Goal: Check status: Check status

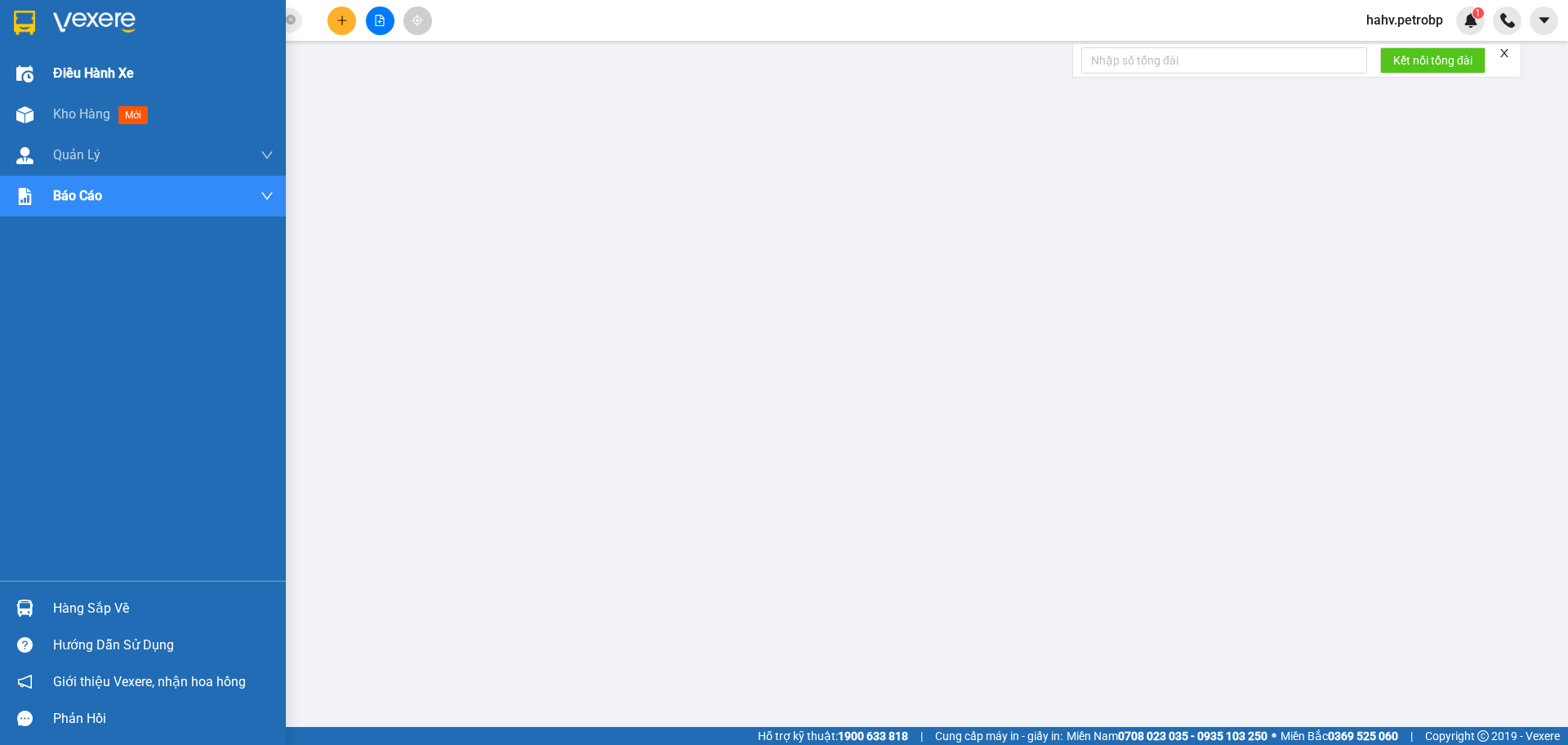
click at [0, 87] on div "Điều hành xe" at bounding box center [142, 73] width 286 height 41
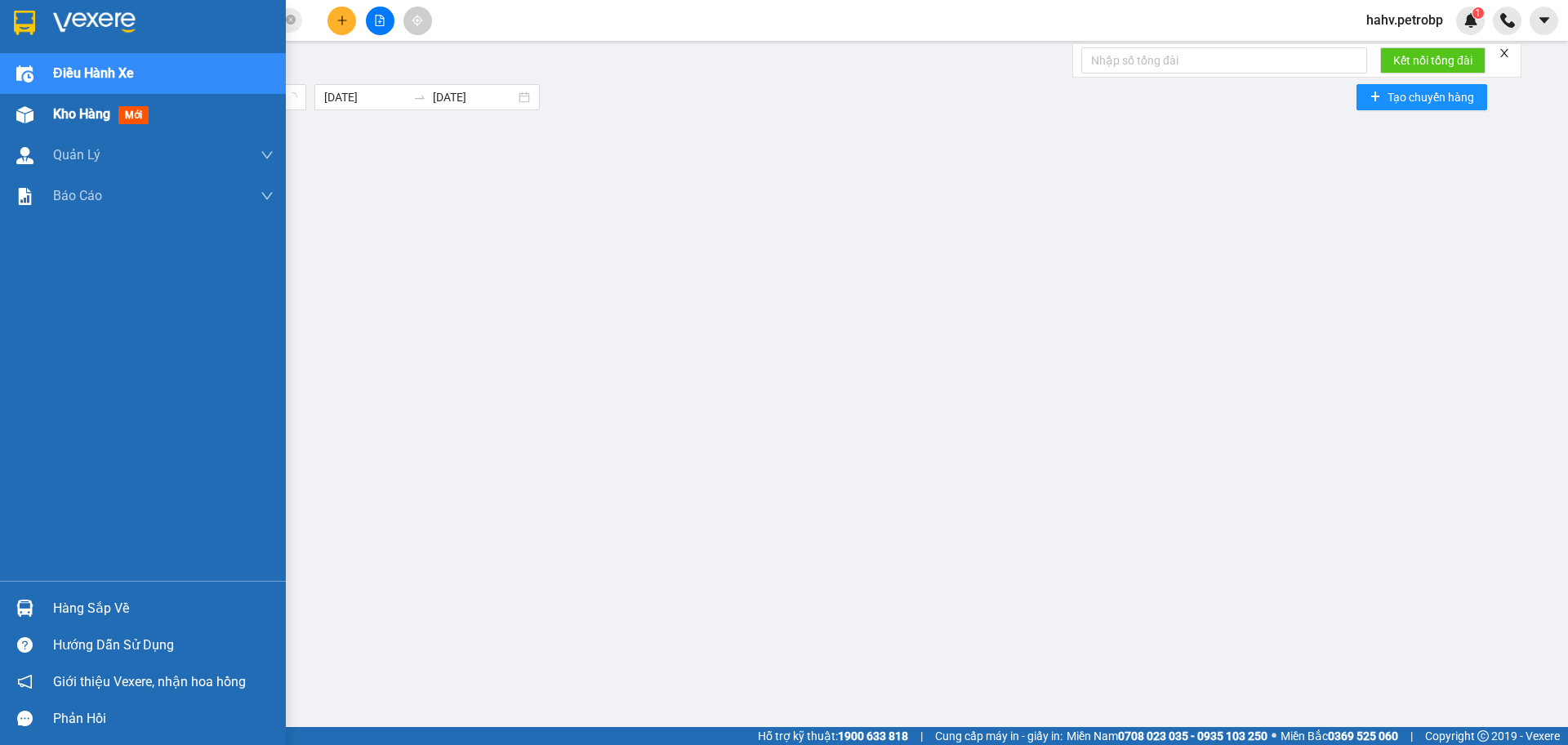
click at [14, 100] on div at bounding box center [25, 114] width 29 height 29
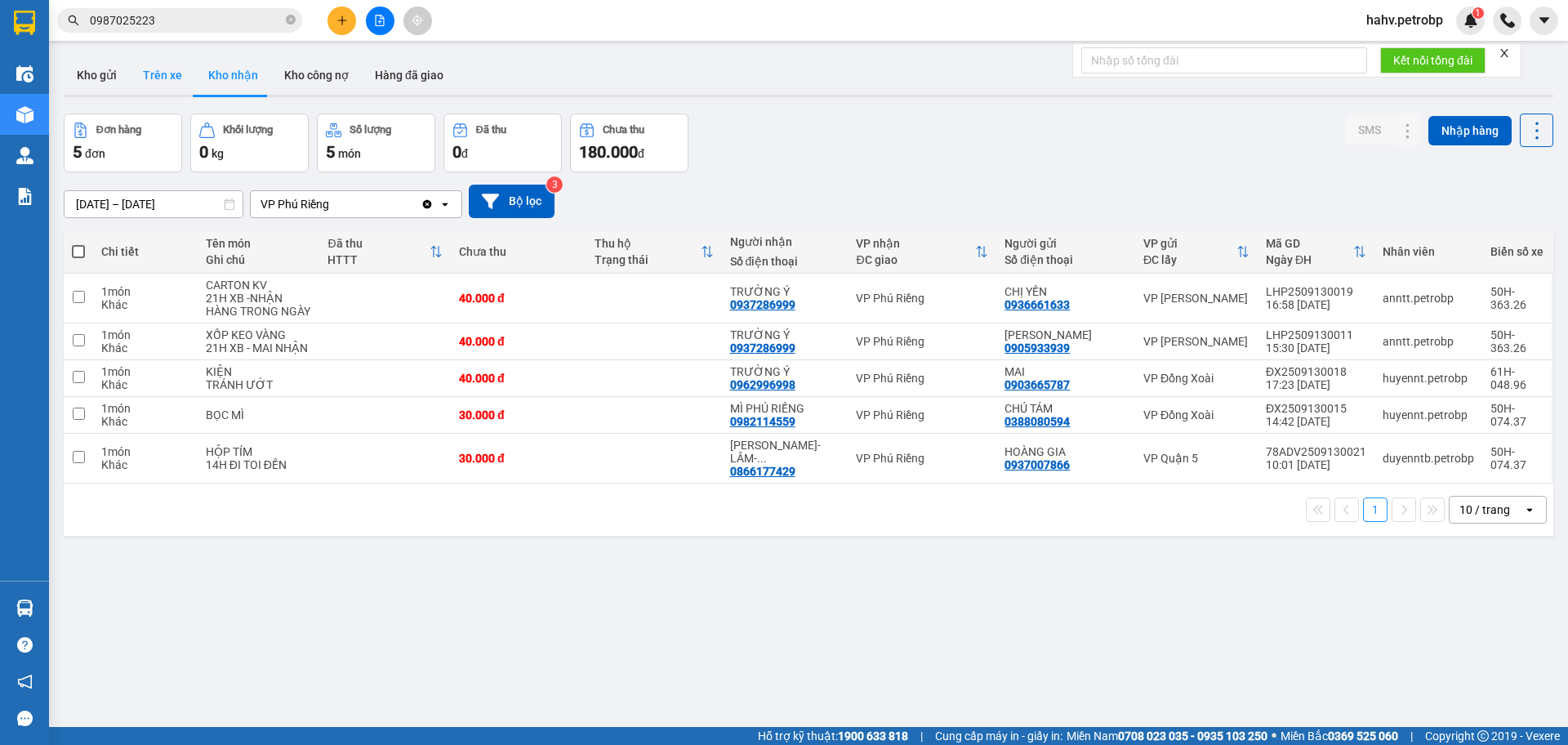
click at [146, 60] on button "Trên xe" at bounding box center [162, 74] width 65 height 39
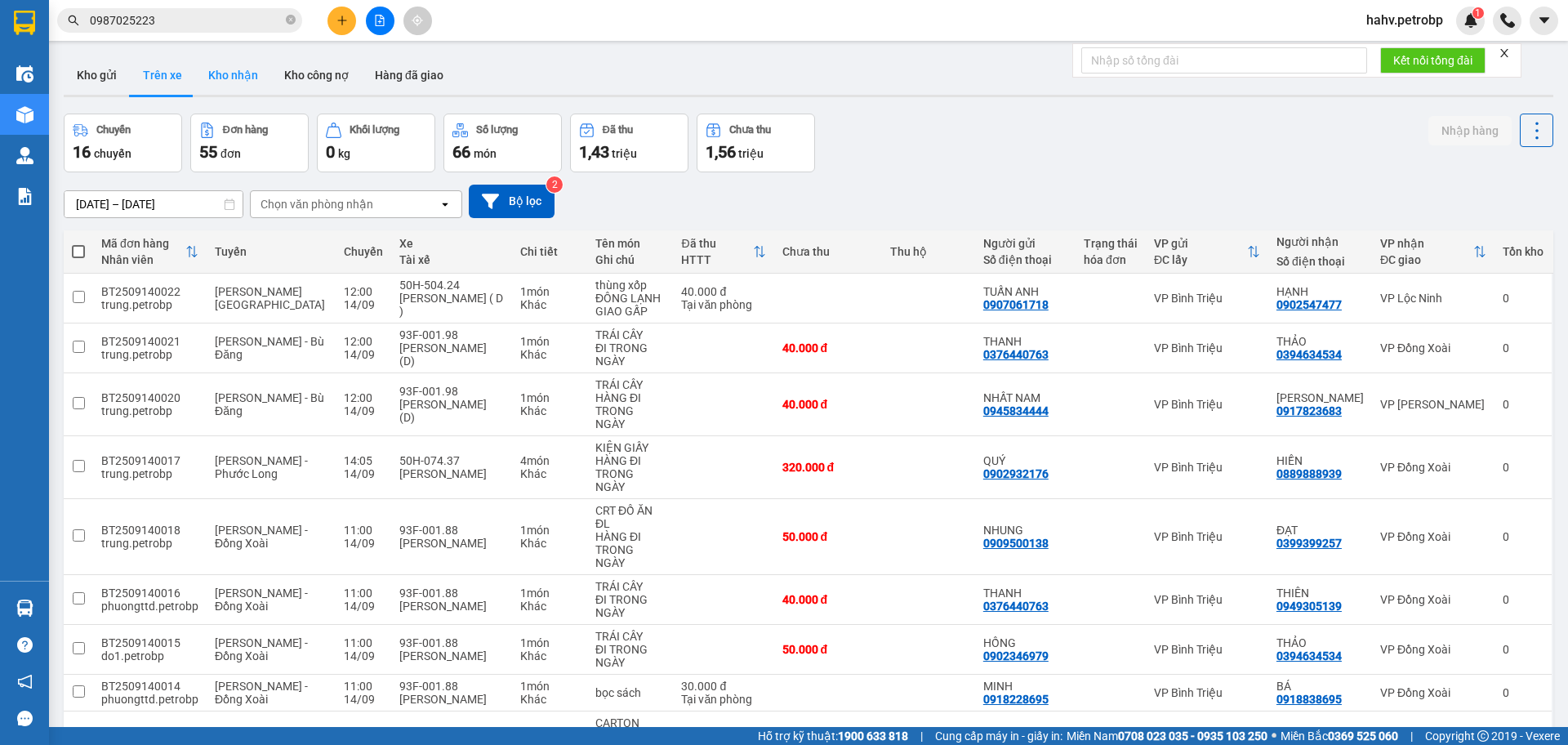
click at [218, 73] on button "Kho nhận" at bounding box center [233, 74] width 76 height 39
type input "[DATE] – [DATE]"
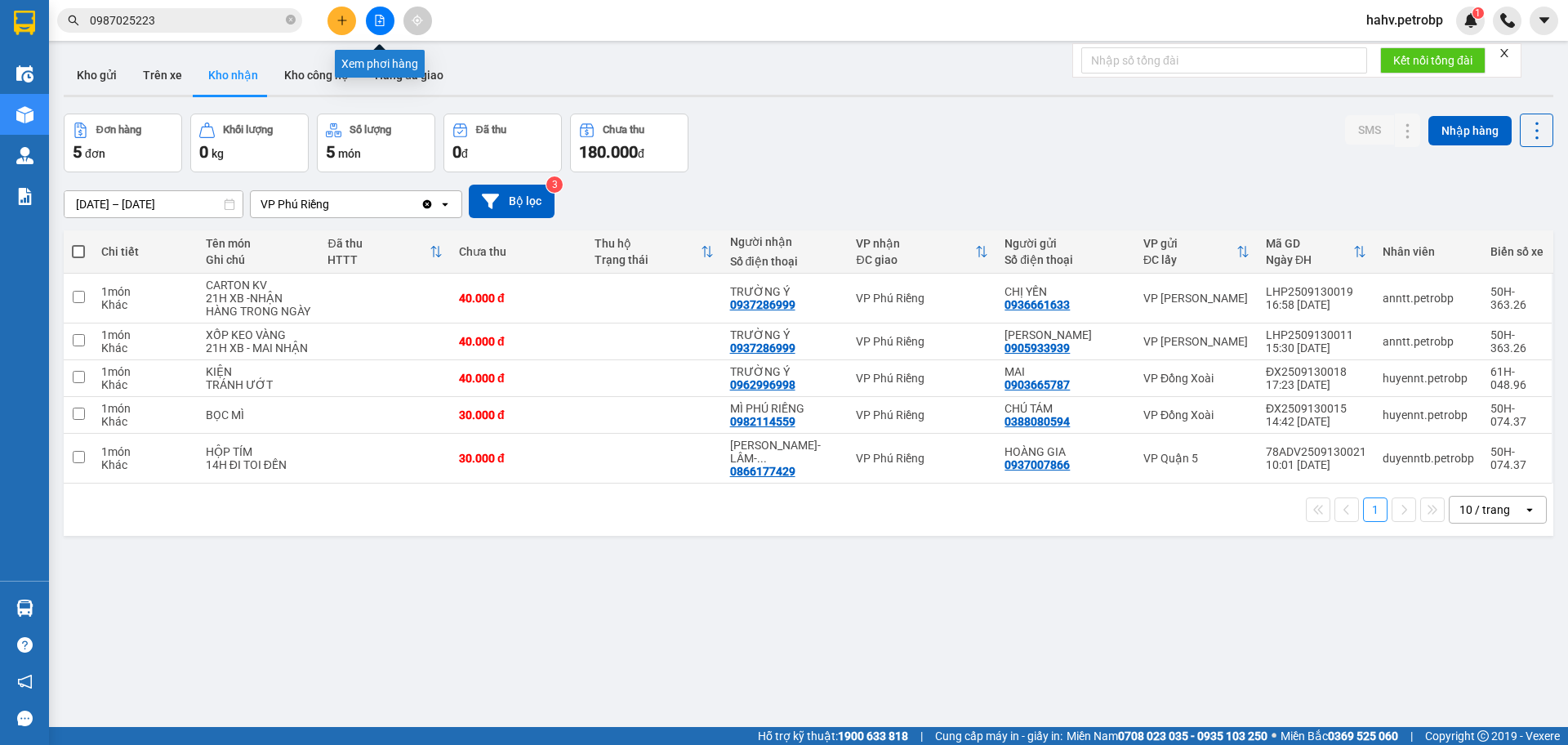
click at [376, 18] on icon "file-add" at bounding box center [380, 21] width 9 height 12
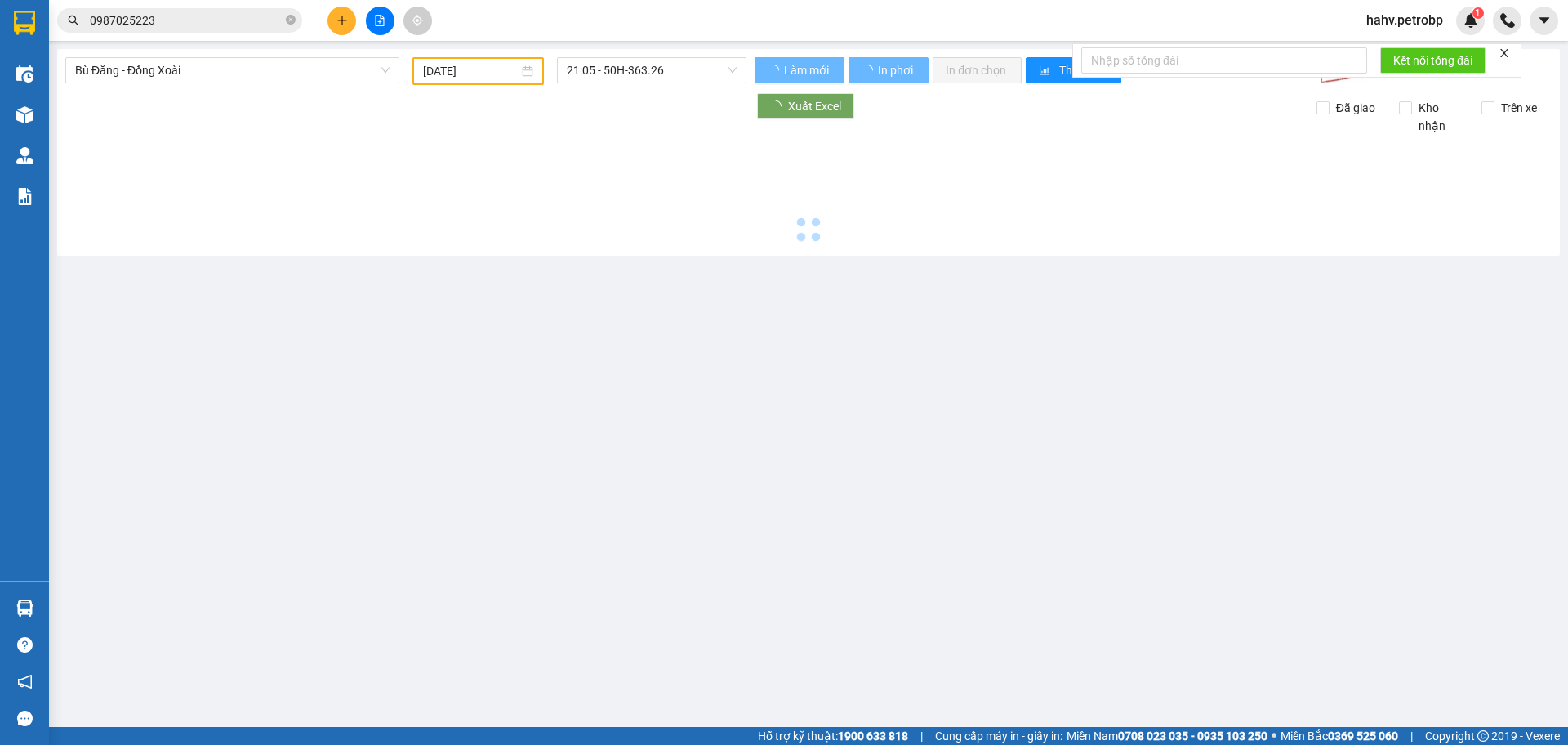
click at [209, 68] on span "Bù Đăng - Đồng Xoài" at bounding box center [233, 70] width 315 height 25
type input "[DATE]"
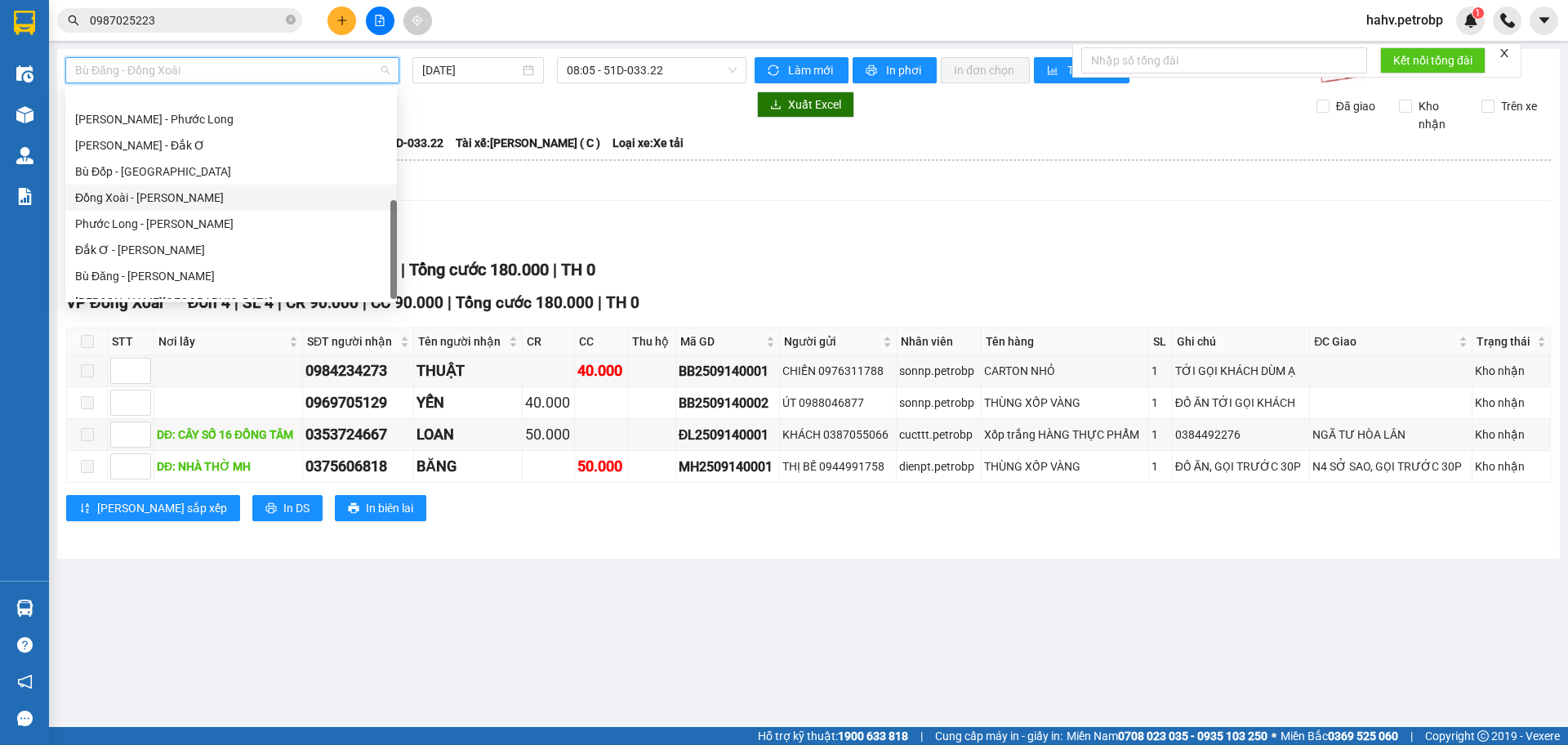
scroll to position [339, 0]
click at [203, 182] on div "Phước Long - [PERSON_NAME]" at bounding box center [231, 181] width 312 height 18
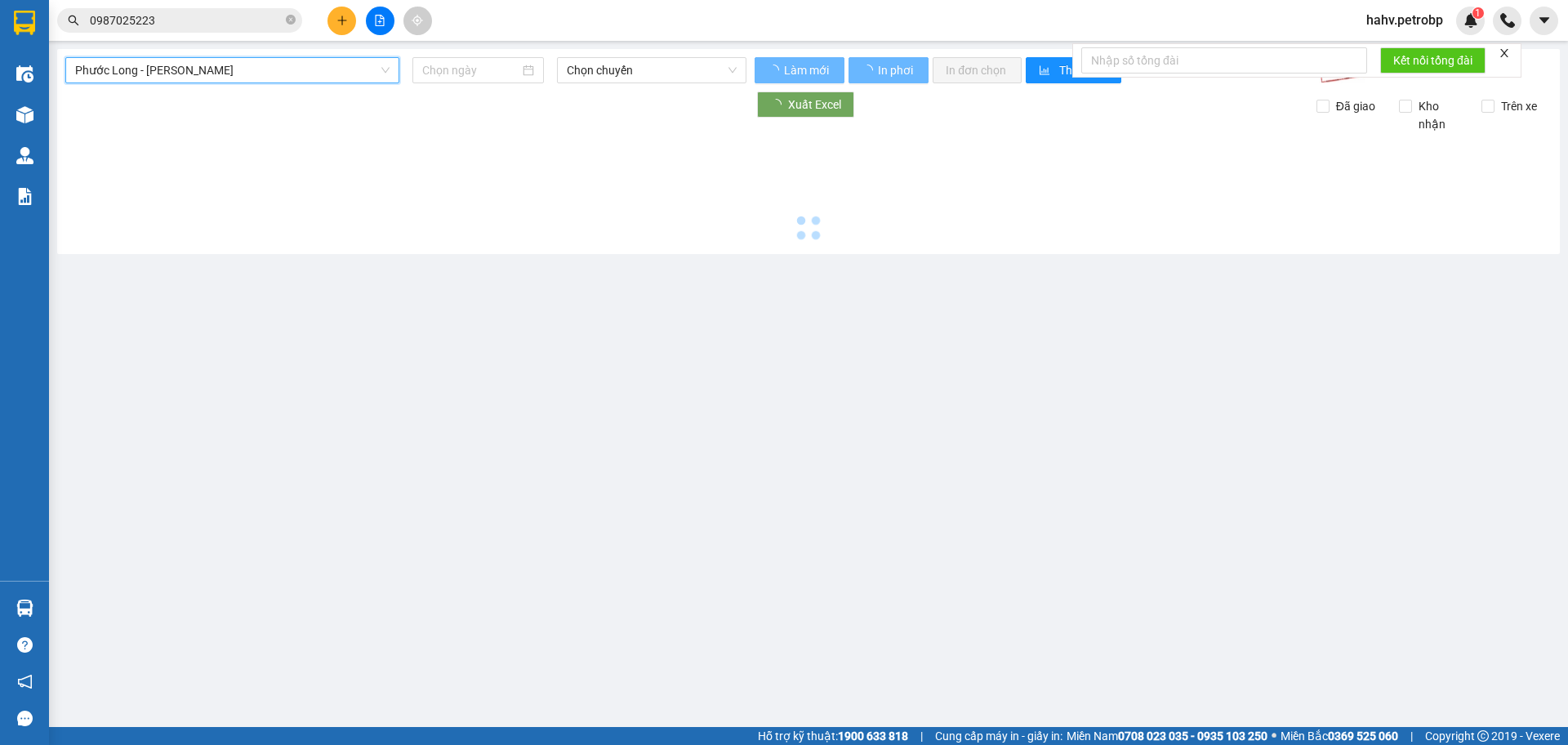
type input "[DATE]"
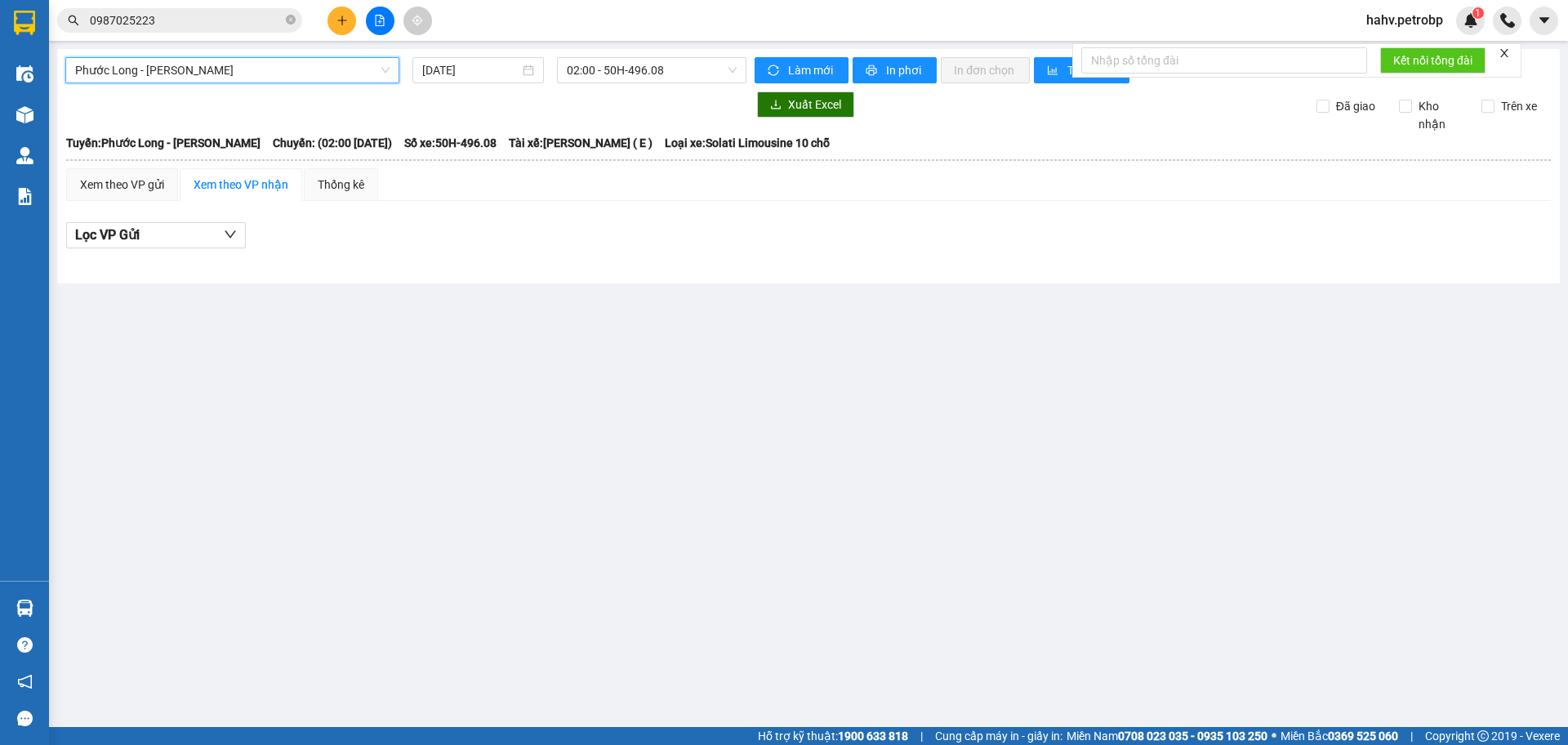
click at [685, 84] on div "[GEOGRAPHIC_DATA][PERSON_NAME] - [GEOGRAPHIC_DATA] [DATE] 02:00 - 50H-496.08 Là…" at bounding box center [808, 166] width 1503 height 234
click at [685, 58] on span "02:00 - 50H-496.08" at bounding box center [652, 70] width 170 height 25
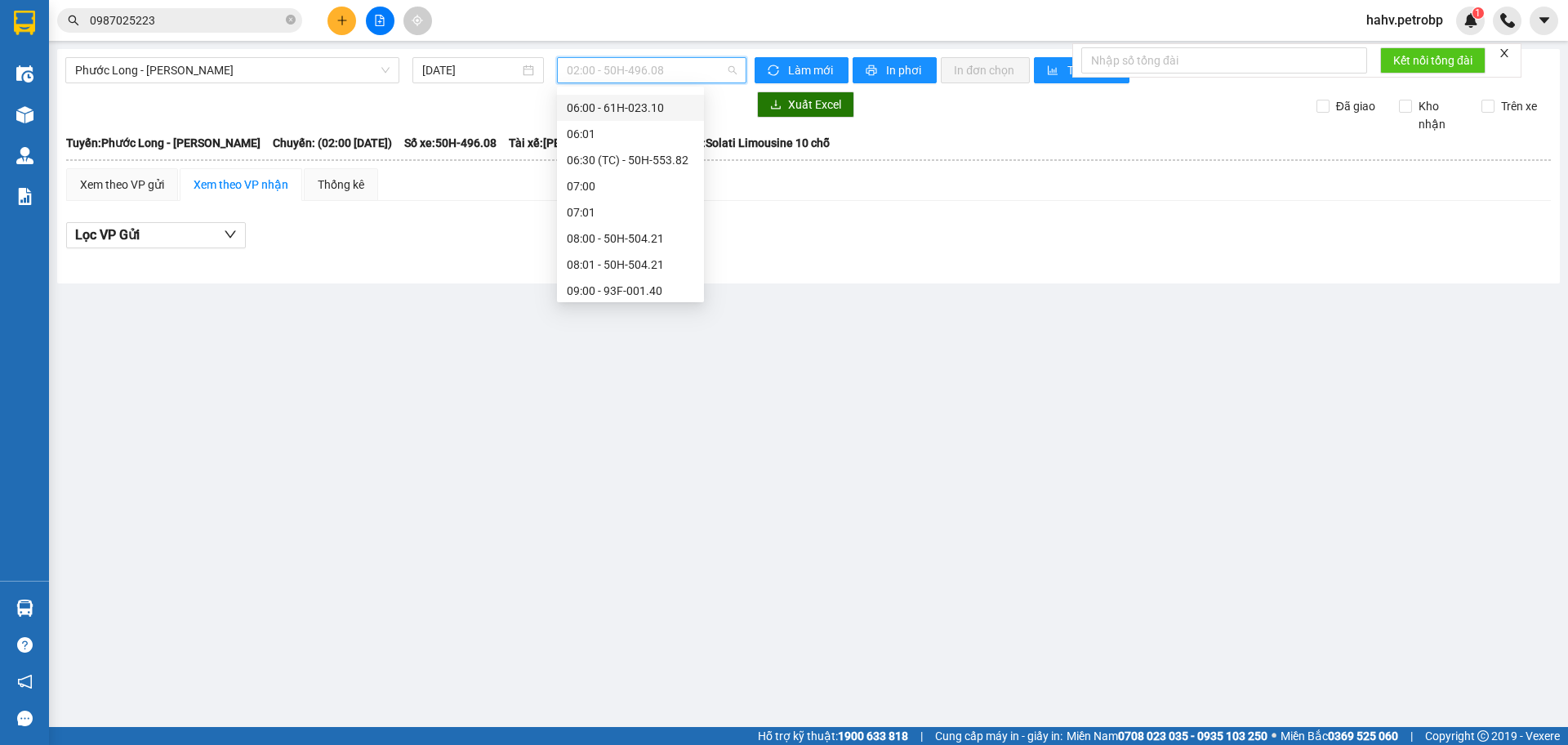
scroll to position [245, 0]
click at [650, 270] on div "09:00 - 93F-001.40" at bounding box center [631, 276] width 127 height 18
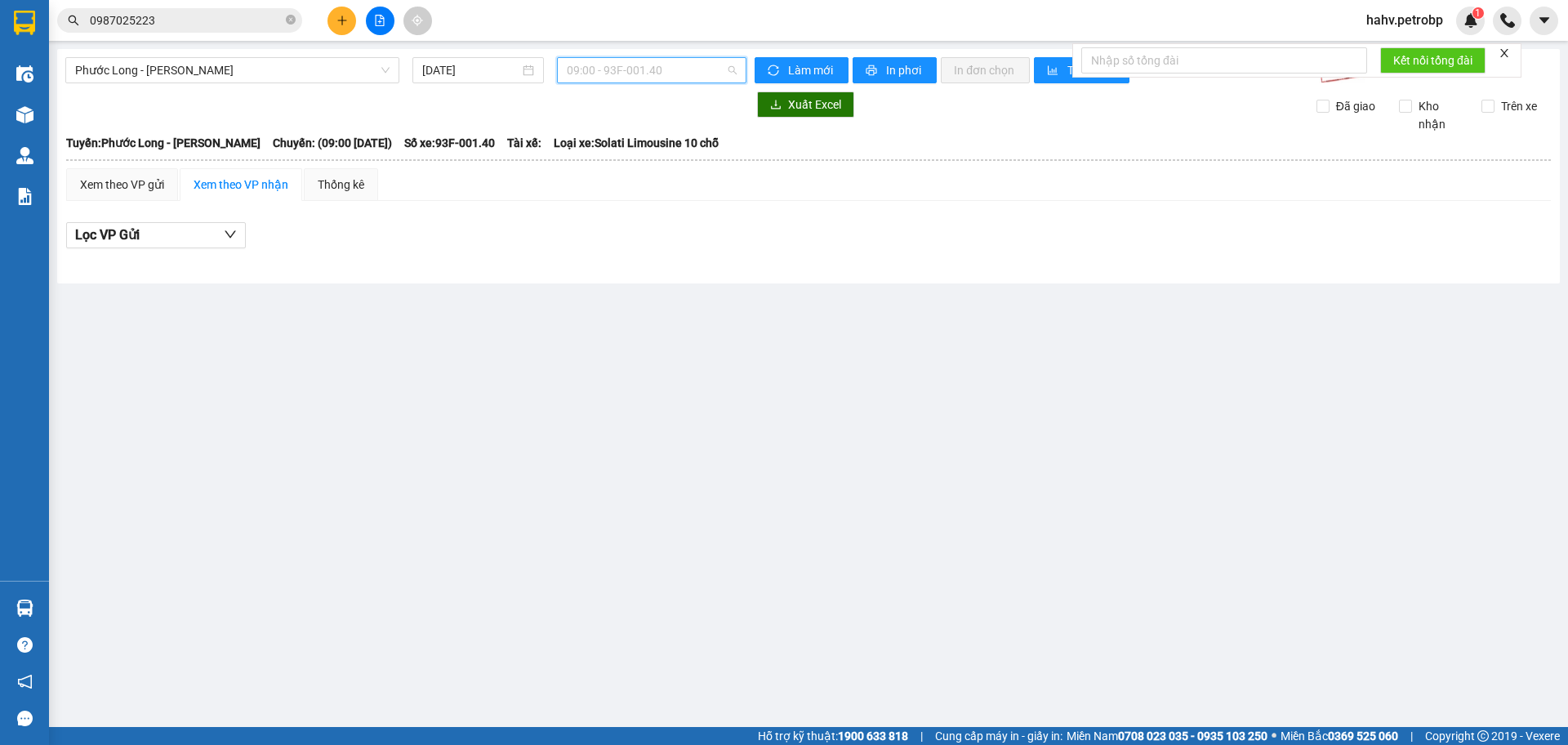
click at [672, 68] on span "09:00 - 93F-001.40" at bounding box center [652, 70] width 170 height 25
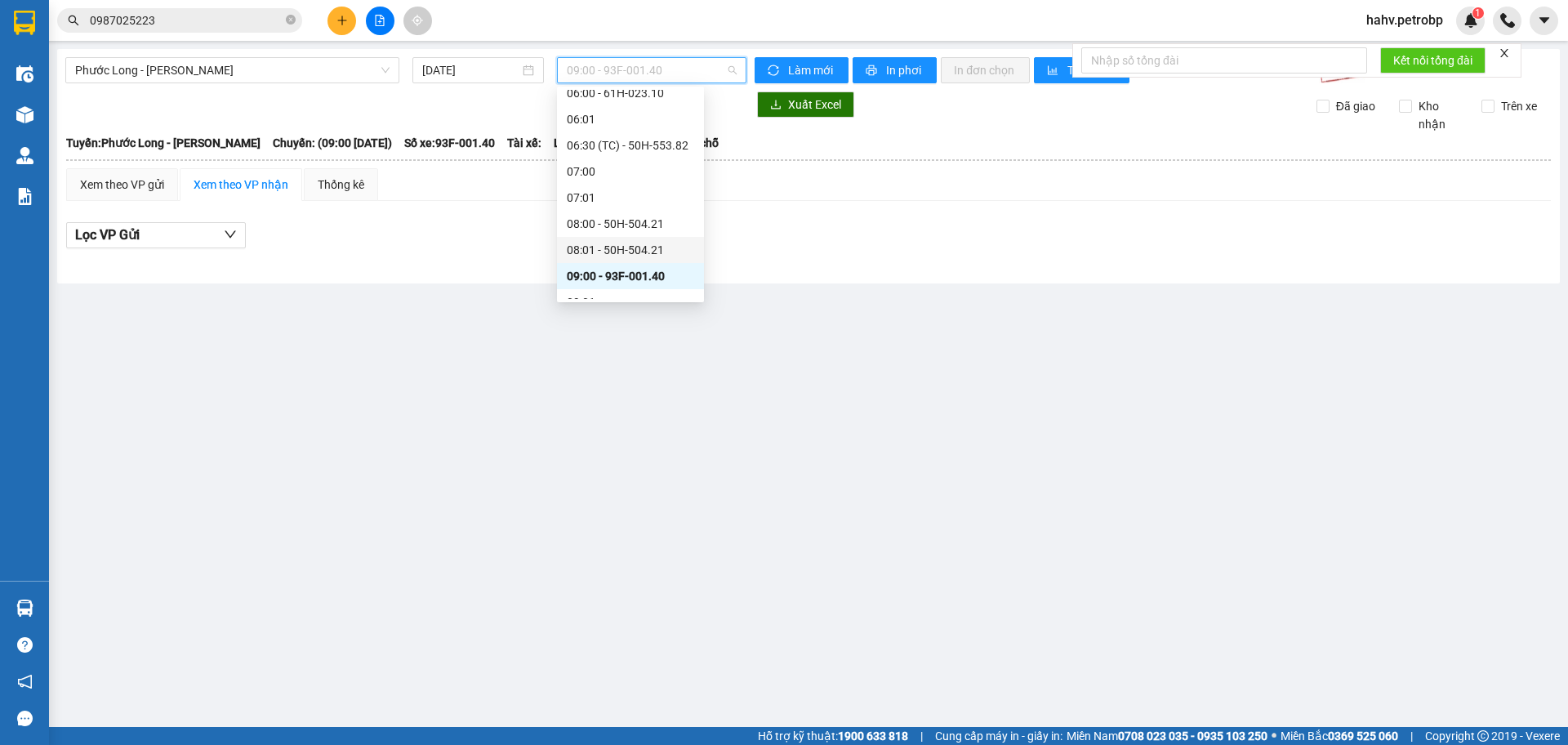
click at [652, 249] on div "08:01 - 50H-504.21" at bounding box center [631, 250] width 127 height 18
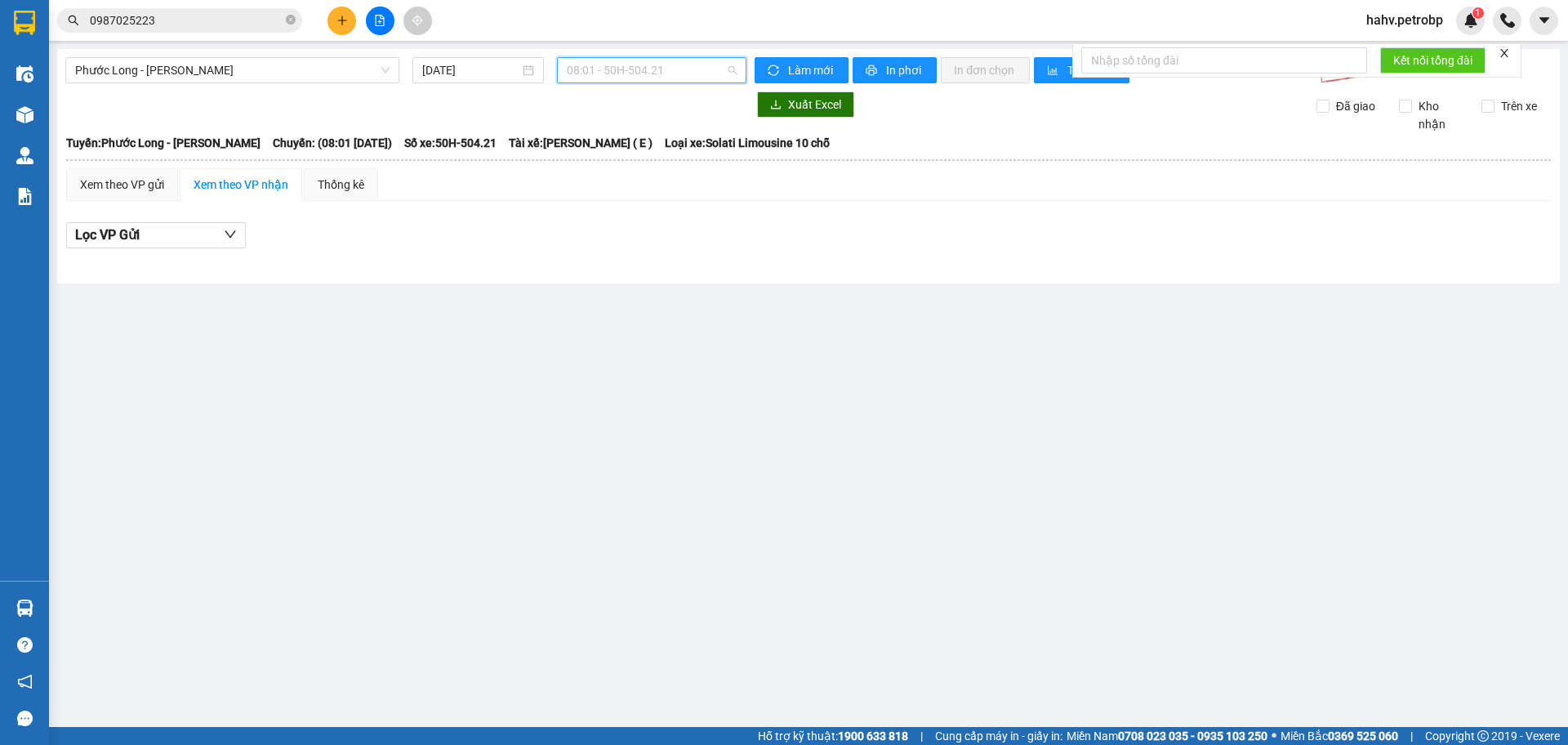
click at [659, 74] on span "08:01 - 50H-504.21" at bounding box center [652, 70] width 170 height 25
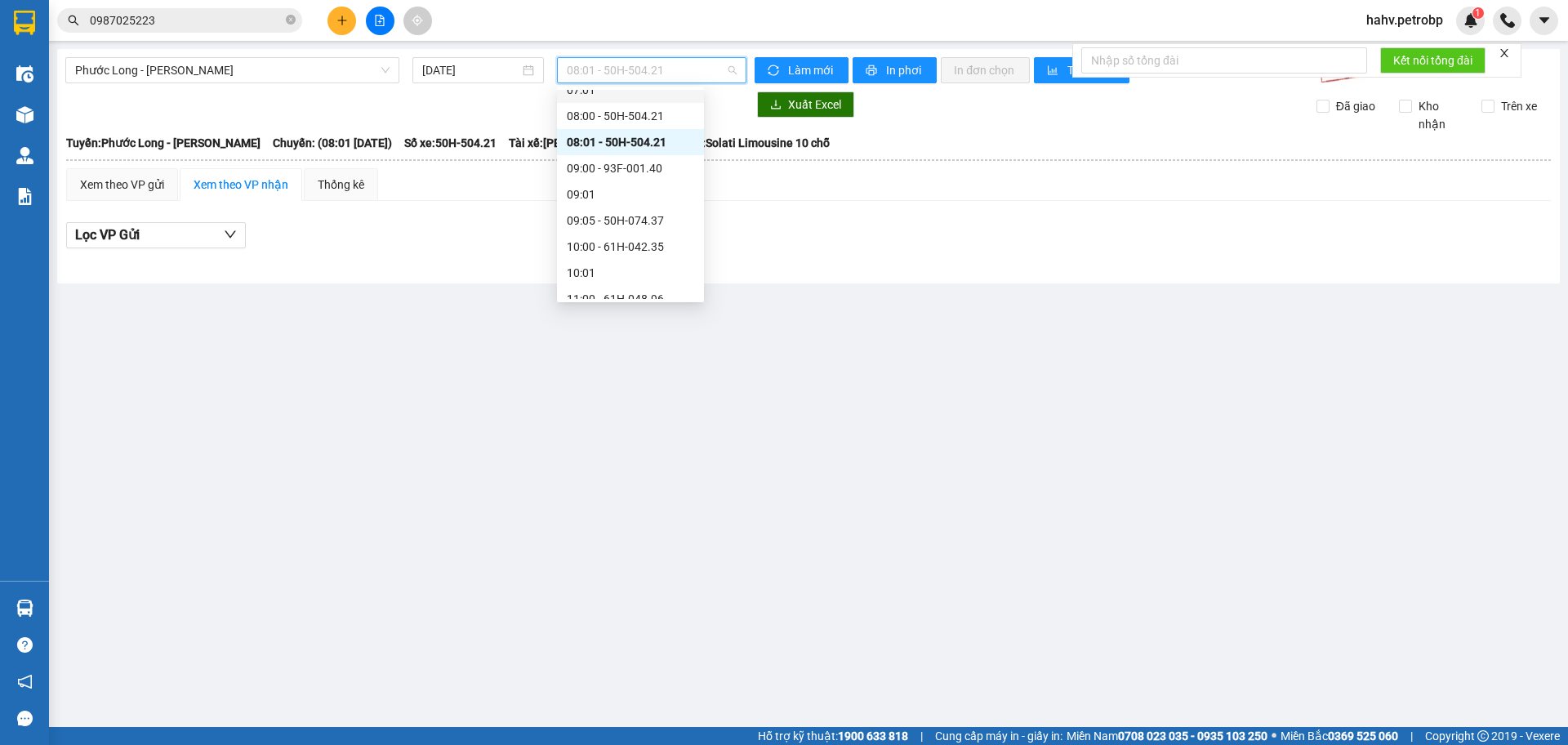
scroll to position [353, 0]
click at [640, 242] on div "10:00 - 61H-042.35" at bounding box center [631, 246] width 127 height 18
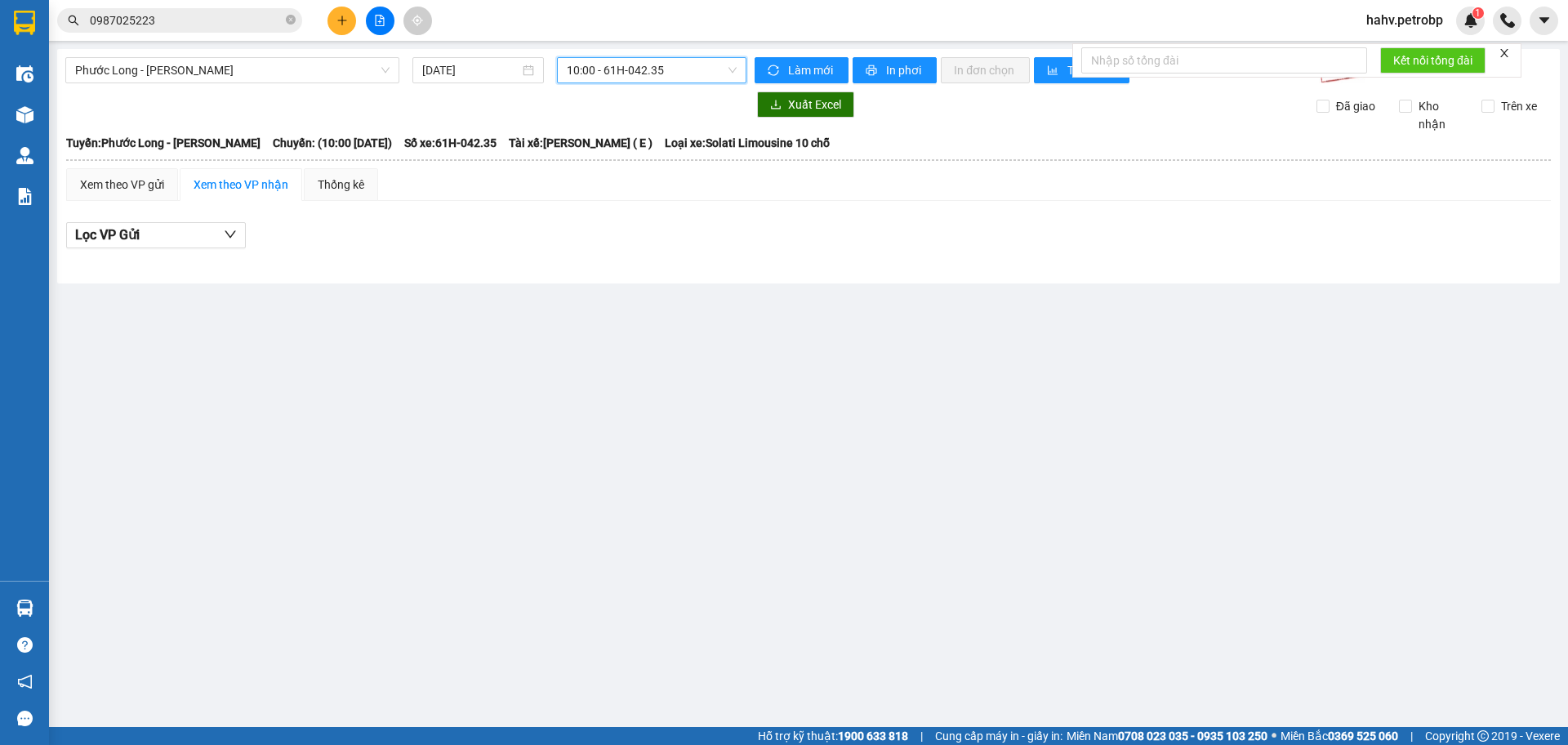
click at [676, 60] on span "10:00 - 61H-042.35" at bounding box center [652, 70] width 170 height 25
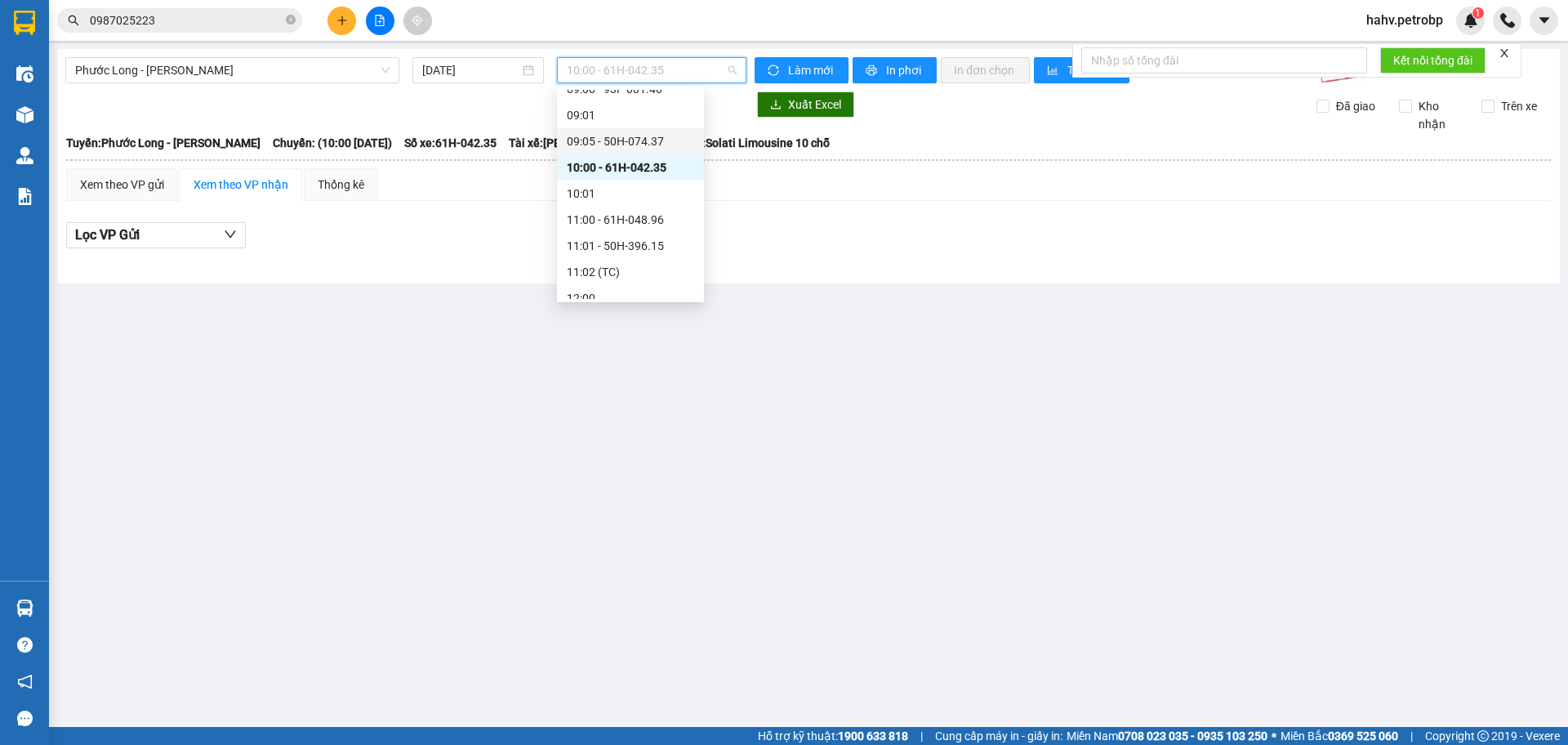
scroll to position [435, 0]
click at [629, 219] on div "11:00 - 61H-048.96" at bounding box center [631, 217] width 127 height 18
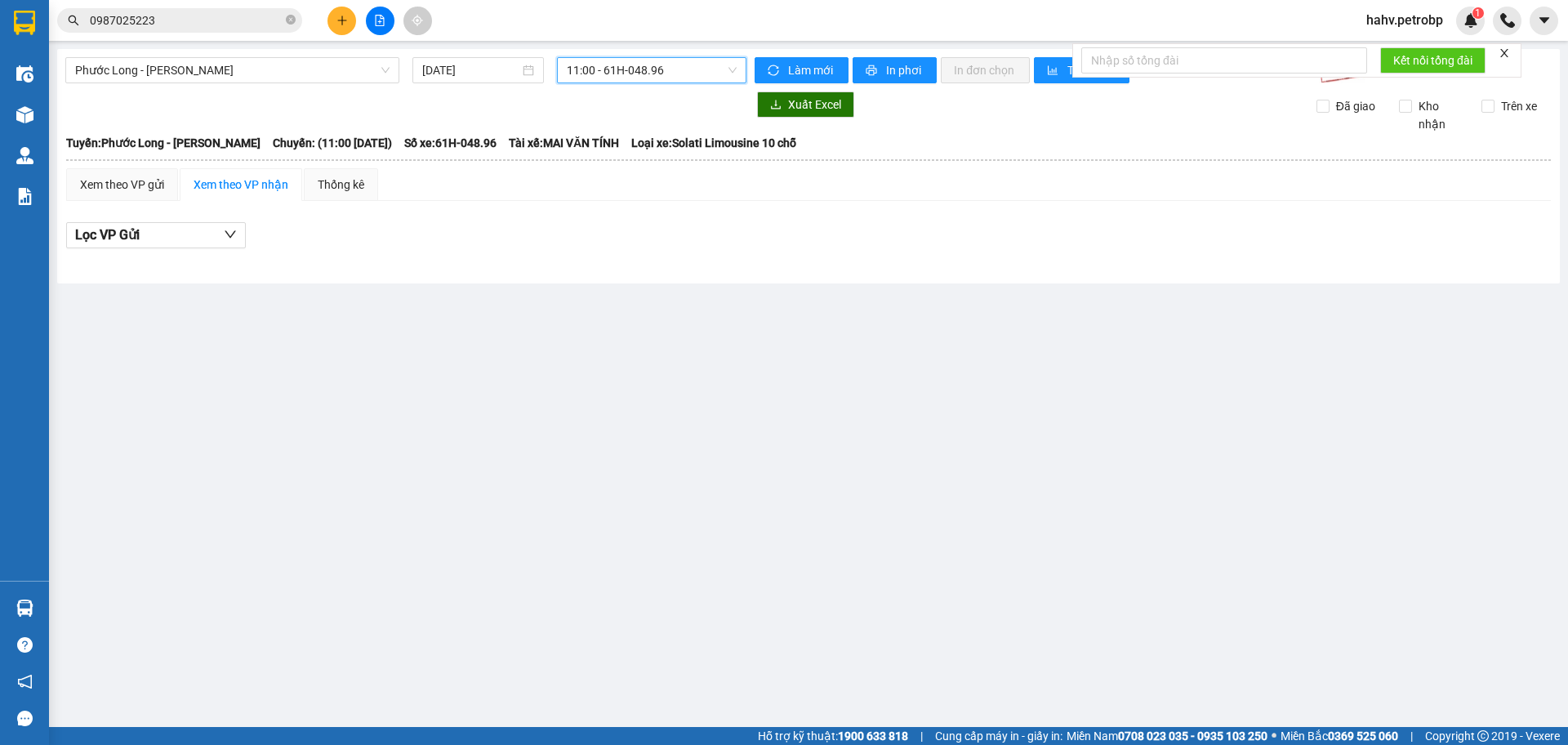
click at [648, 64] on span "11:00 - 61H-048.96" at bounding box center [652, 70] width 170 height 25
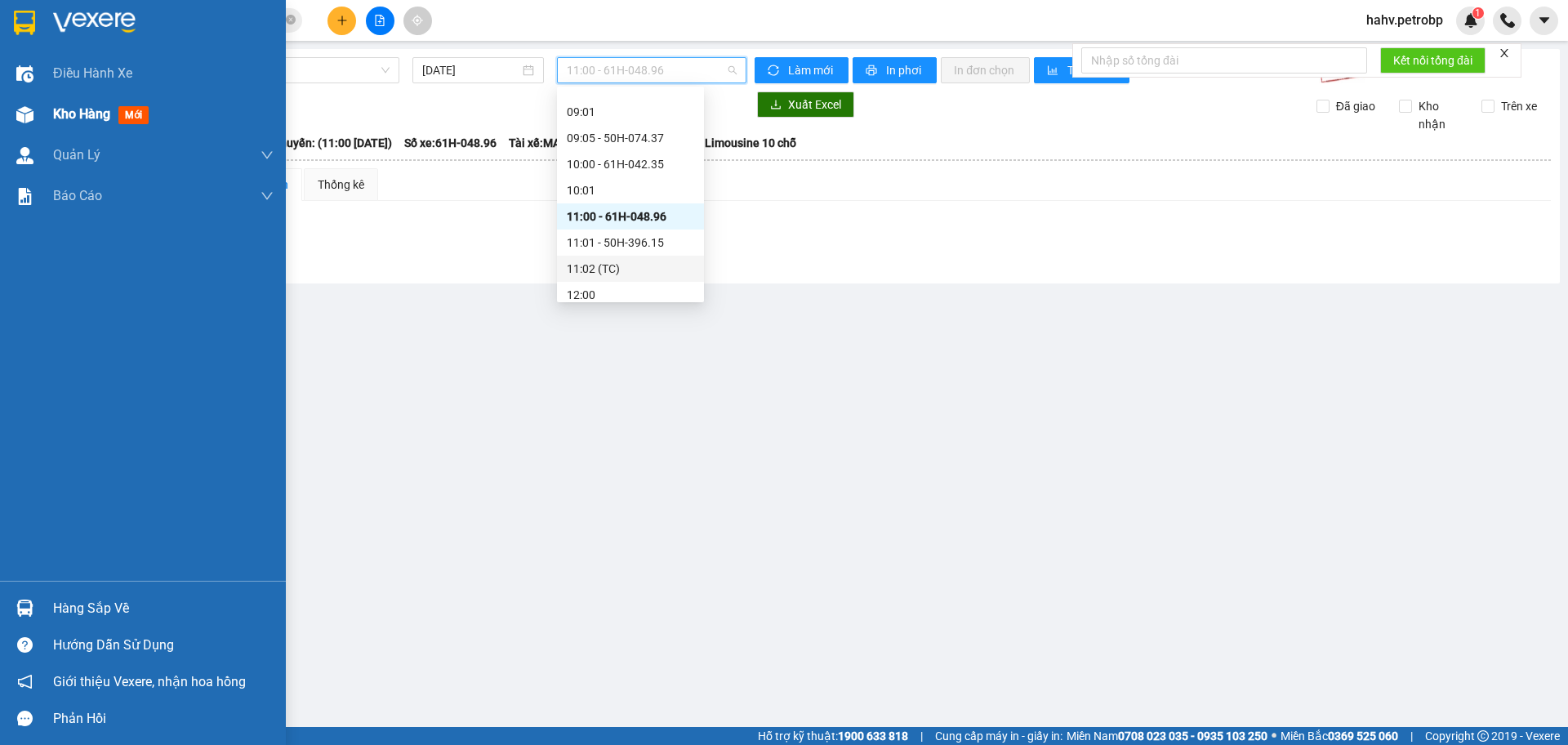
click at [13, 126] on div at bounding box center [25, 114] width 29 height 29
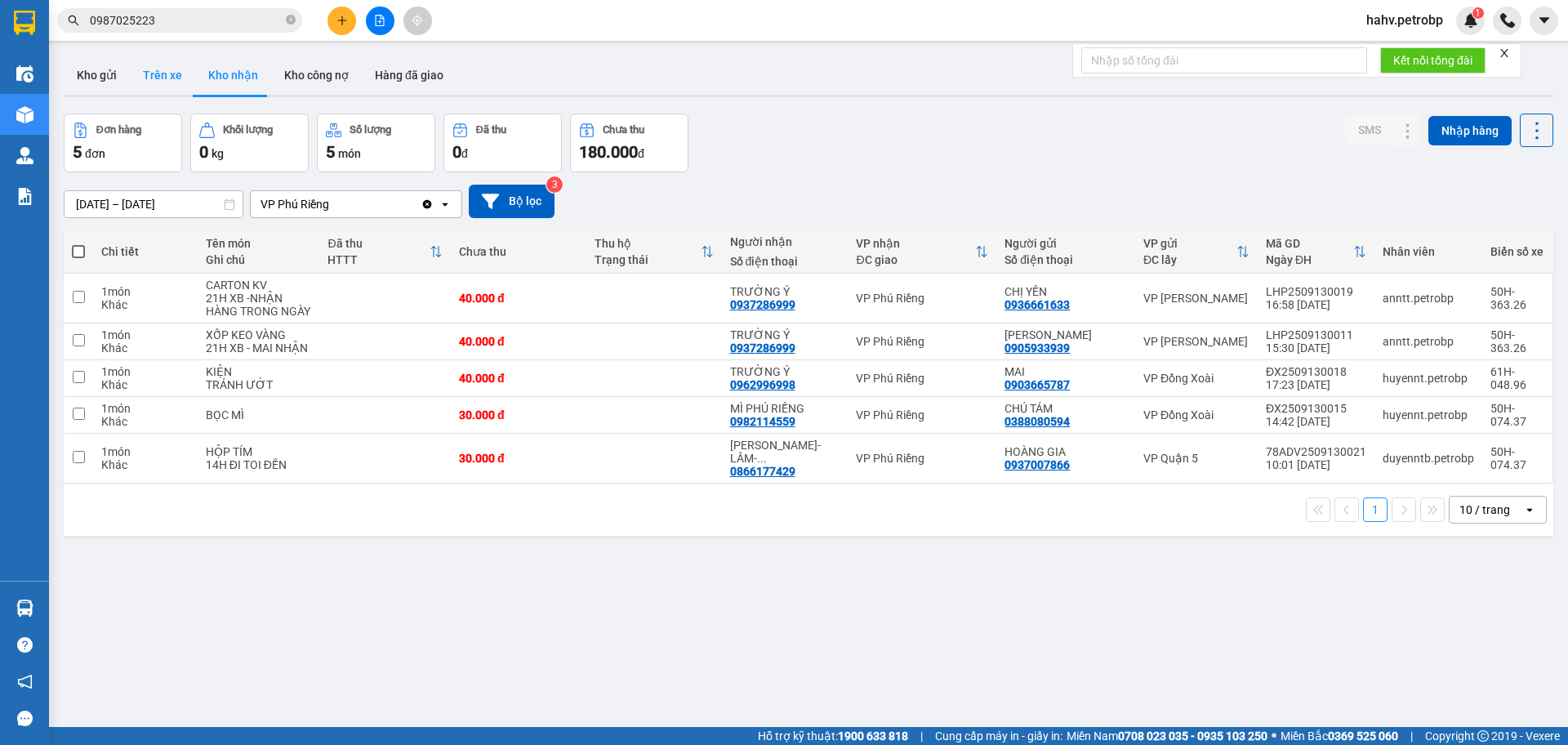
click at [151, 70] on button "Trên xe" at bounding box center [162, 74] width 65 height 39
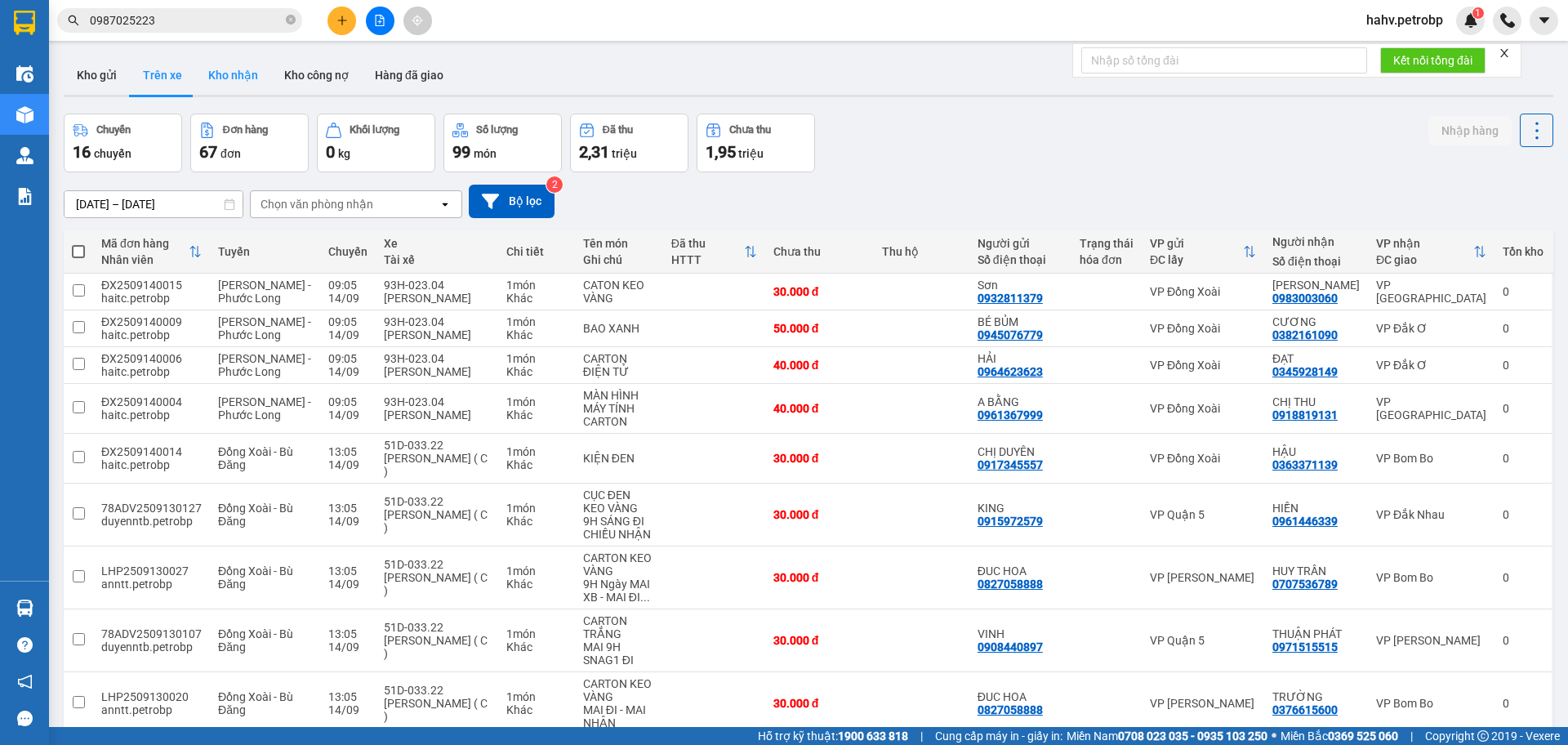
click at [224, 70] on button "Kho nhận" at bounding box center [233, 74] width 76 height 39
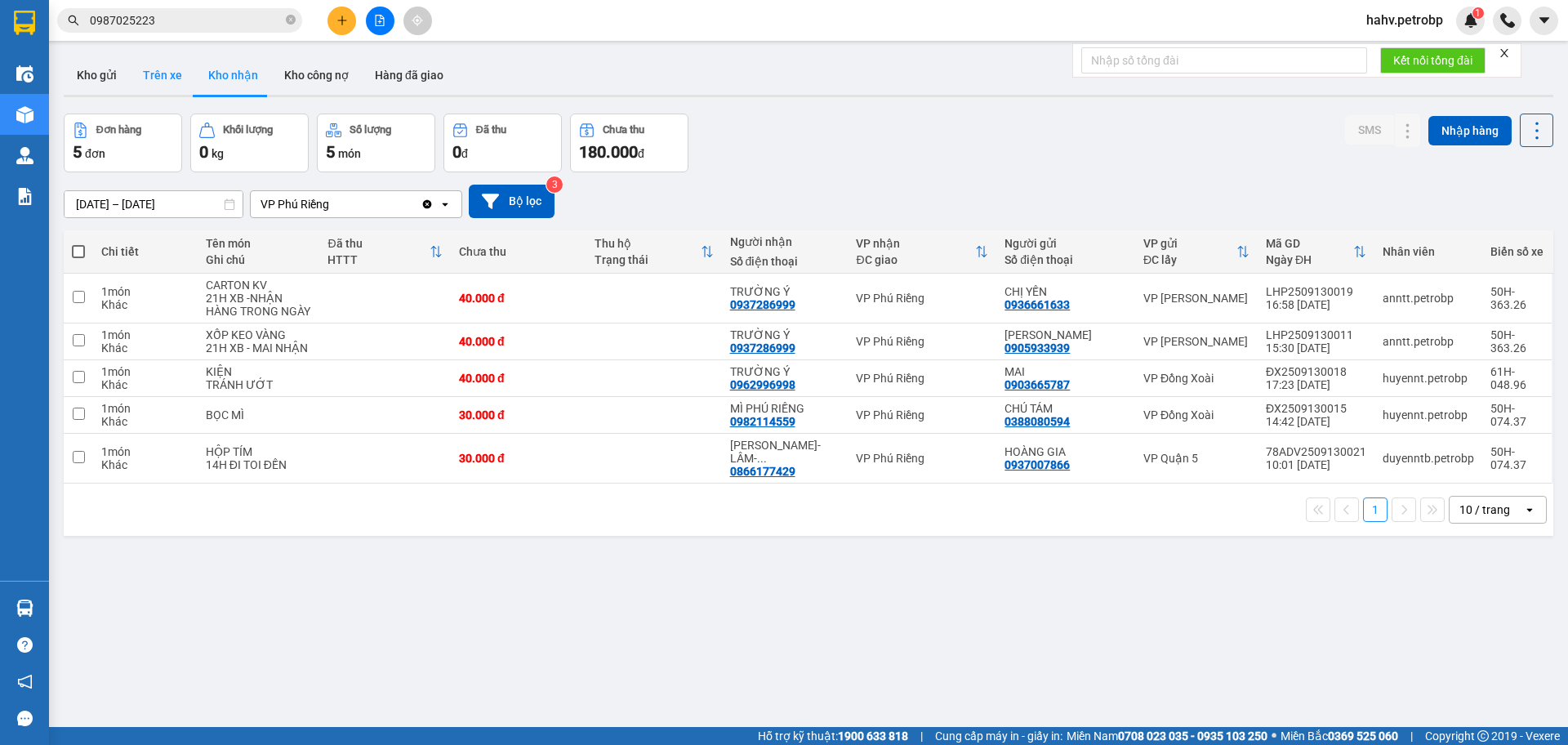
click at [158, 89] on button "Trên xe" at bounding box center [162, 74] width 65 height 39
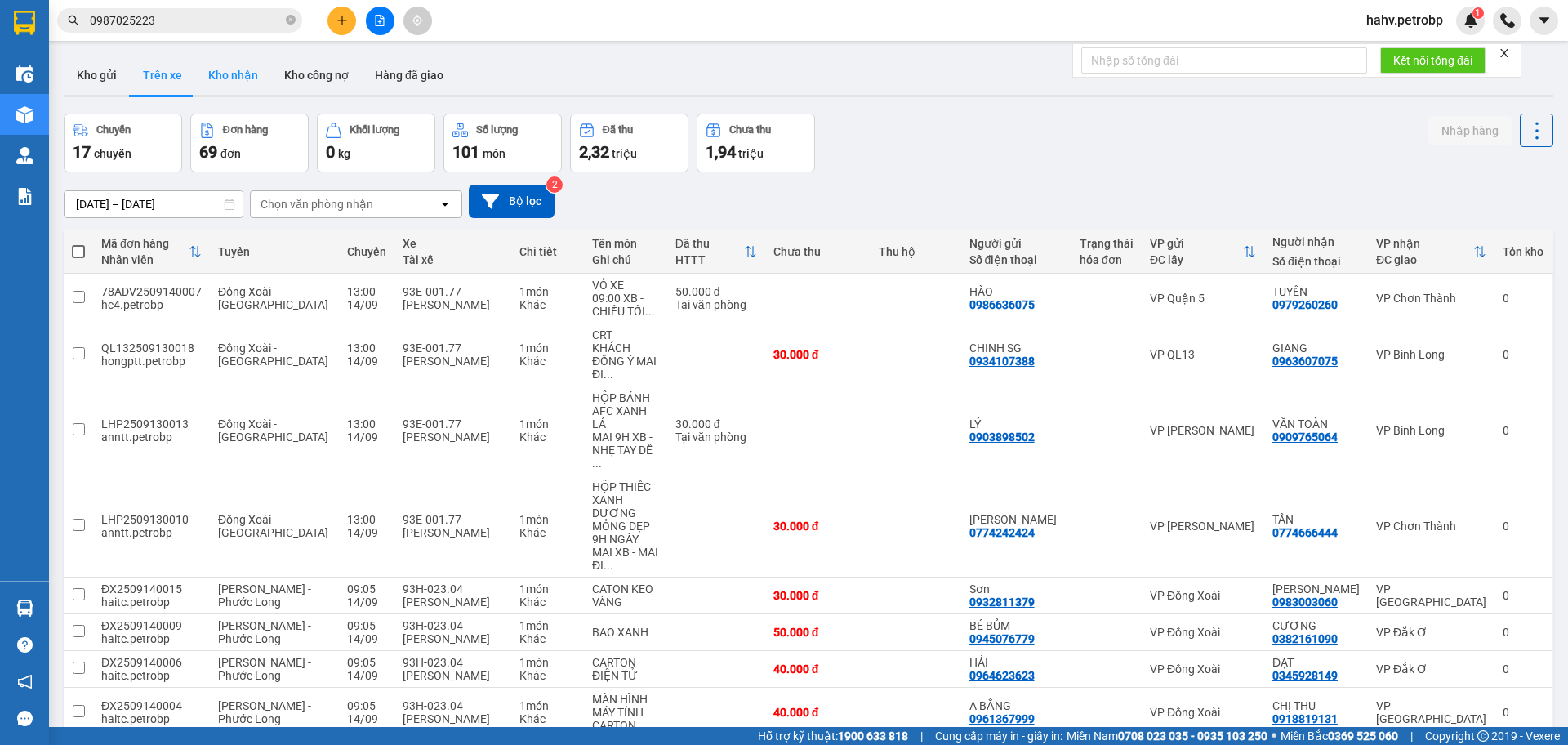
click at [244, 84] on button "Kho nhận" at bounding box center [233, 74] width 76 height 39
type input "[DATE] – [DATE]"
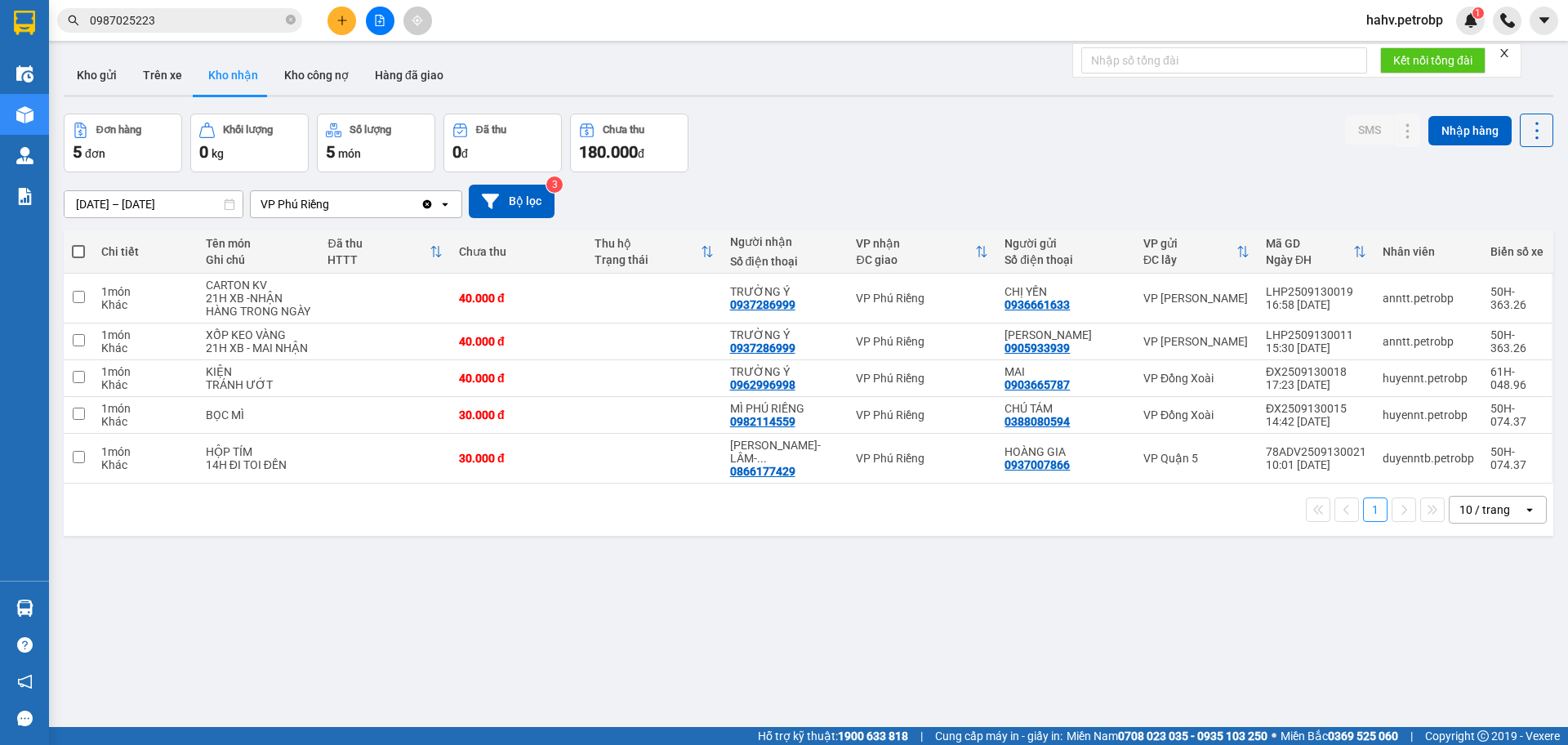
click at [376, 26] on button at bounding box center [380, 21] width 29 height 29
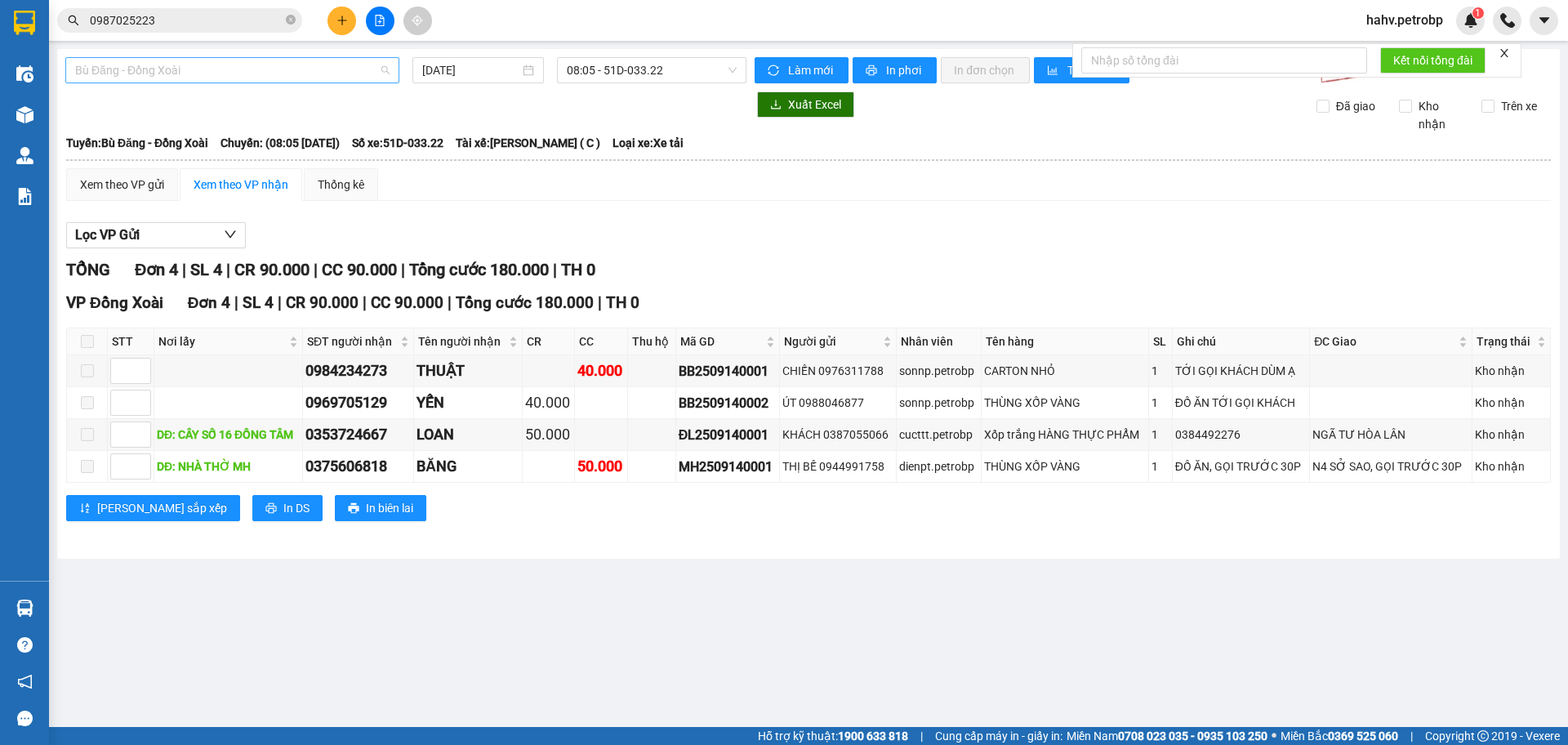
click at [233, 74] on span "Bù Đăng - Đồng Xoài" at bounding box center [233, 70] width 315 height 25
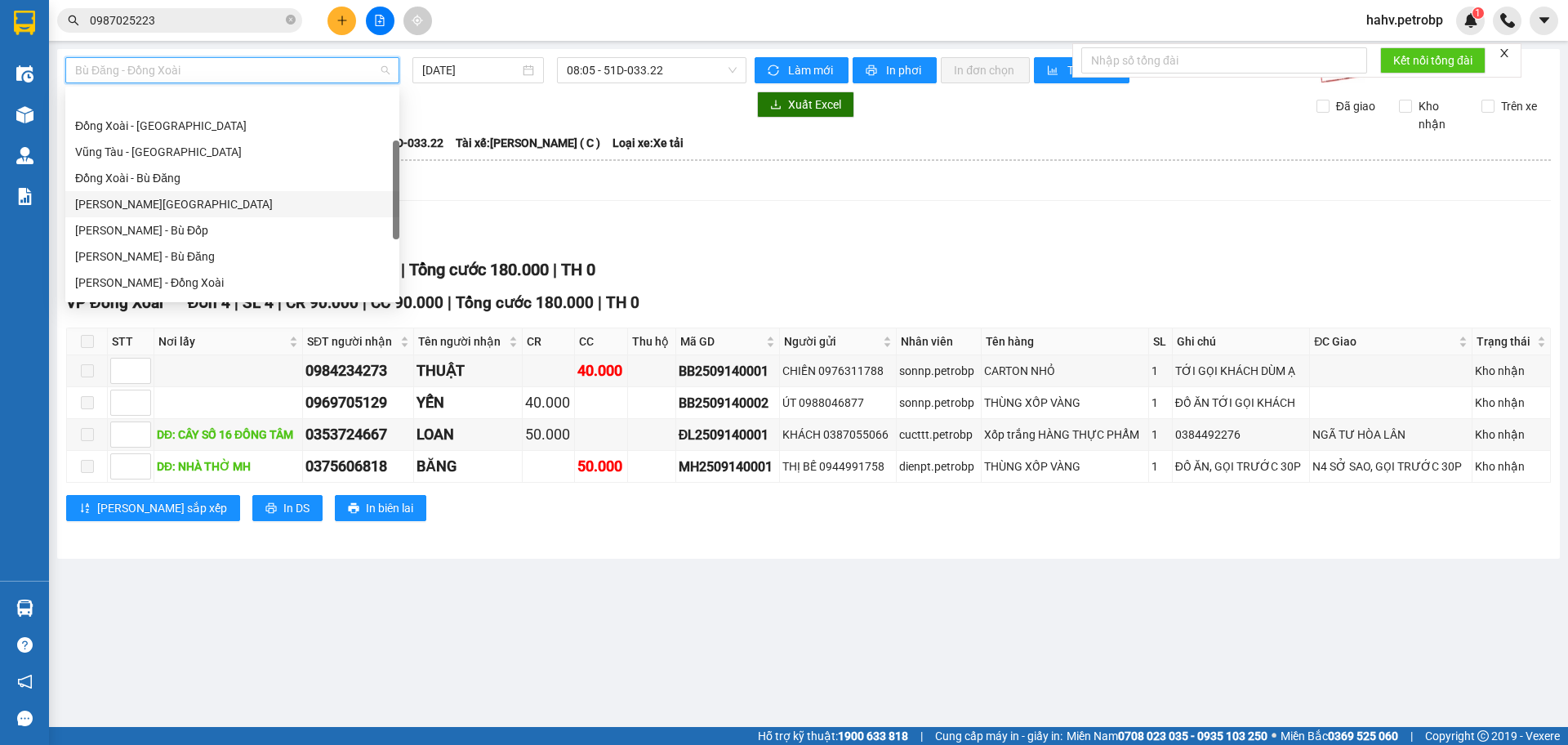
scroll to position [161, 0]
click at [219, 228] on div "[PERSON_NAME] - Đồng Xoài" at bounding box center [233, 228] width 315 height 18
type input "[DATE]"
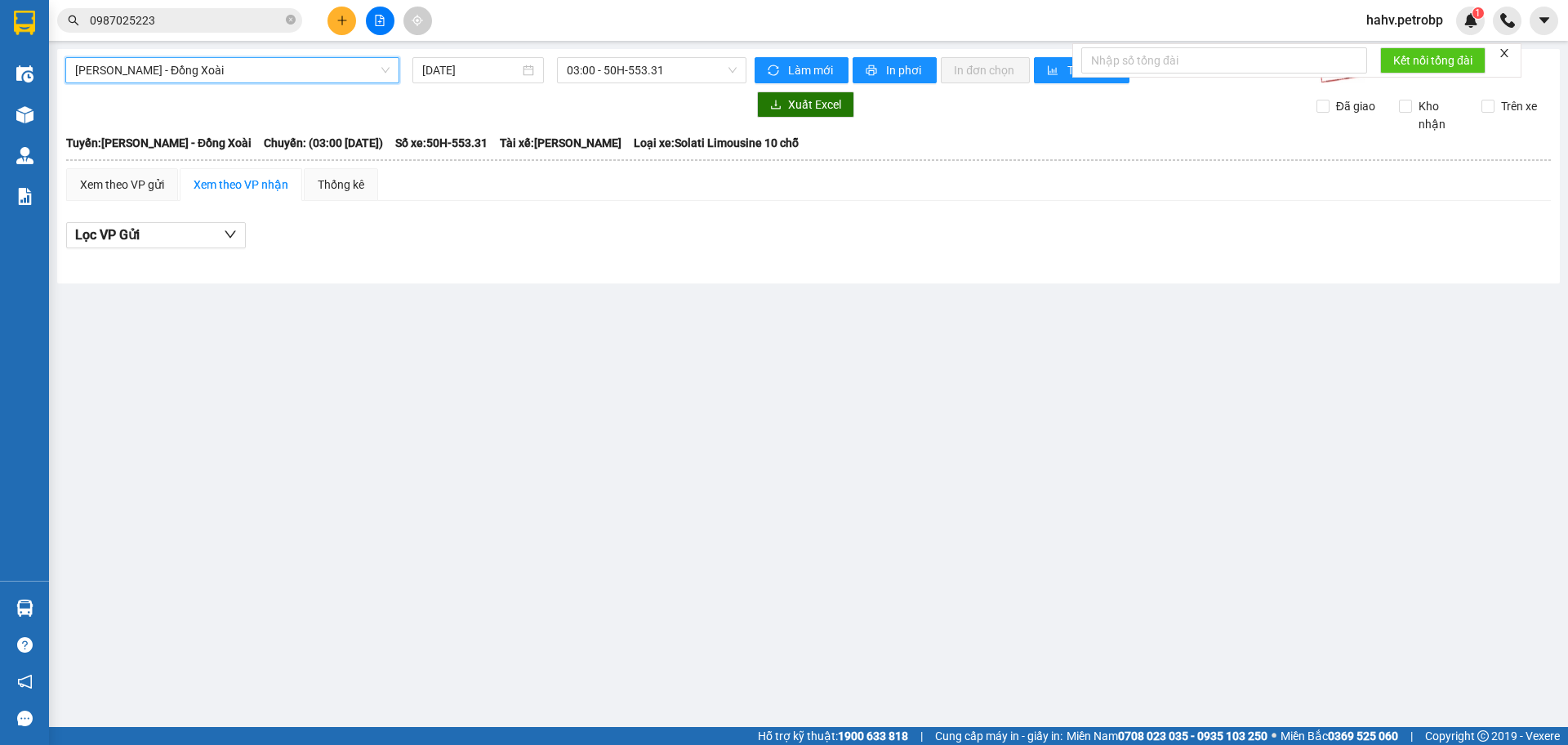
click at [291, 67] on span "[PERSON_NAME] - Đồng Xoài" at bounding box center [233, 70] width 315 height 25
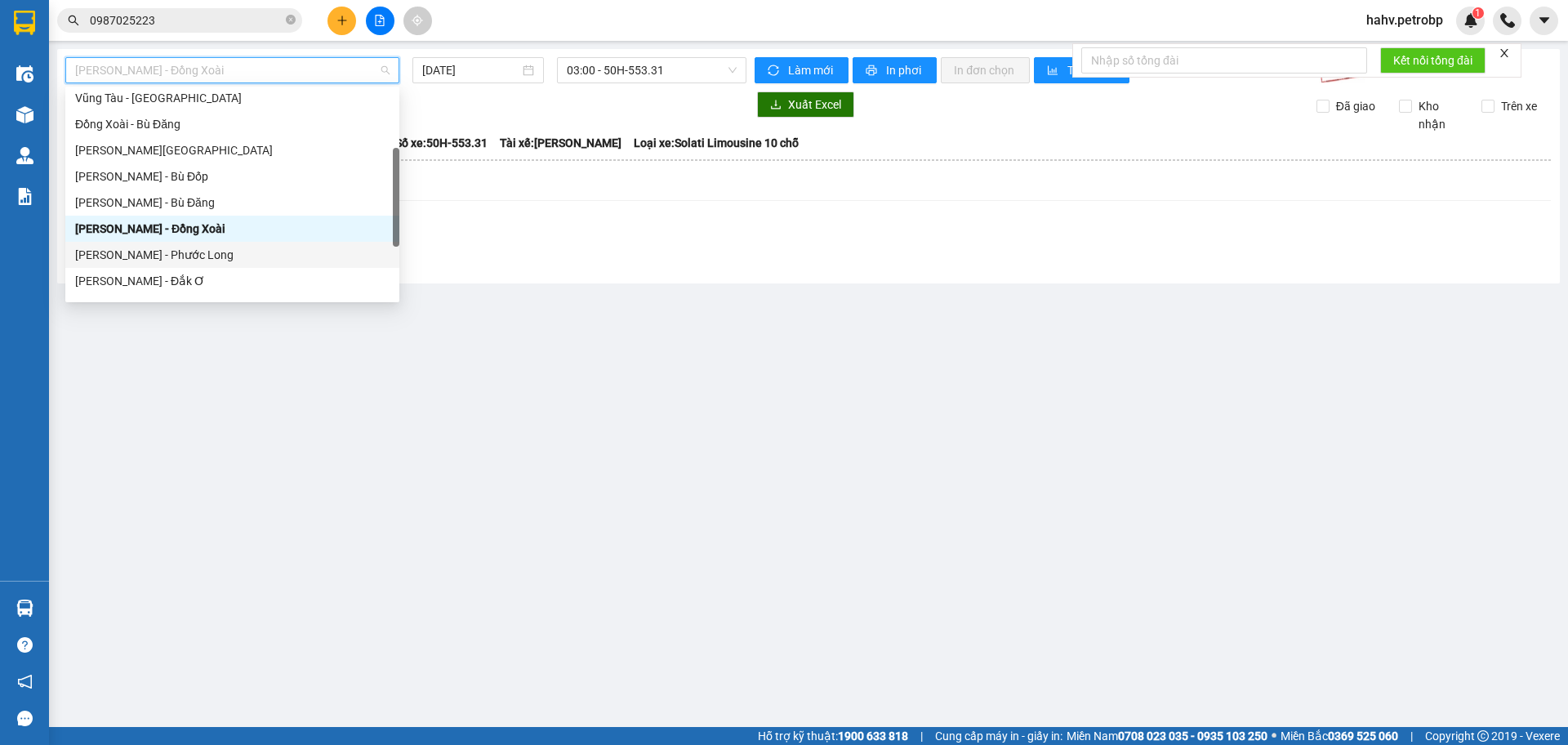
click at [218, 259] on div "[PERSON_NAME] - Phước Long" at bounding box center [233, 255] width 315 height 18
type input "[DATE]"
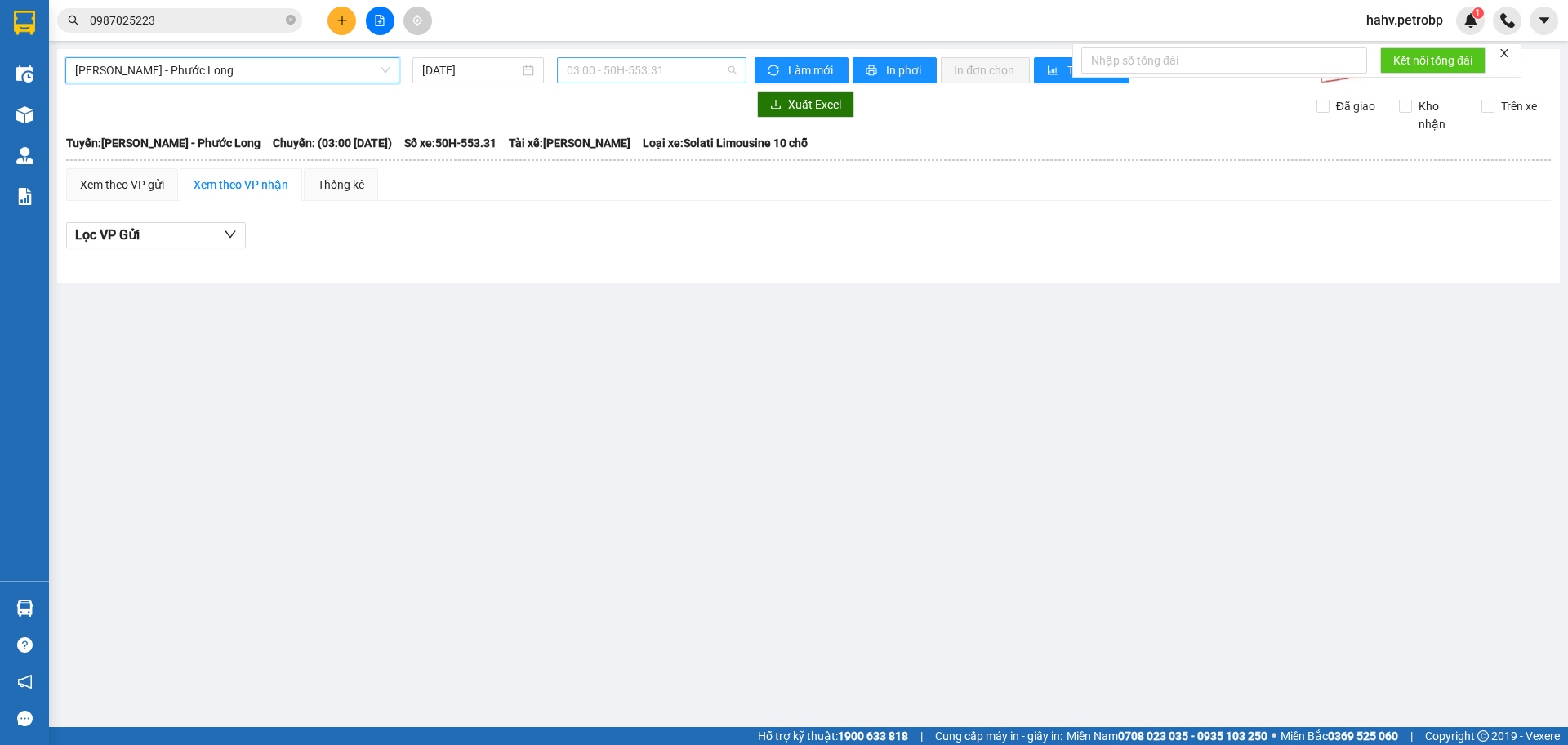
click at [608, 76] on span "03:00 - 50H-553.31" at bounding box center [652, 70] width 170 height 25
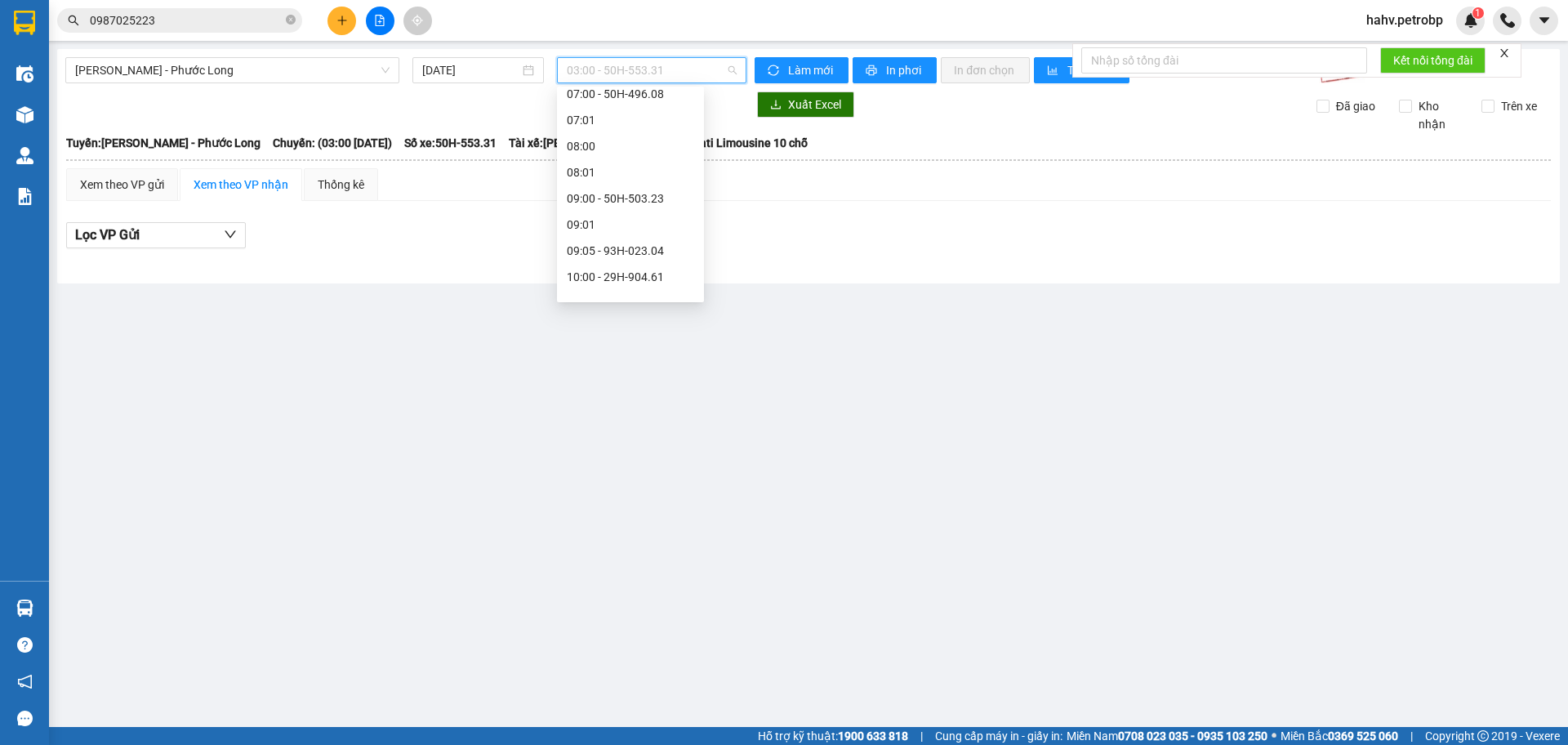
scroll to position [245, 0]
click at [611, 258] on div "09:05 - 93H-023.04" at bounding box center [631, 250] width 127 height 18
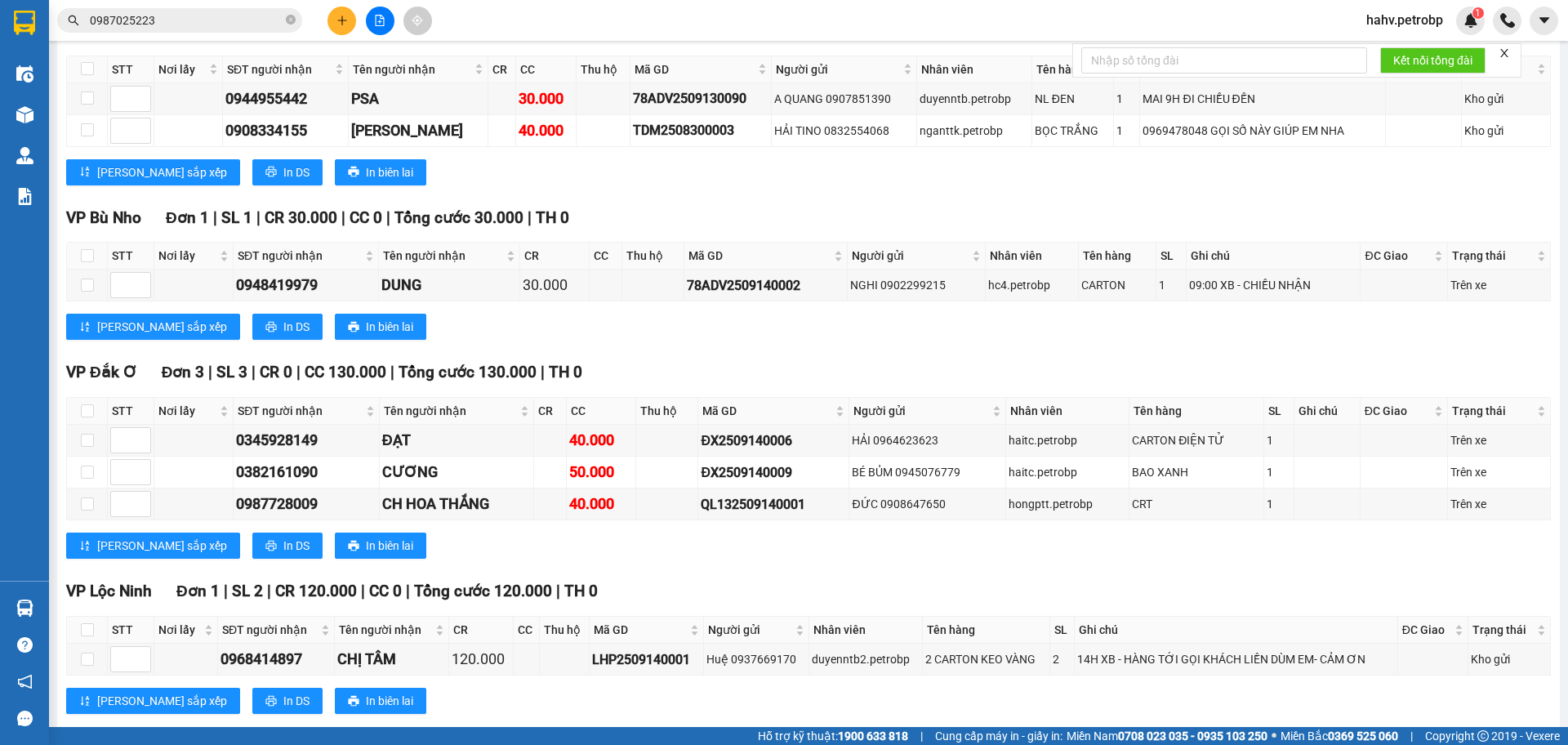
scroll to position [1769, 0]
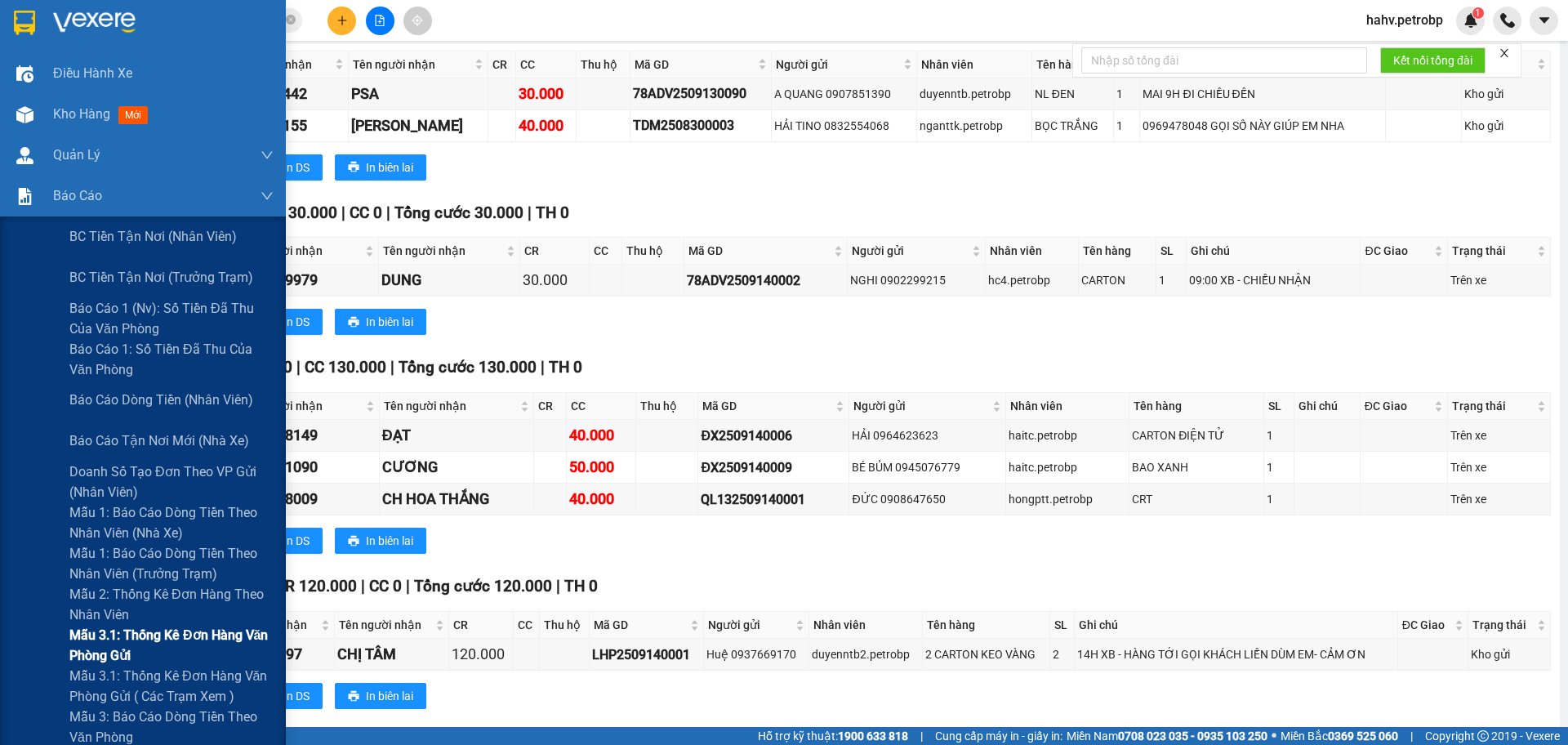
click at [0, 634] on div "Mẫu 3.1: Thống kê đơn hàng văn phòng gửi" at bounding box center [142, 645] width 286 height 41
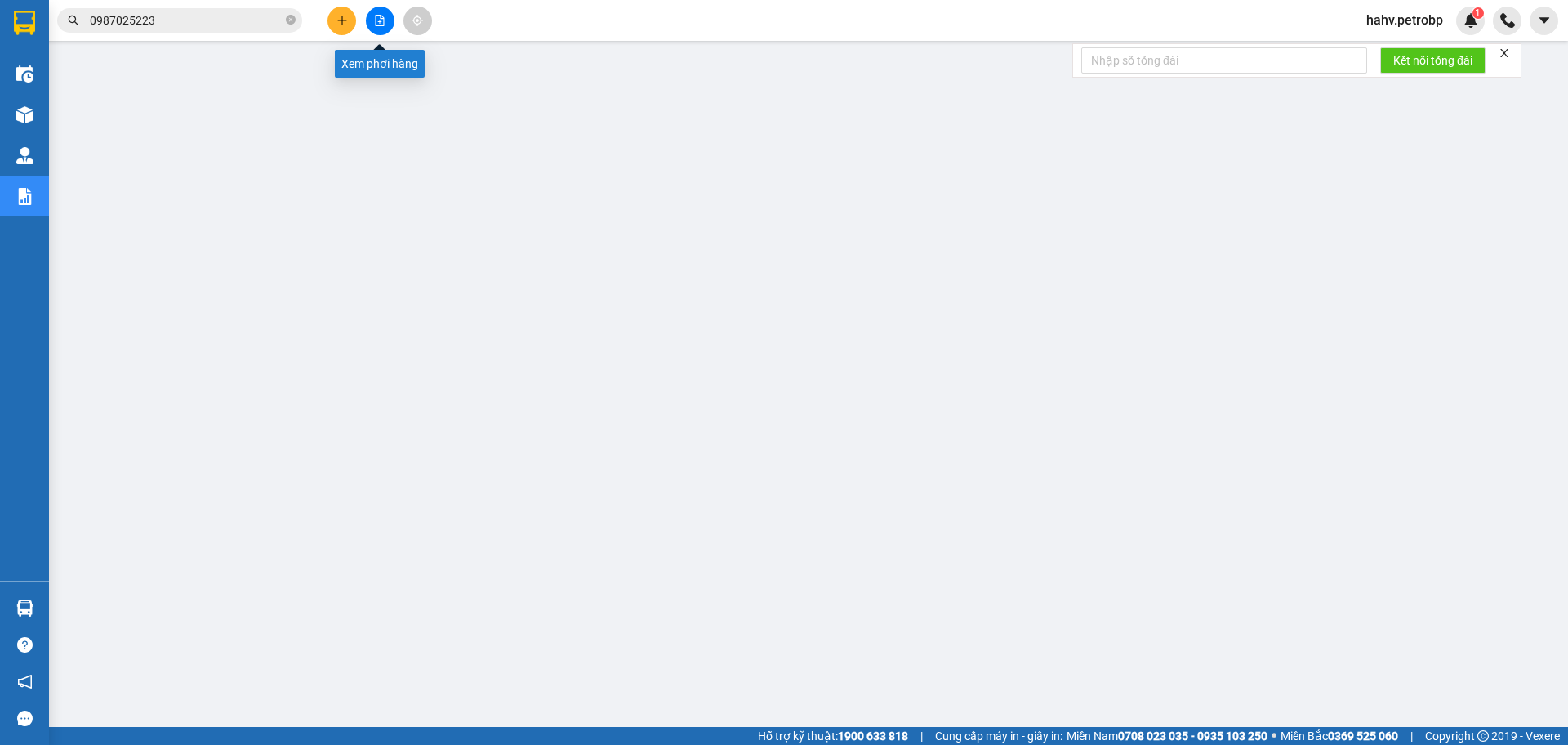
click at [381, 9] on button at bounding box center [380, 21] width 29 height 29
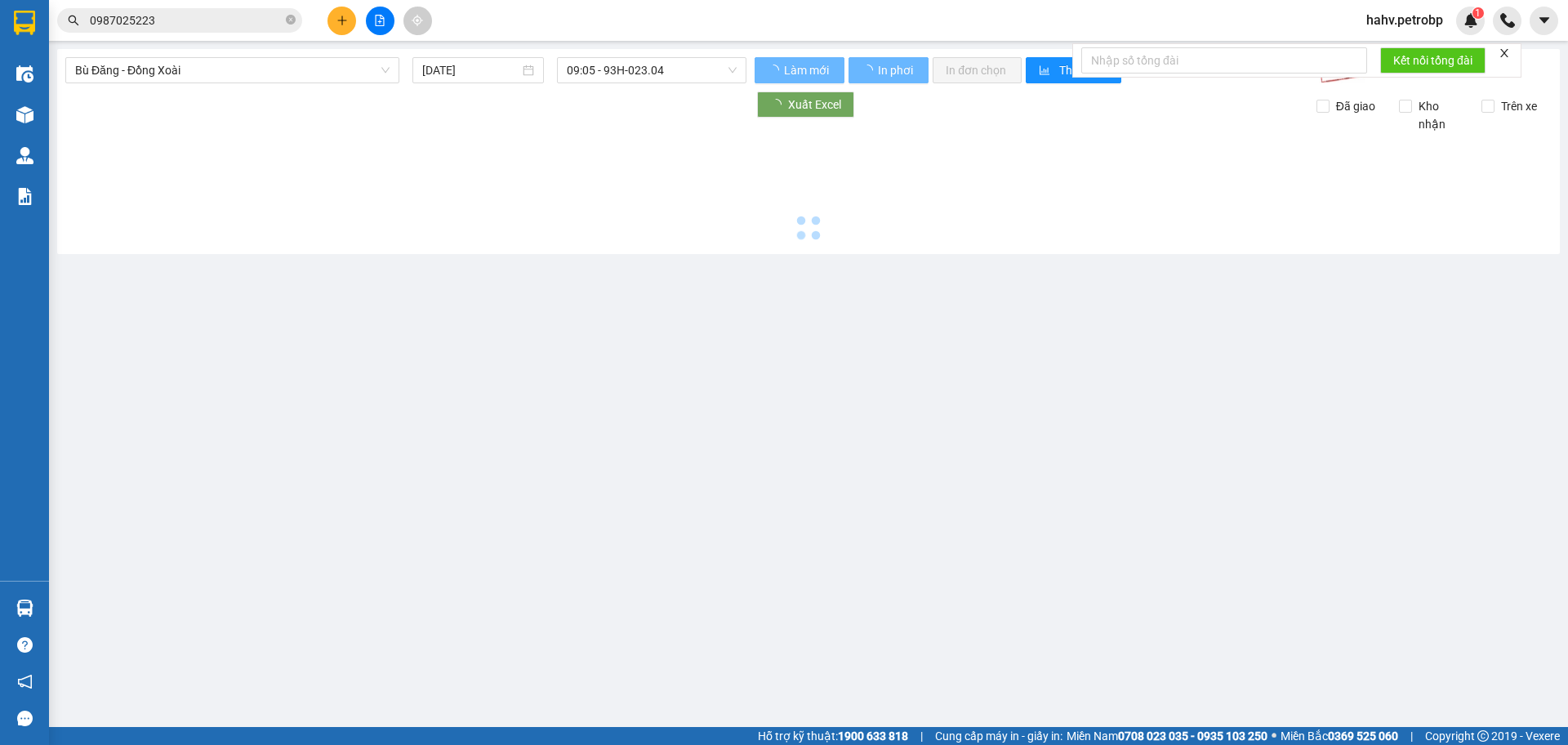
click at [214, 54] on div "Bù Đăng - Đồng Xoài [DATE] 09:05 - 93H-023.04 Làm mới In phơi In đơn chọn Thống…" at bounding box center [808, 151] width 1503 height 205
click at [216, 62] on span "Bù Đăng - Đồng Xoài" at bounding box center [233, 70] width 315 height 25
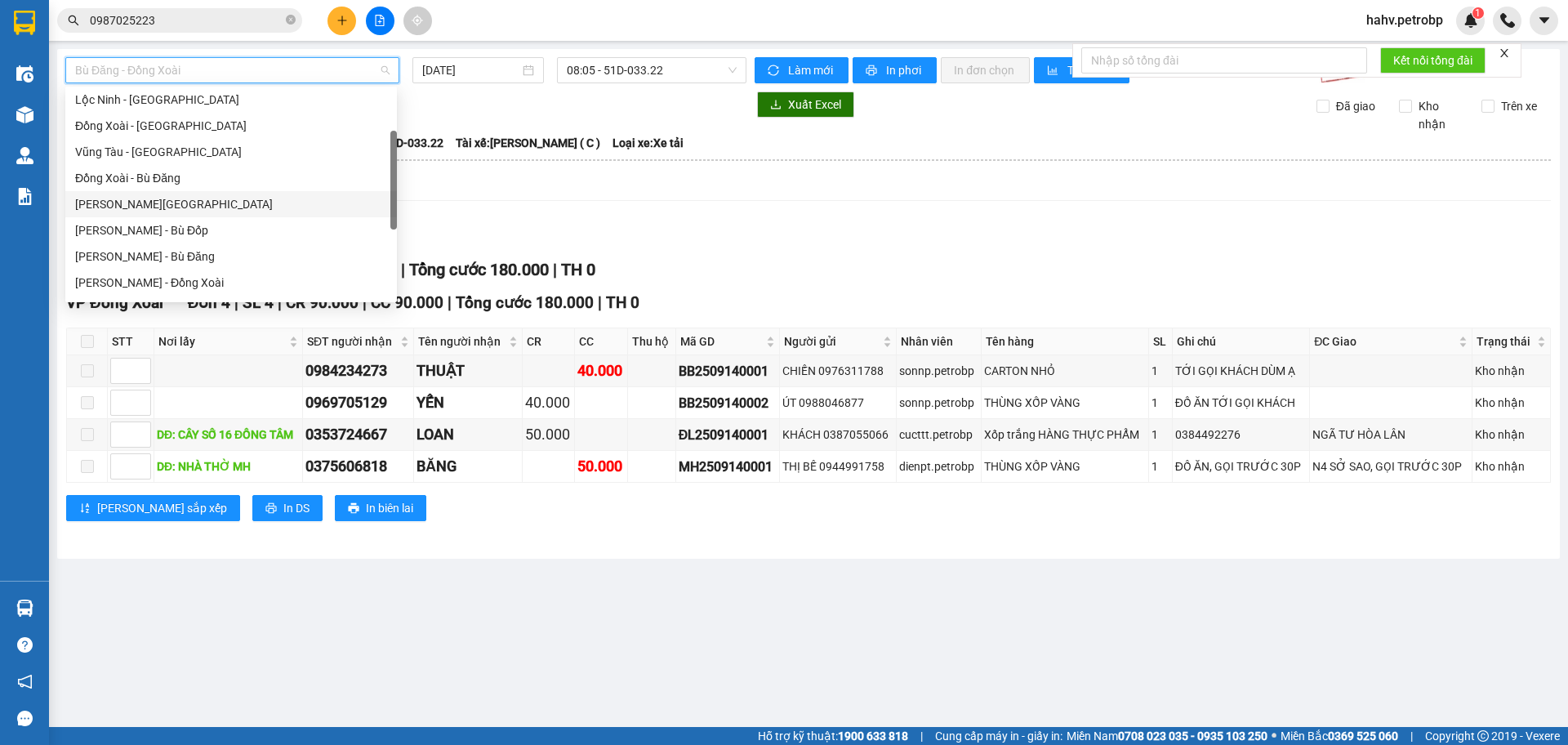
scroll to position [215, 0]
click at [211, 203] on div "[PERSON_NAME] - Phước Long" at bounding box center [231, 201] width 312 height 18
type input "[DATE]"
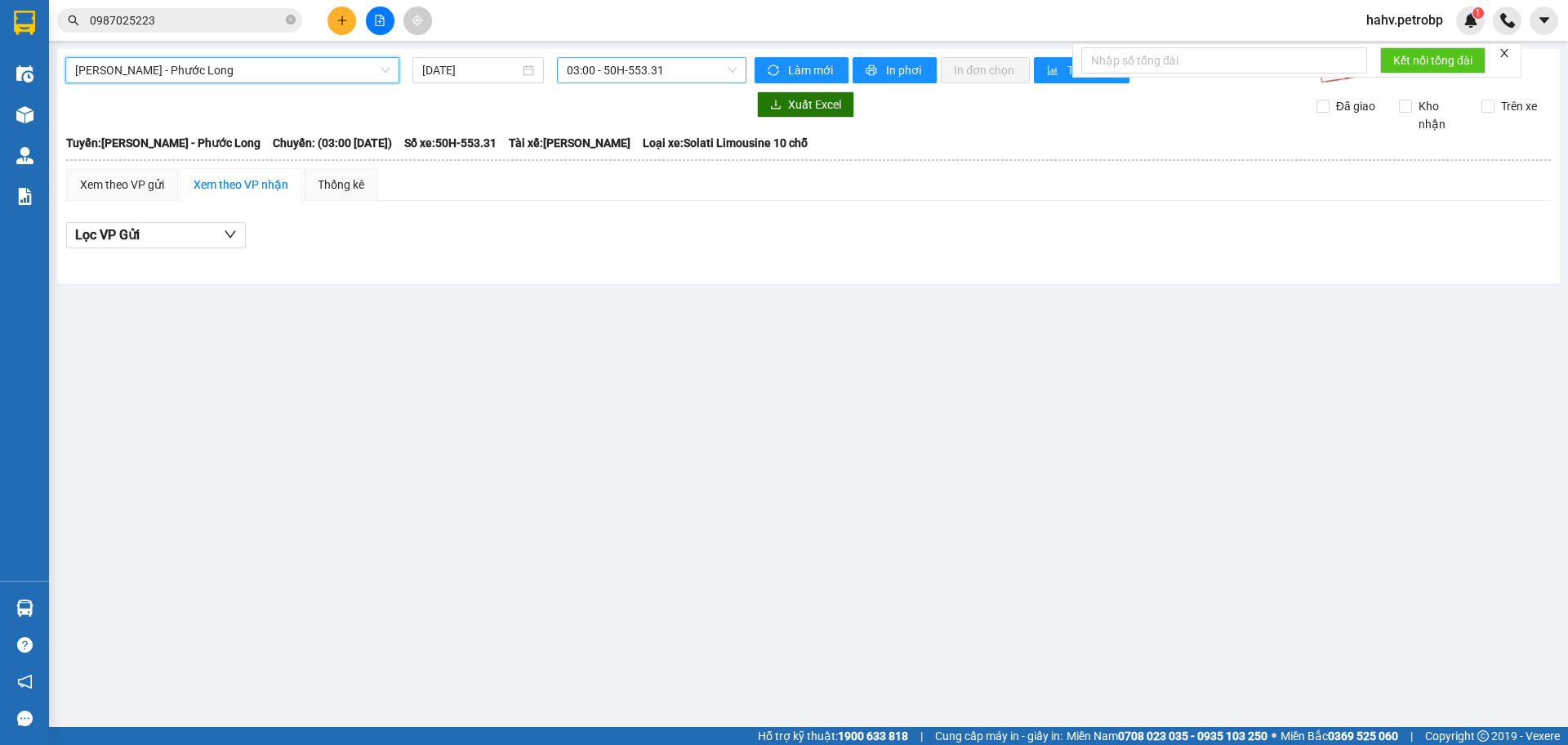
click at [634, 65] on span "03:00 - 50H-553.31" at bounding box center [652, 70] width 170 height 25
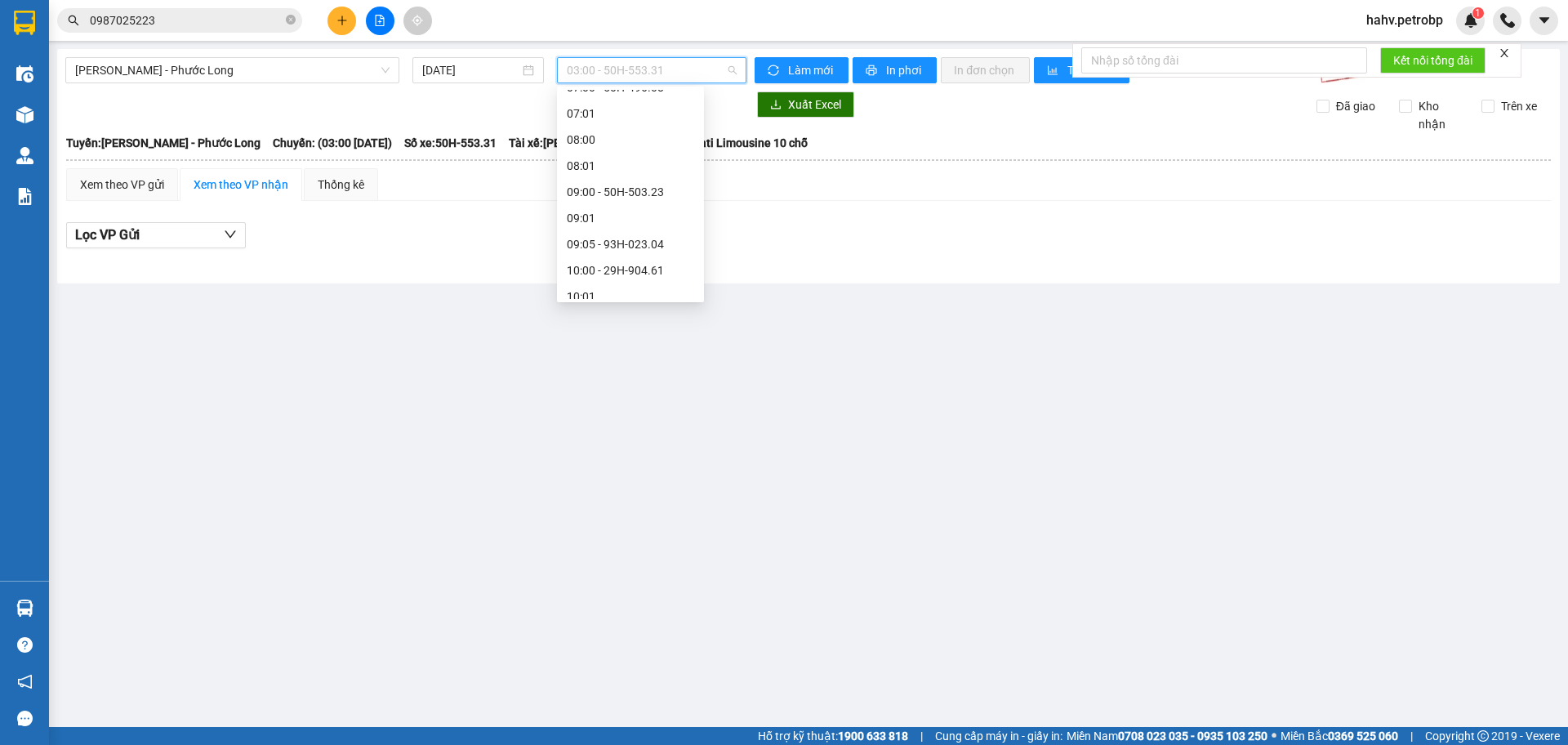
scroll to position [272, 0]
click at [1066, 289] on main "[PERSON_NAME] - Phước Long [DATE] 03:00 - 50H-553.31 Làm mới In phơi In đơn ch…" at bounding box center [784, 363] width 1568 height 727
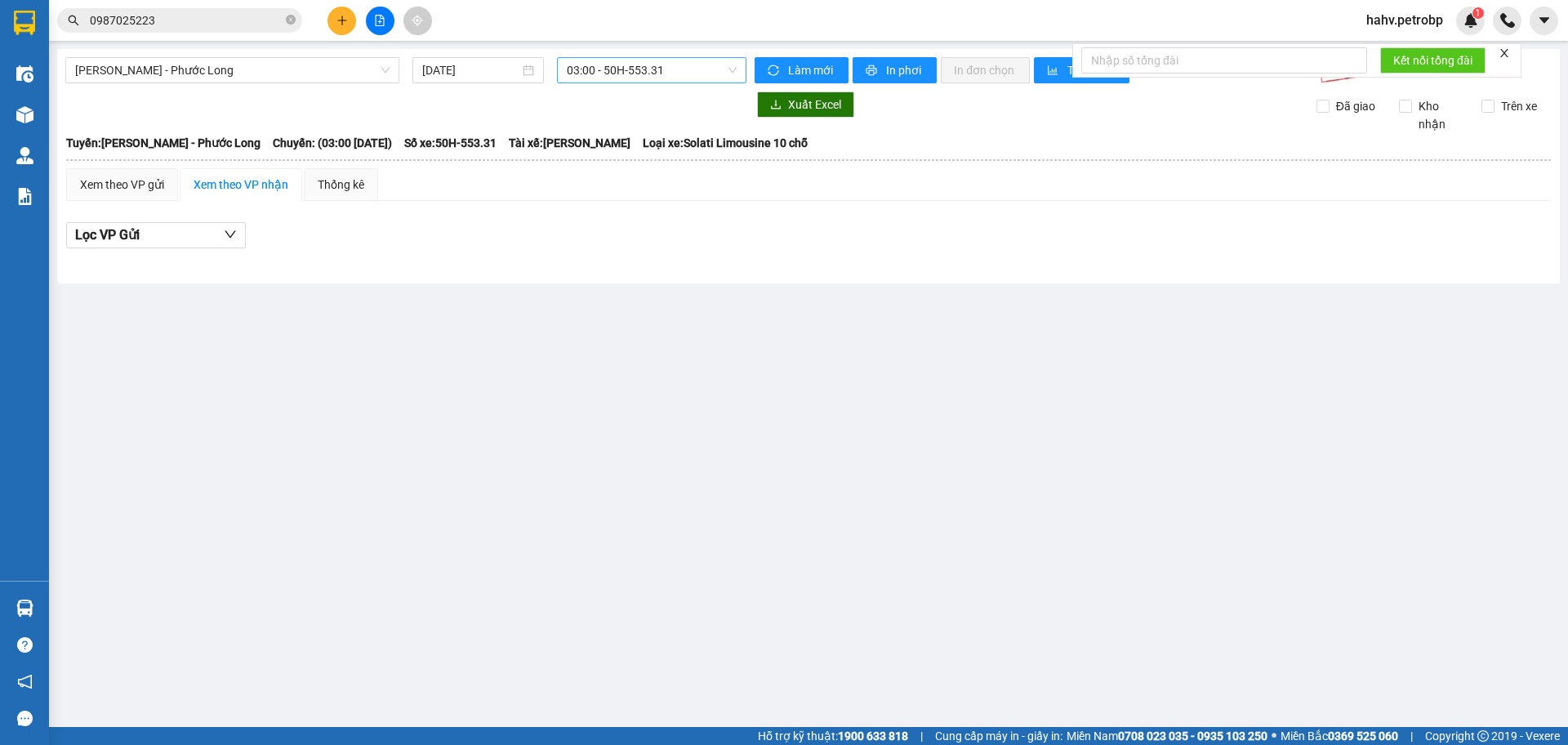
click at [599, 60] on span "03:00 - 50H-553.31" at bounding box center [652, 70] width 170 height 25
click at [630, 154] on div "14:05 - 50H-074.37" at bounding box center [631, 158] width 127 height 18
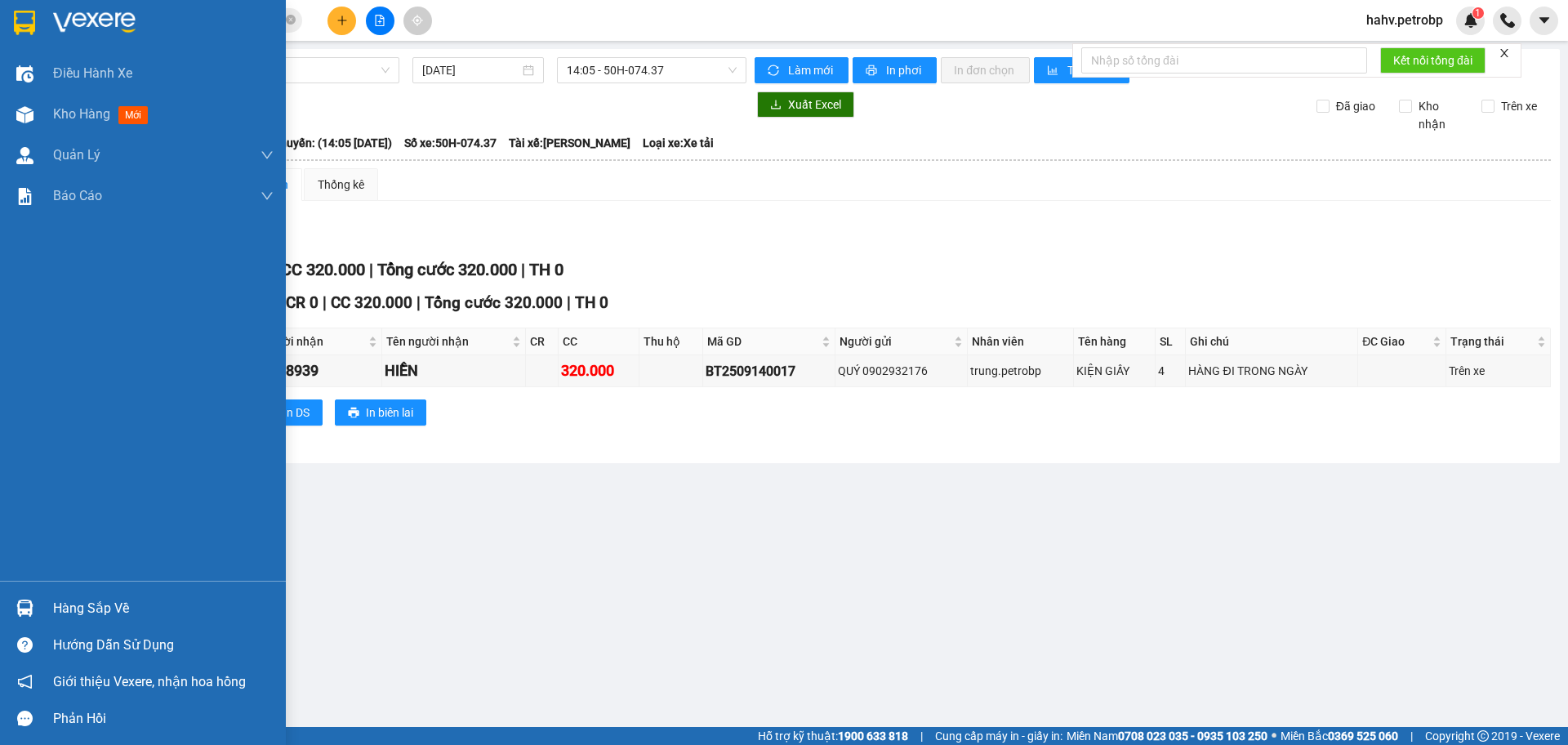
click at [0, 245] on div "Điều hành xe Kho hàng mới Quản [PERSON_NAME] lý chuyến Quản lý giao nhận mới Qu…" at bounding box center [142, 316] width 286 height 527
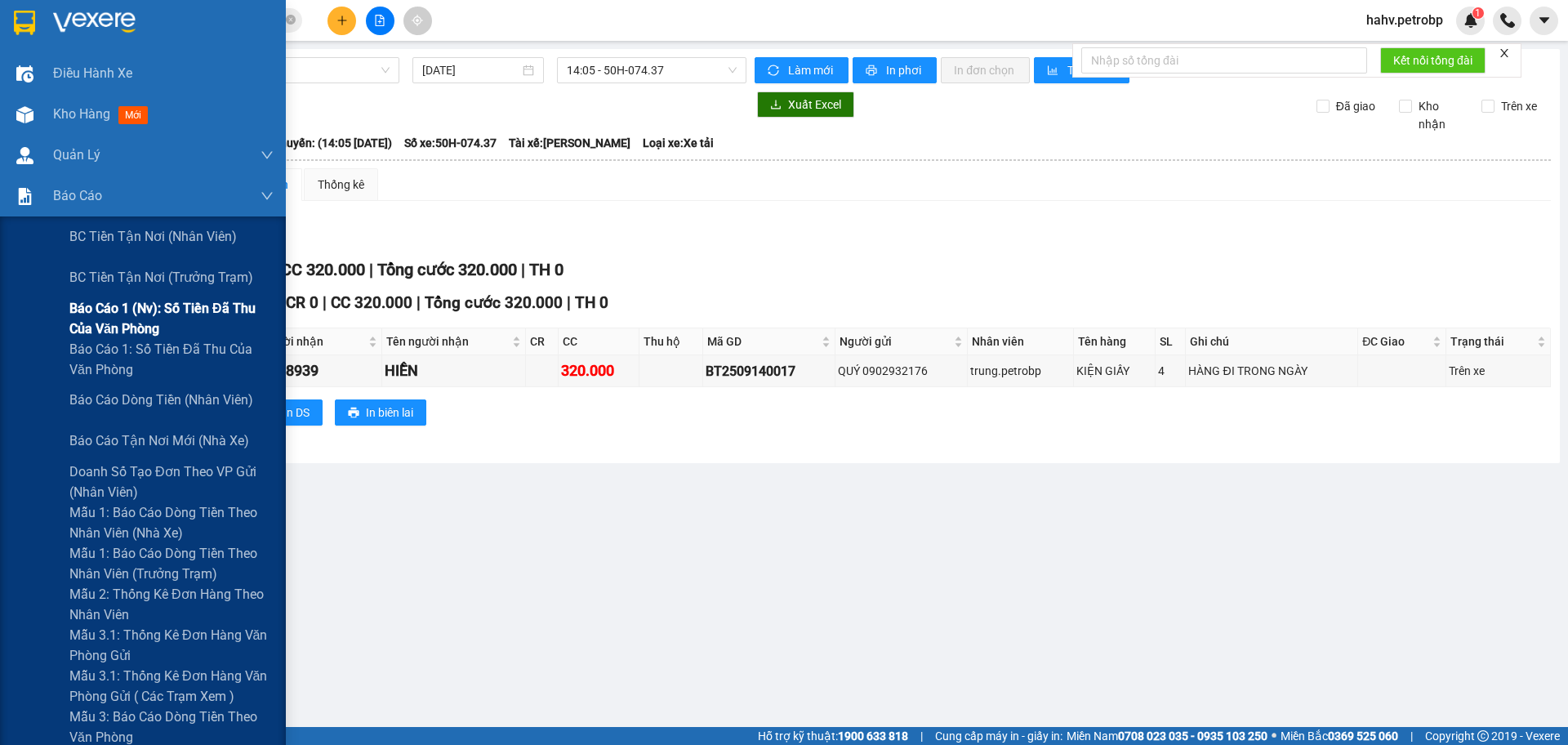
click at [63, 330] on div "Báo cáo 1 (nv): Số tiền đã thu của văn phòng" at bounding box center [142, 318] width 286 height 41
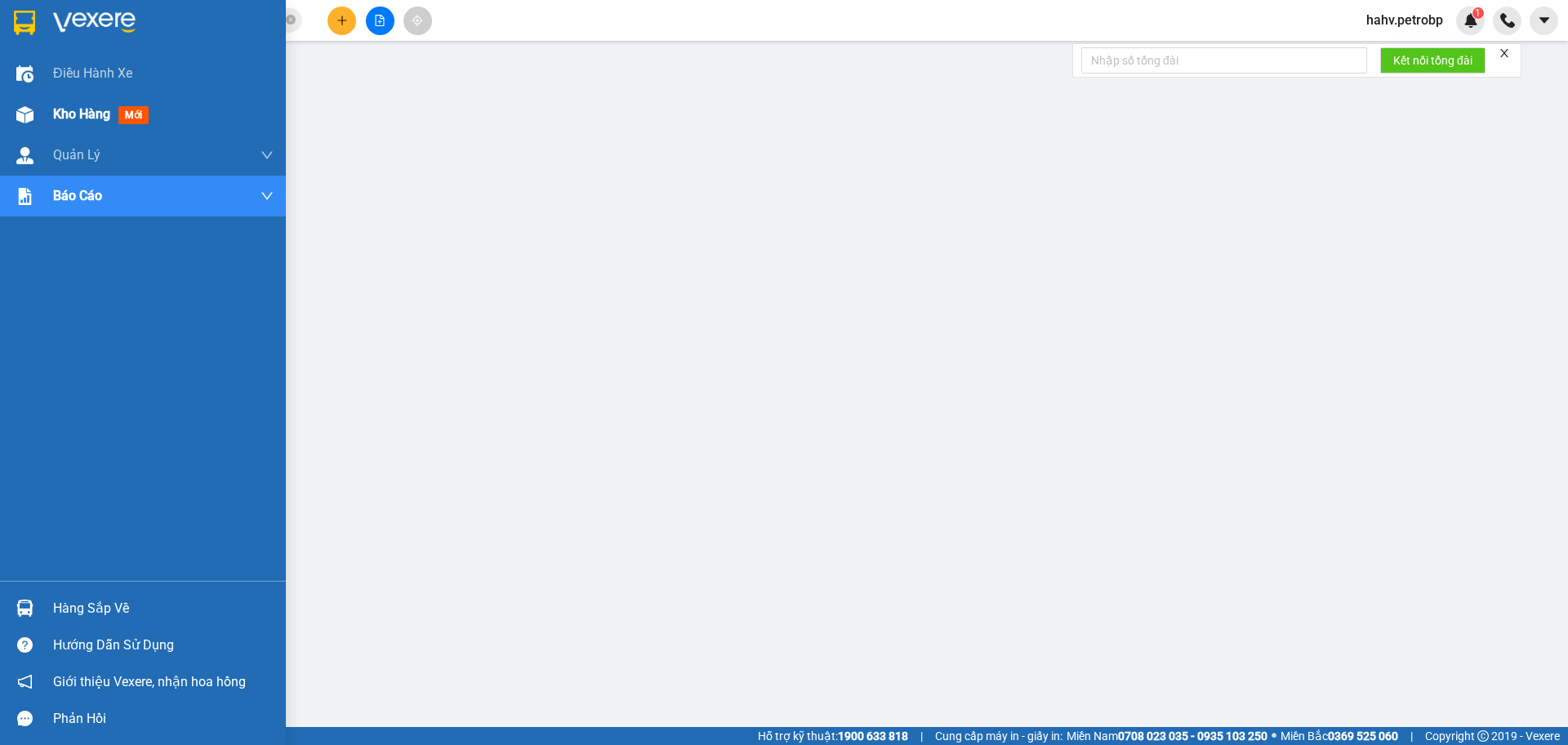
click at [81, 101] on div "Kho hàng mới" at bounding box center [163, 113] width 220 height 41
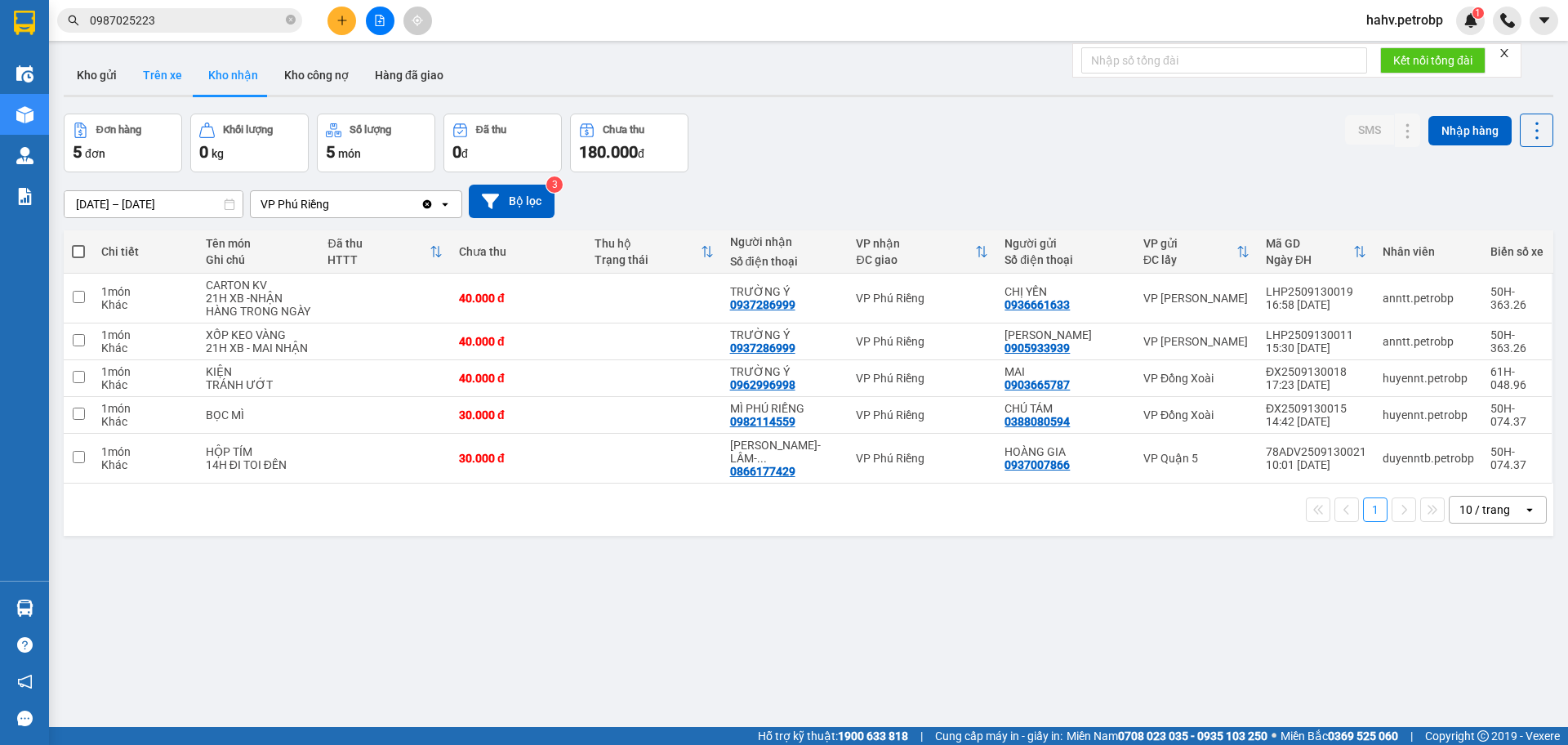
click at [145, 84] on button "Trên xe" at bounding box center [162, 74] width 65 height 39
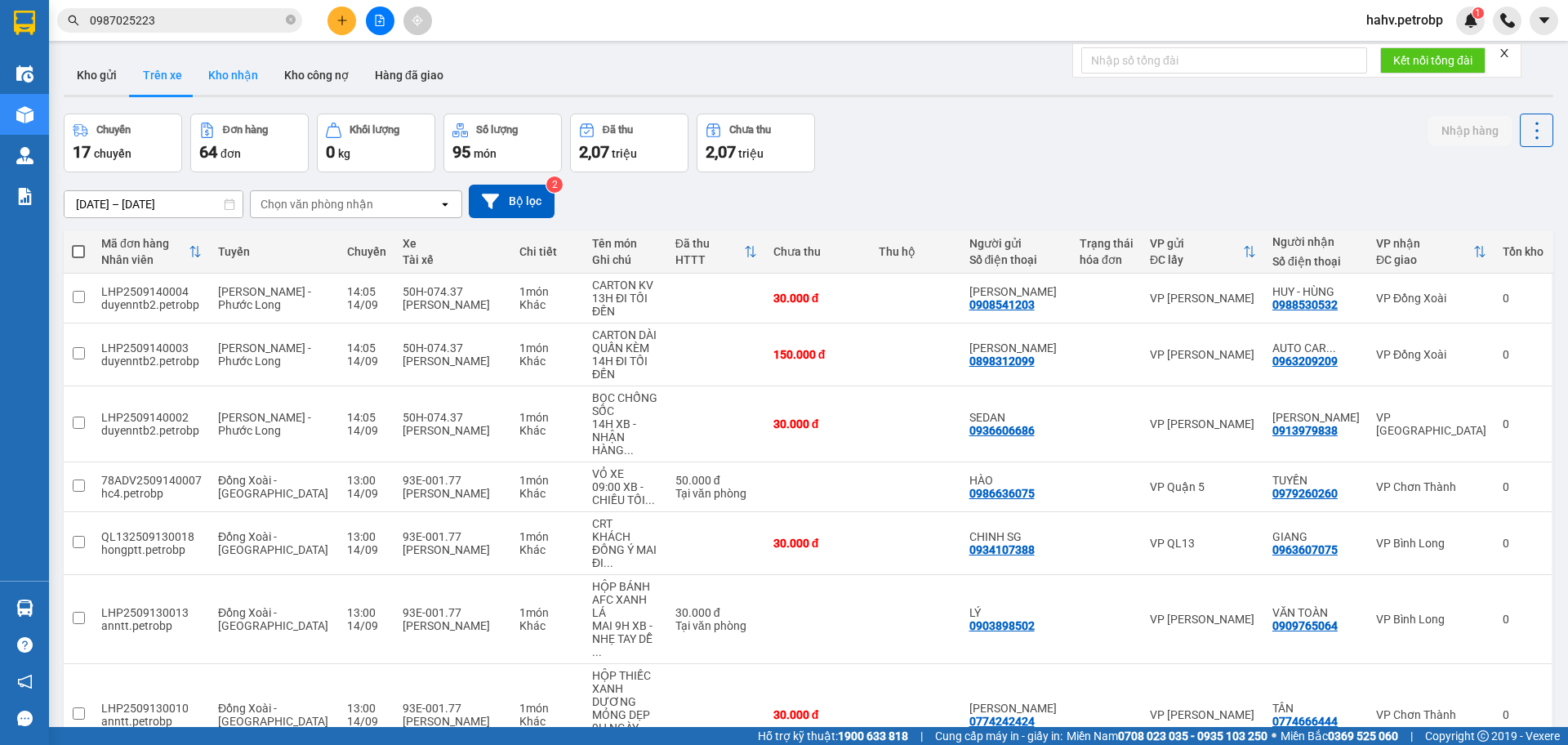
click at [229, 72] on button "Kho nhận" at bounding box center [233, 74] width 76 height 39
type input "[DATE] – [DATE]"
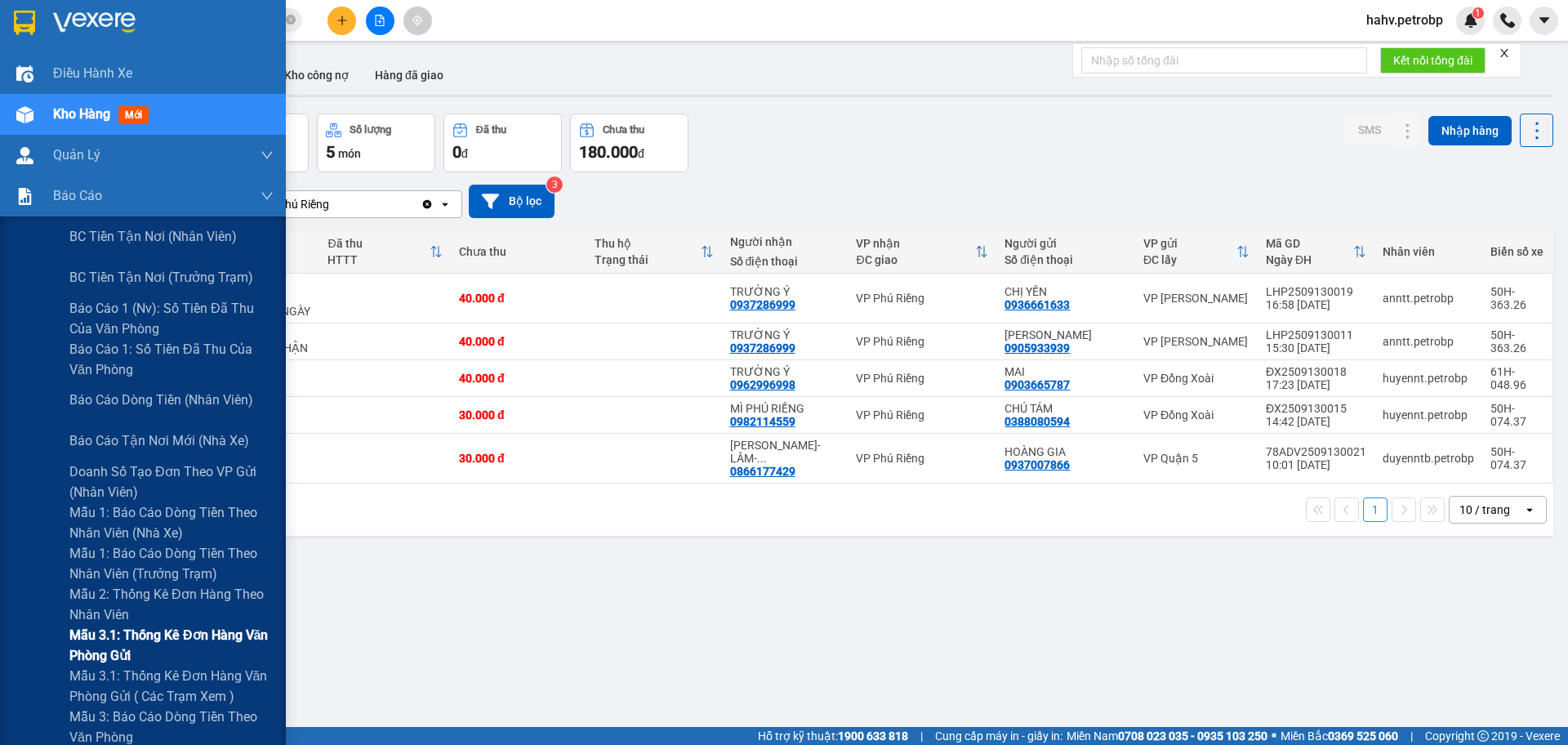
click at [12, 640] on div "Mẫu 3.1: Thống kê đơn hàng văn phòng gửi" at bounding box center [142, 645] width 286 height 41
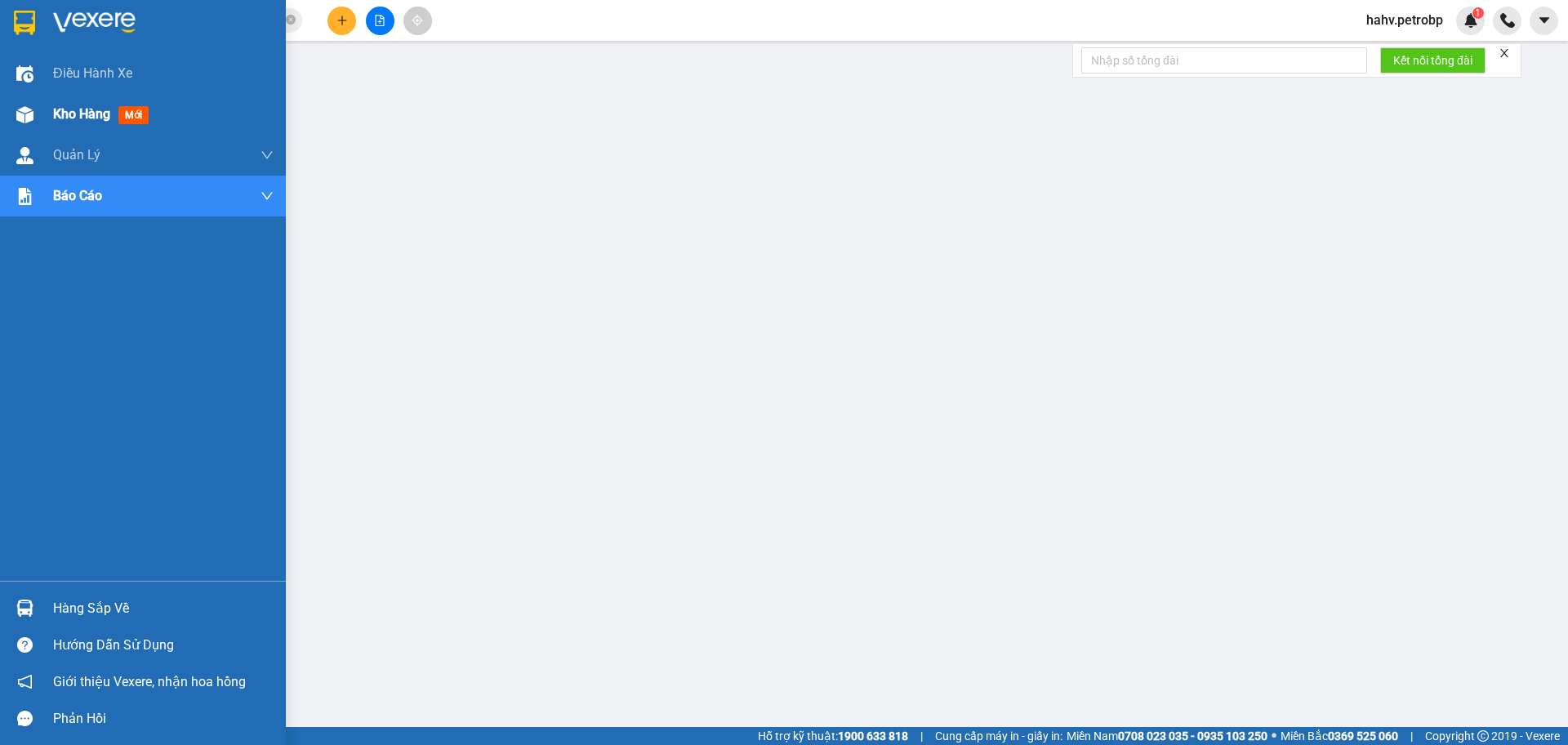
click at [4, 103] on div "Kho hàng mới" at bounding box center [142, 113] width 286 height 41
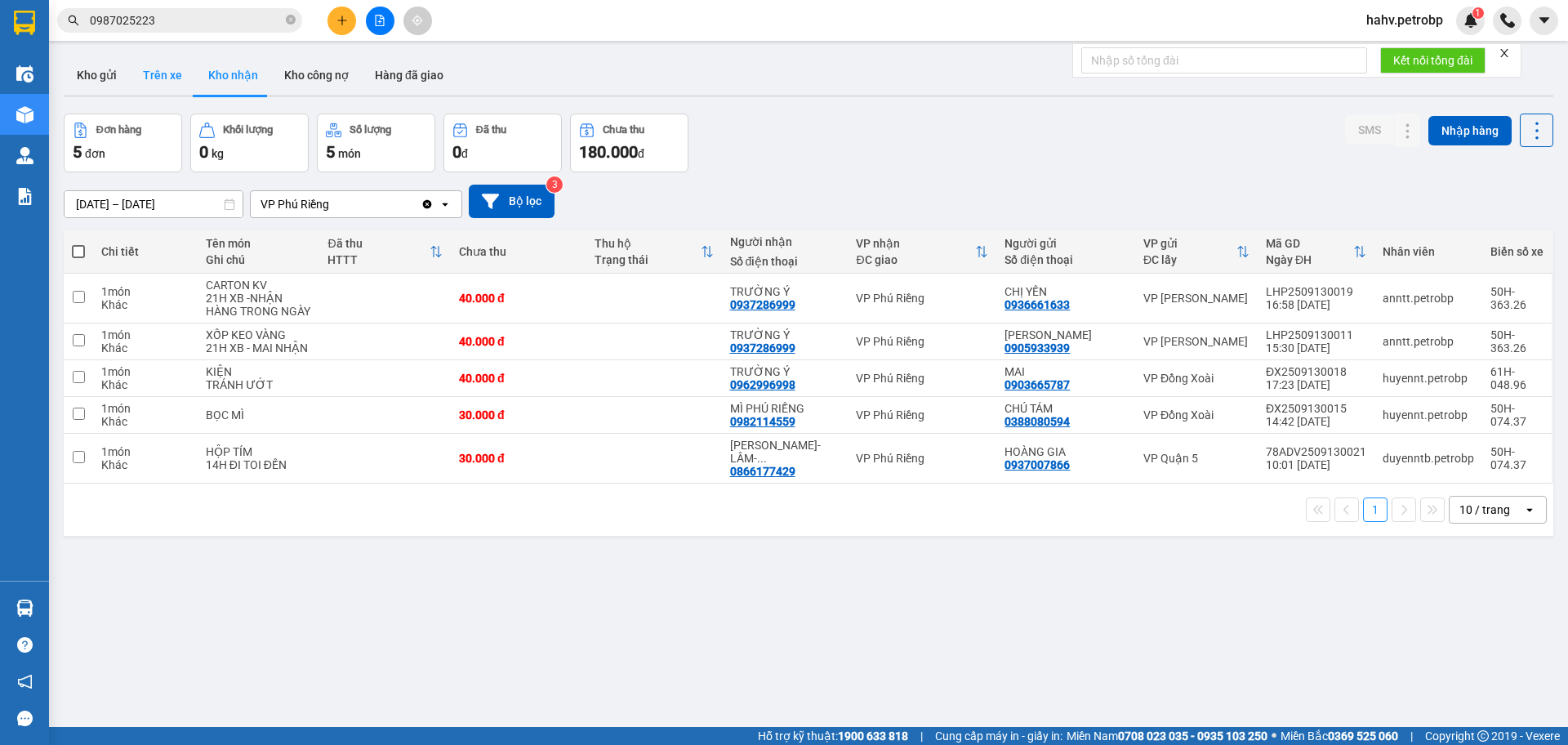
click at [167, 64] on button "Trên xe" at bounding box center [162, 74] width 65 height 39
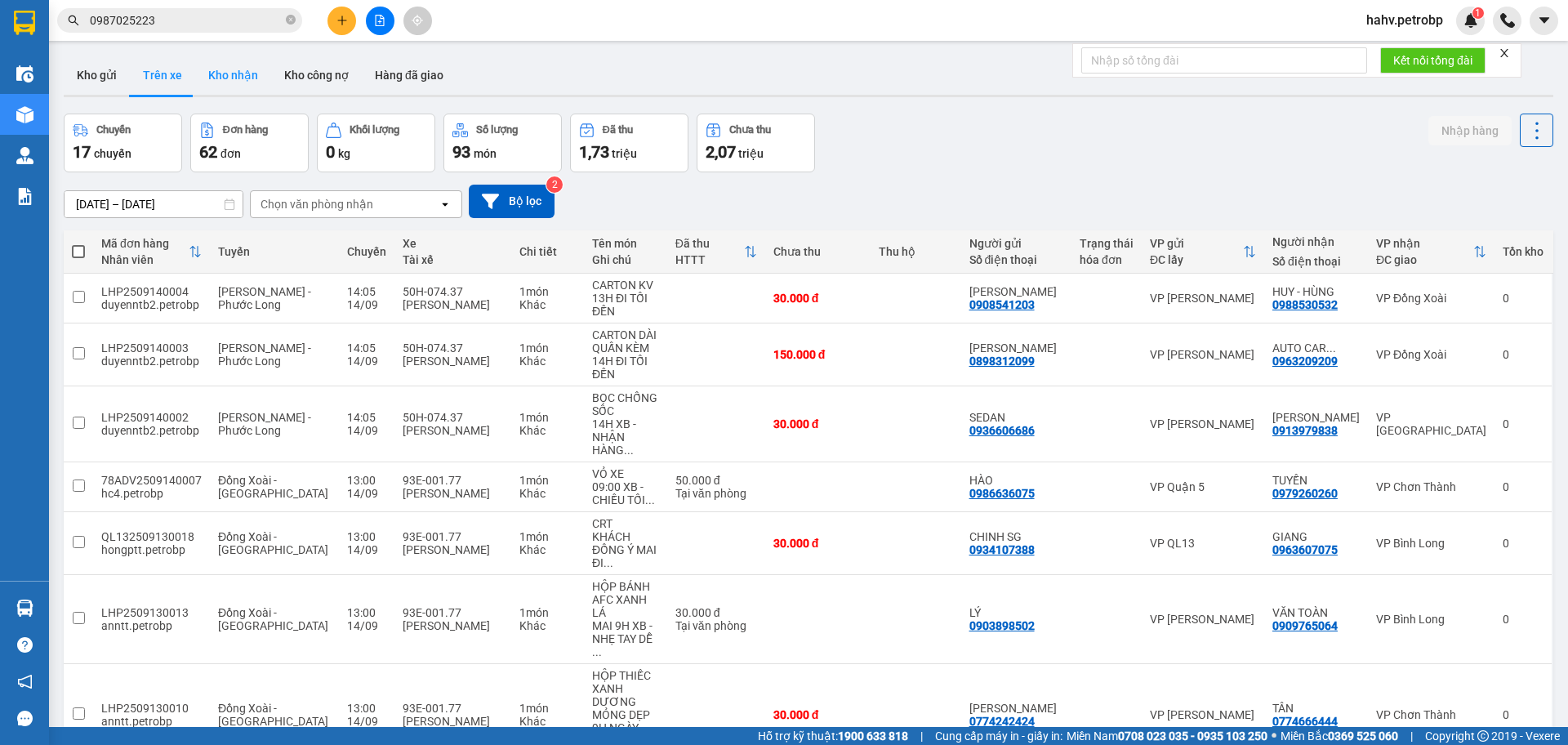
click at [232, 66] on button "Kho nhận" at bounding box center [233, 74] width 76 height 39
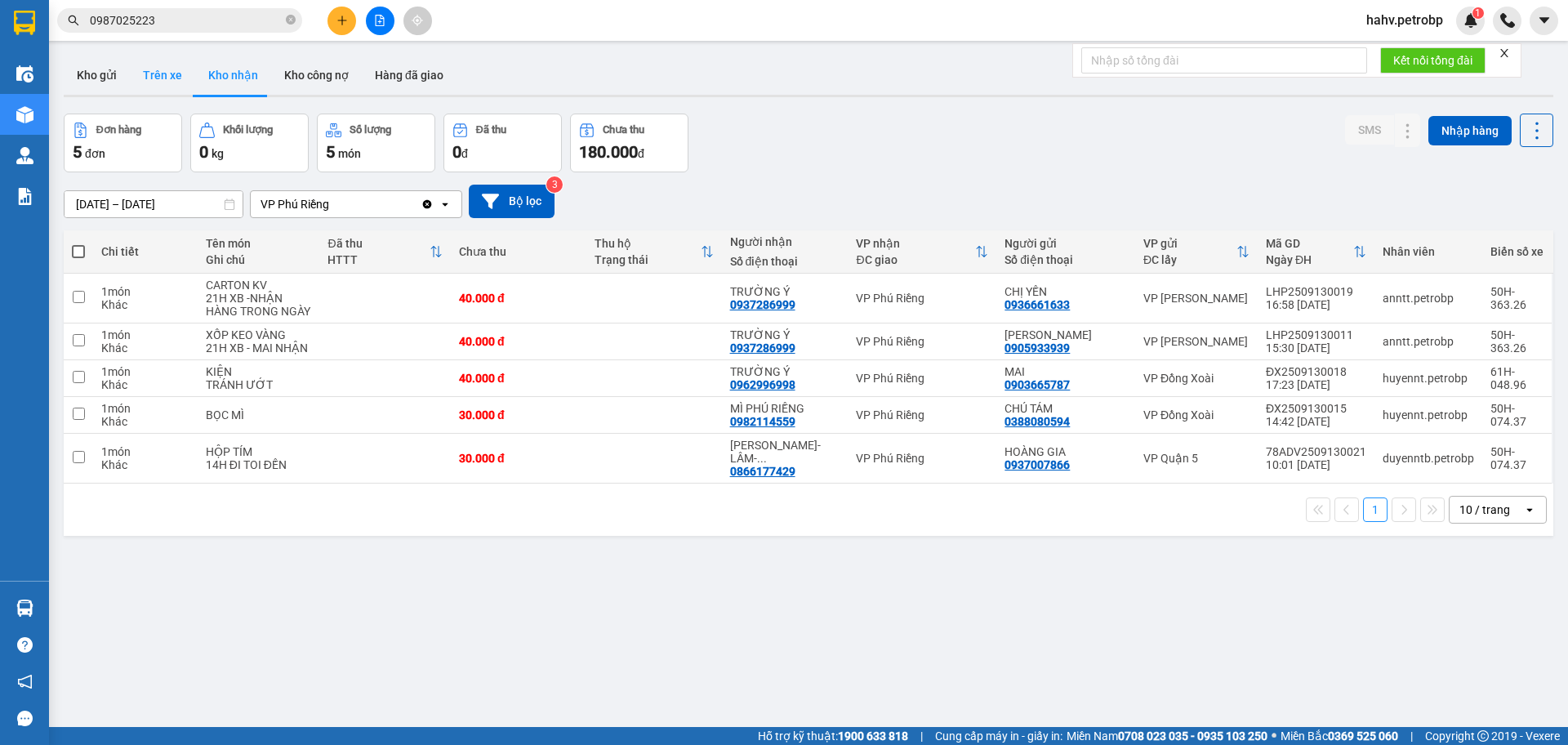
click at [142, 73] on button "Trên xe" at bounding box center [162, 74] width 65 height 39
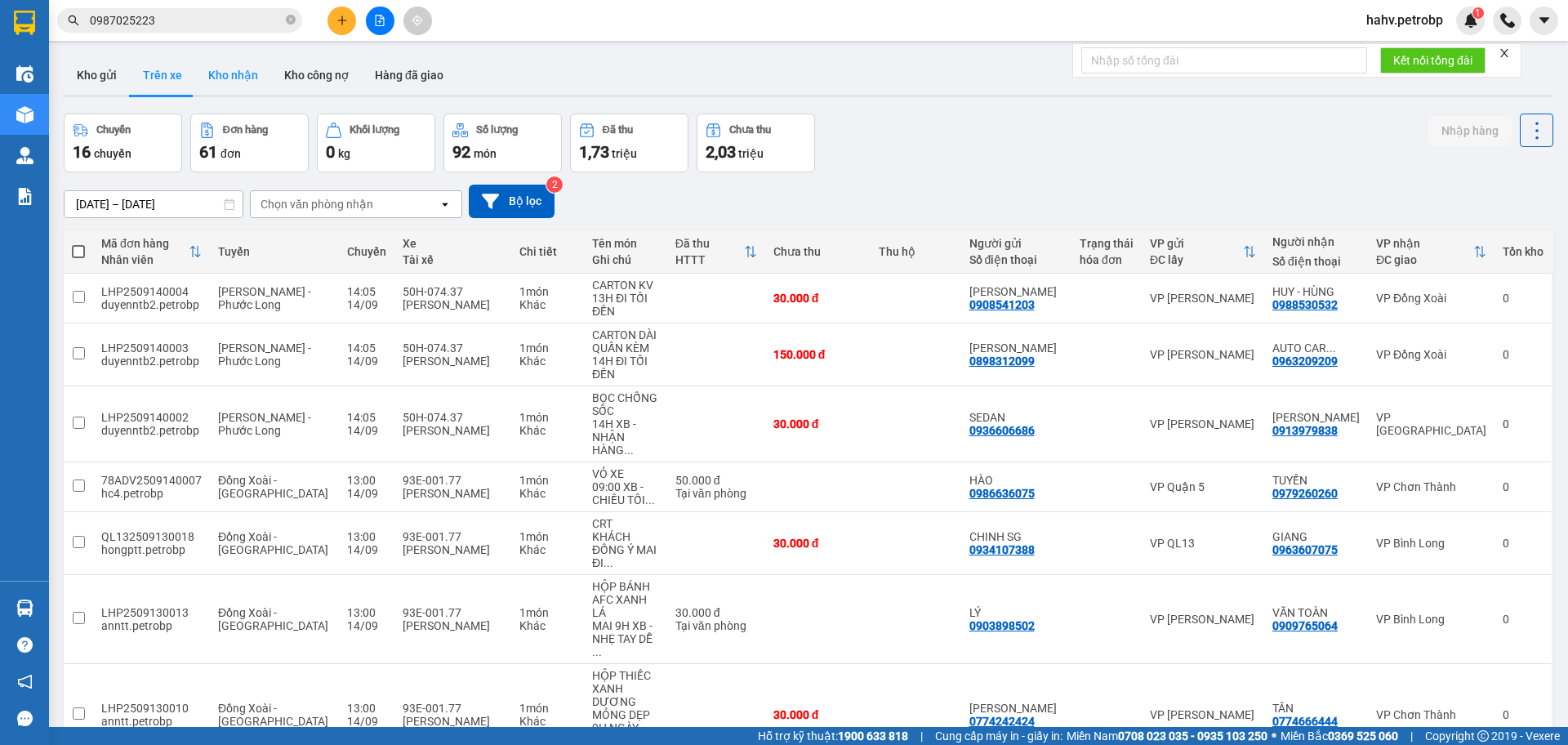
click at [221, 72] on button "Kho nhận" at bounding box center [233, 74] width 76 height 39
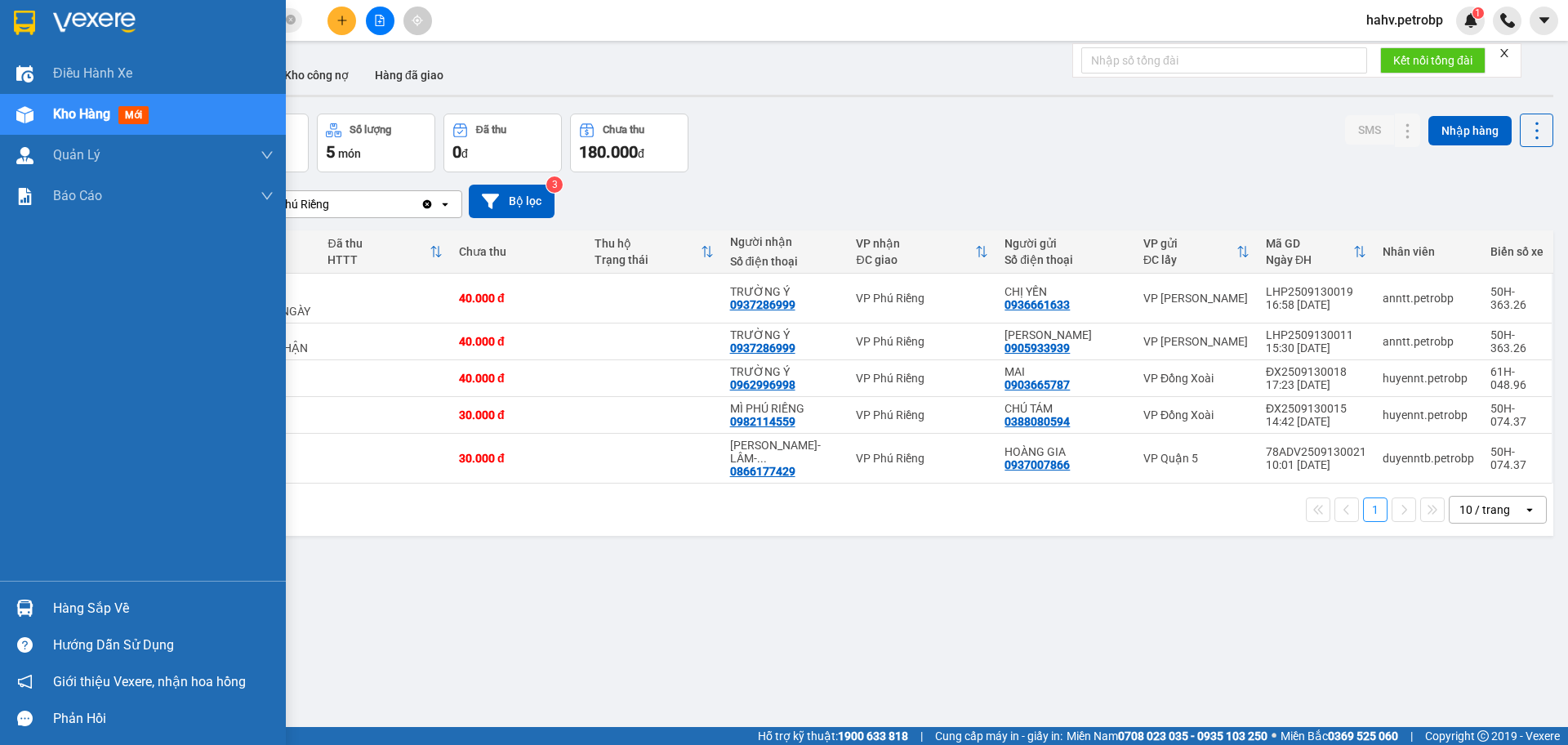
click at [45, 596] on div "Hàng sắp về" at bounding box center [142, 608] width 286 height 36
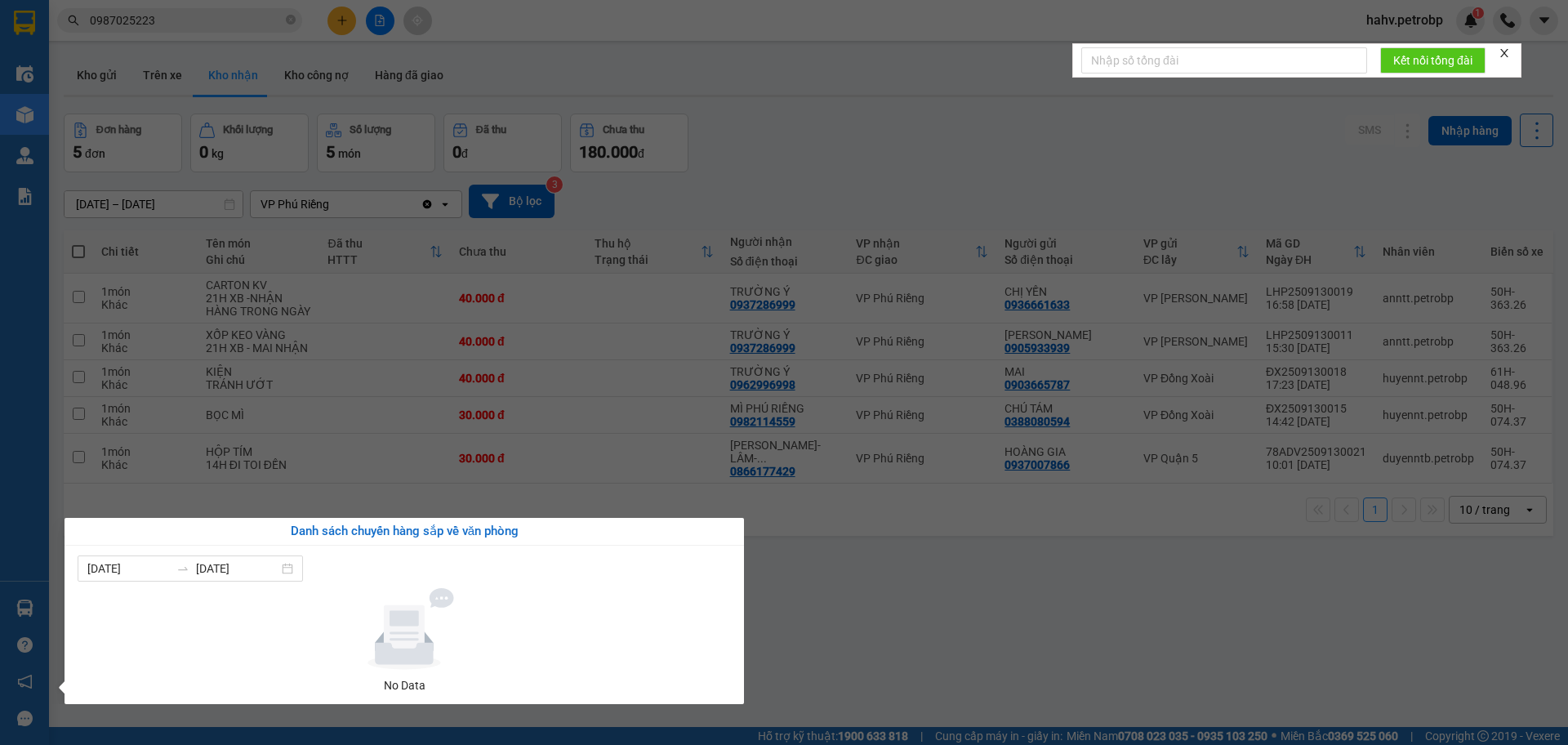
click at [914, 599] on section "Kết quả tìm kiếm ( 172 ) Bộ lọc Mã ĐH Trạng thái Món hàng Tổng cước Chưa cước N…" at bounding box center [784, 372] width 1568 height 745
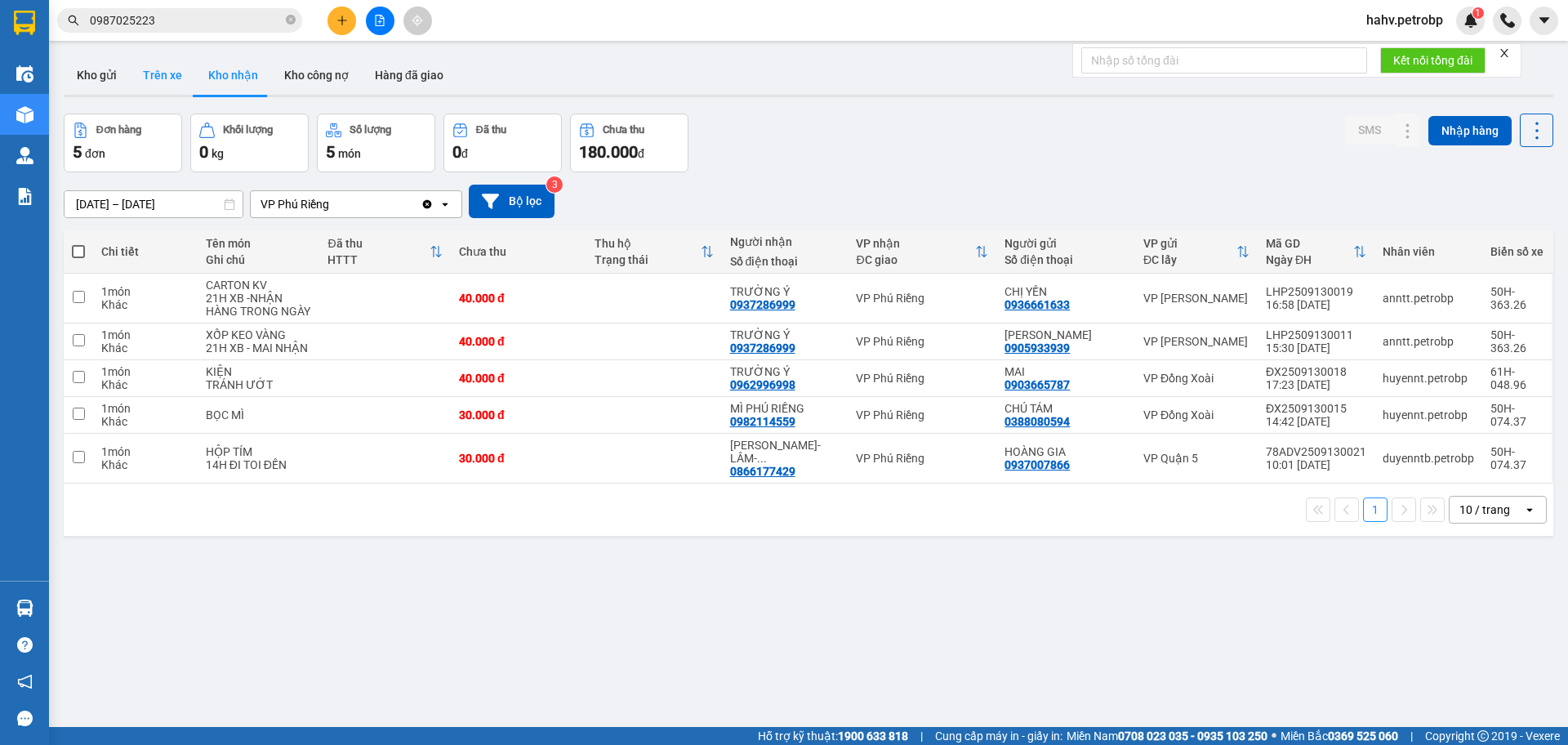
click at [176, 83] on button "Trên xe" at bounding box center [162, 74] width 65 height 39
type input "[DATE] – [DATE]"
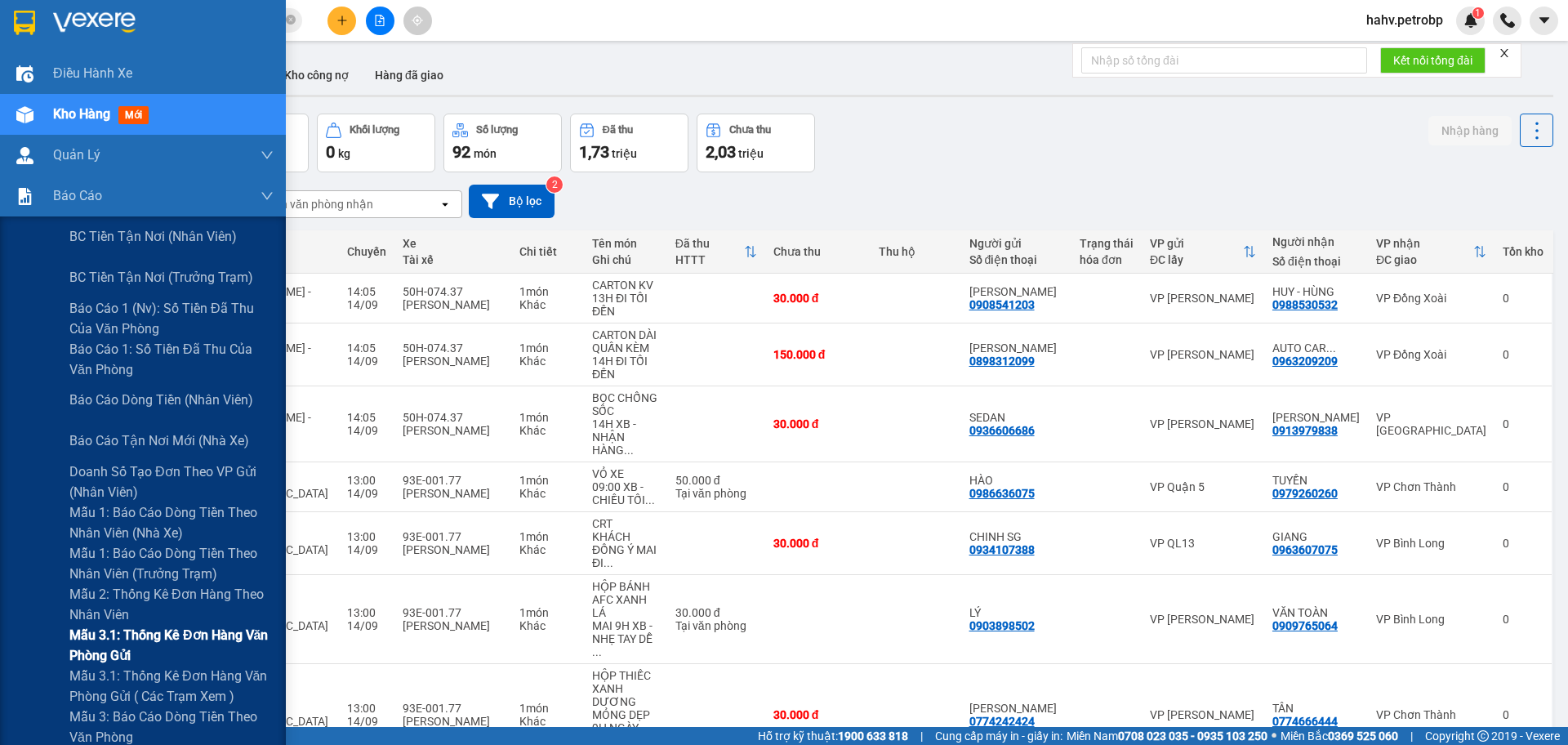
click at [29, 642] on div "Mẫu 3.1: Thống kê đơn hàng văn phòng gửi" at bounding box center [142, 645] width 286 height 41
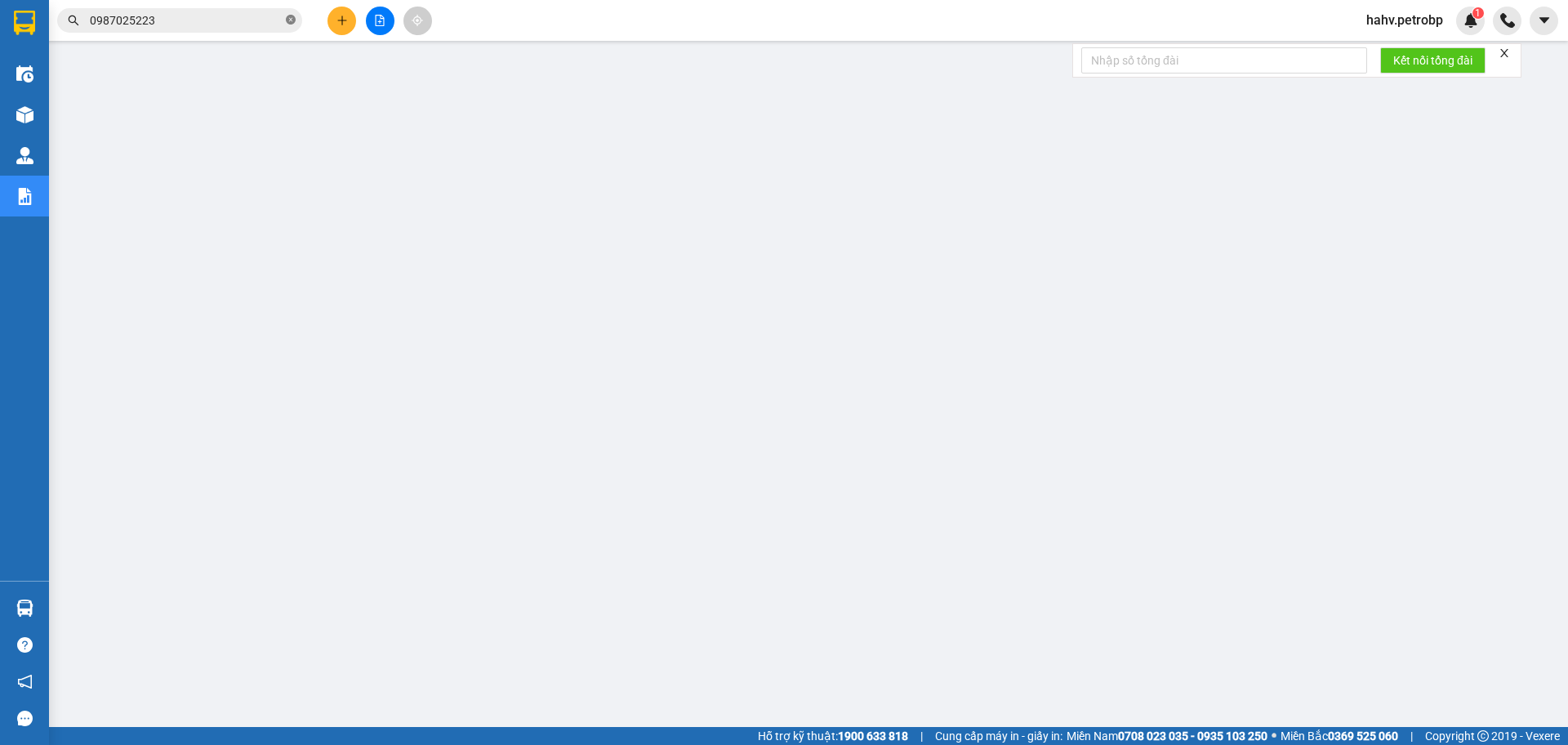
click at [292, 25] on icon "close-circle" at bounding box center [291, 20] width 10 height 10
drag, startPoint x: 176, startPoint y: 10, endPoint x: 152, endPoint y: 17, distance: 25.0
paste input "0917930039"
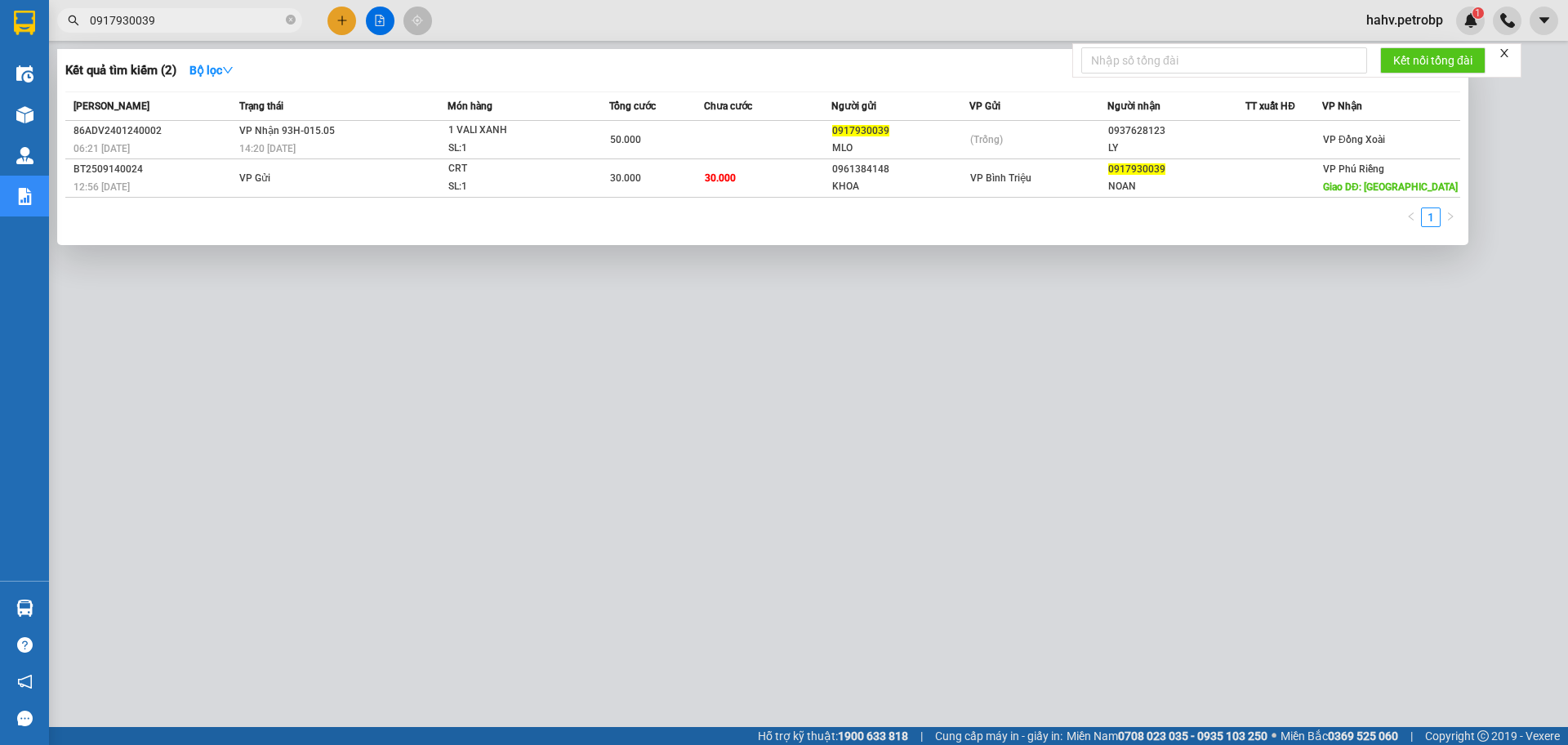
type input "0917930039"
click at [759, 476] on div at bounding box center [784, 372] width 1568 height 745
click at [243, 16] on input "0917930039" at bounding box center [186, 21] width 193 height 18
click at [250, 405] on div at bounding box center [784, 372] width 1568 height 745
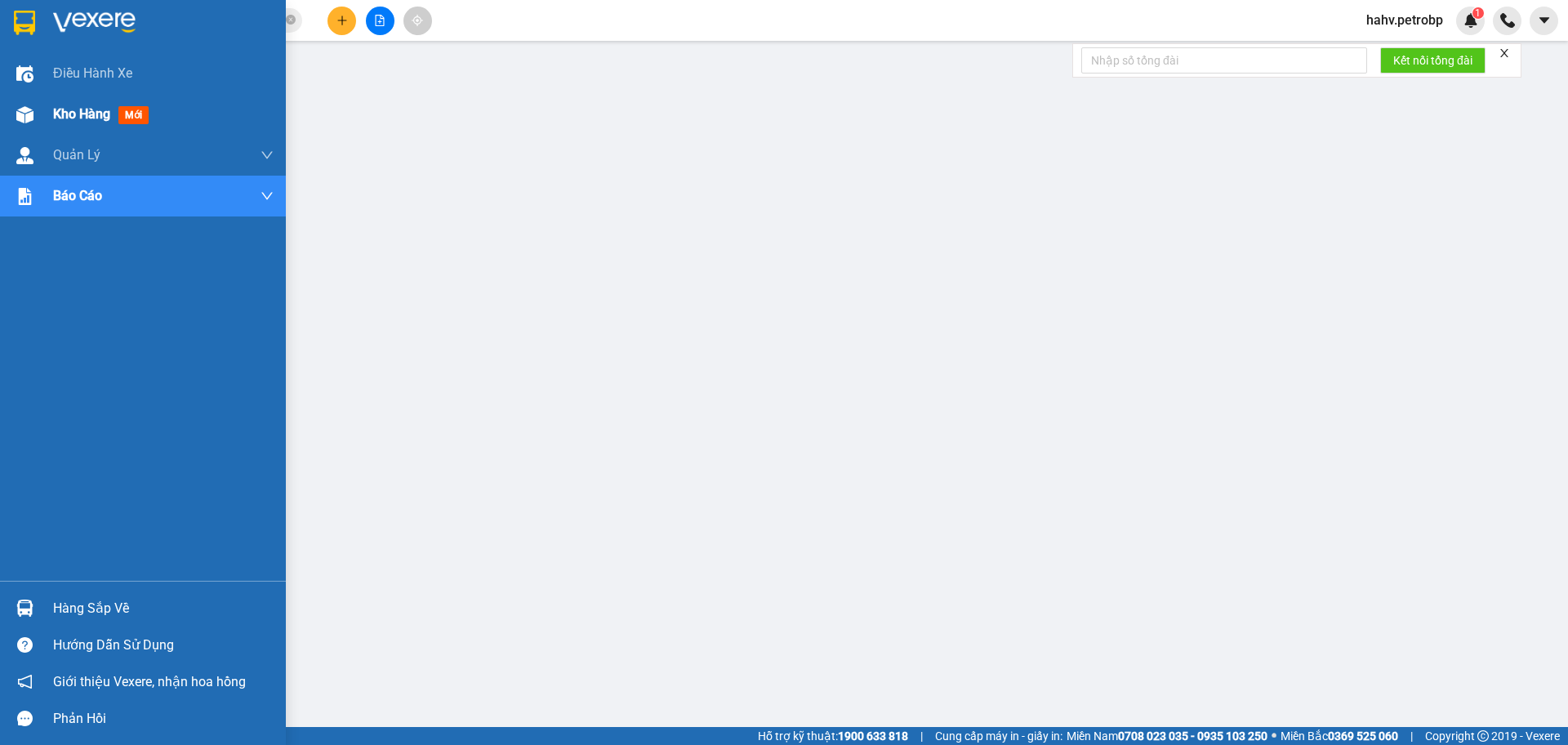
click at [4, 129] on div "Kho hàng mới" at bounding box center [142, 113] width 286 height 41
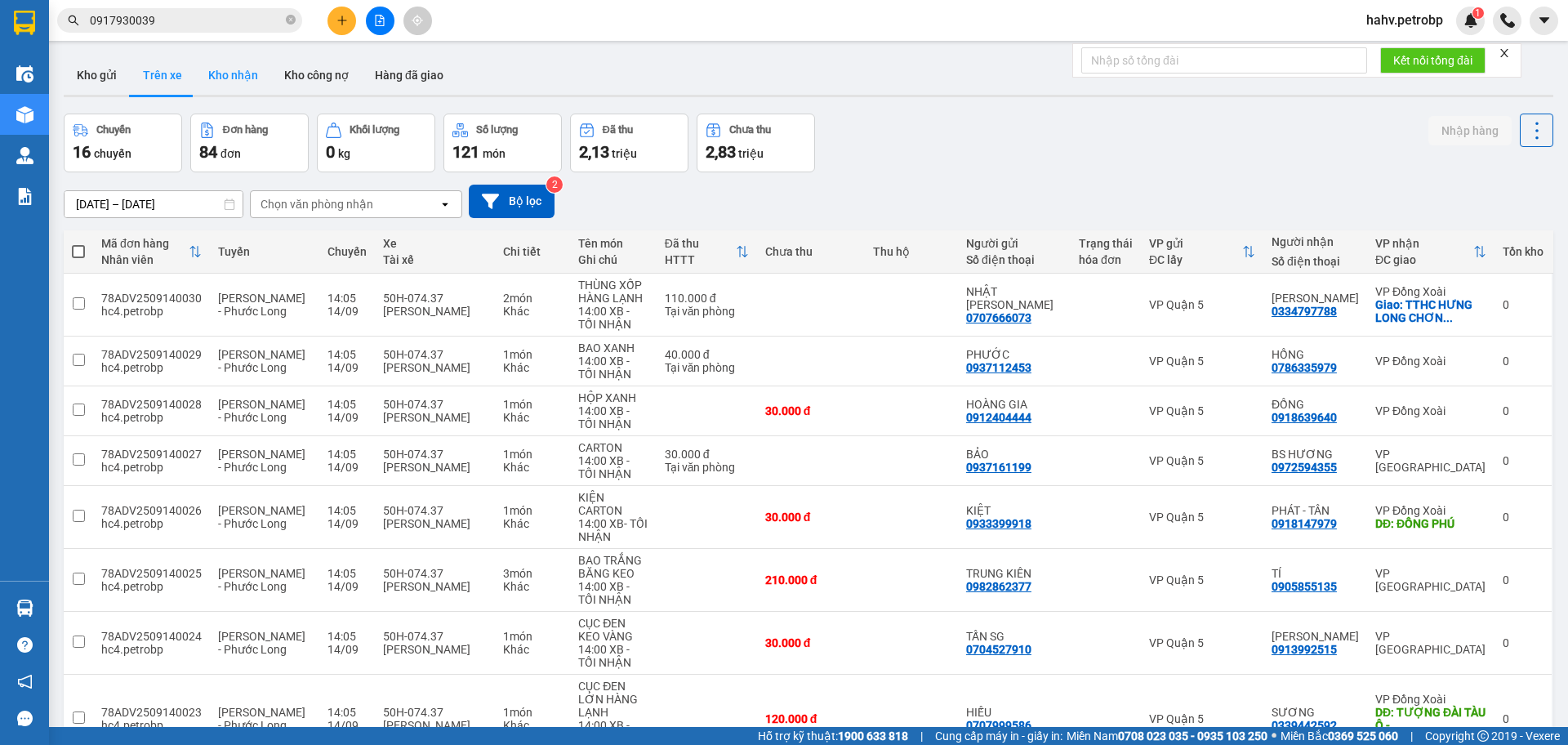
click at [241, 93] on button "Kho nhận" at bounding box center [233, 74] width 76 height 39
type input "[DATE] – [DATE]"
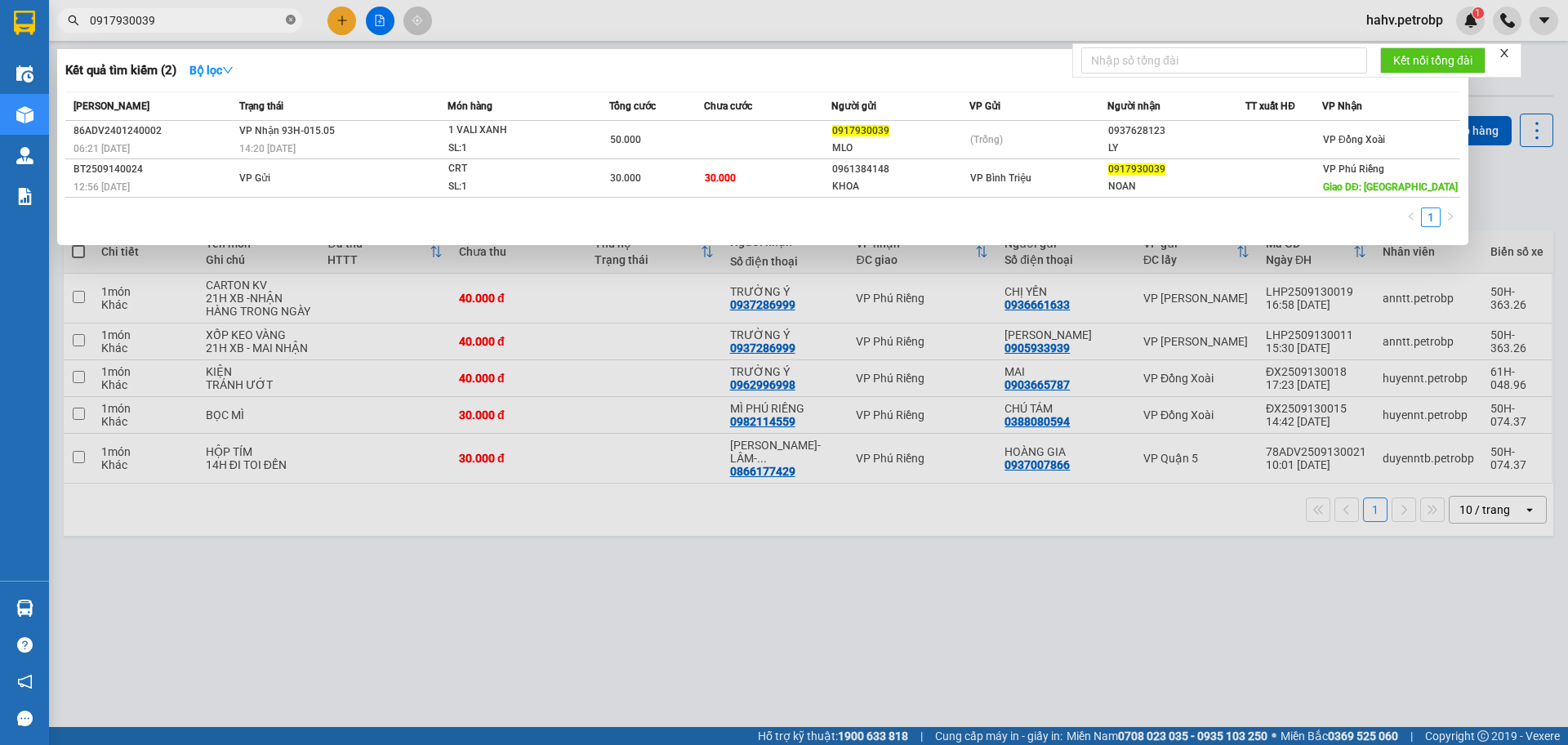
click at [289, 21] on icon "close-circle" at bounding box center [291, 20] width 10 height 10
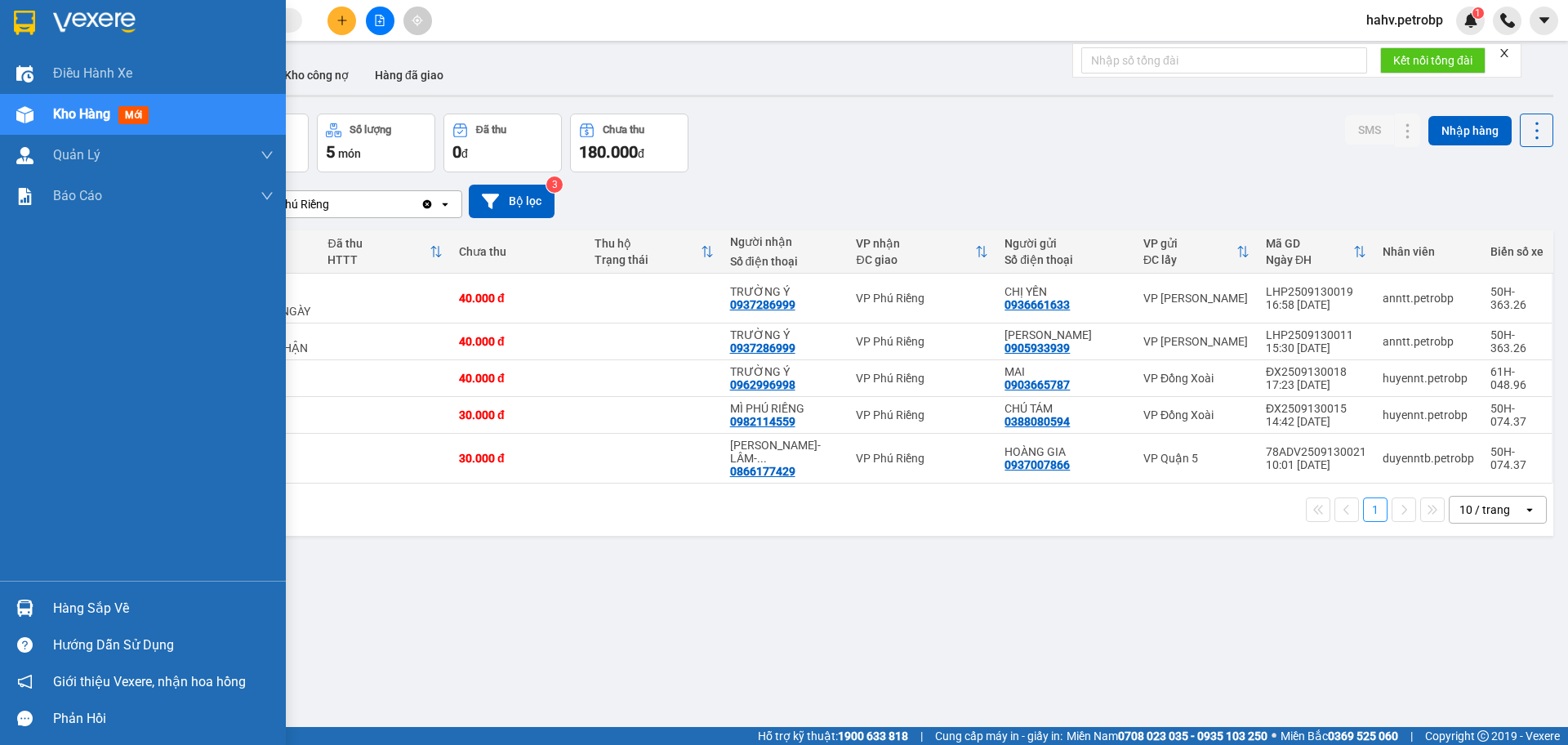
click at [51, 603] on div "Hàng sắp về" at bounding box center [142, 608] width 286 height 36
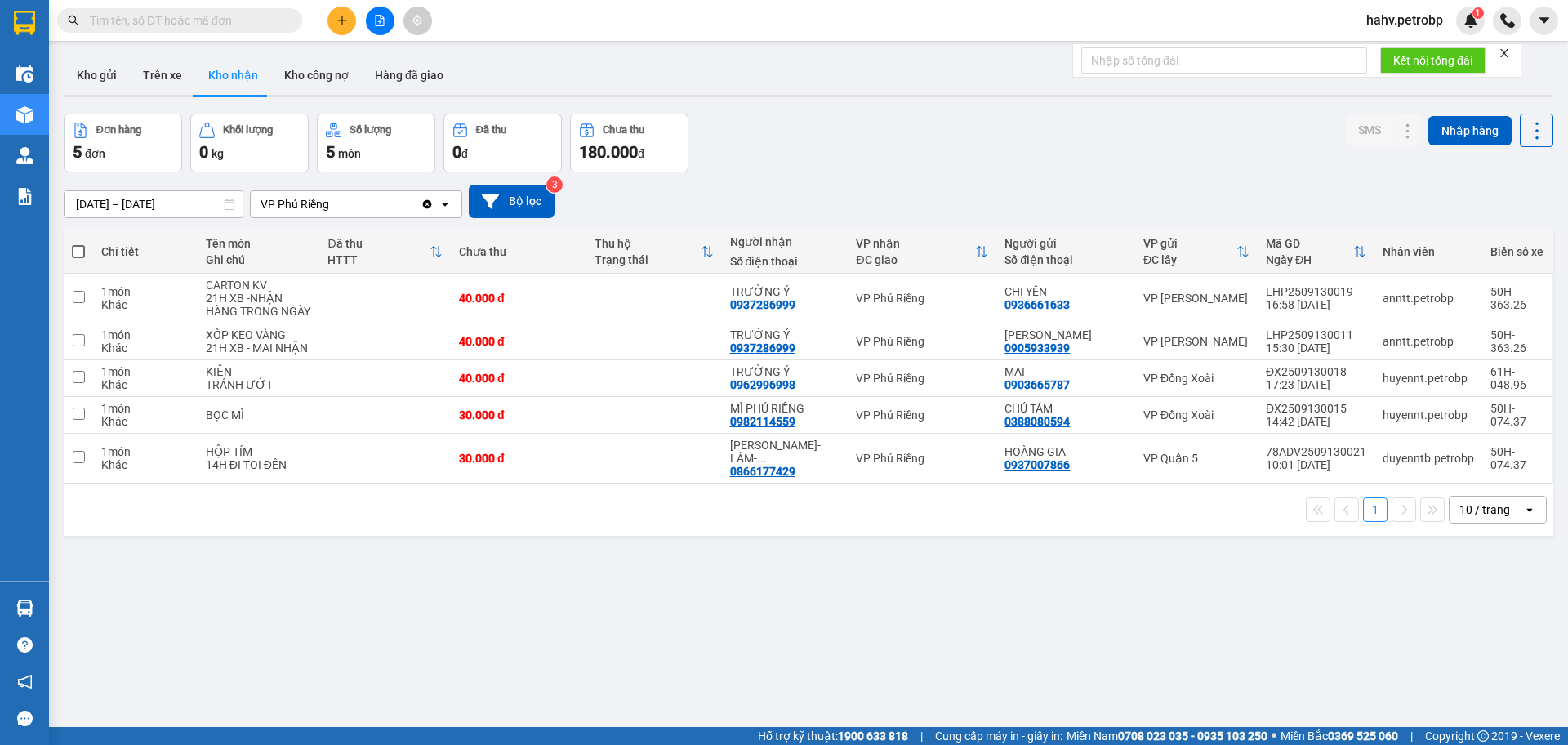
click at [1012, 632] on section "Kết quả tìm kiếm ( 2 ) Bộ lọc Mã ĐH Trạng thái Món hàng Tổng cước Chưa cước Ngư…" at bounding box center [784, 372] width 1568 height 745
click at [379, 29] on button at bounding box center [380, 21] width 29 height 29
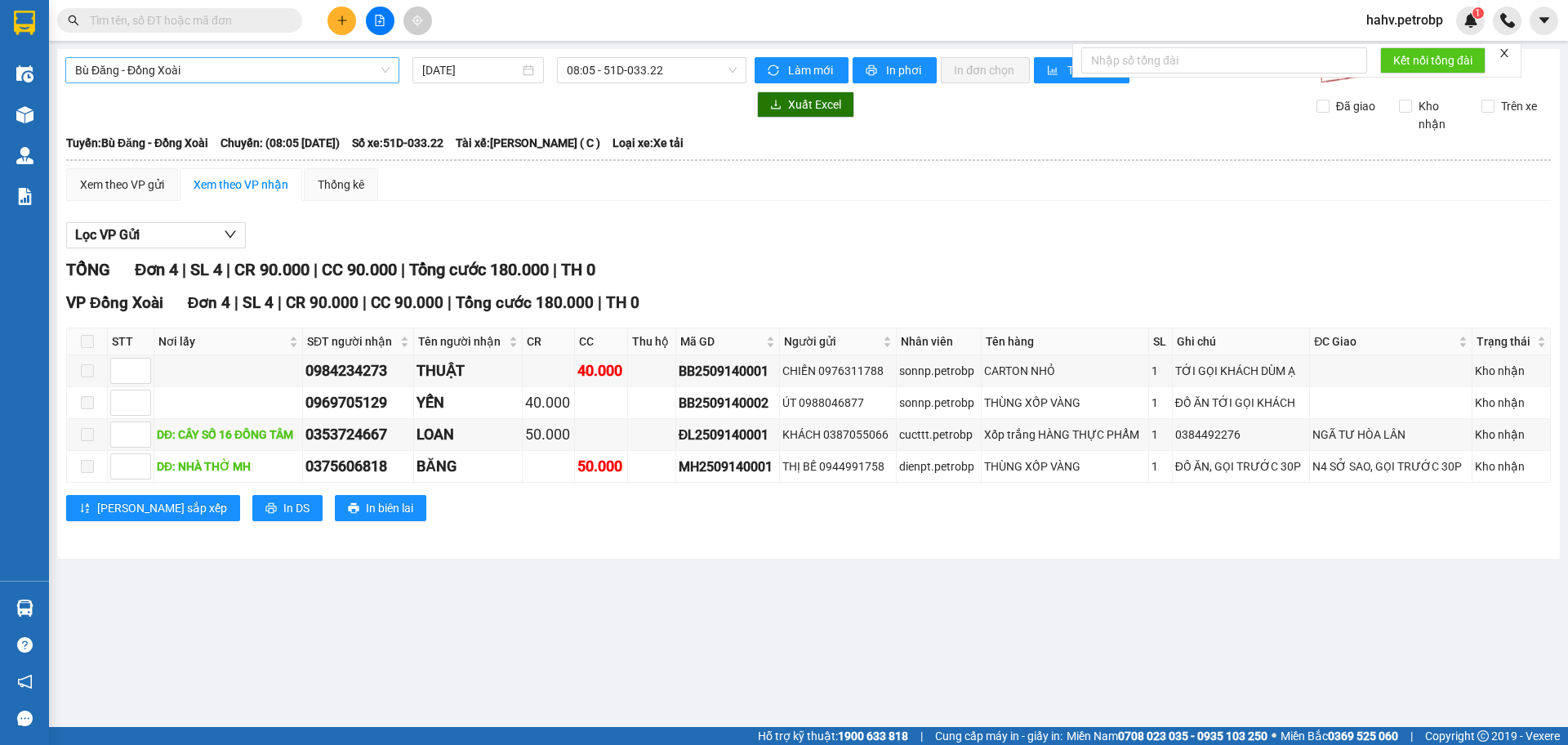
click at [198, 70] on span "Bù Đăng - Đồng Xoài" at bounding box center [233, 70] width 315 height 25
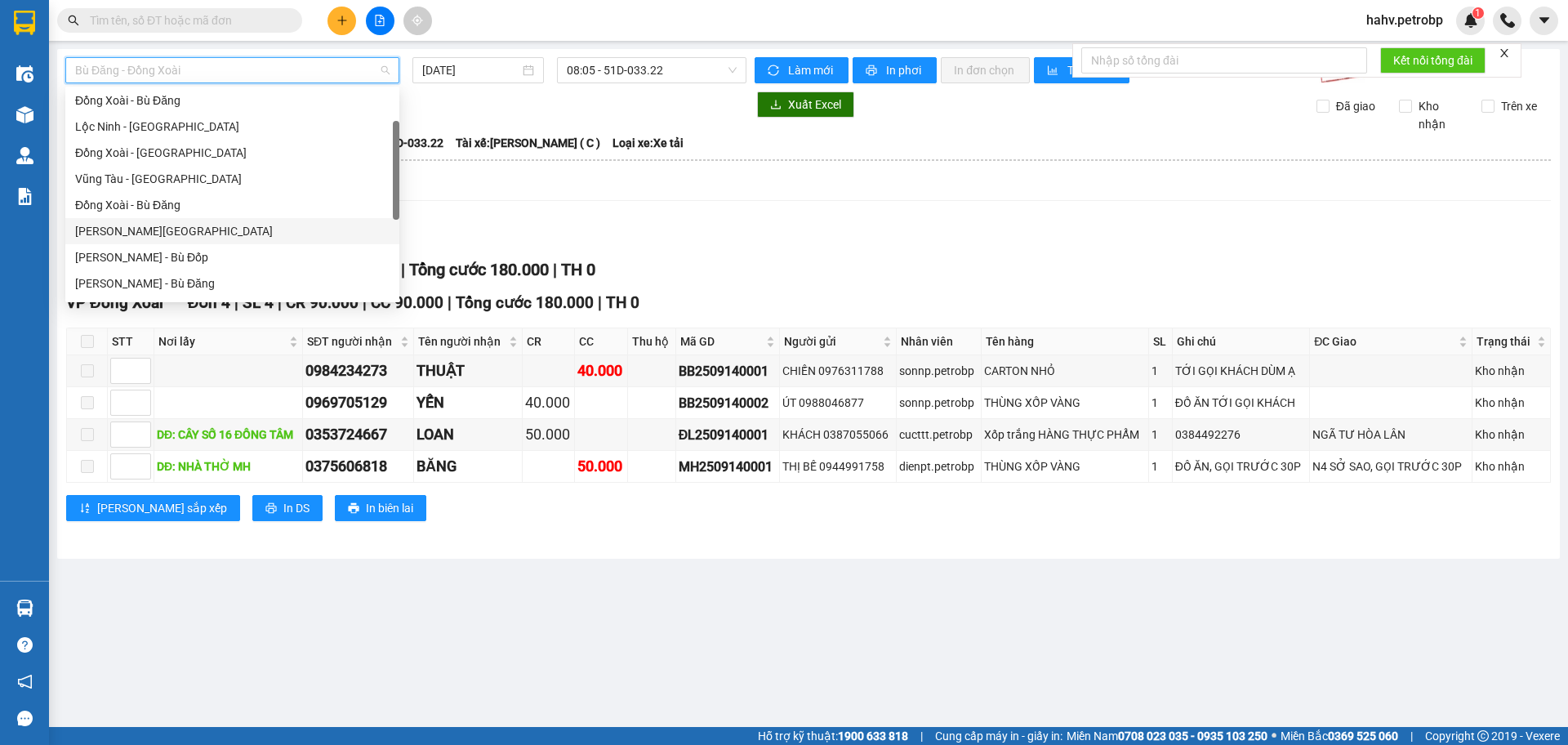
scroll to position [161, 0]
click at [248, 245] on div "[PERSON_NAME] - Phước Long" at bounding box center [233, 255] width 334 height 26
type input "[DATE]"
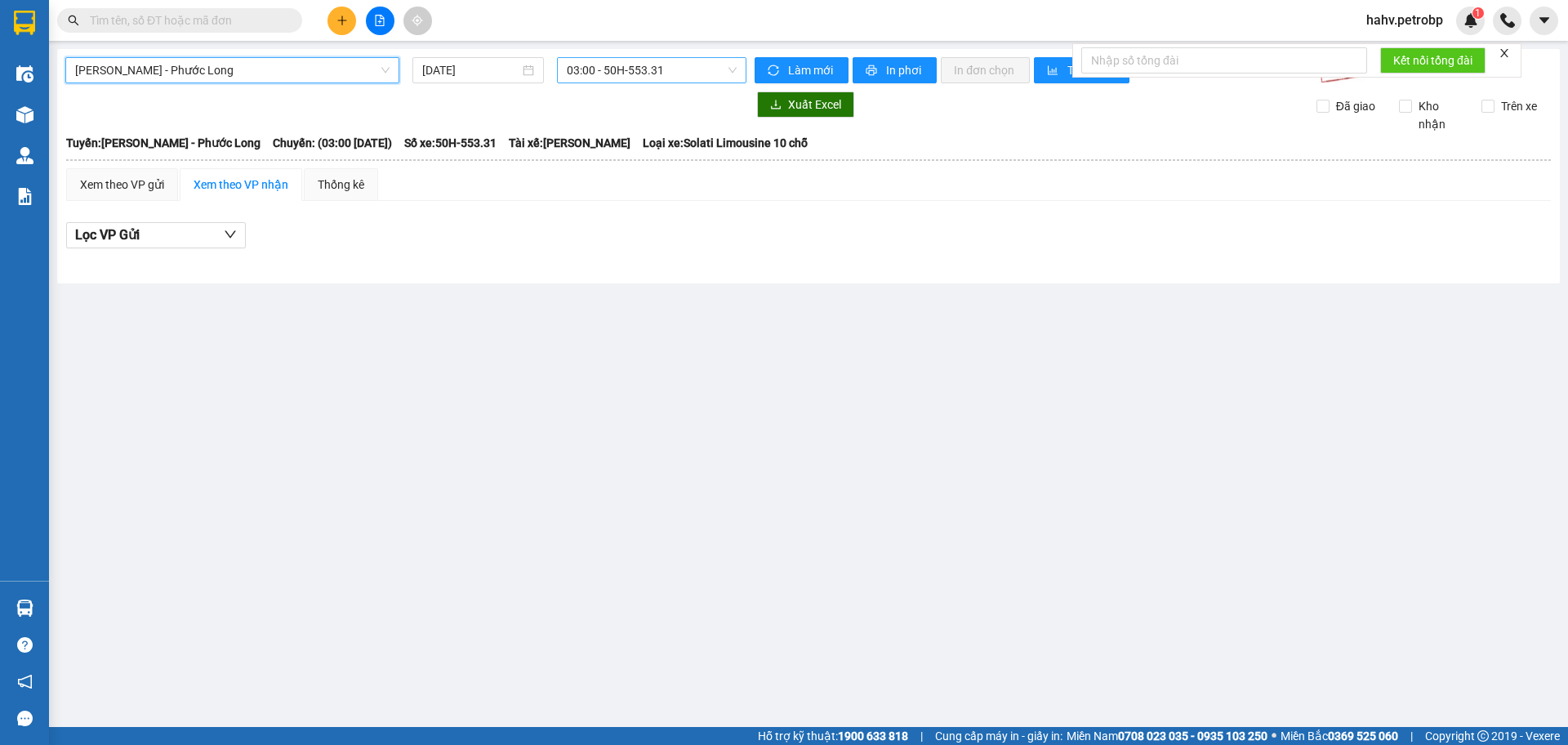
click at [616, 78] on span "03:00 - 50H-553.31" at bounding box center [652, 70] width 170 height 25
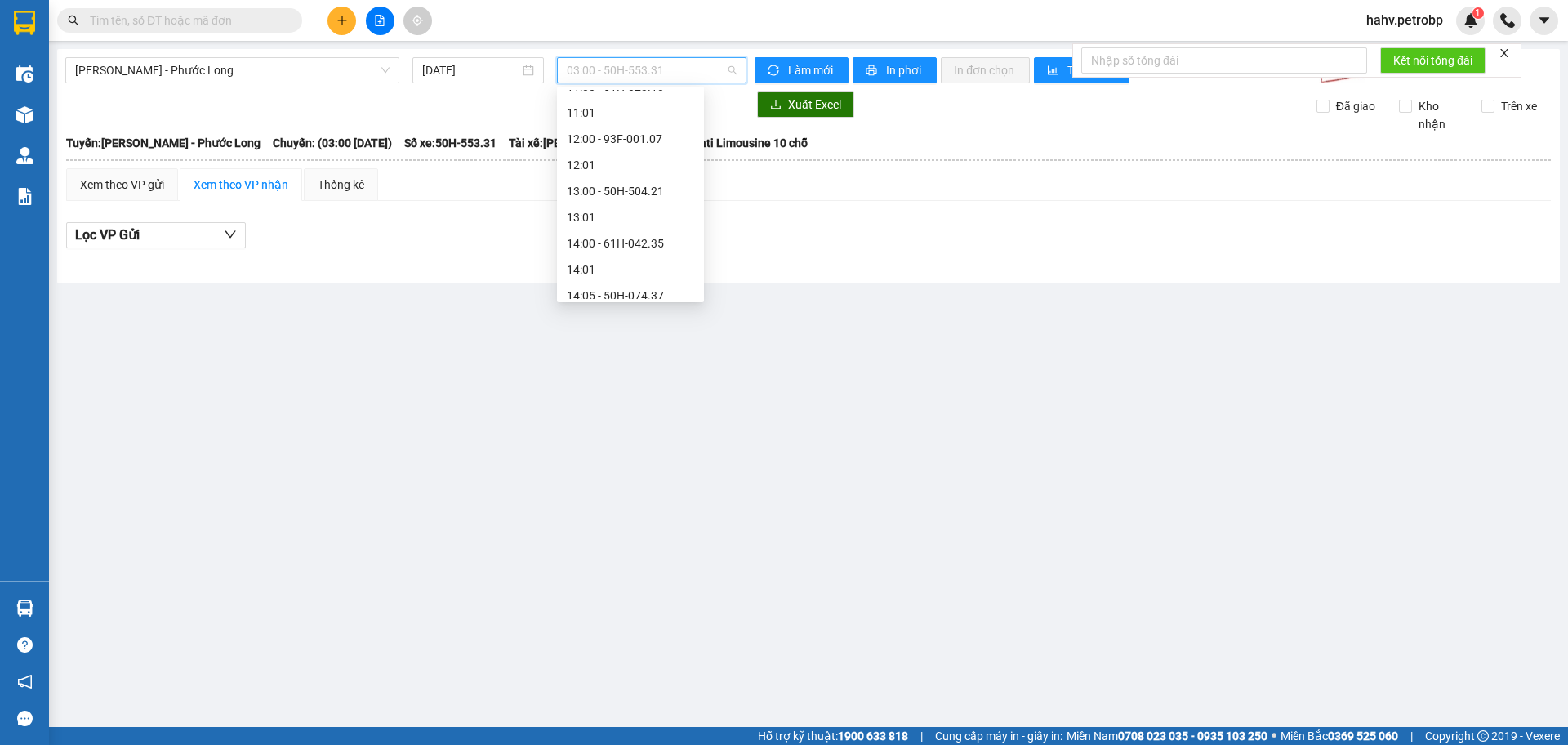
scroll to position [517, 0]
click at [629, 262] on div "14:05 - 50H-074.37" at bounding box center [631, 266] width 127 height 18
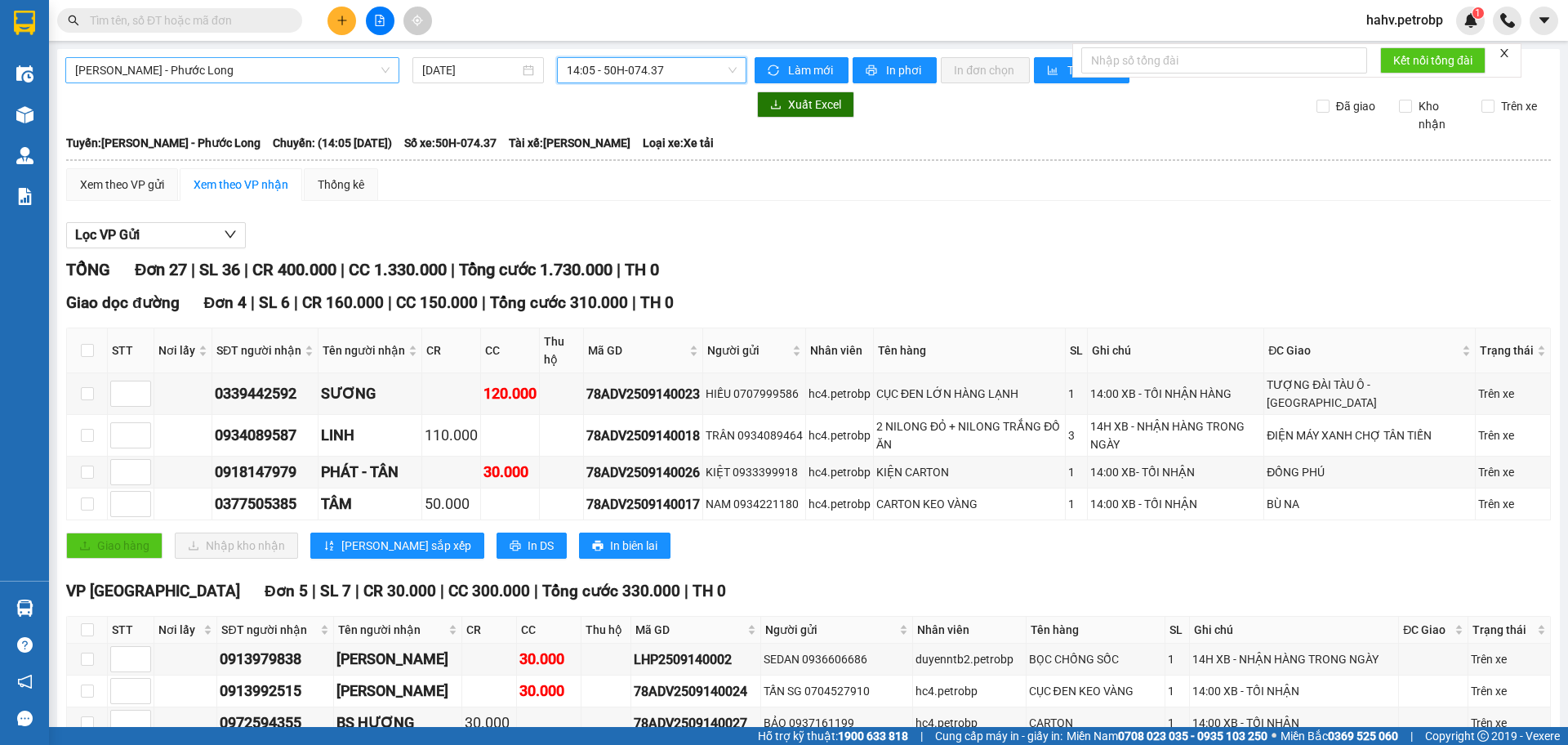
click at [253, 70] on span "[PERSON_NAME] - Phước Long" at bounding box center [233, 70] width 315 height 25
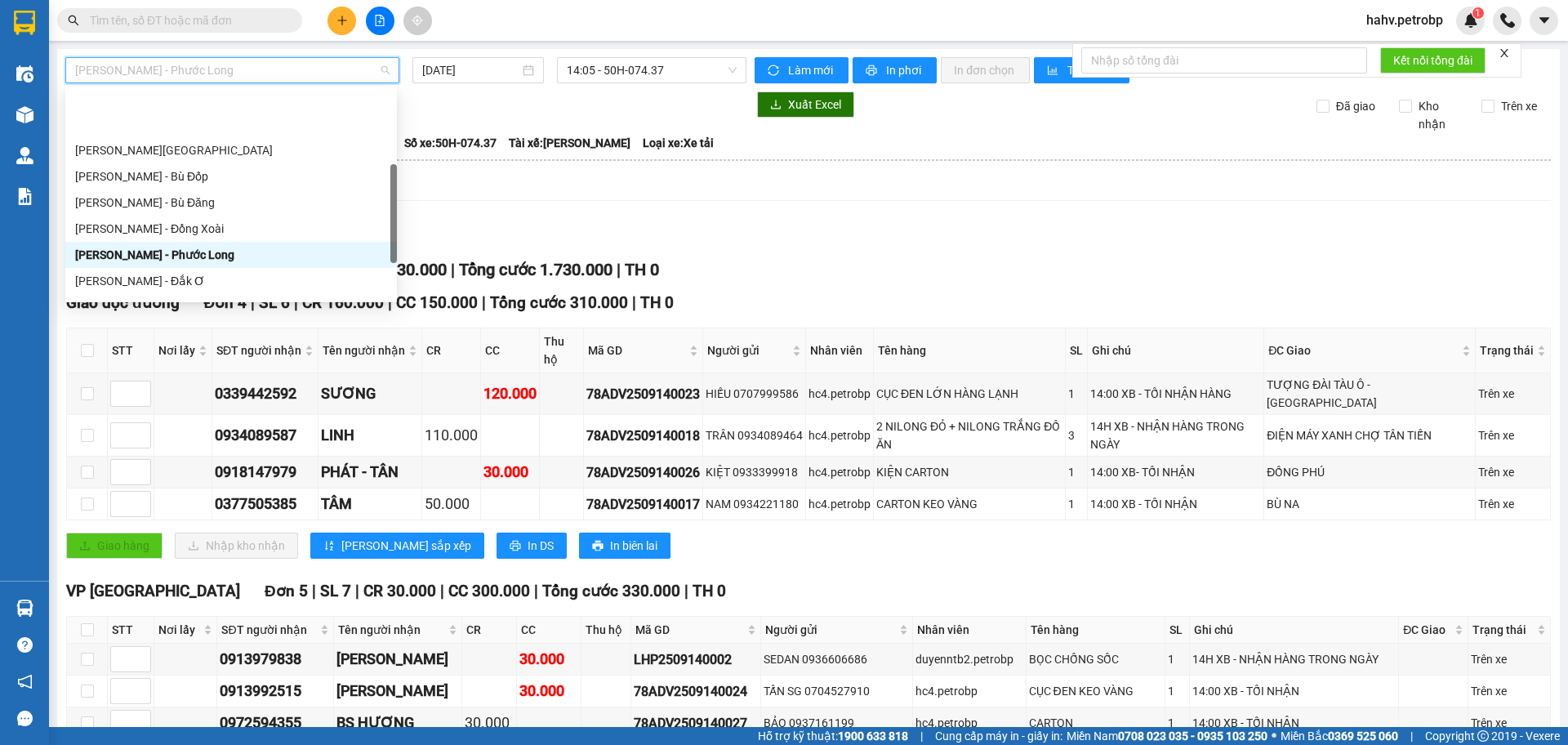
scroll to position [243, 0]
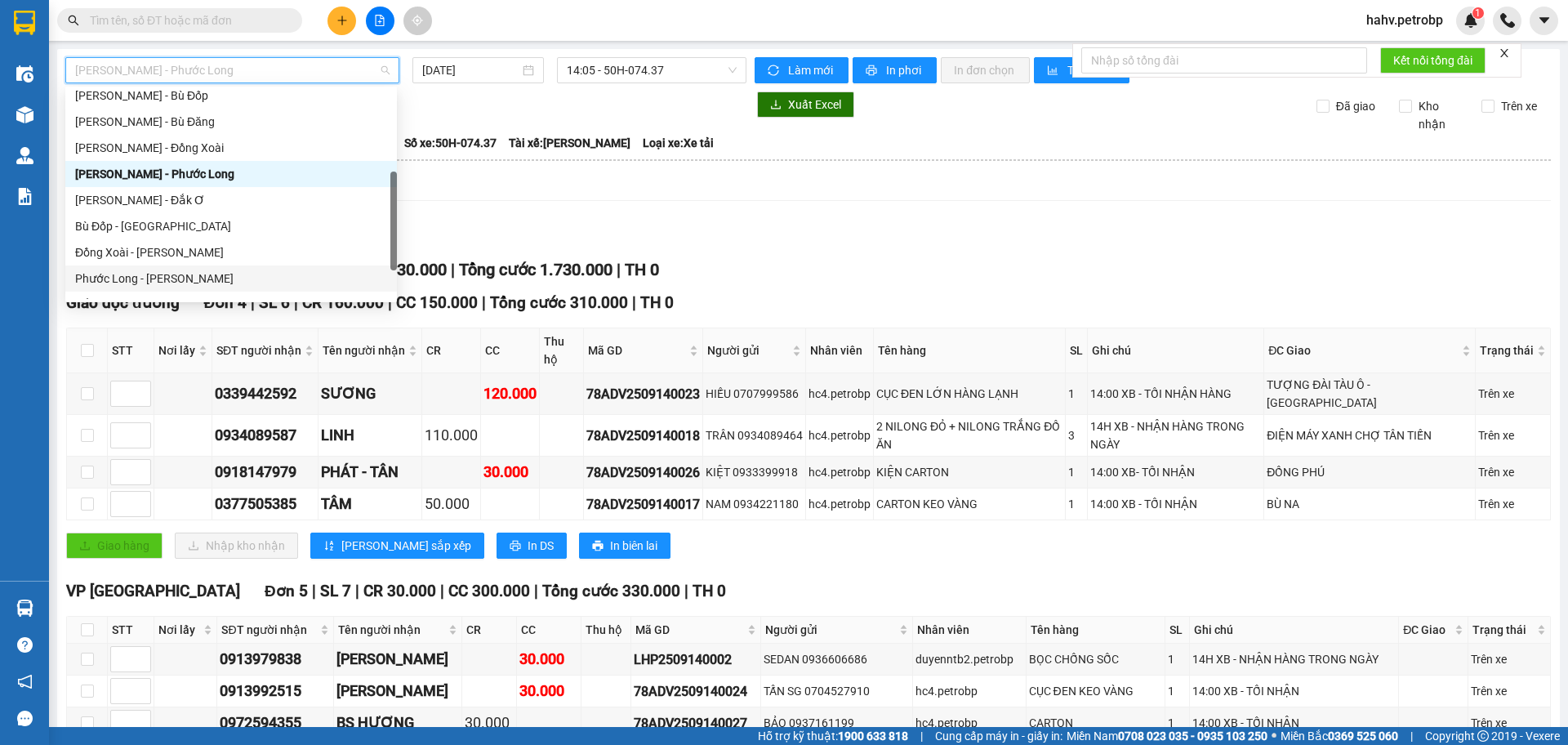
click at [191, 272] on div "Phước Long - [PERSON_NAME]" at bounding box center [231, 279] width 312 height 18
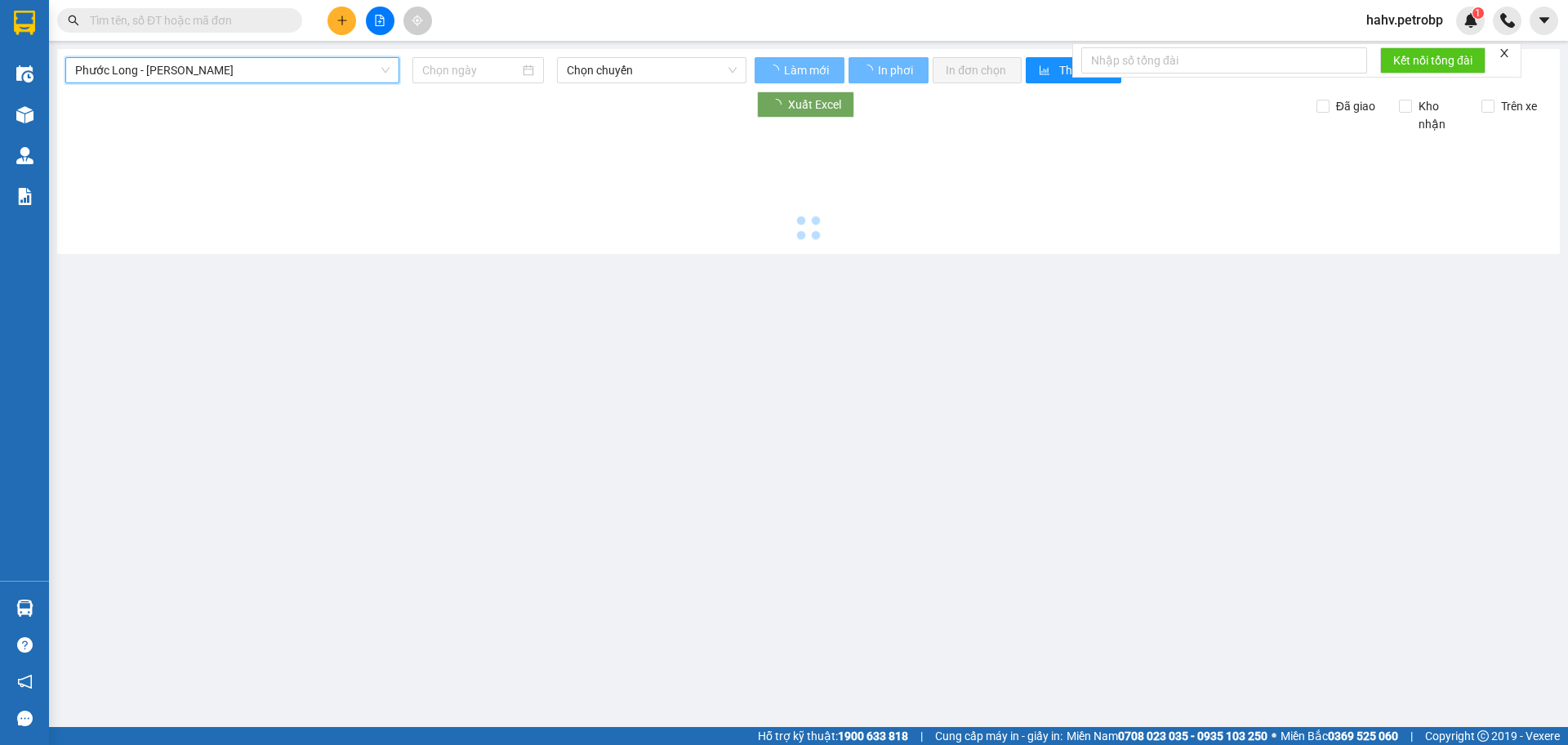
type input "[DATE]"
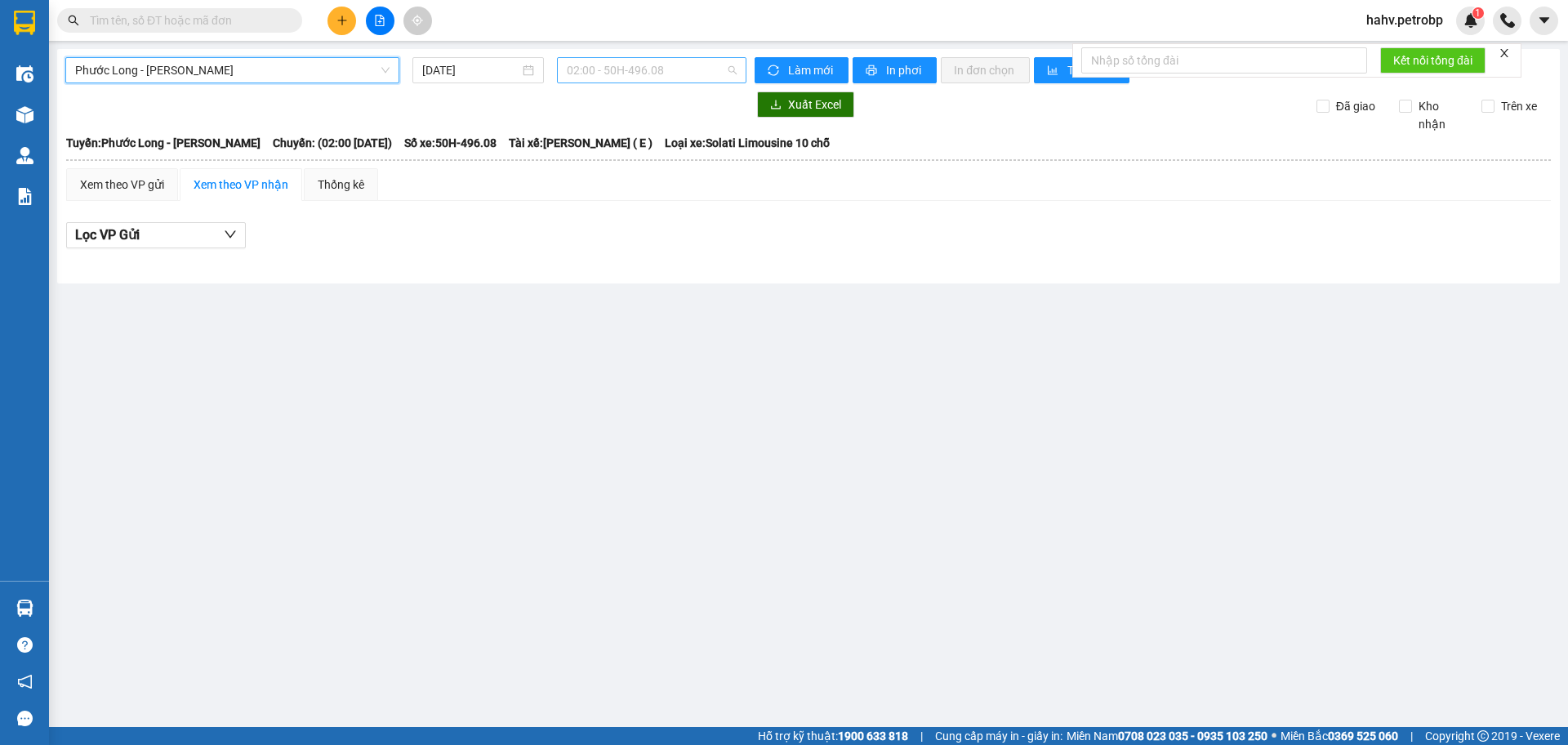
click at [608, 76] on span "02:00 - 50H-496.08" at bounding box center [652, 70] width 170 height 25
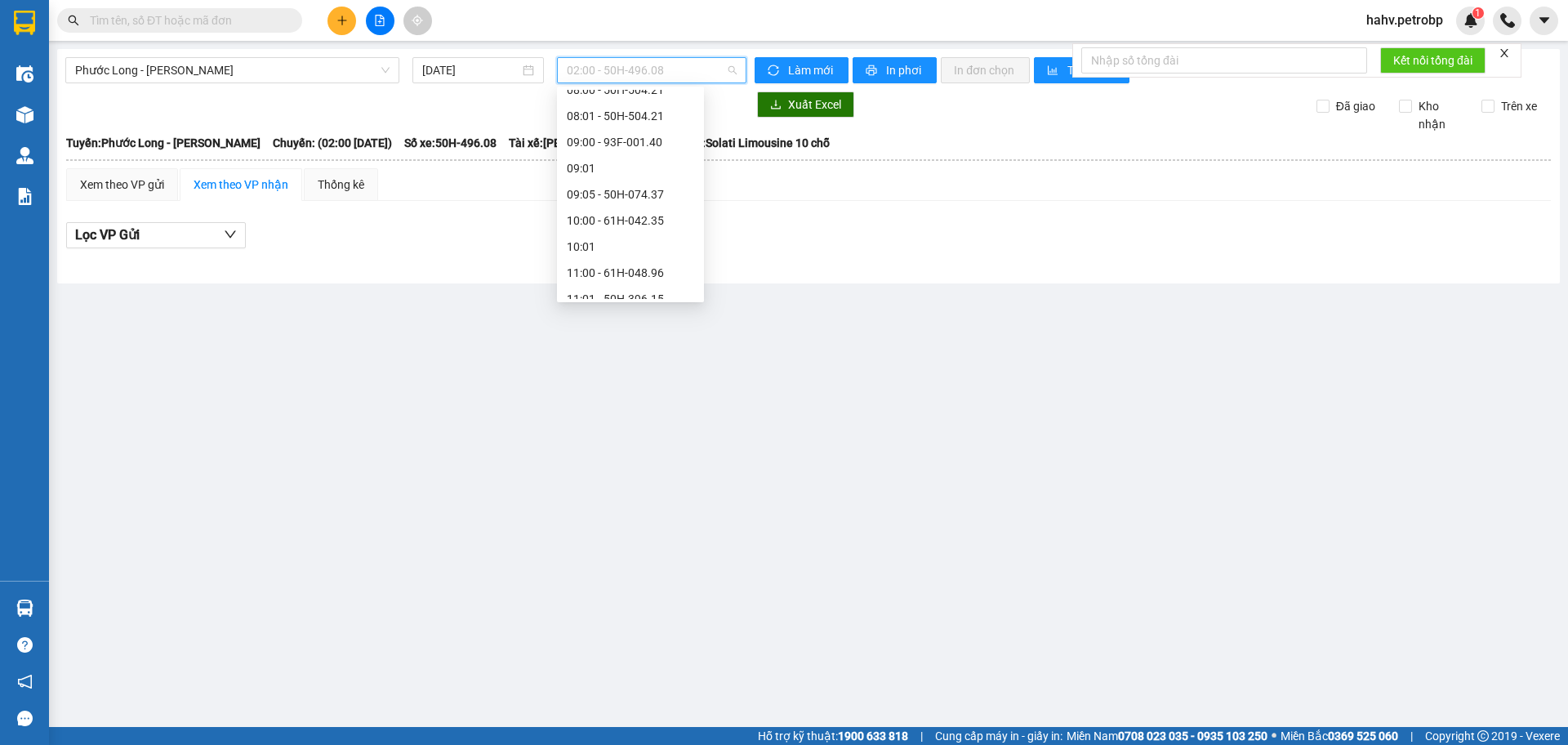
scroll to position [380, 0]
click at [625, 194] on div "09:05 - 50H-074.37" at bounding box center [631, 194] width 127 height 18
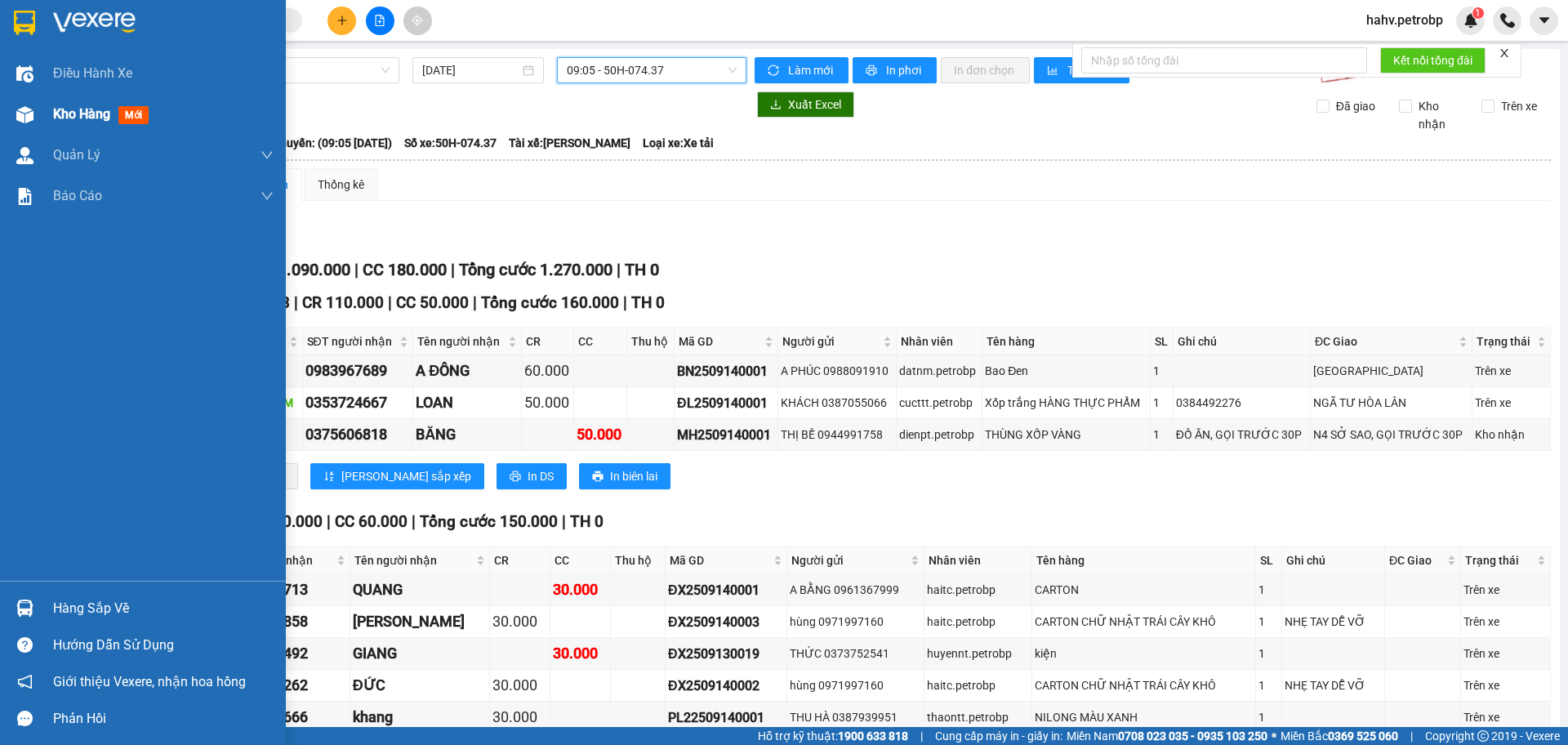
click at [86, 126] on div "Kho hàng mới" at bounding box center [163, 113] width 220 height 41
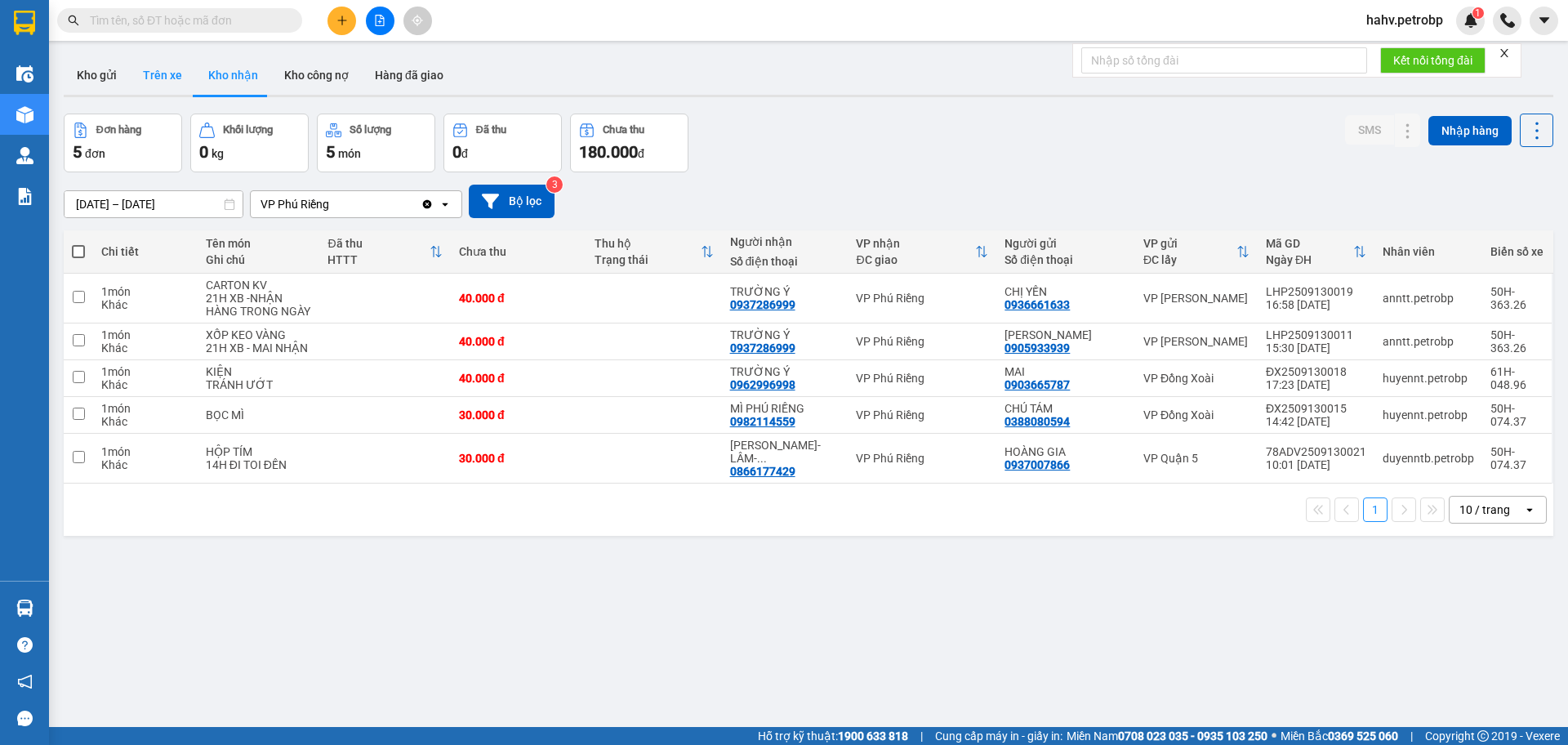
click at [155, 66] on button "Trên xe" at bounding box center [162, 74] width 65 height 39
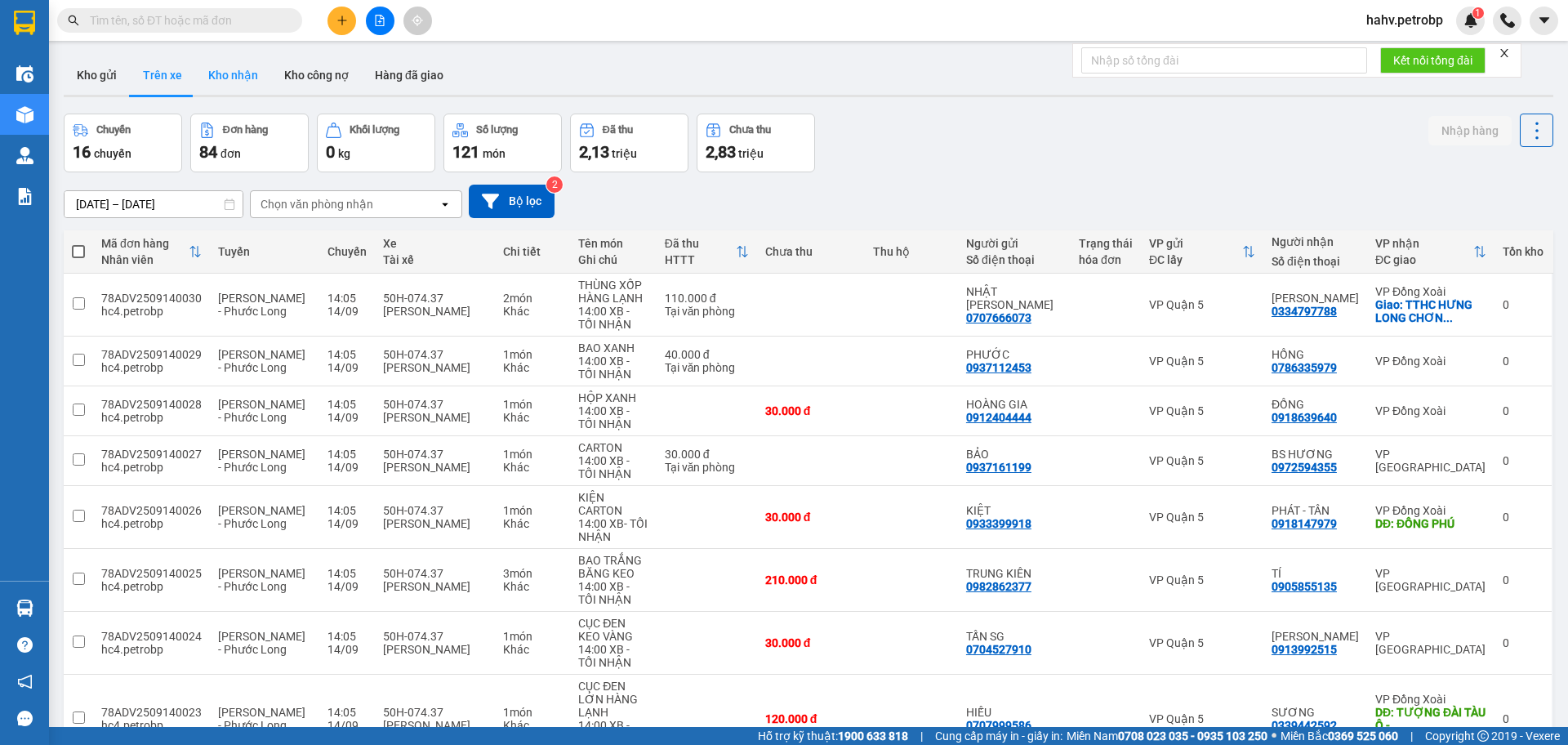
click at [241, 87] on button "Kho nhận" at bounding box center [233, 74] width 76 height 39
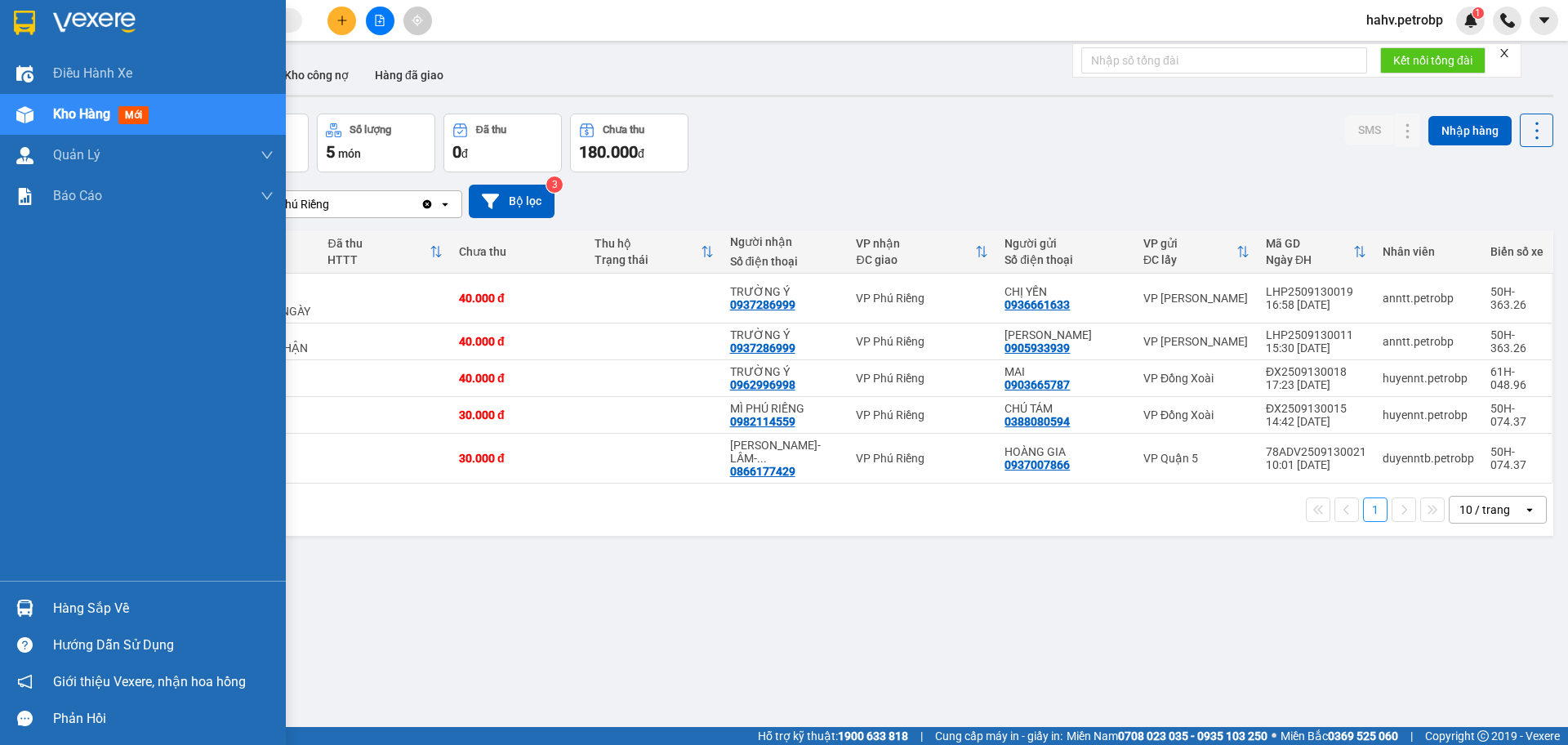
click at [120, 621] on div "Hàng sắp về" at bounding box center [142, 608] width 286 height 36
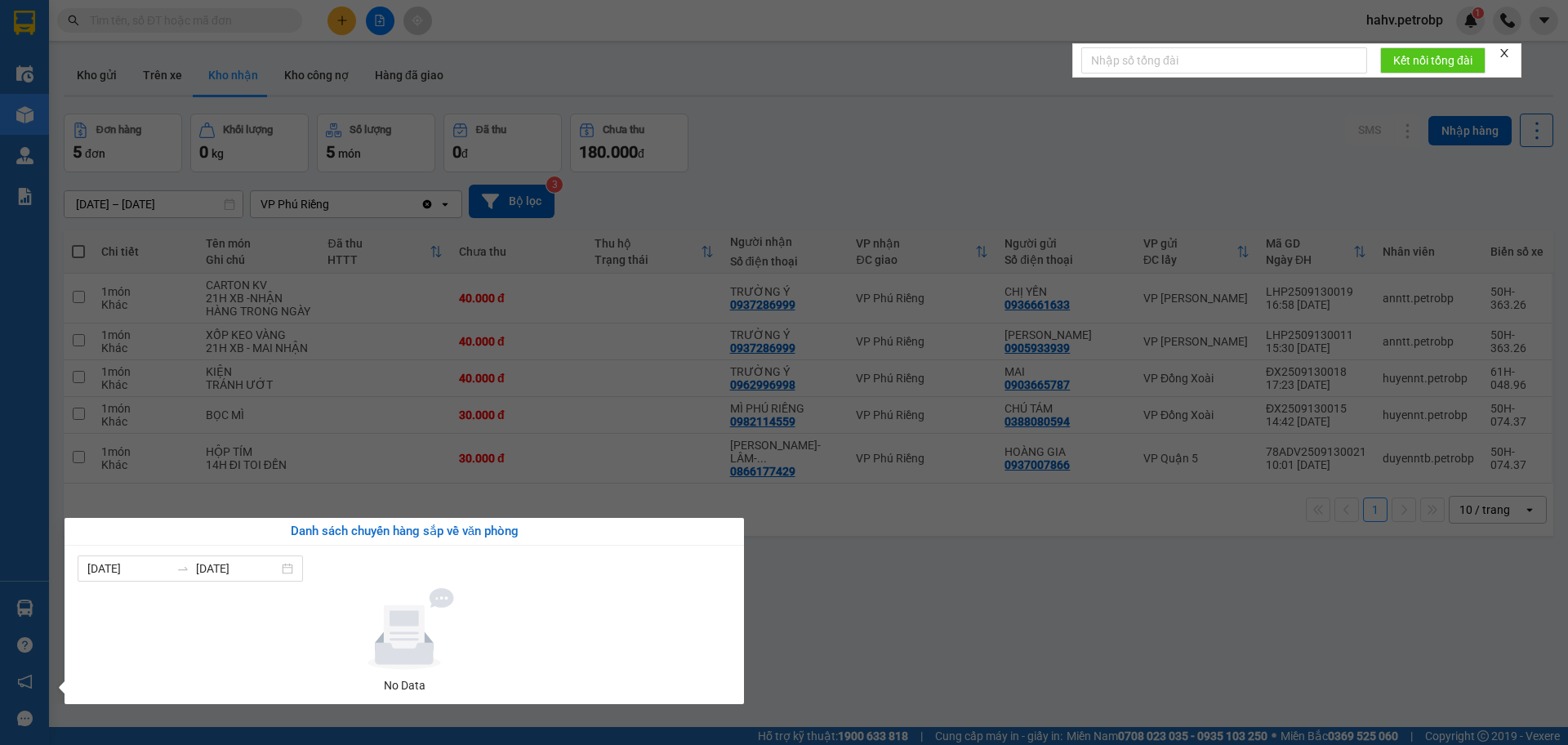
click at [0, 552] on div "Điều hành xe Kho hàng mới Quản [PERSON_NAME] lý chuyến Quản lý giao nhận mới Qu…" at bounding box center [24, 372] width 49 height 745
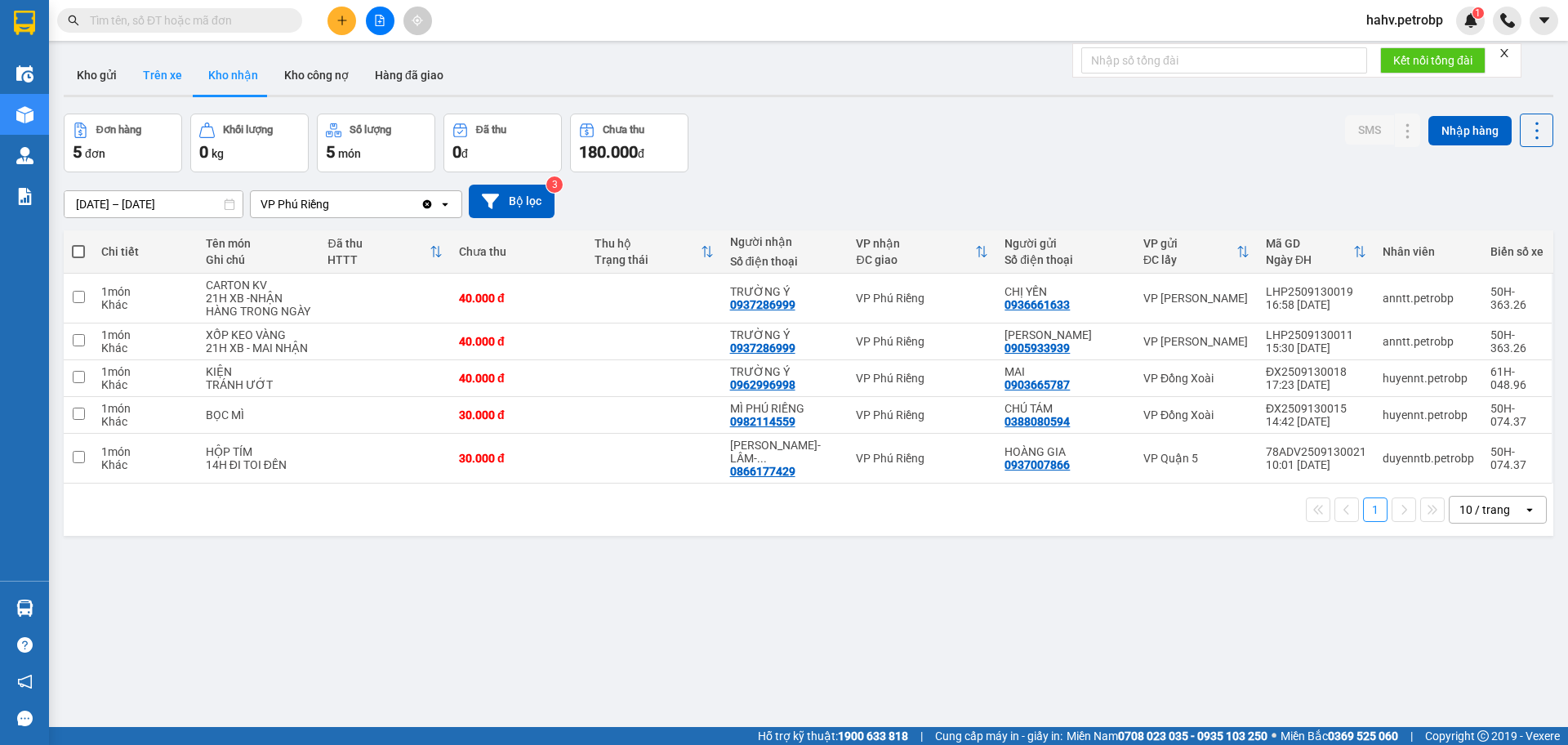
click at [152, 76] on button "Trên xe" at bounding box center [162, 74] width 65 height 39
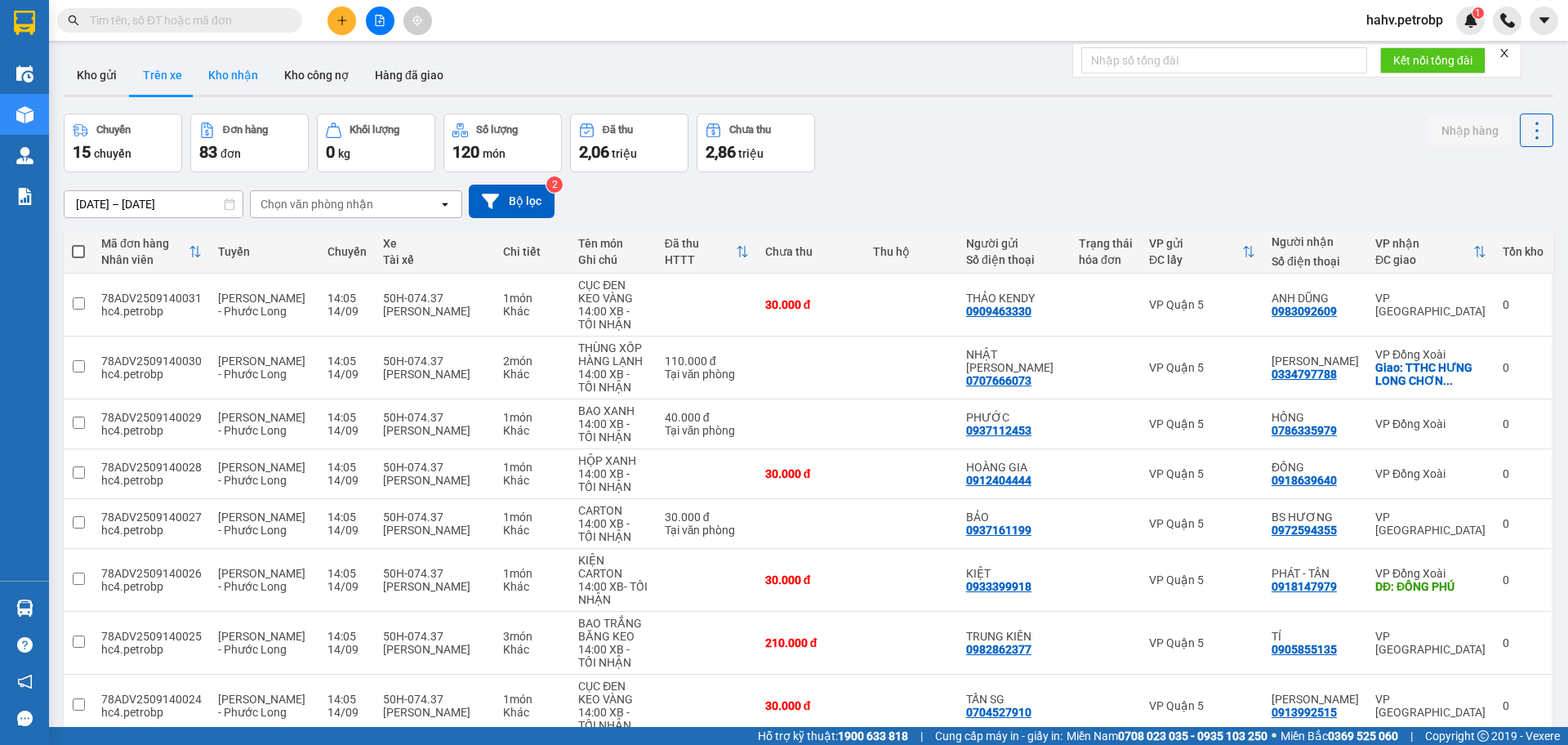
click at [246, 75] on button "Kho nhận" at bounding box center [233, 74] width 76 height 39
type input "[DATE] – [DATE]"
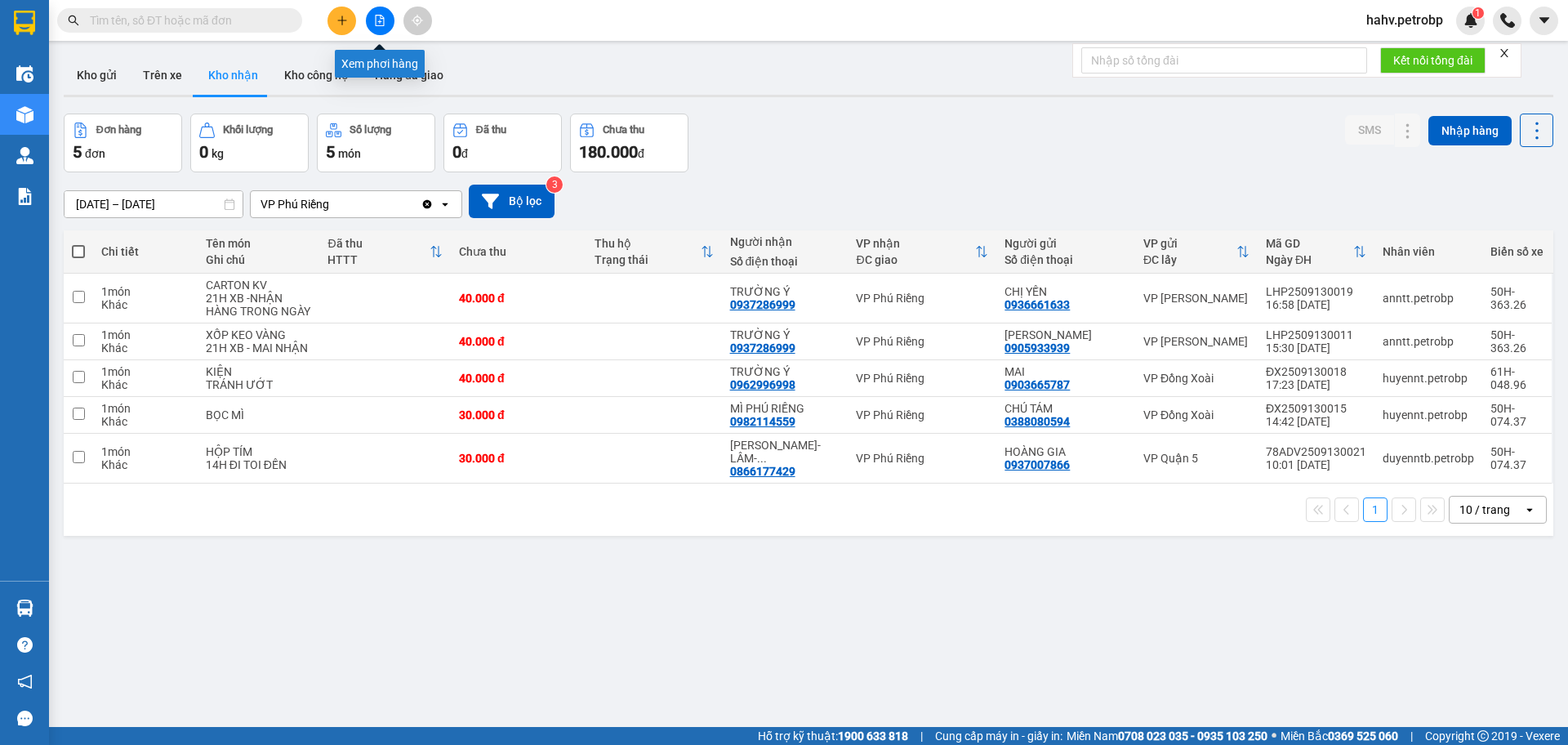
click at [381, 22] on icon "file-add" at bounding box center [380, 21] width 12 height 12
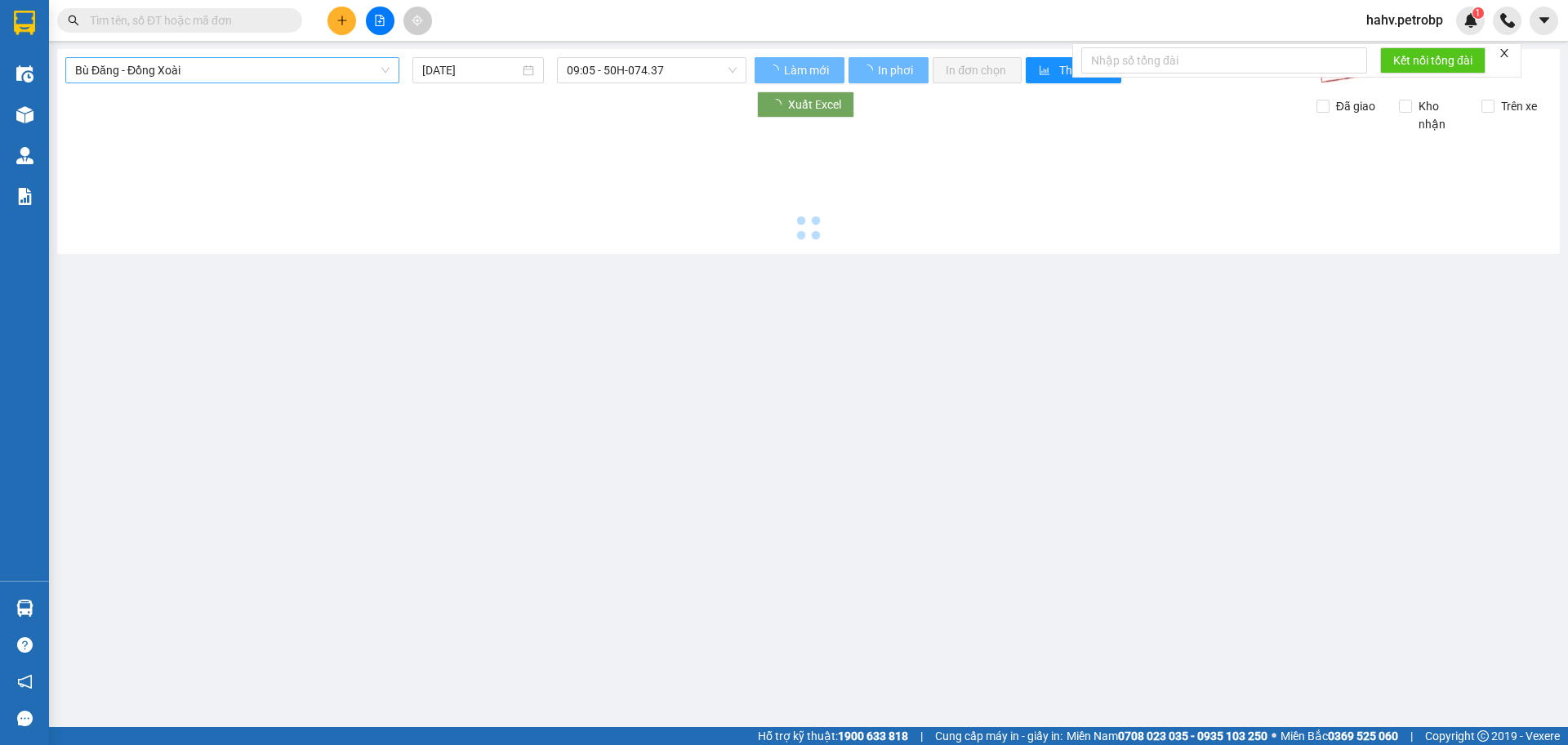
click at [205, 57] on div "Bù Đăng - Đồng Xoài" at bounding box center [233, 70] width 334 height 26
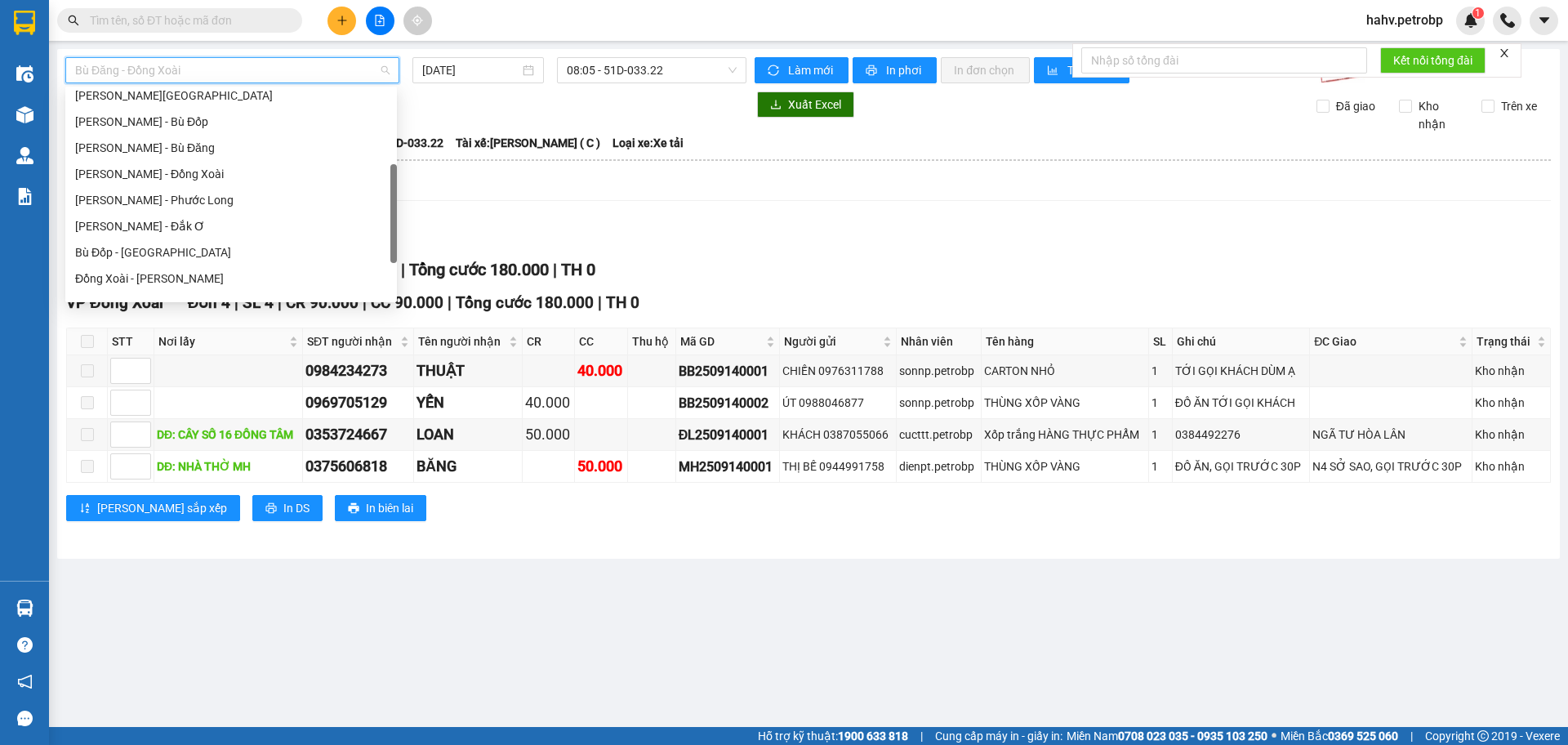
scroll to position [271, 0]
click at [183, 242] on div "Phước Long - [PERSON_NAME]" at bounding box center [231, 251] width 332 height 26
type input "[DATE]"
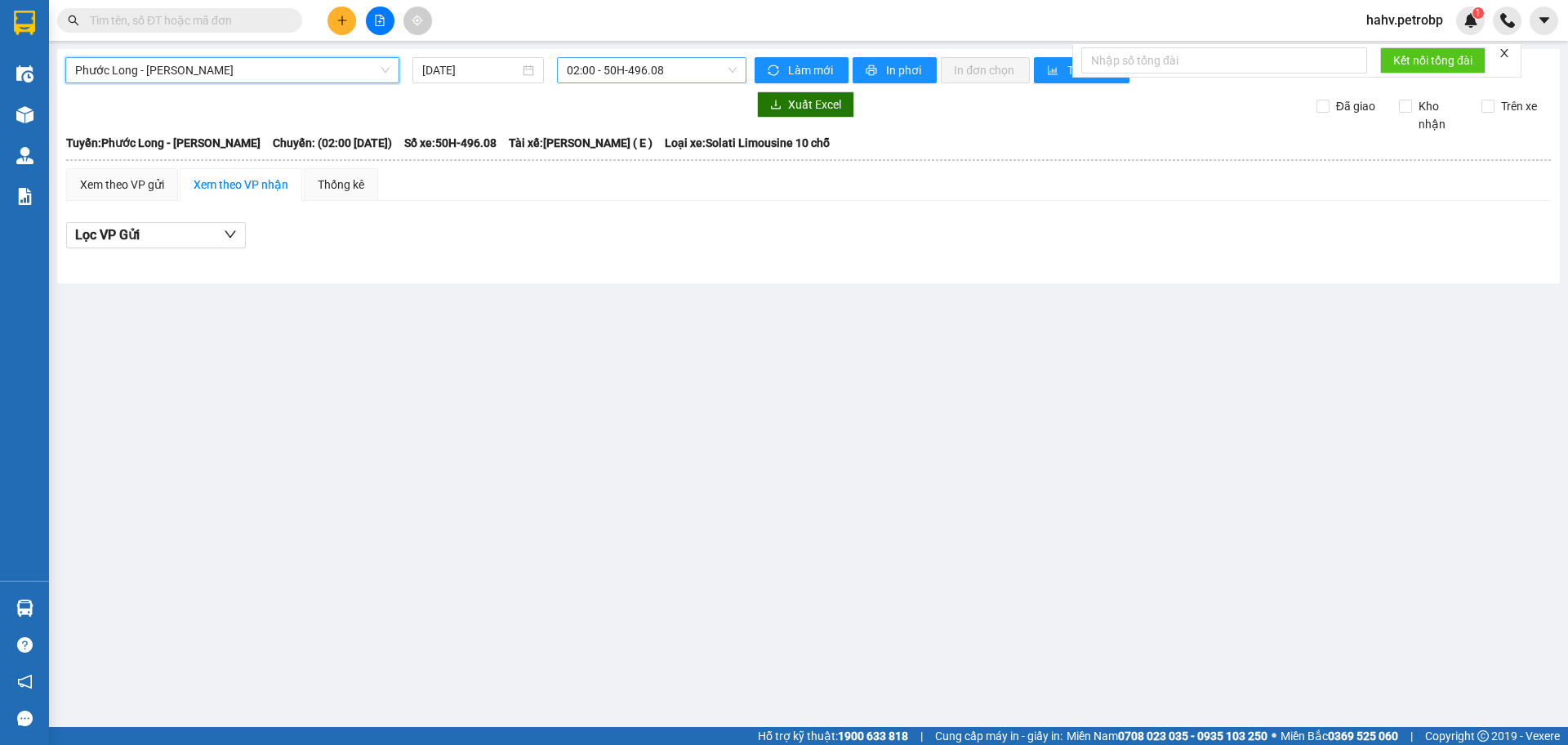
click at [614, 75] on span "02:00 - 50H-496.08" at bounding box center [652, 70] width 170 height 25
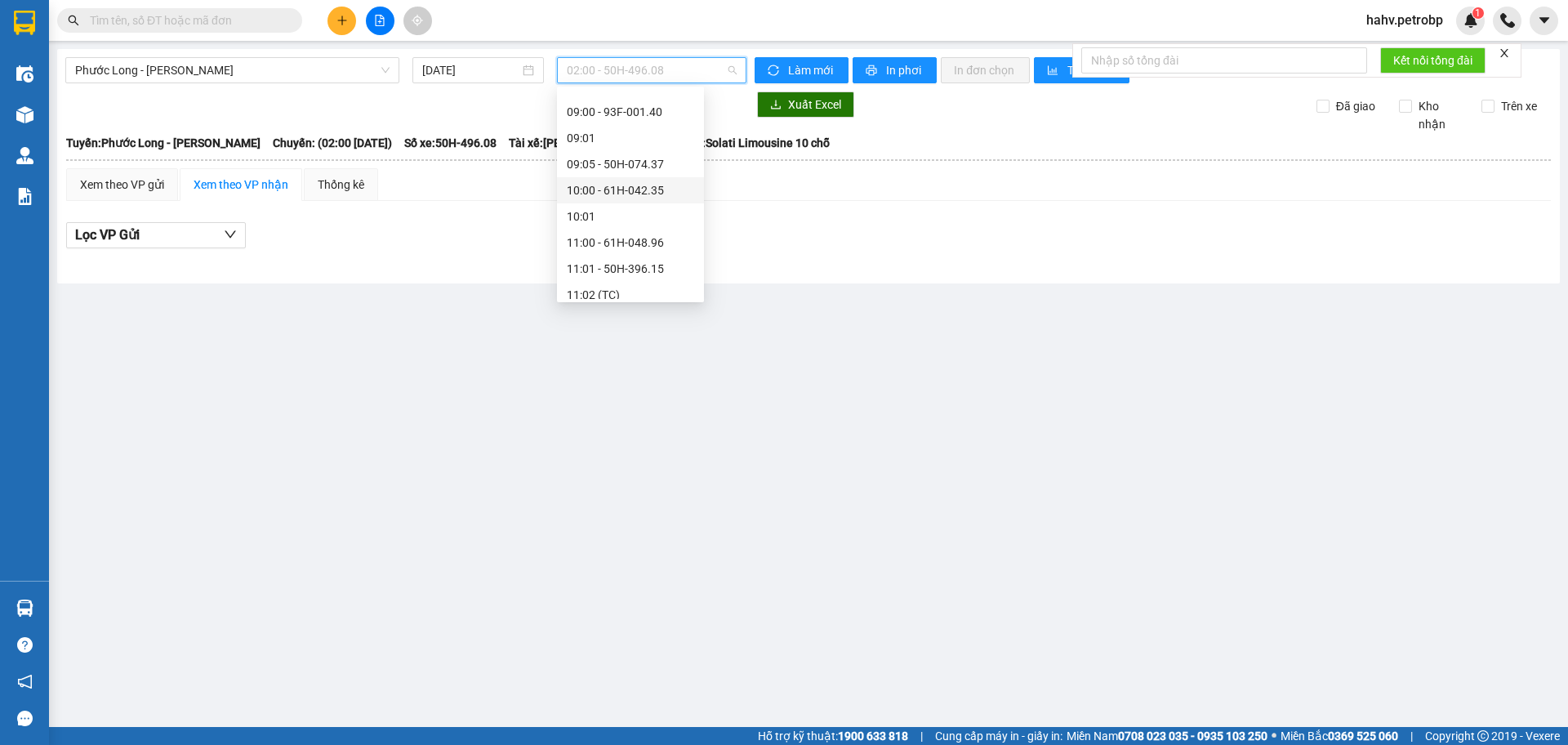
scroll to position [435, 0]
click at [621, 219] on div "11:00 - 61H-048.96" at bounding box center [631, 217] width 127 height 18
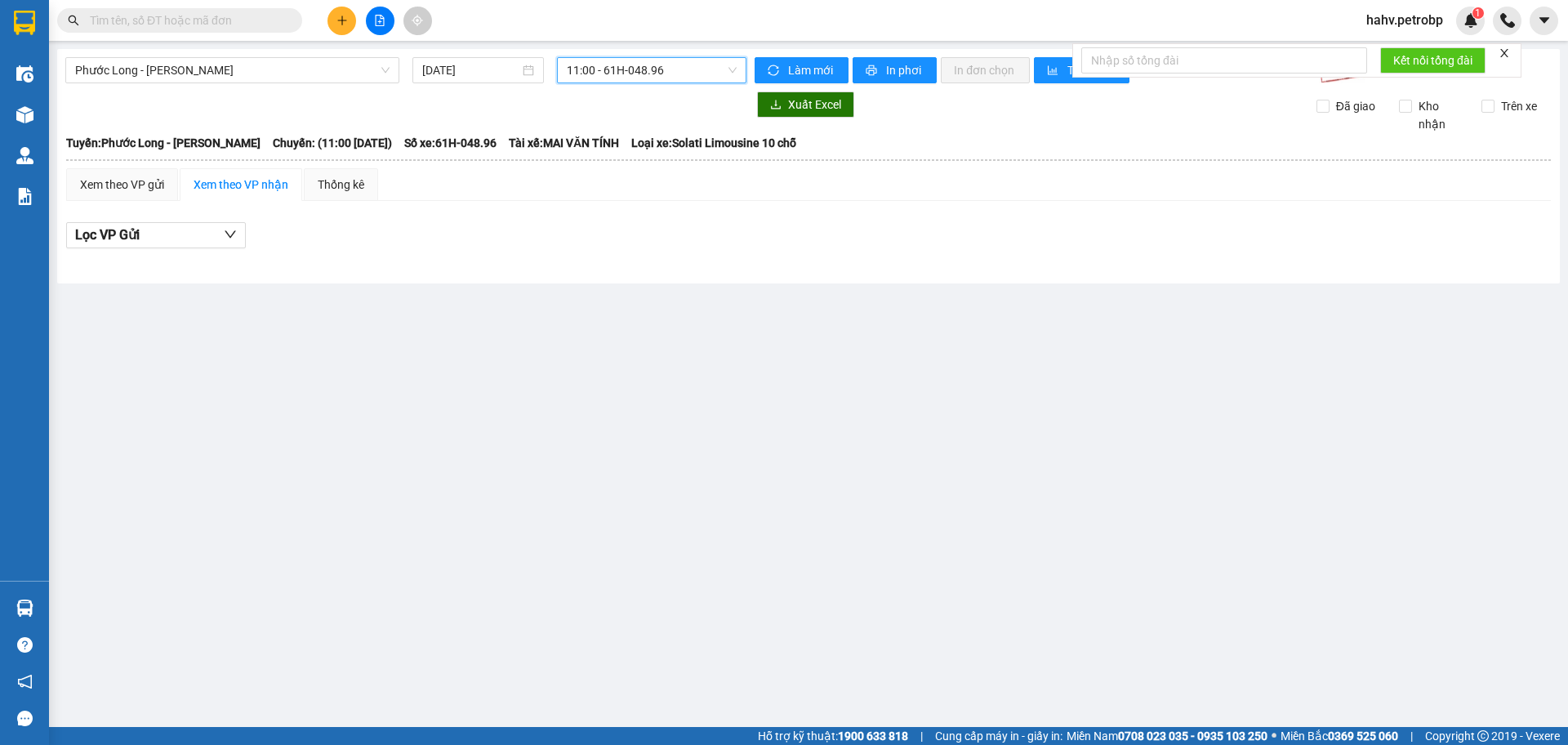
click at [640, 65] on span "11:00 - 61H-048.96" at bounding box center [652, 70] width 170 height 25
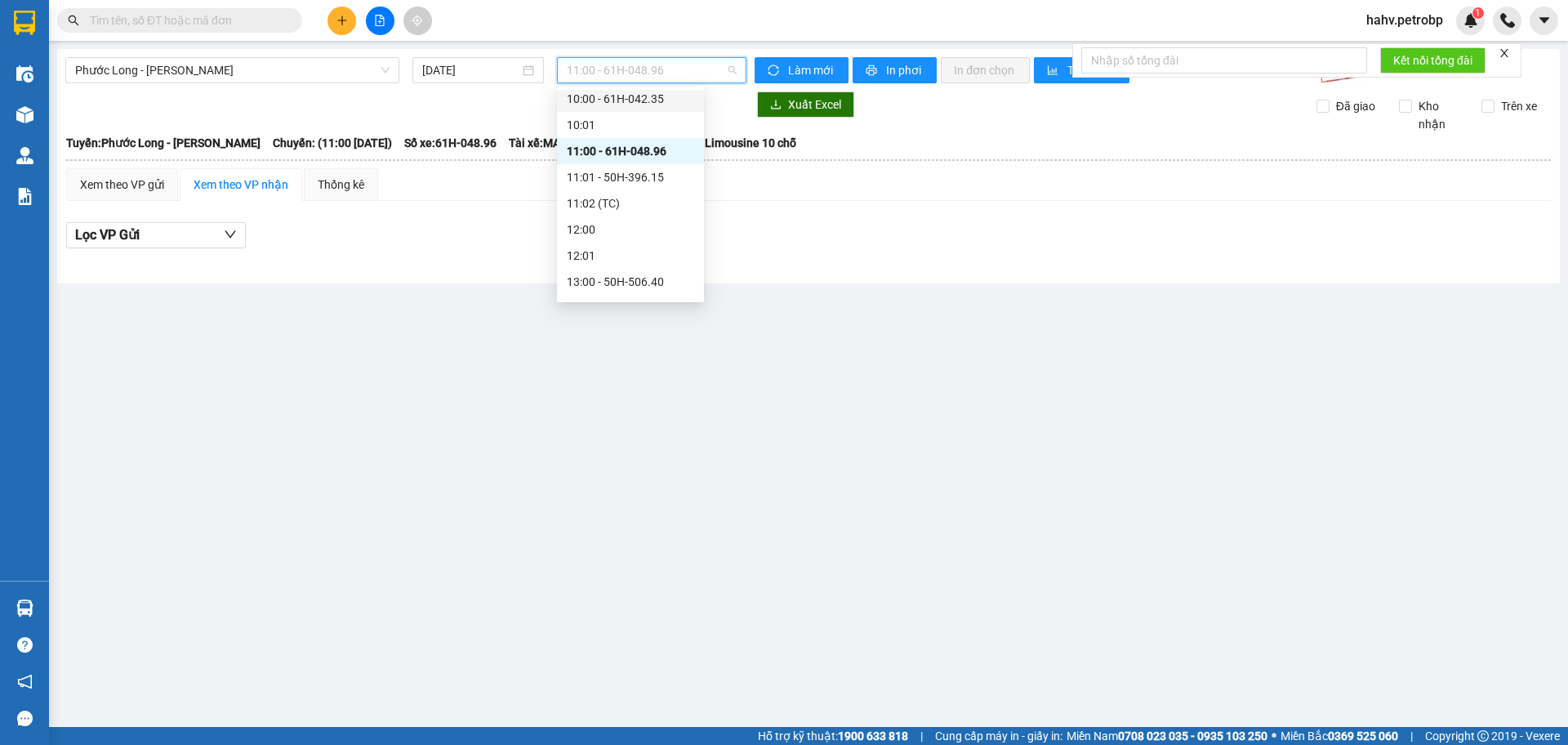
scroll to position [517, 0]
click at [642, 156] on div "11:01 - 50H-396.15" at bounding box center [631, 161] width 127 height 18
click at [648, 77] on span "11:01 - 50H-396.15" at bounding box center [652, 70] width 170 height 25
click at [615, 259] on div "13:00 - 50H-506.40" at bounding box center [631, 266] width 127 height 18
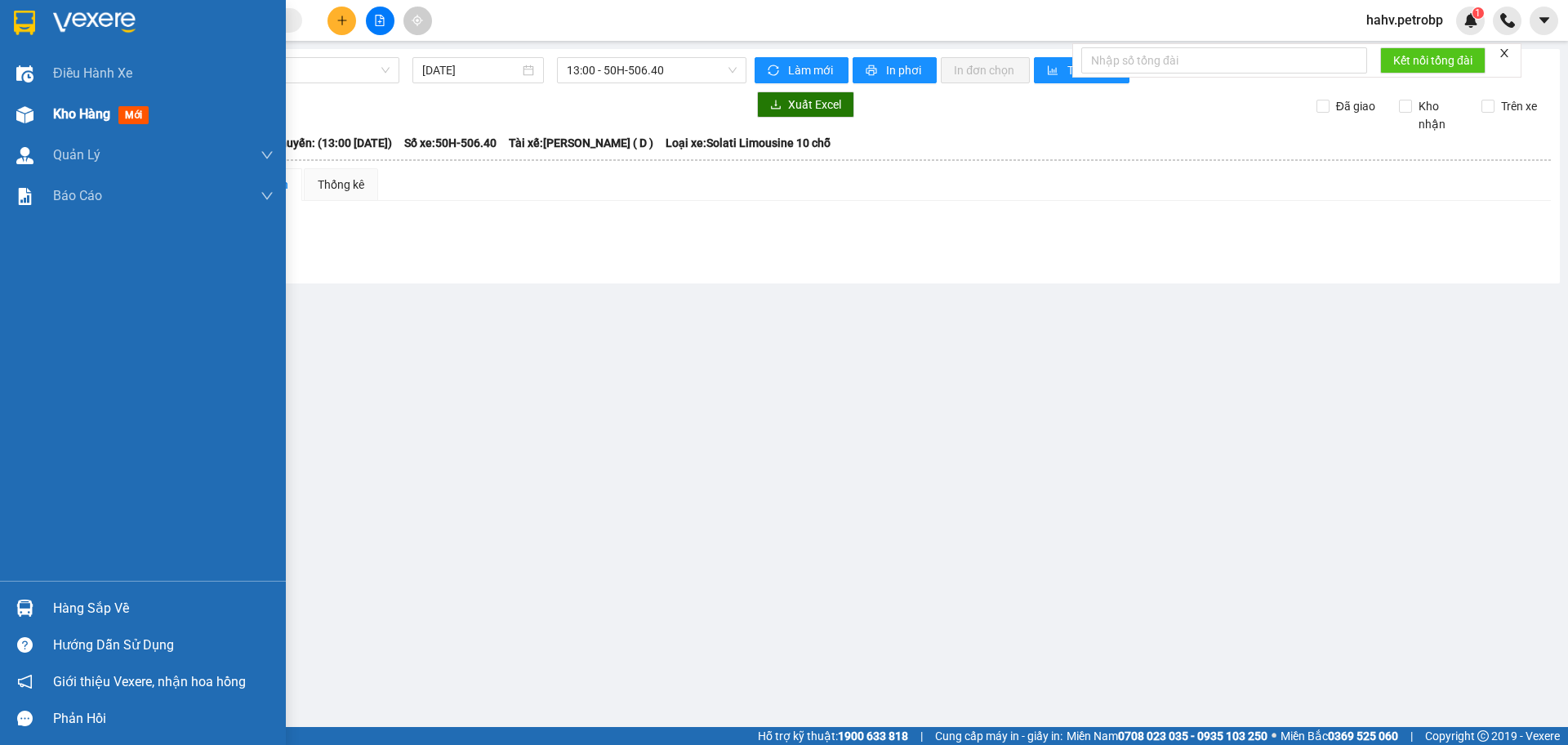
click at [31, 127] on div at bounding box center [25, 114] width 29 height 29
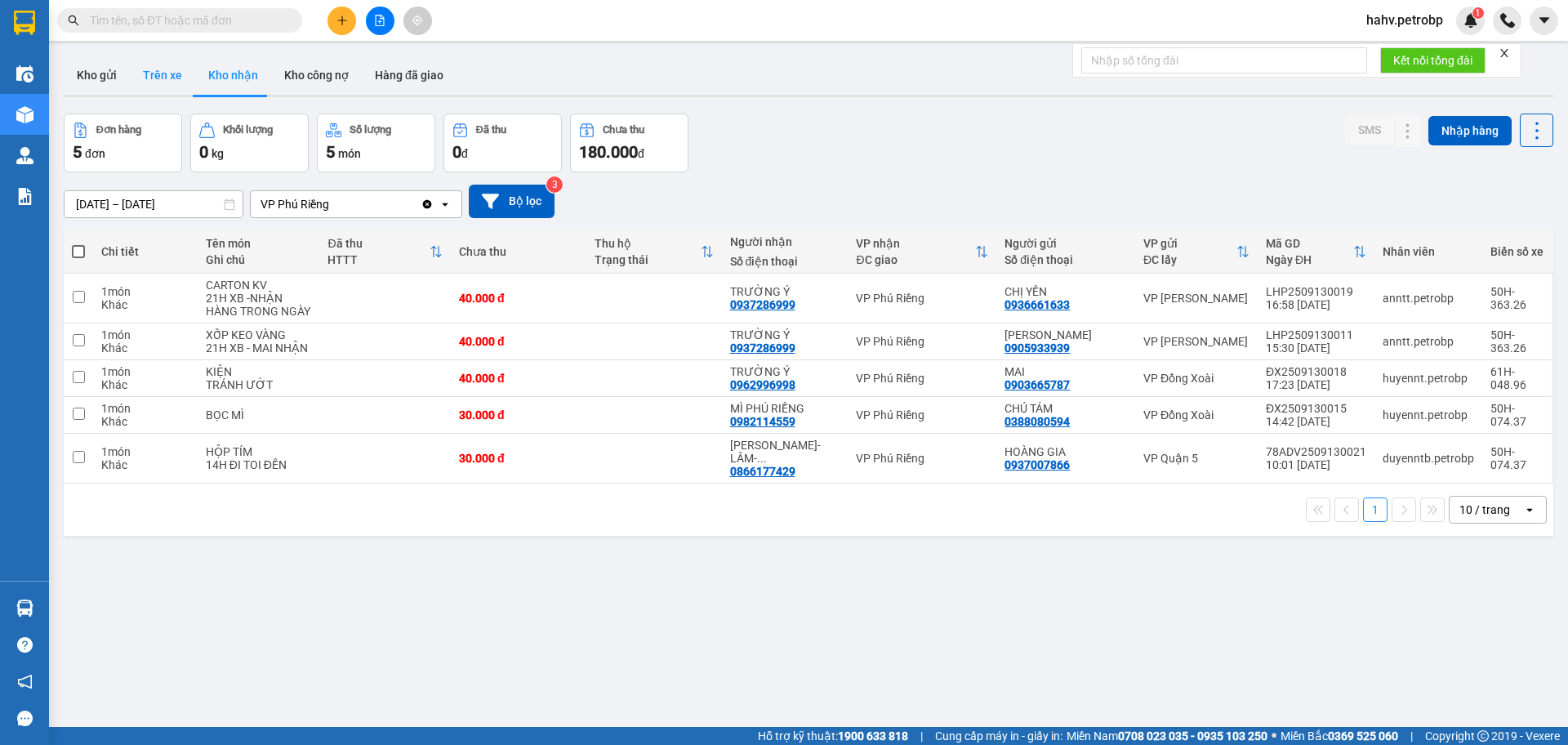
click at [130, 70] on button "Trên xe" at bounding box center [162, 74] width 65 height 39
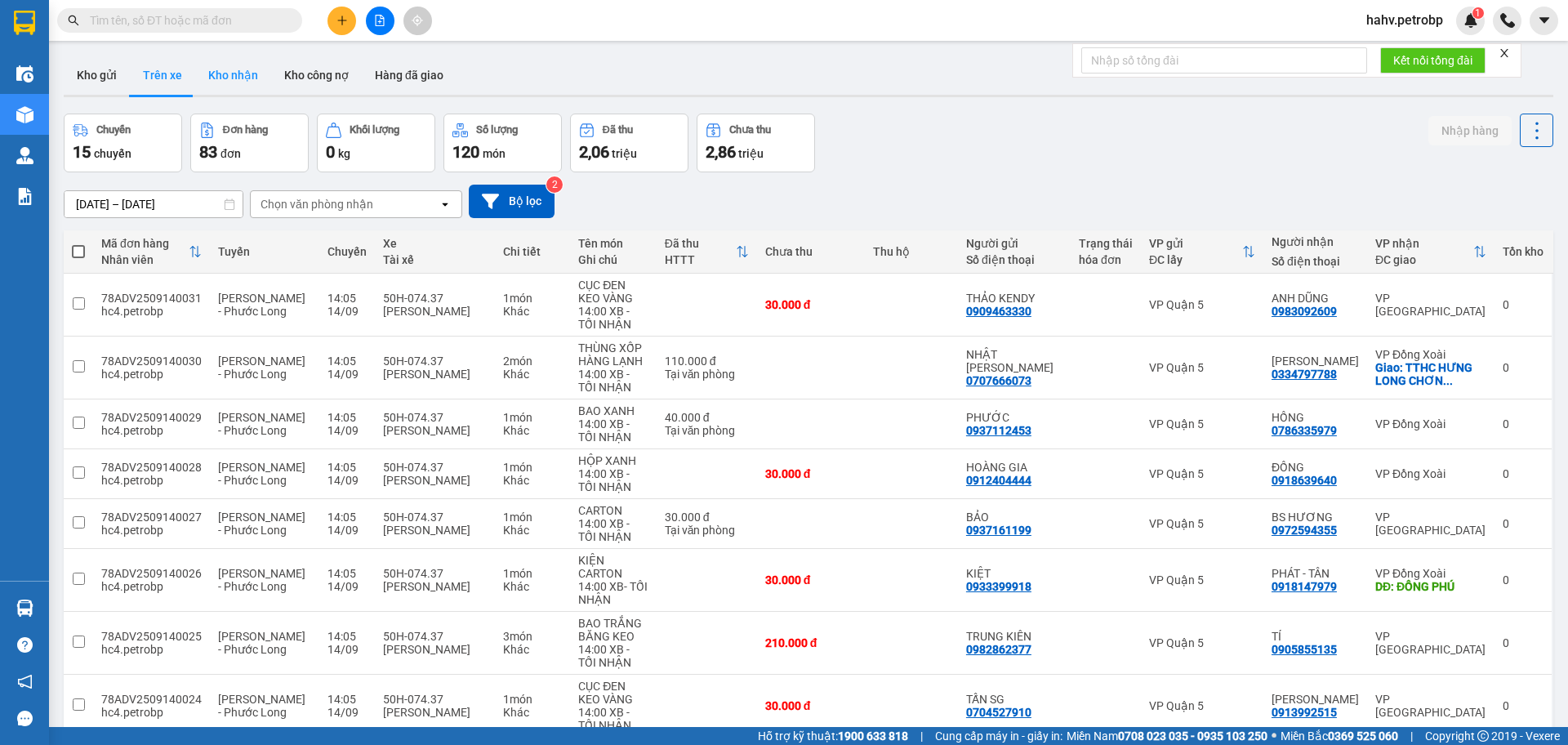
click at [209, 84] on button "Kho nhận" at bounding box center [233, 74] width 76 height 39
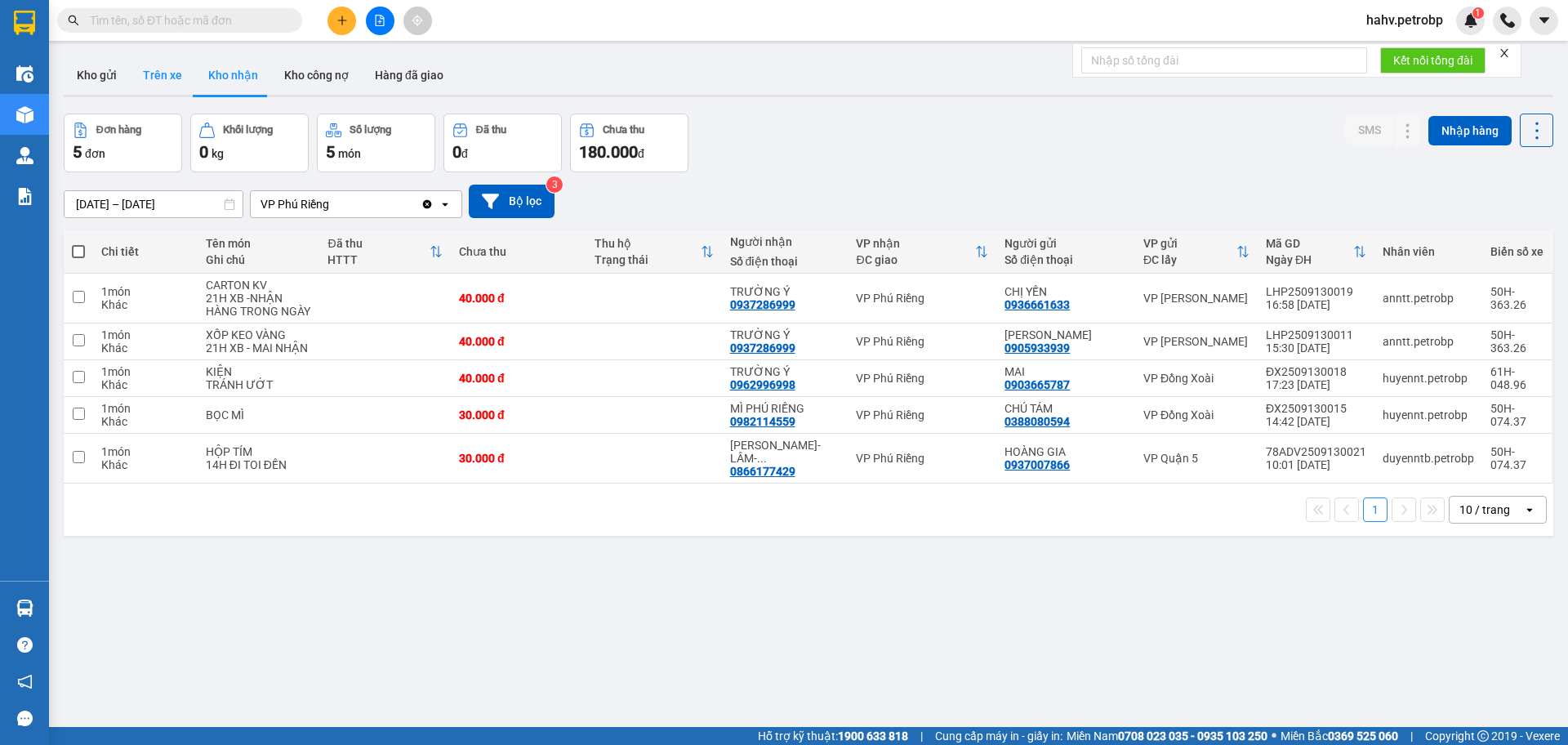
click at [176, 69] on button "Trên xe" at bounding box center [162, 74] width 65 height 39
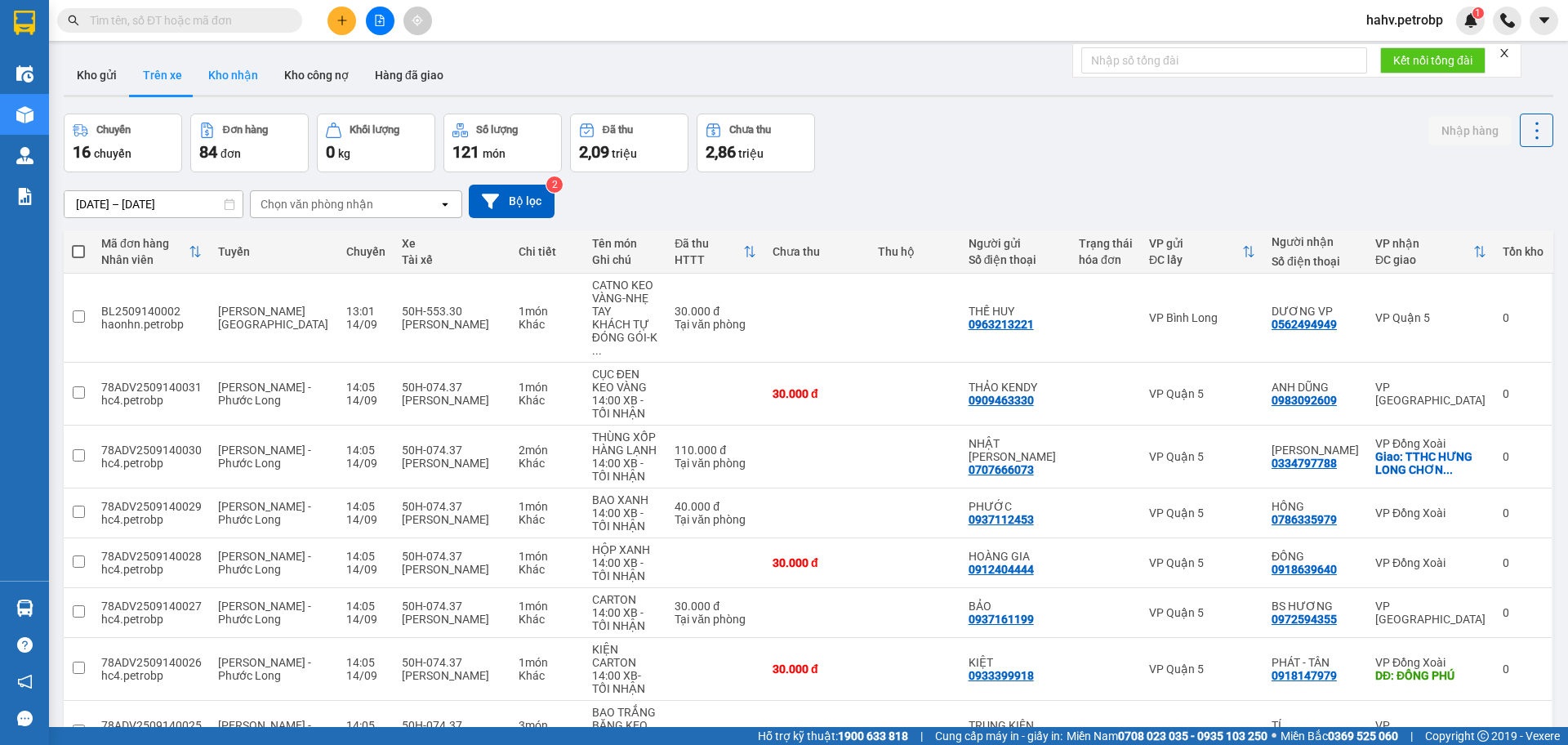
click at [218, 74] on button "Kho nhận" at bounding box center [233, 74] width 76 height 39
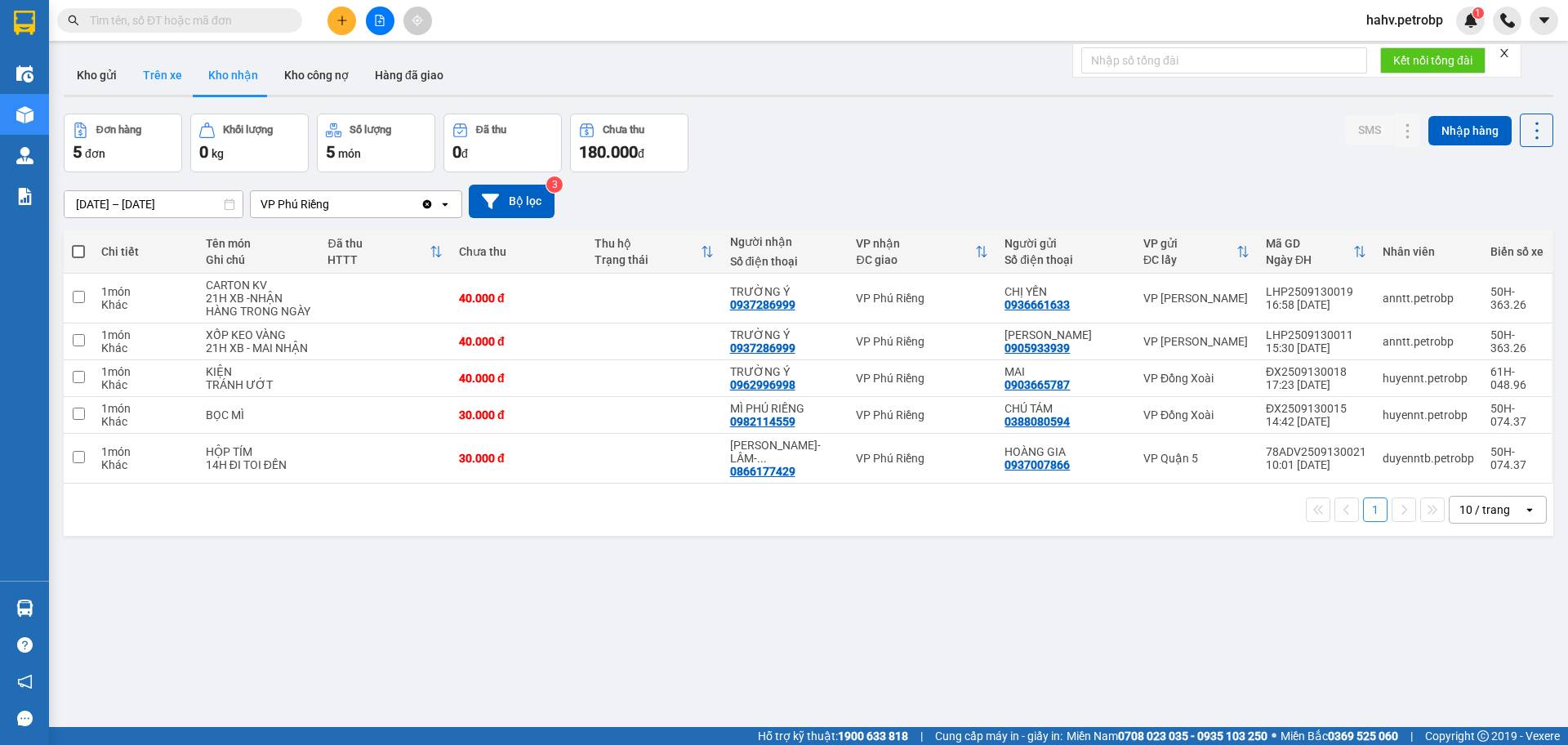
click at [165, 78] on button "Trên xe" at bounding box center [162, 74] width 65 height 39
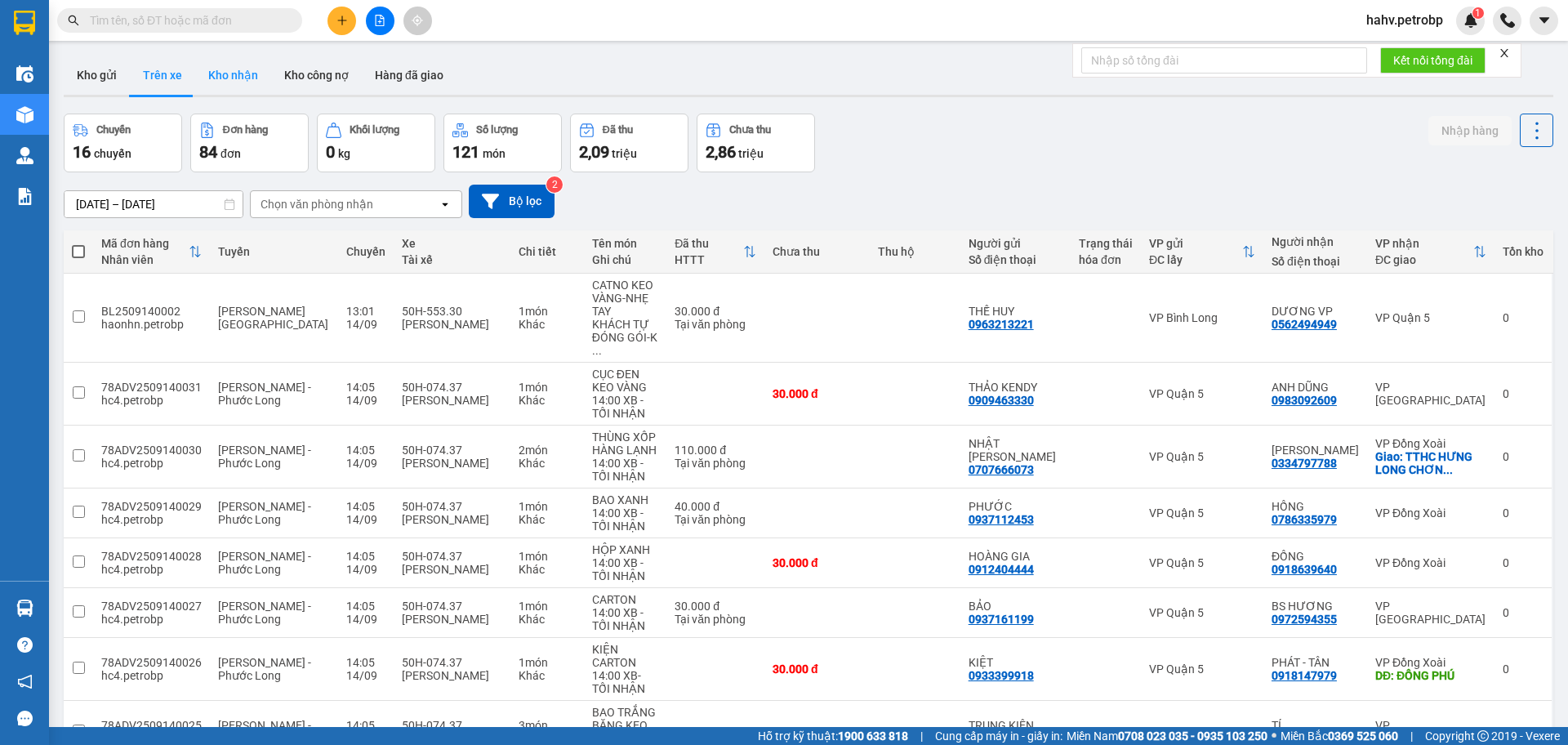
click at [216, 79] on button "Kho nhận" at bounding box center [233, 74] width 76 height 39
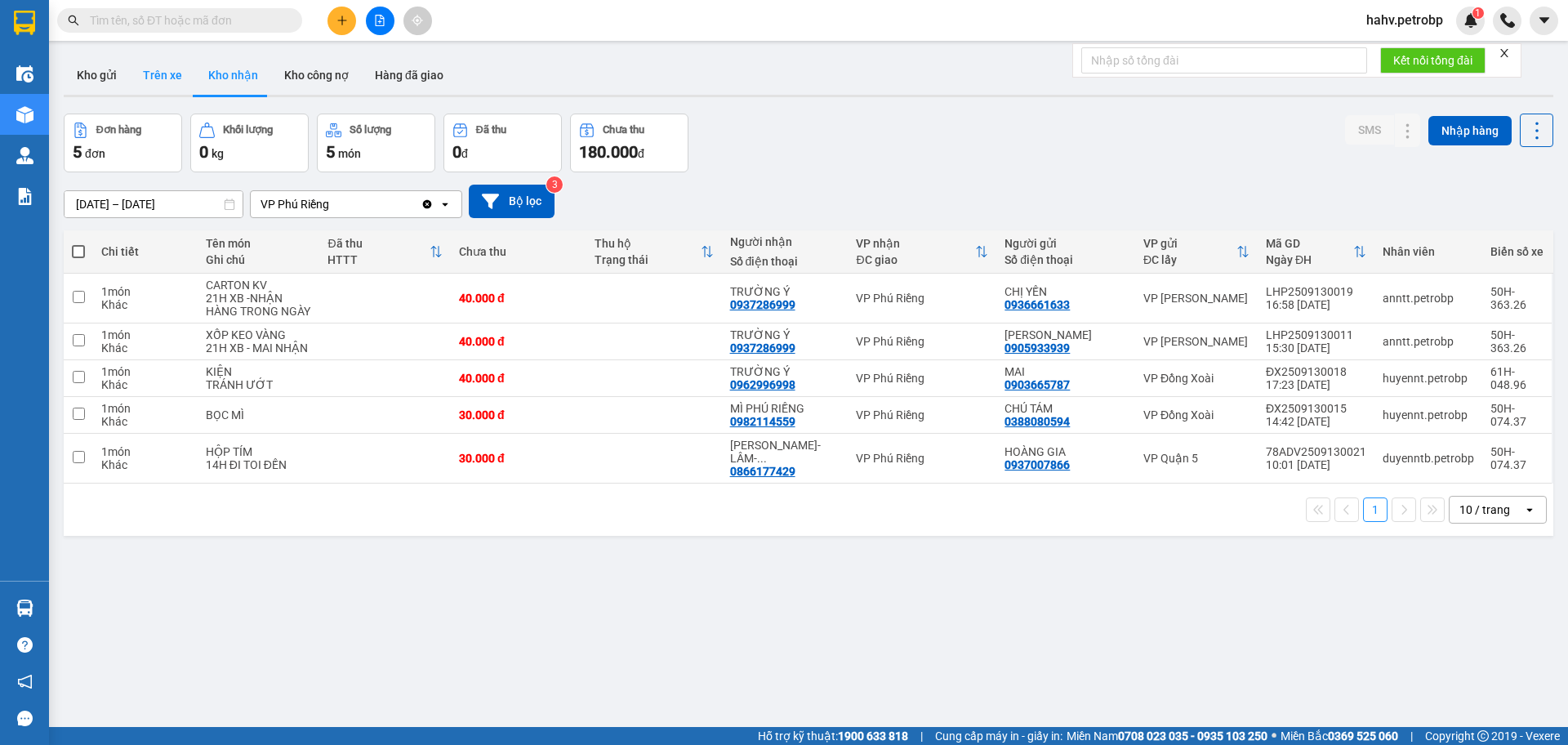
click at [178, 91] on button "Trên xe" at bounding box center [162, 74] width 65 height 39
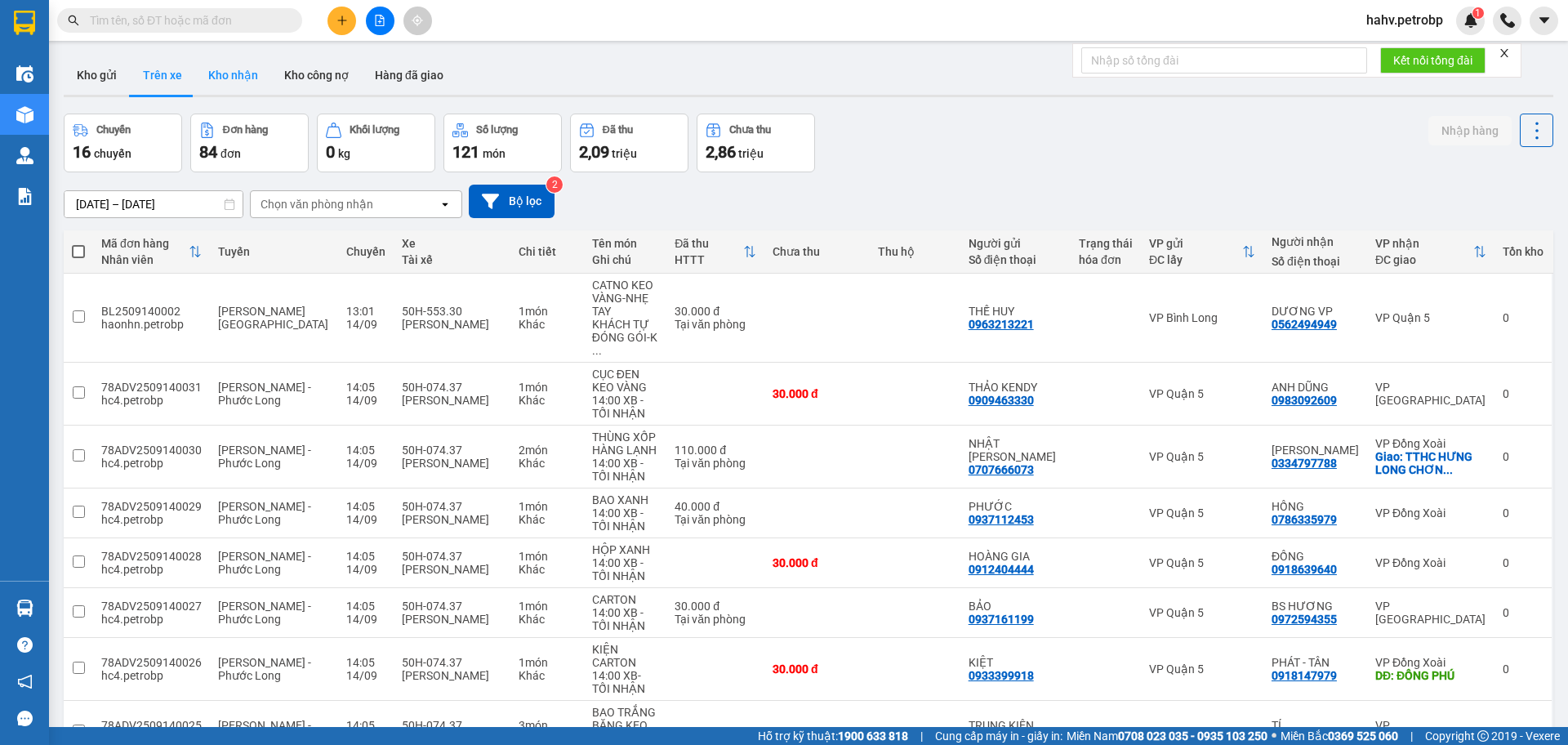
click at [224, 79] on button "Kho nhận" at bounding box center [233, 74] width 76 height 39
type input "[DATE] – [DATE]"
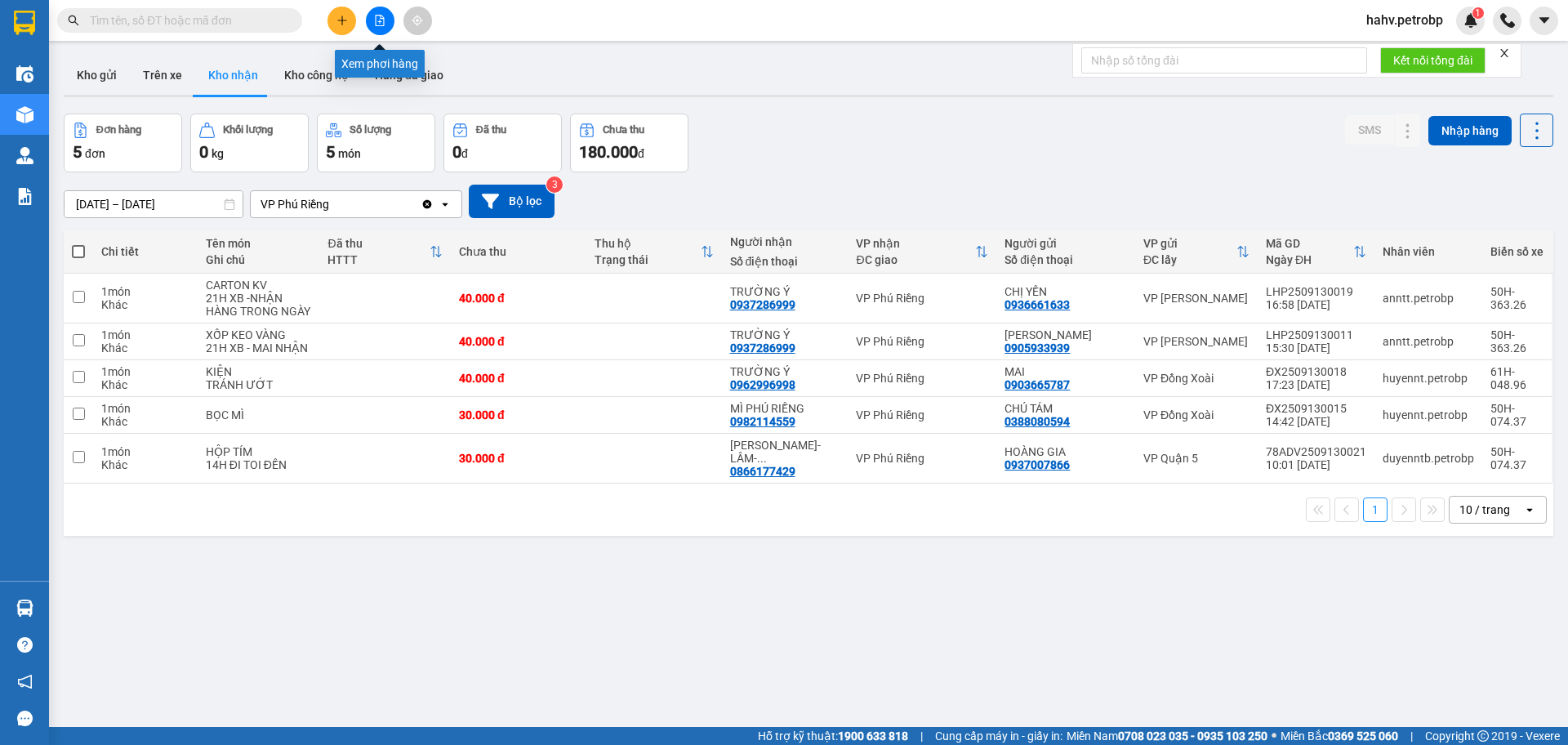
click at [373, 20] on button at bounding box center [380, 21] width 29 height 29
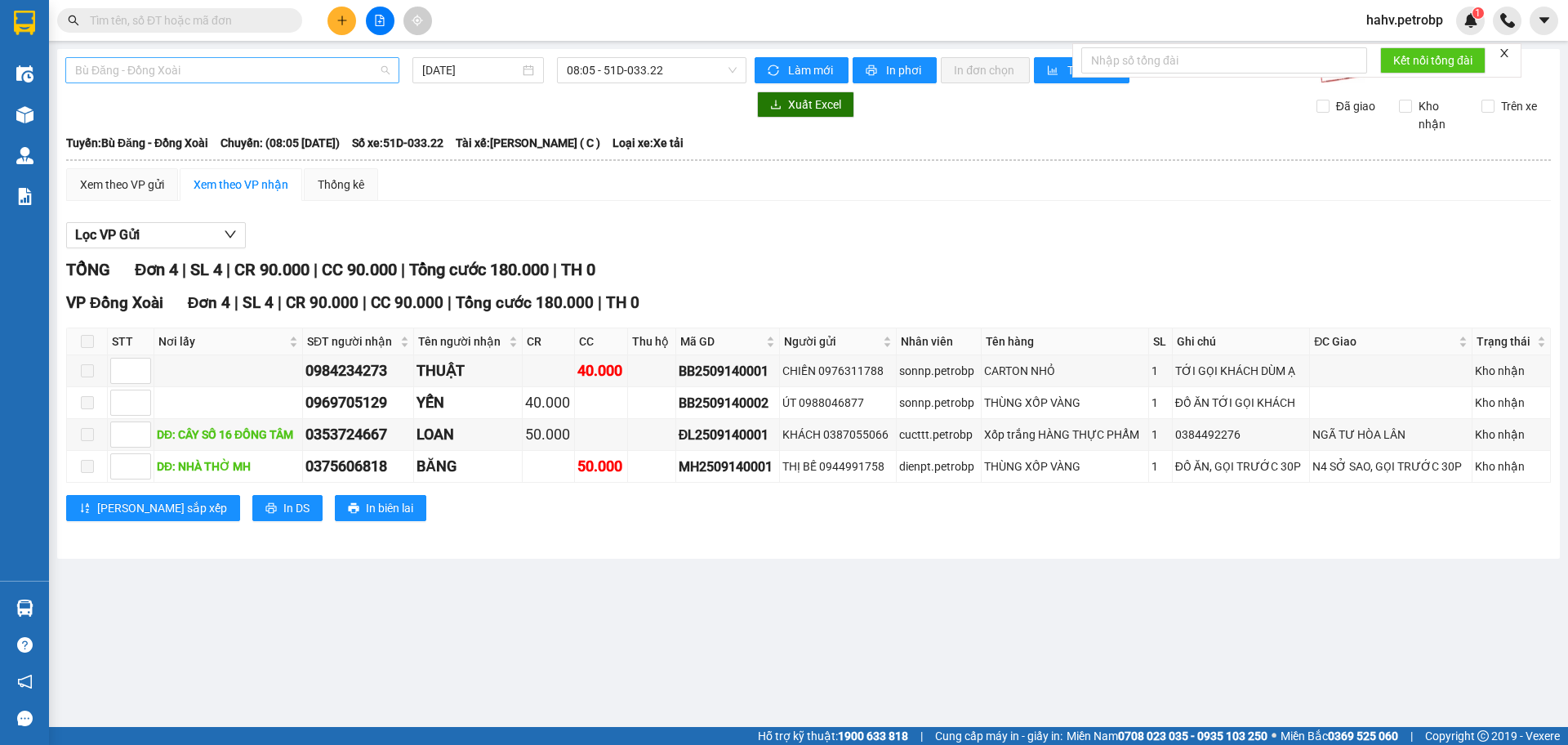
click at [233, 76] on span "Bù Đăng - Đồng Xoài" at bounding box center [233, 70] width 315 height 25
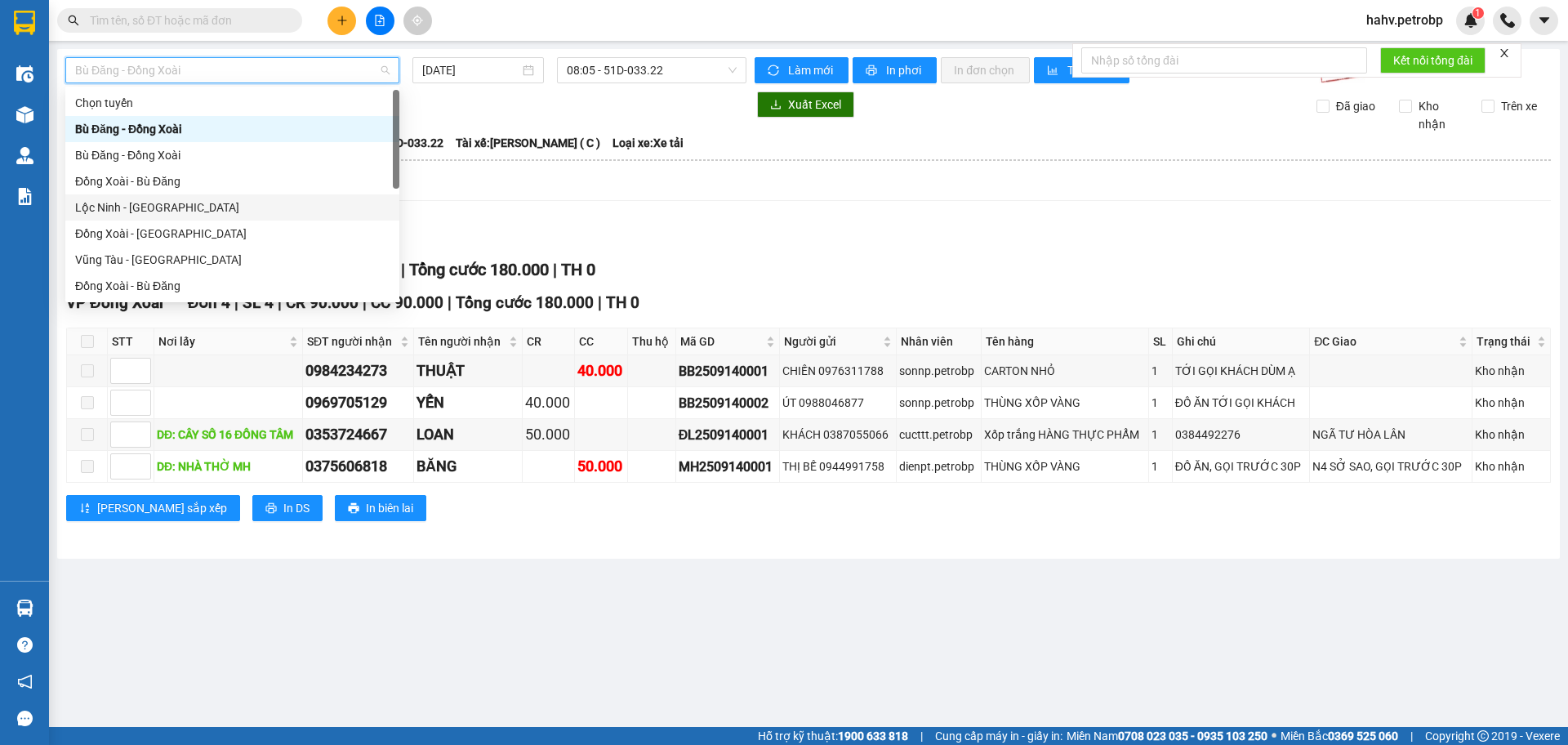
scroll to position [135, 0]
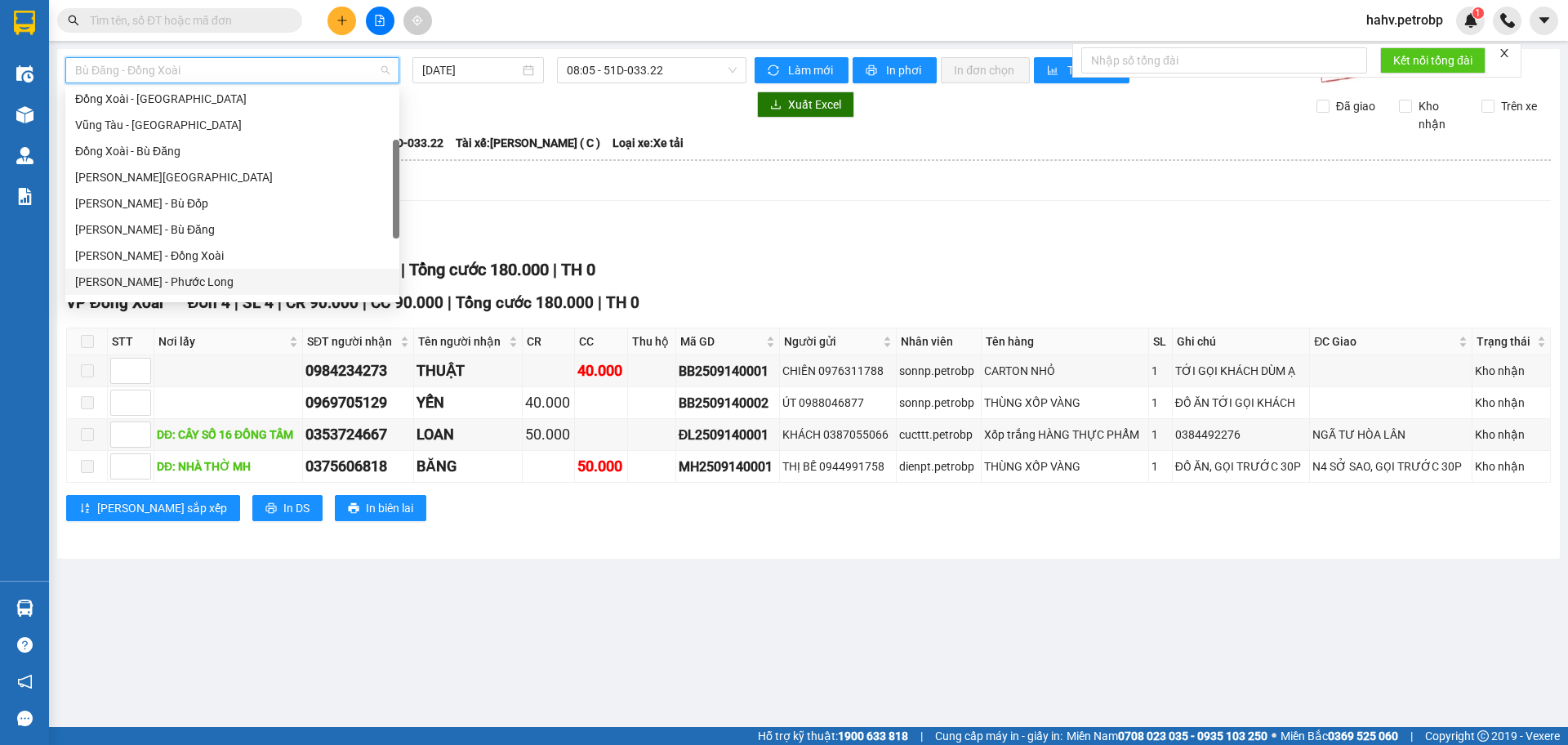
click at [214, 280] on div "[PERSON_NAME] - Phước Long" at bounding box center [233, 282] width 315 height 18
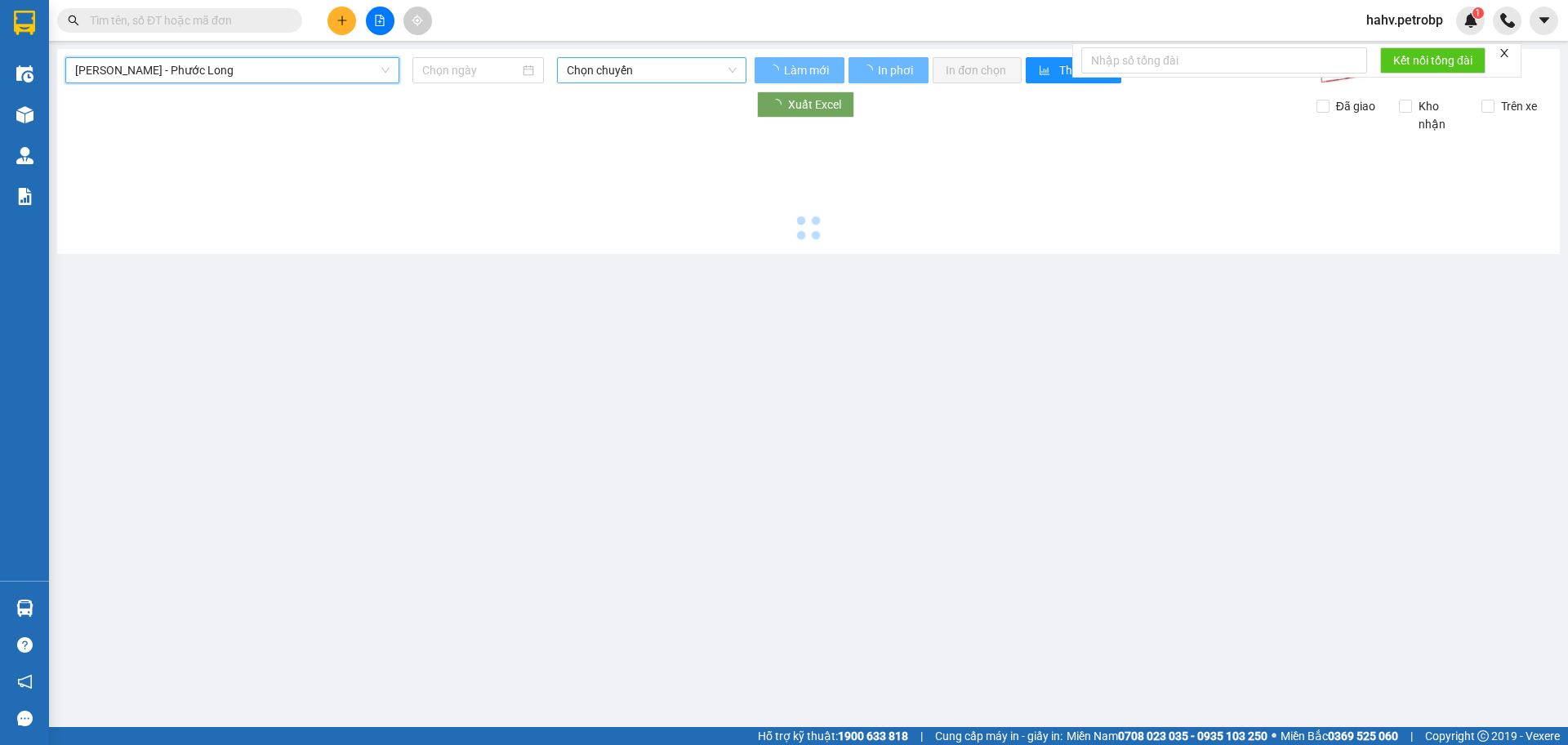
type input "[DATE]"
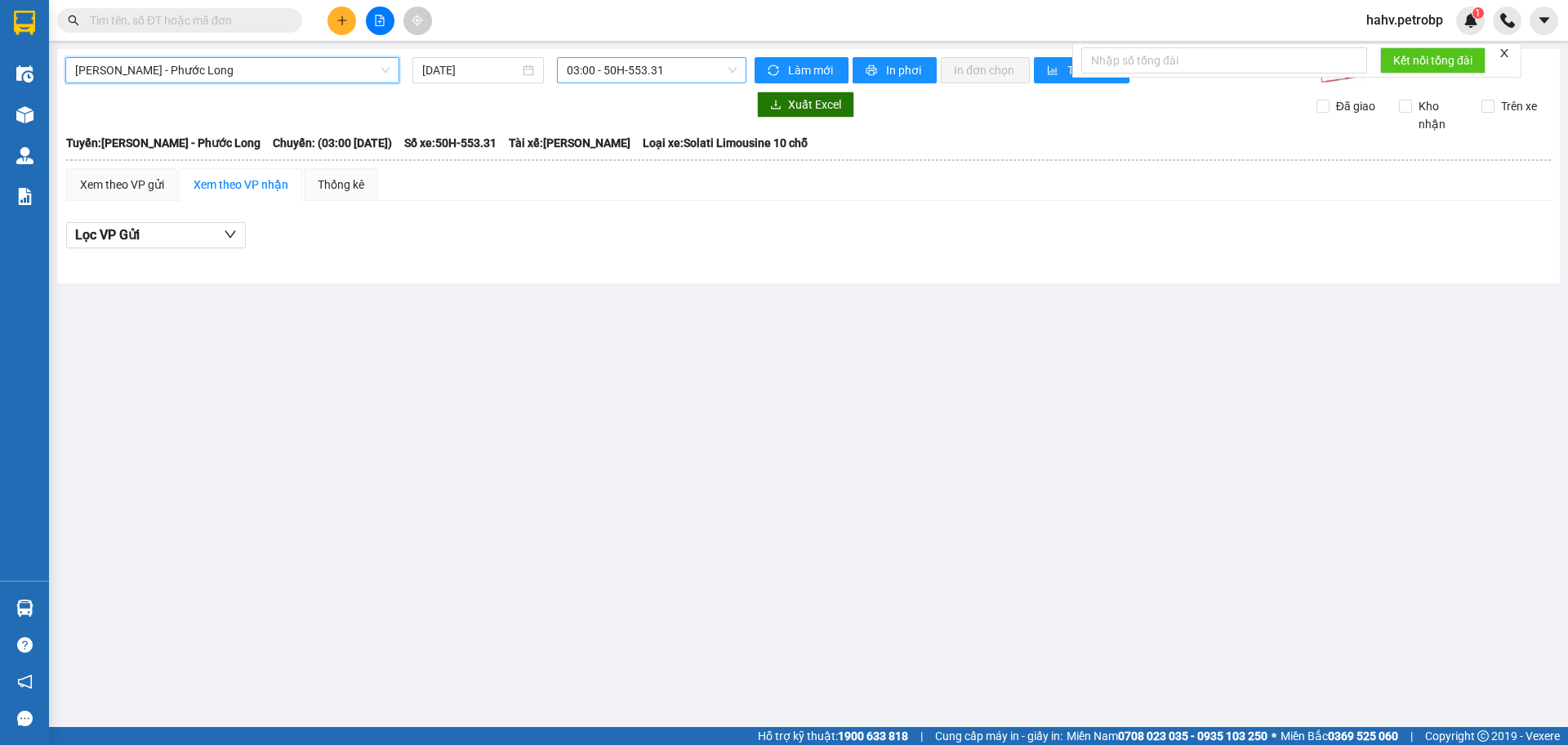
click at [678, 67] on span "03:00 - 50H-553.31" at bounding box center [652, 70] width 170 height 25
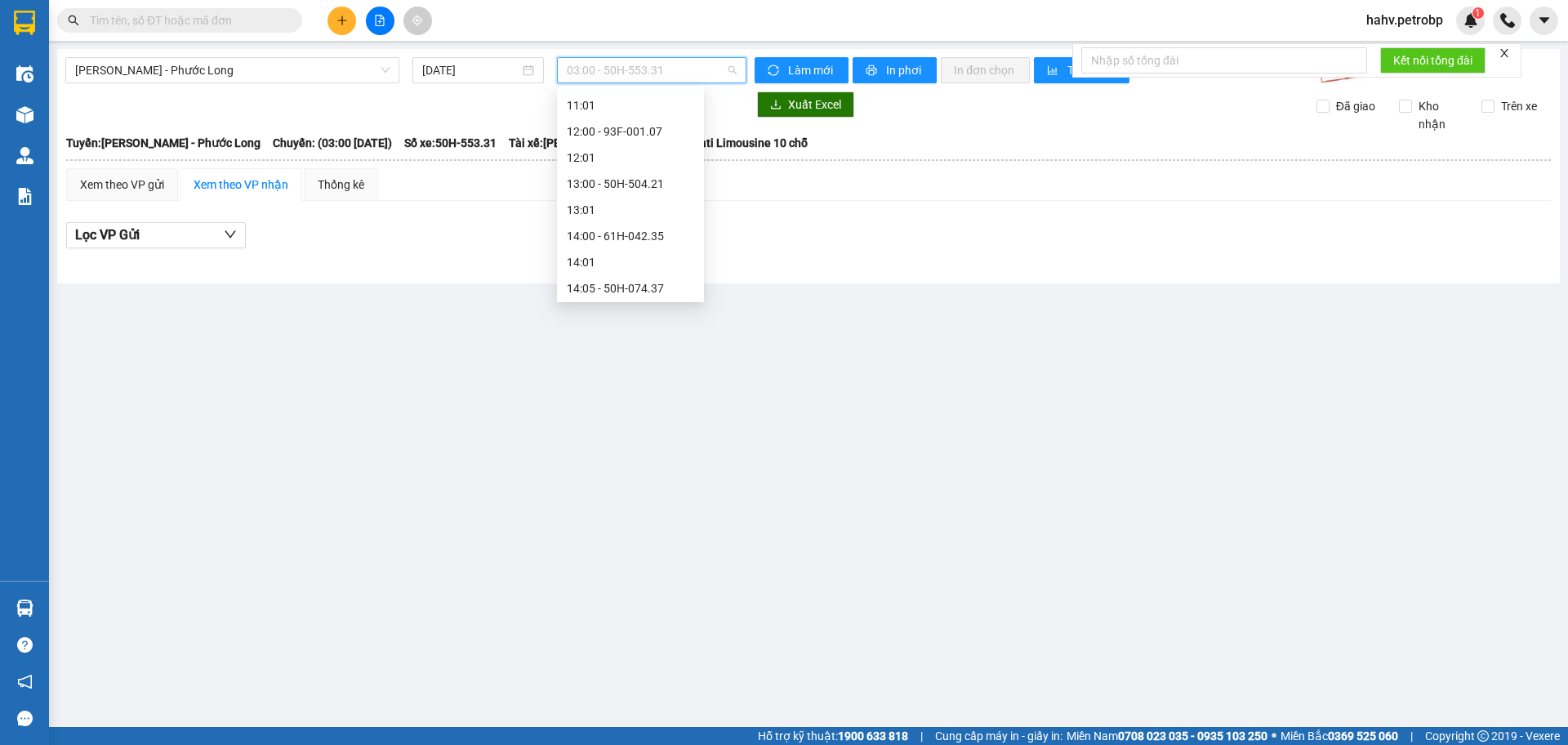
scroll to position [572, 0]
click at [652, 207] on div "14:05 - 50H-074.37" at bounding box center [631, 211] width 127 height 18
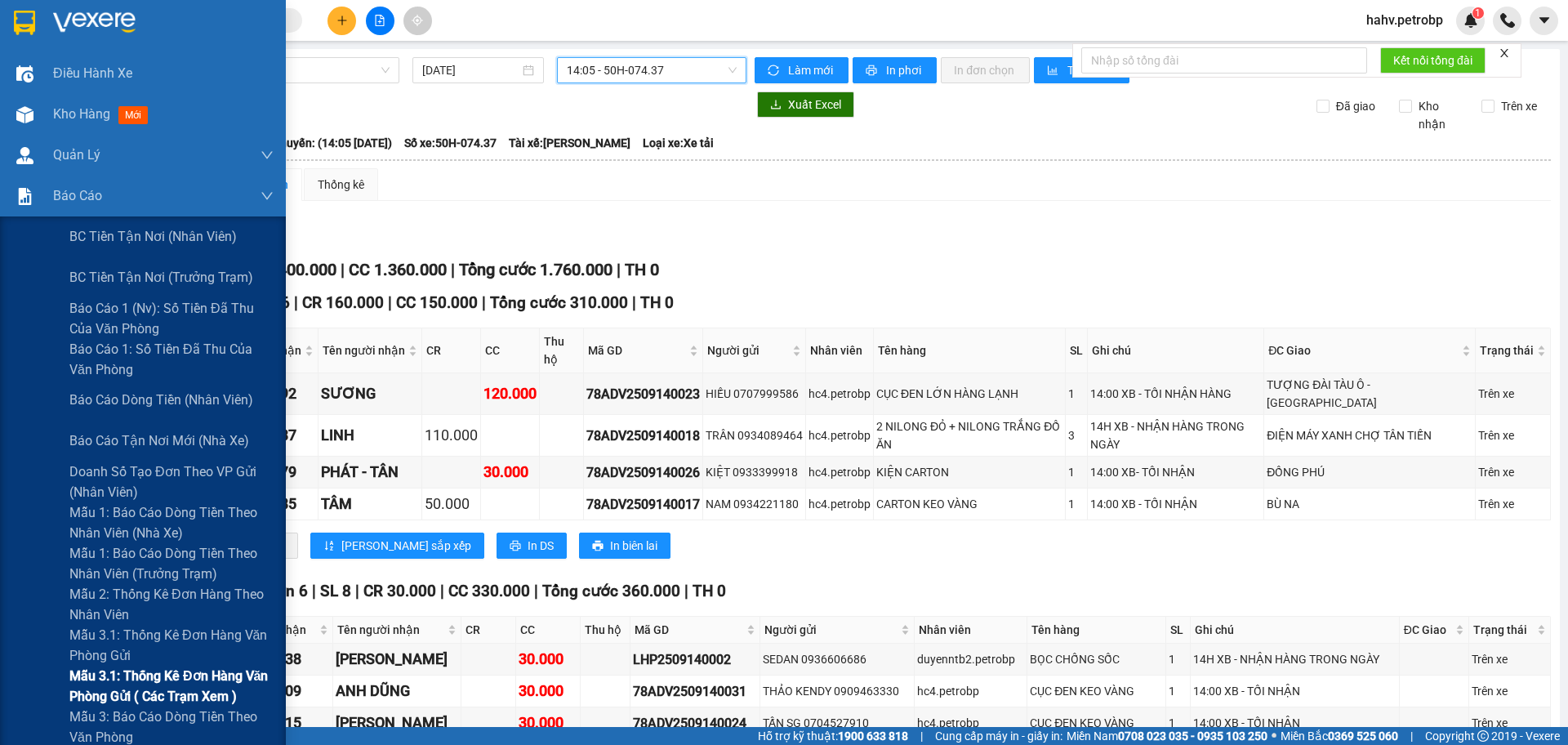
click at [57, 668] on div "Mẫu 3.1: Thống kê đơn hàng văn phòng gửi ( các trạm xem )" at bounding box center [142, 685] width 286 height 41
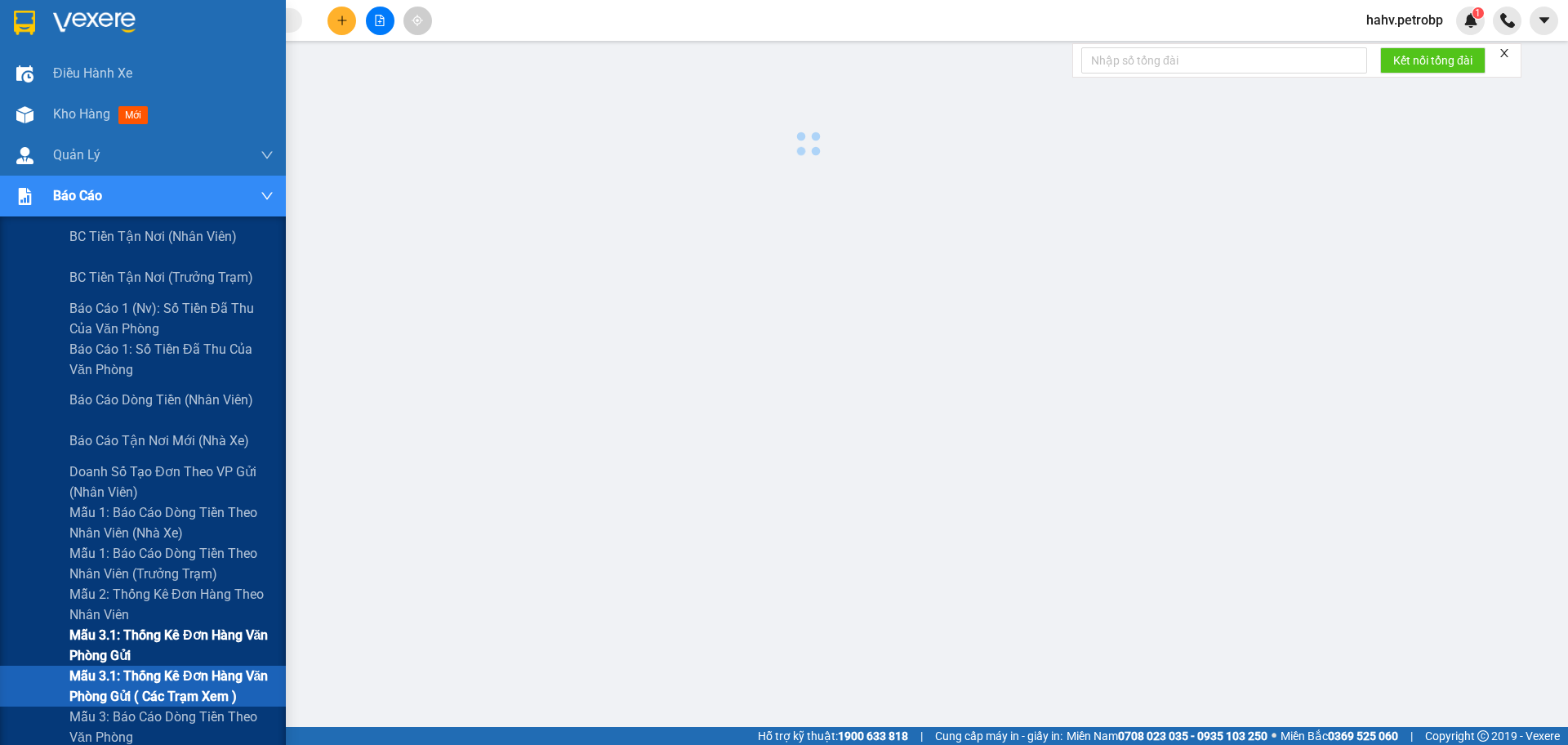
click at [60, 655] on div "Mẫu 3.1: Thống kê đơn hàng văn phòng gửi" at bounding box center [142, 645] width 286 height 41
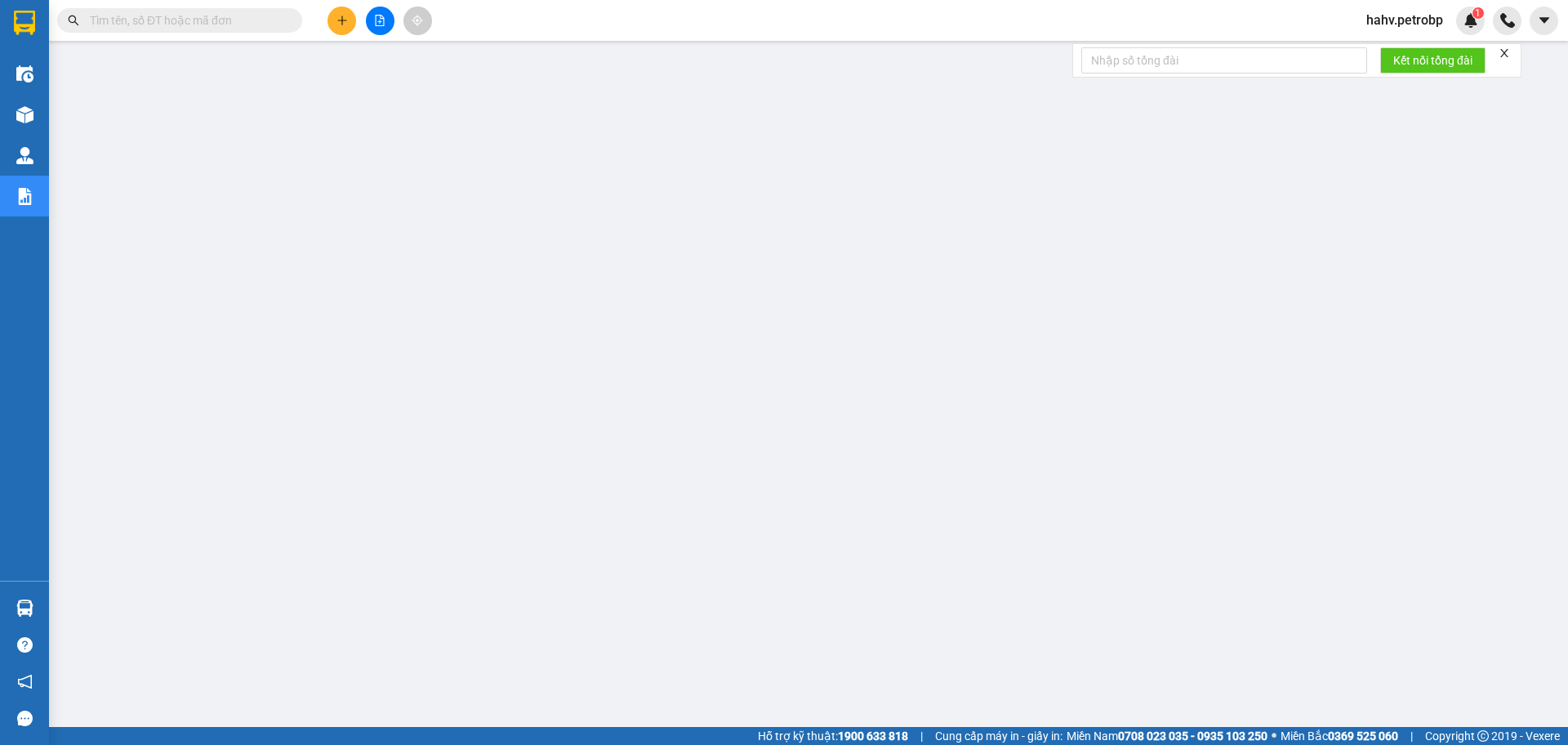
paste input "0917930039"
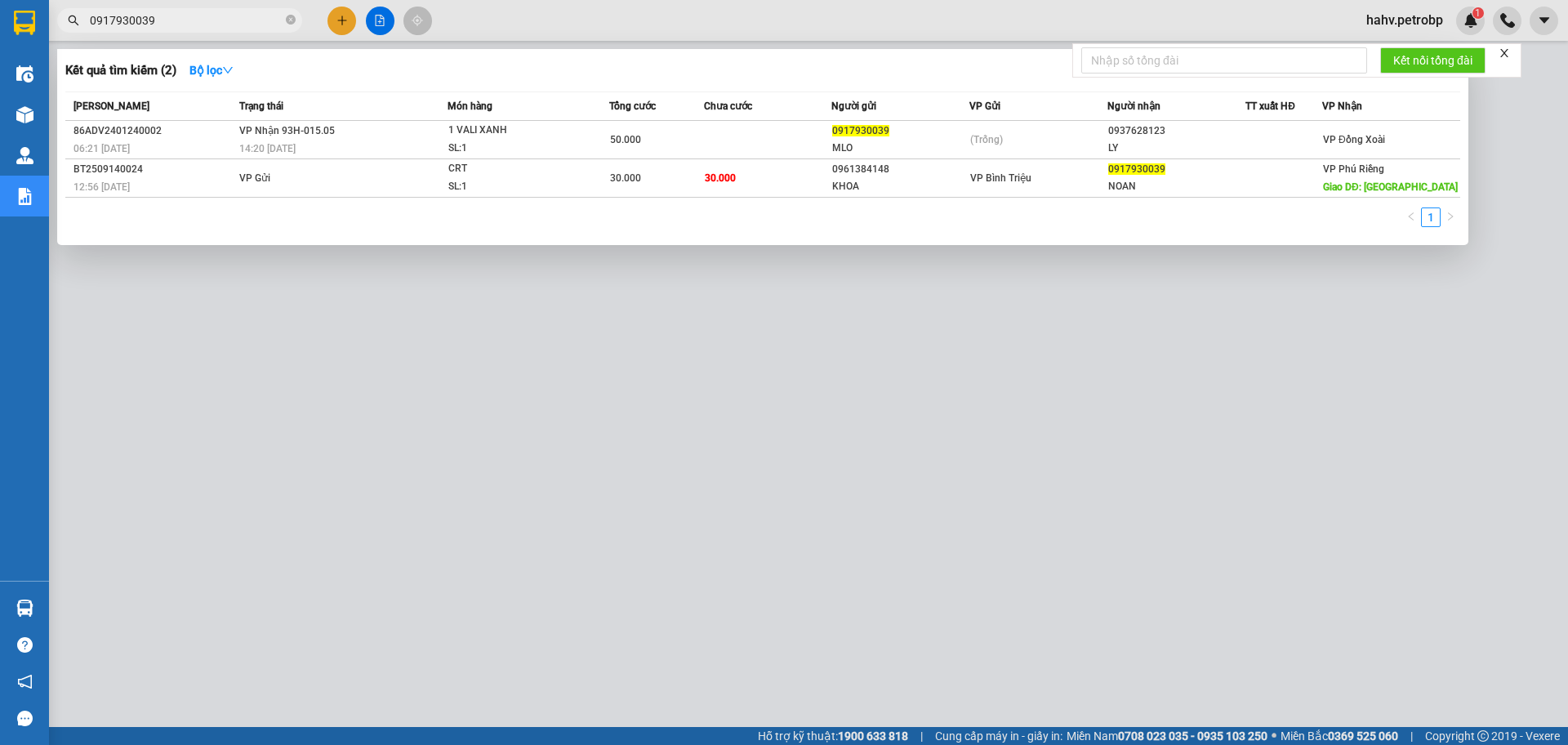
type input "0917930039"
click at [301, 325] on div at bounding box center [784, 372] width 1568 height 745
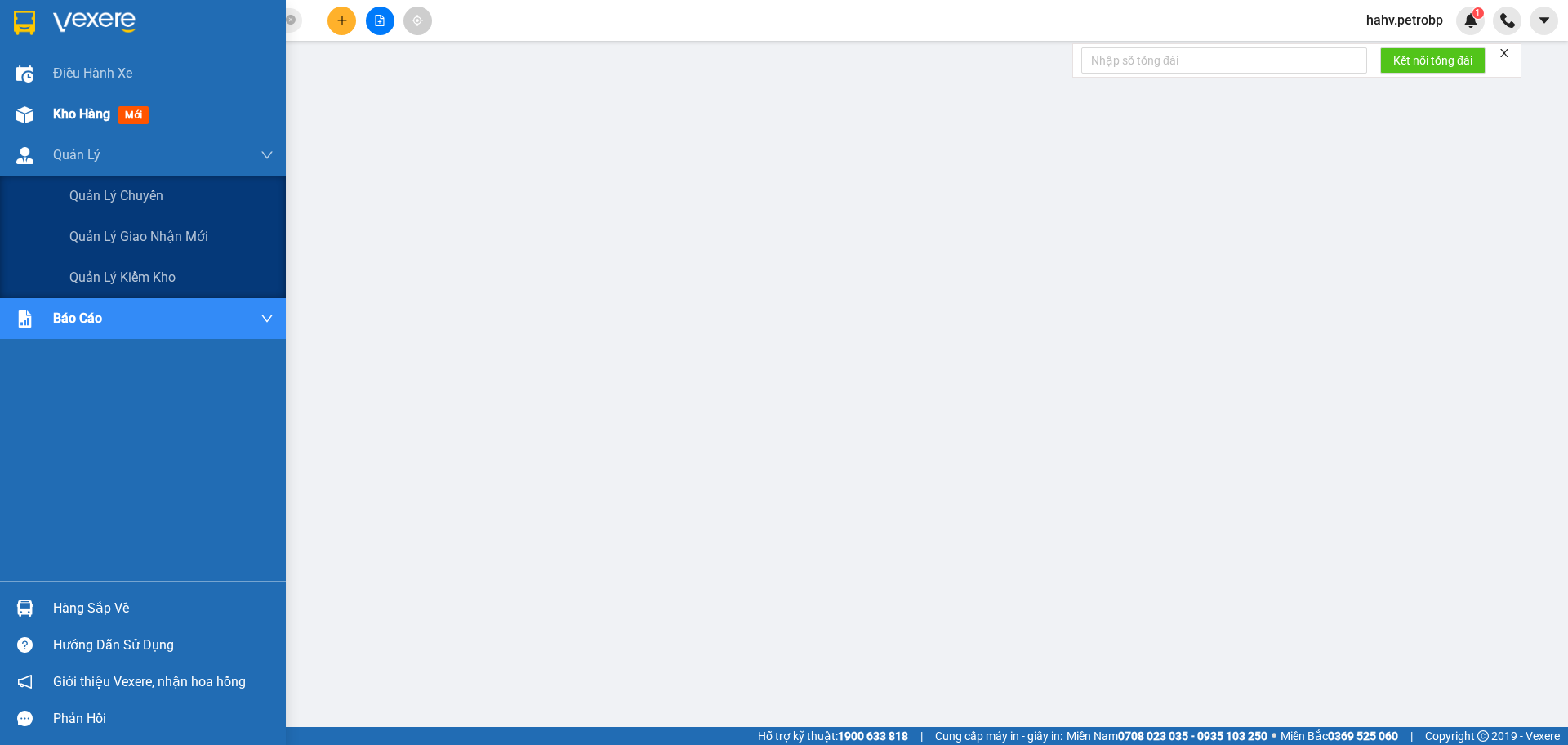
click at [51, 123] on div "Kho hàng mới" at bounding box center [142, 113] width 286 height 41
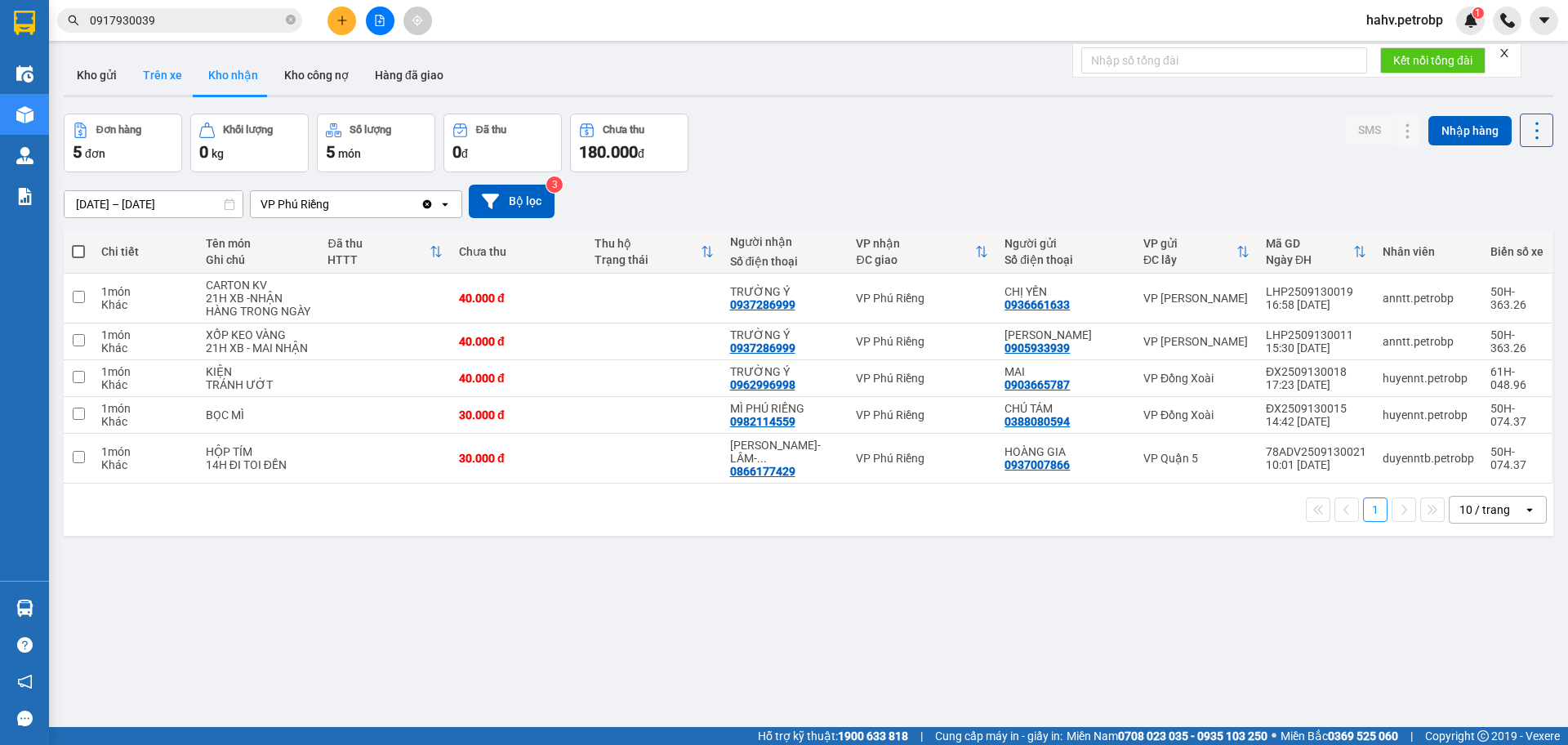
click at [179, 74] on button "Trên xe" at bounding box center [162, 74] width 65 height 39
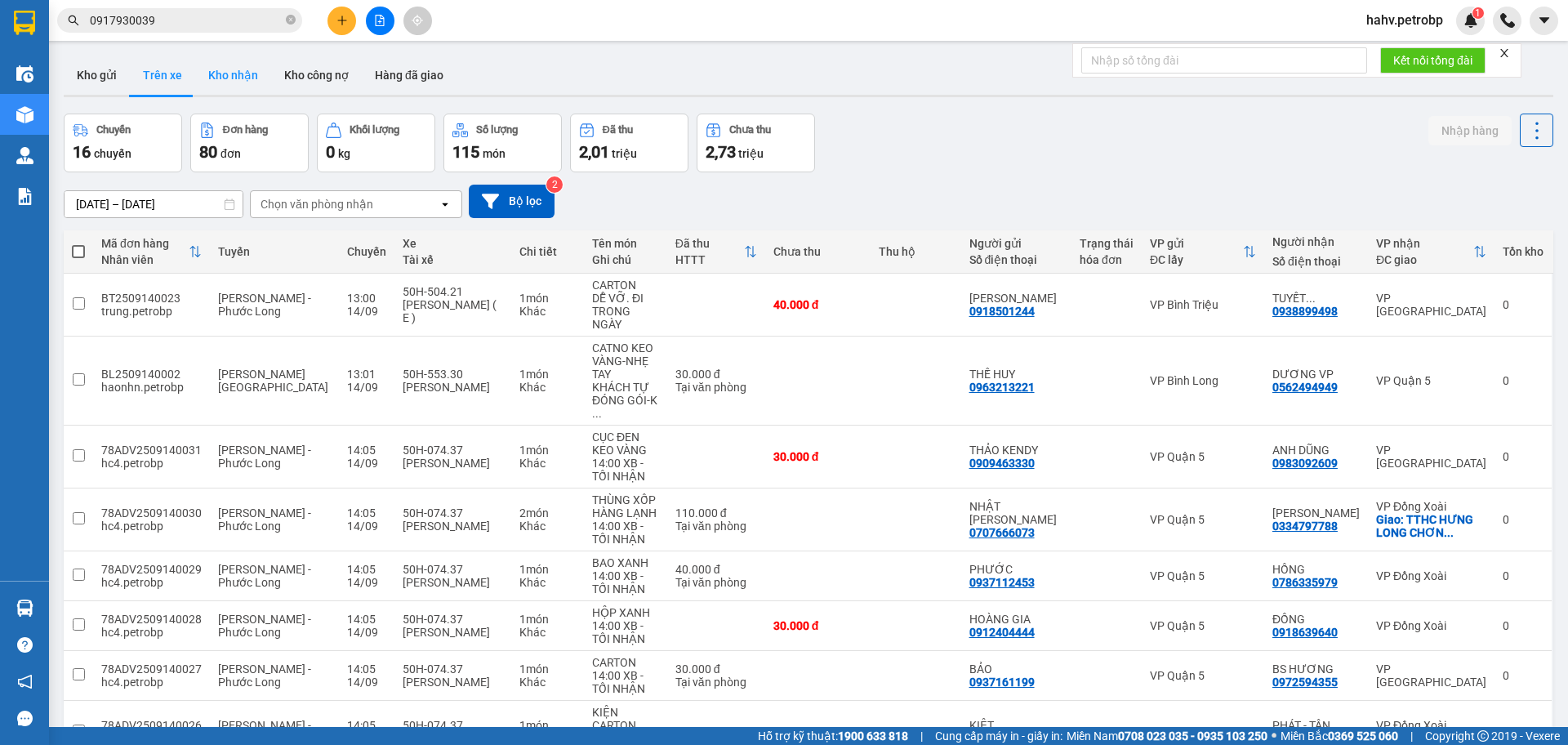
click at [214, 78] on button "Kho nhận" at bounding box center [233, 74] width 76 height 39
type input "[DATE] – [DATE]"
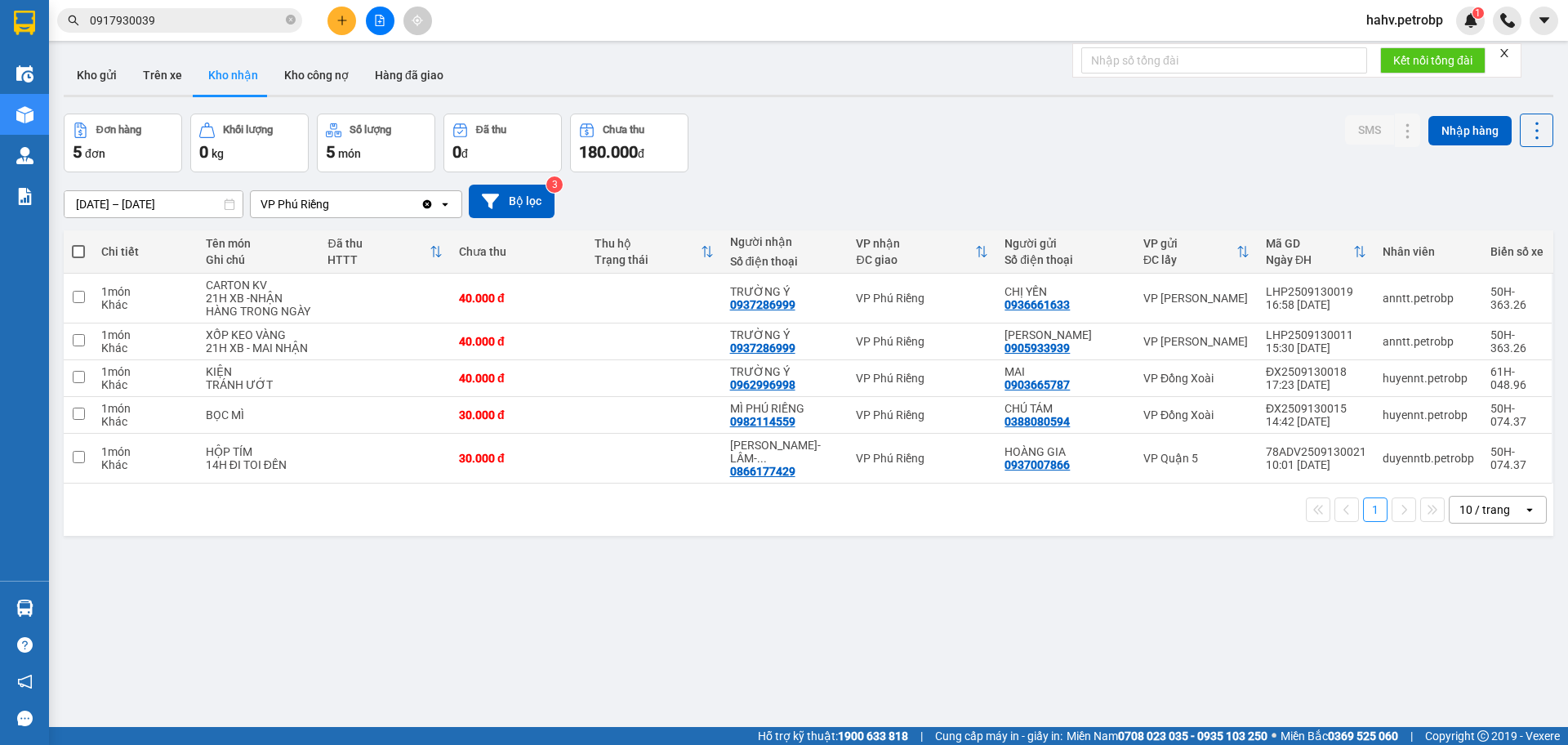
click at [432, 704] on div "ver 1.8.143 Kho gửi Trên xe Kho nhận Kho công nợ Hàng đã giao Đơn hàng 5 đơn Kh…" at bounding box center [808, 421] width 1503 height 745
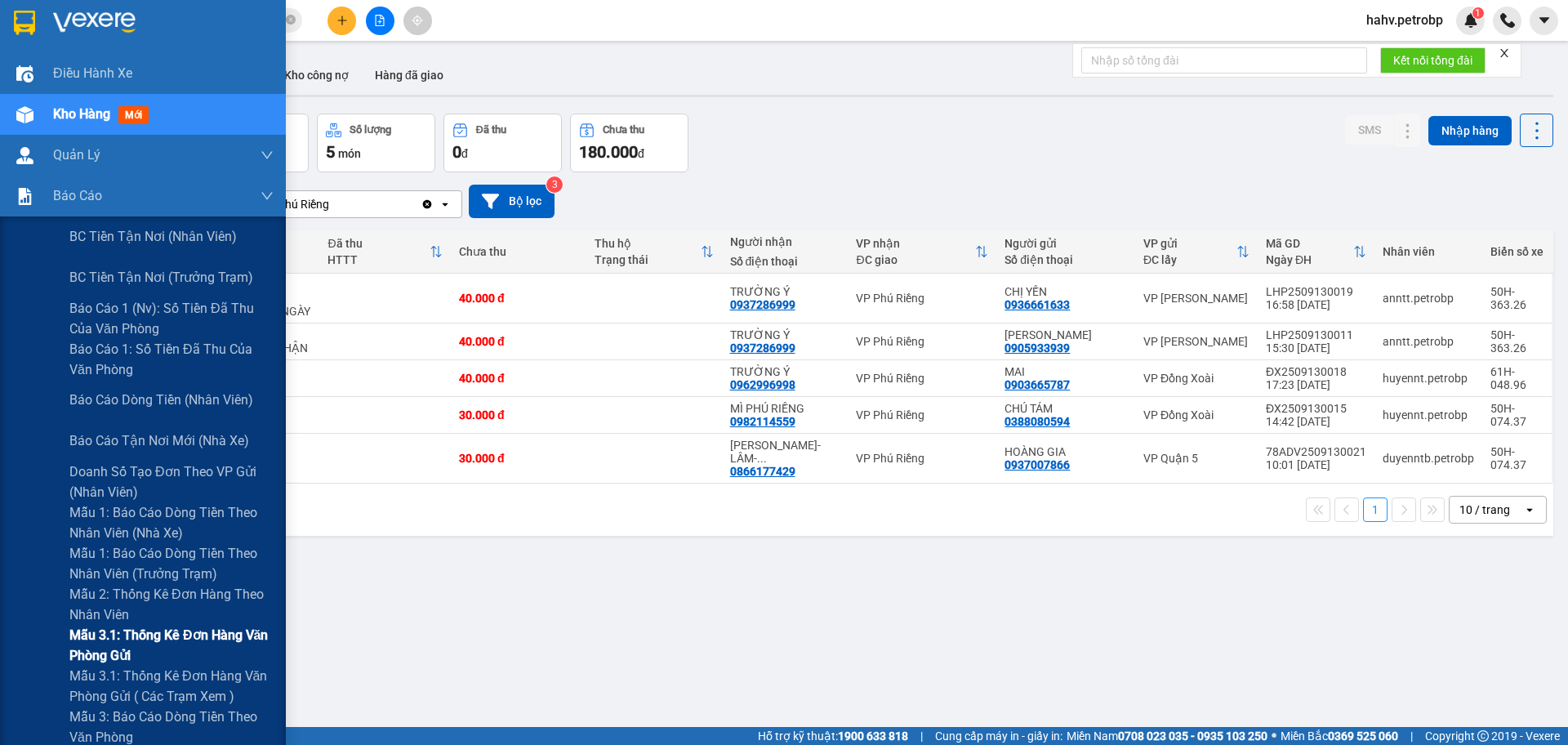
click at [24, 646] on div "Mẫu 3.1: Thống kê đơn hàng văn phòng gửi" at bounding box center [142, 645] width 286 height 41
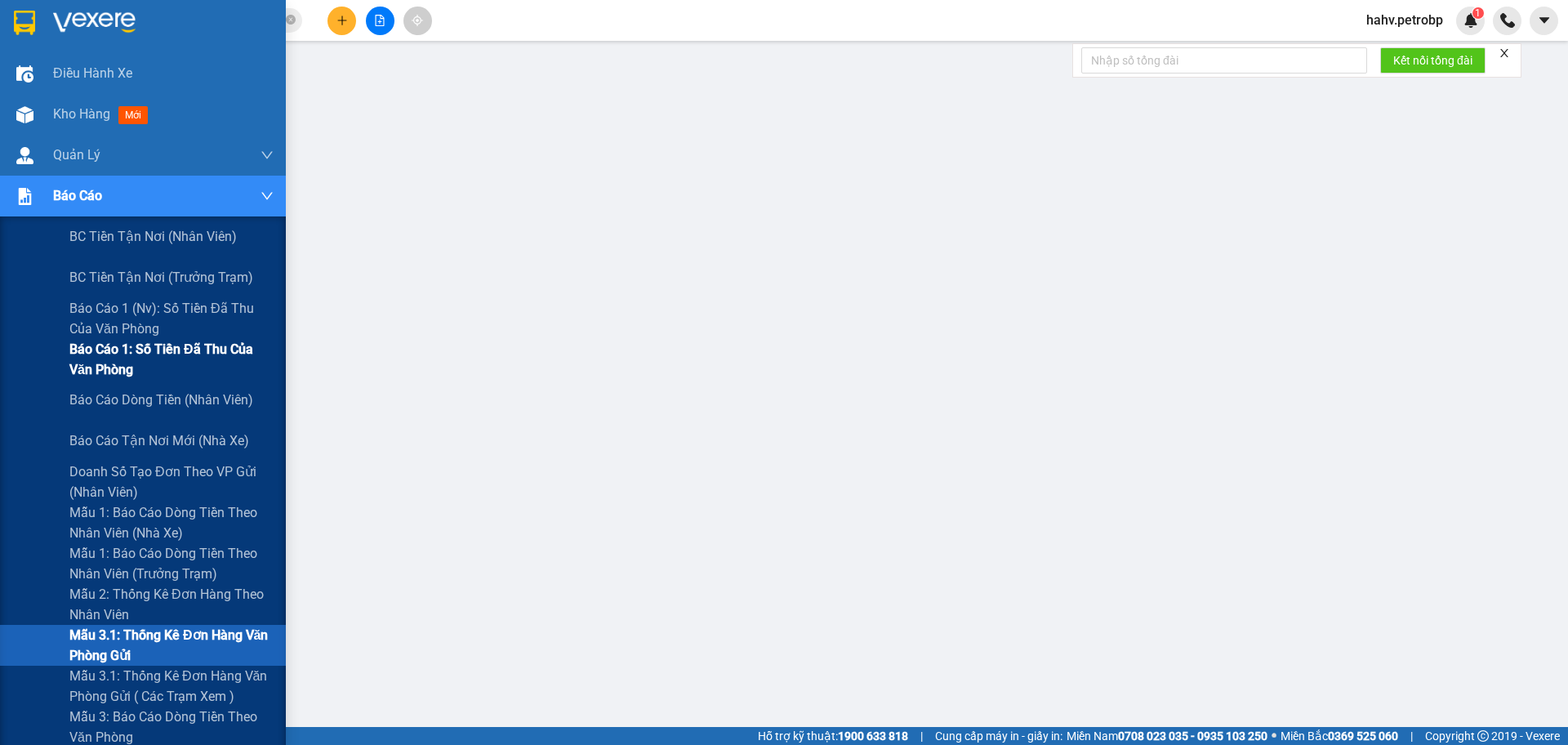
click at [71, 344] on span "Báo cáo 1: Số tiền đã thu của văn phòng" at bounding box center [171, 358] width 204 height 41
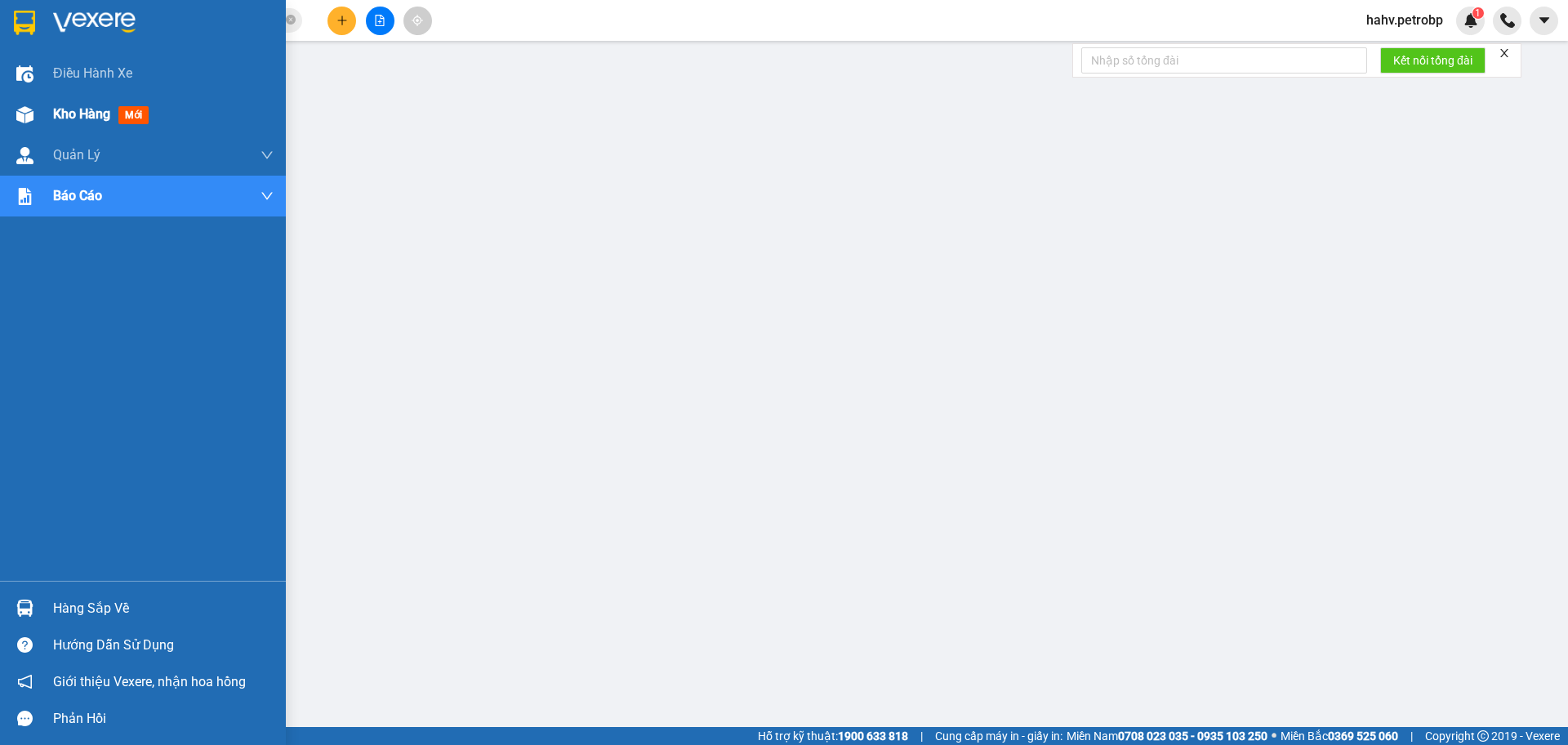
click at [39, 113] on div "Kho hàng mới" at bounding box center [142, 113] width 286 height 41
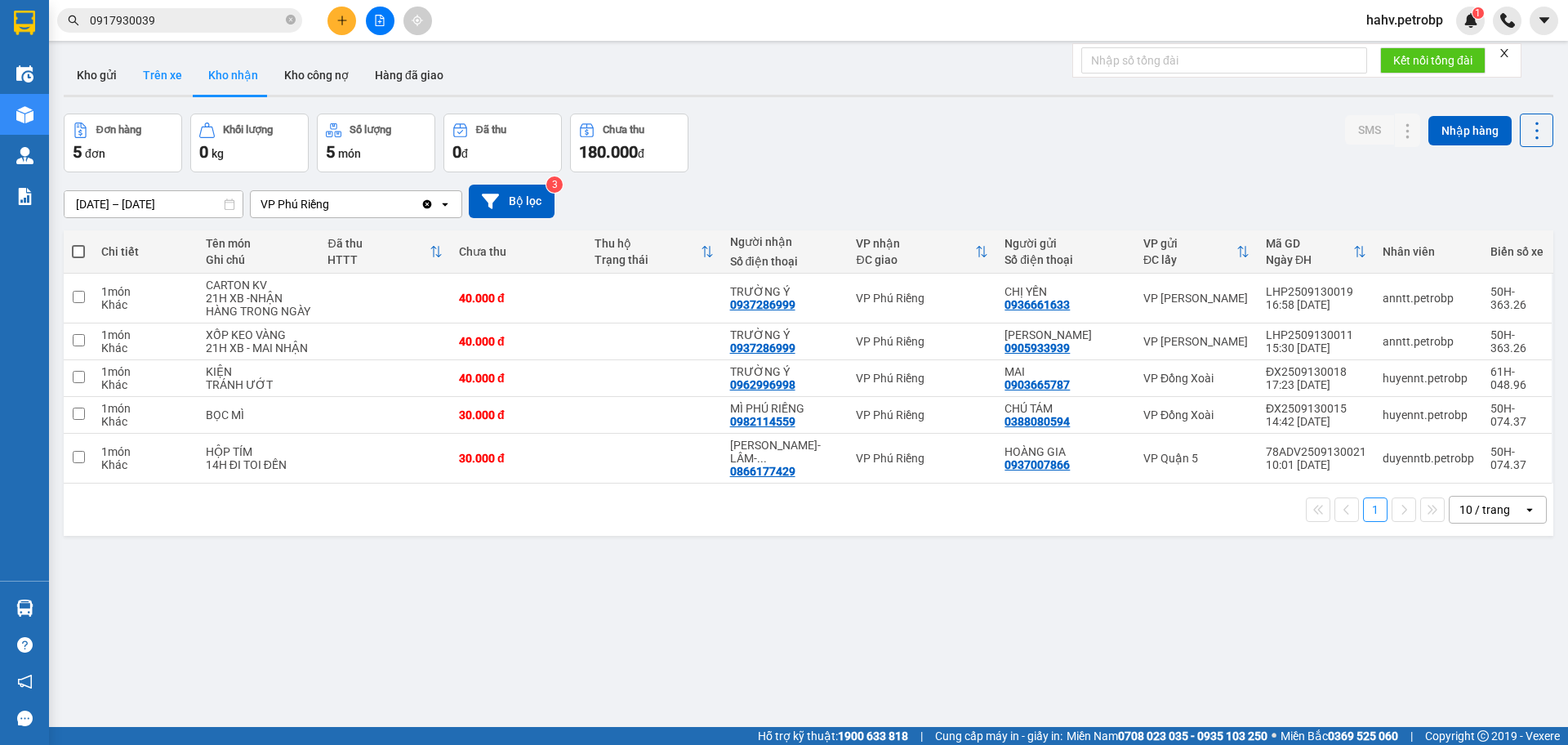
click at [169, 78] on button "Trên xe" at bounding box center [162, 74] width 65 height 39
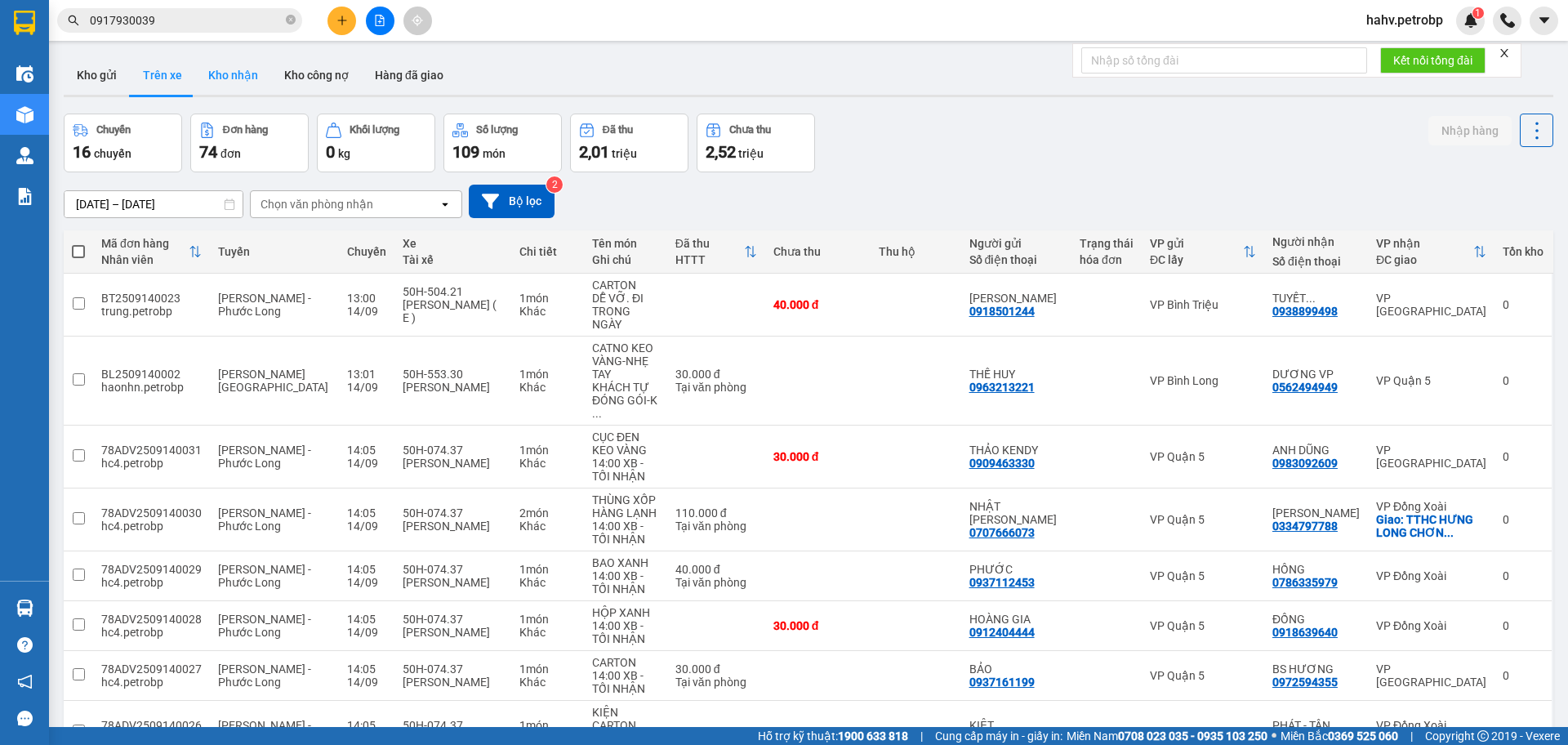
click at [226, 78] on button "Kho nhận" at bounding box center [233, 74] width 76 height 39
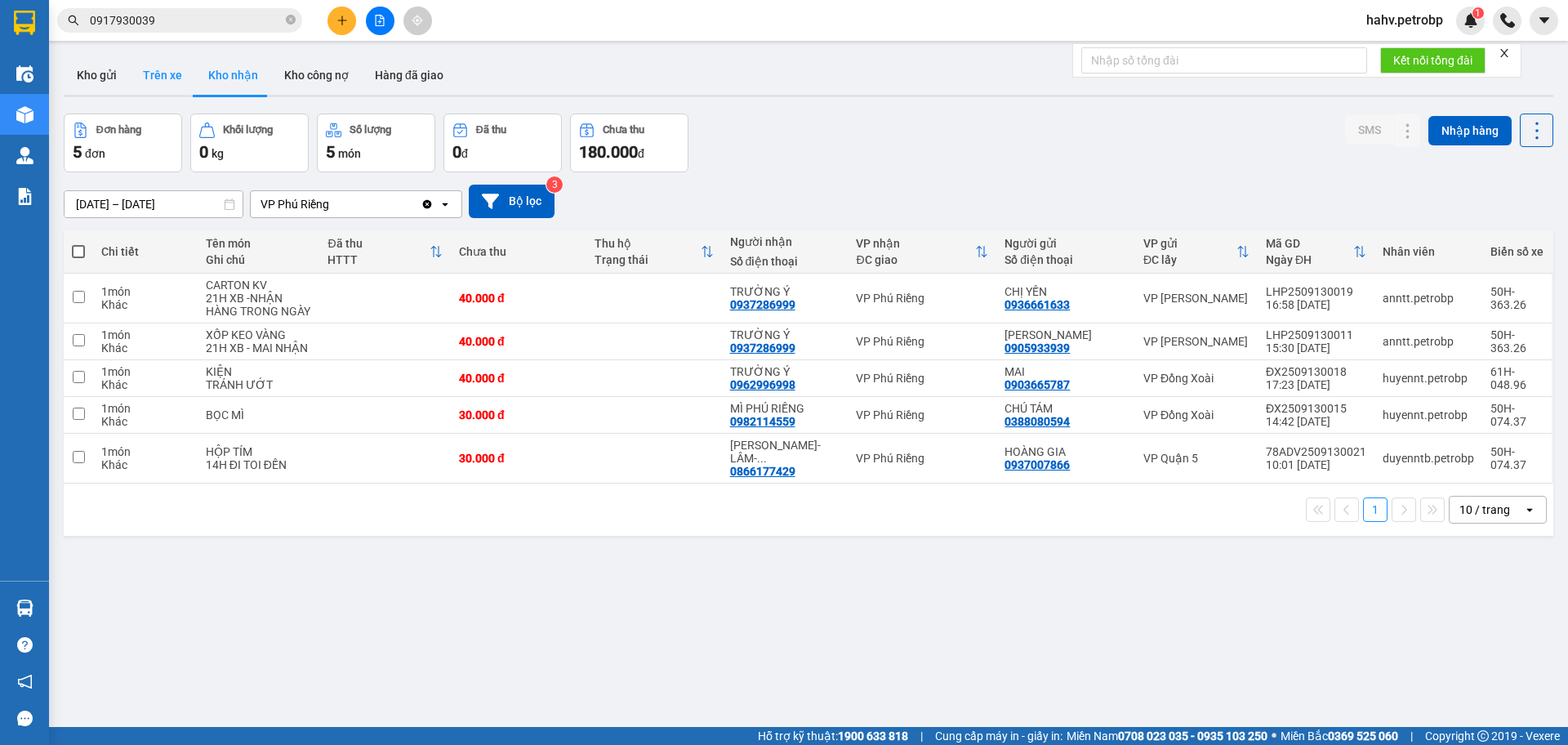
click at [169, 84] on button "Trên xe" at bounding box center [162, 74] width 65 height 39
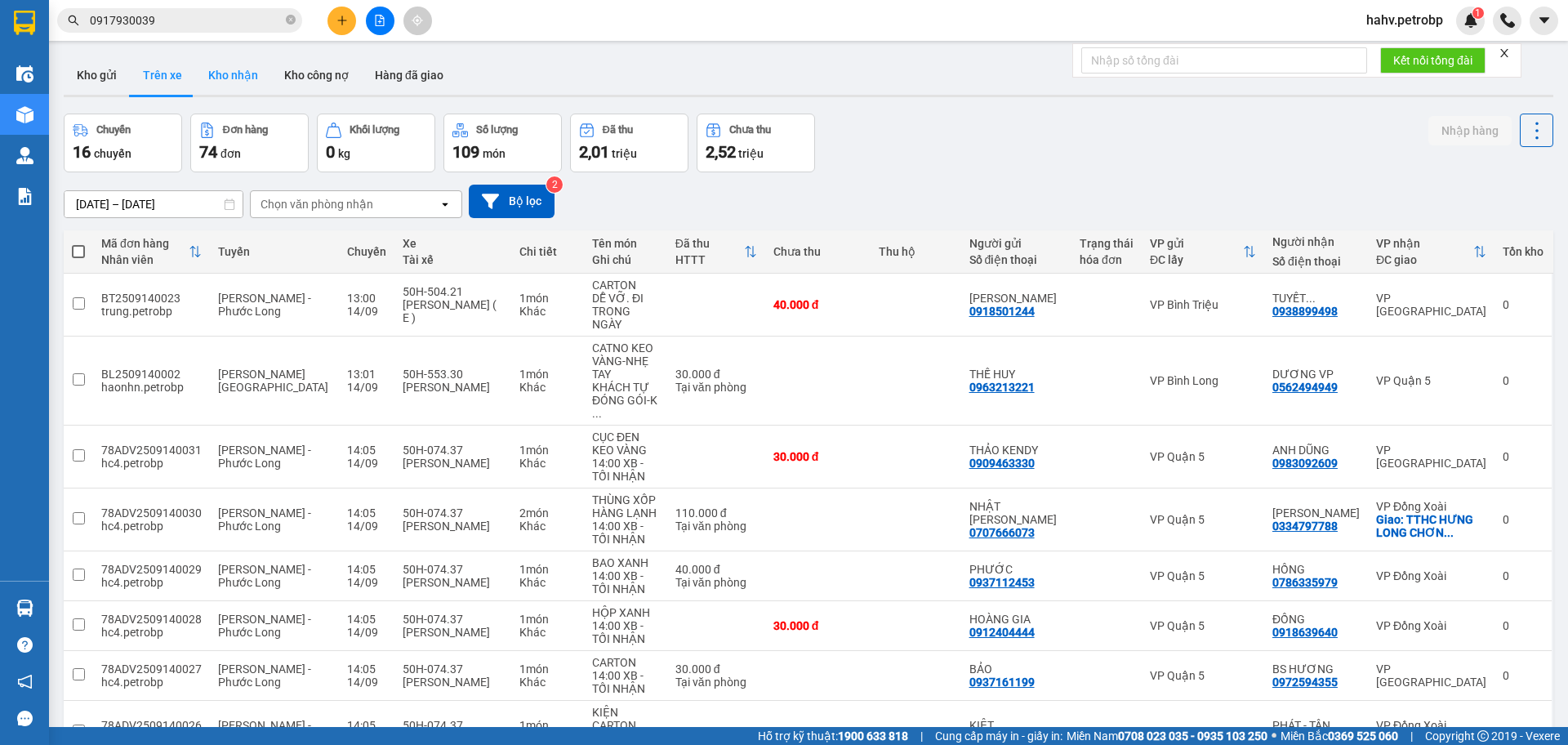
click at [225, 80] on button "Kho nhận" at bounding box center [233, 74] width 76 height 39
type input "[DATE] – [DATE]"
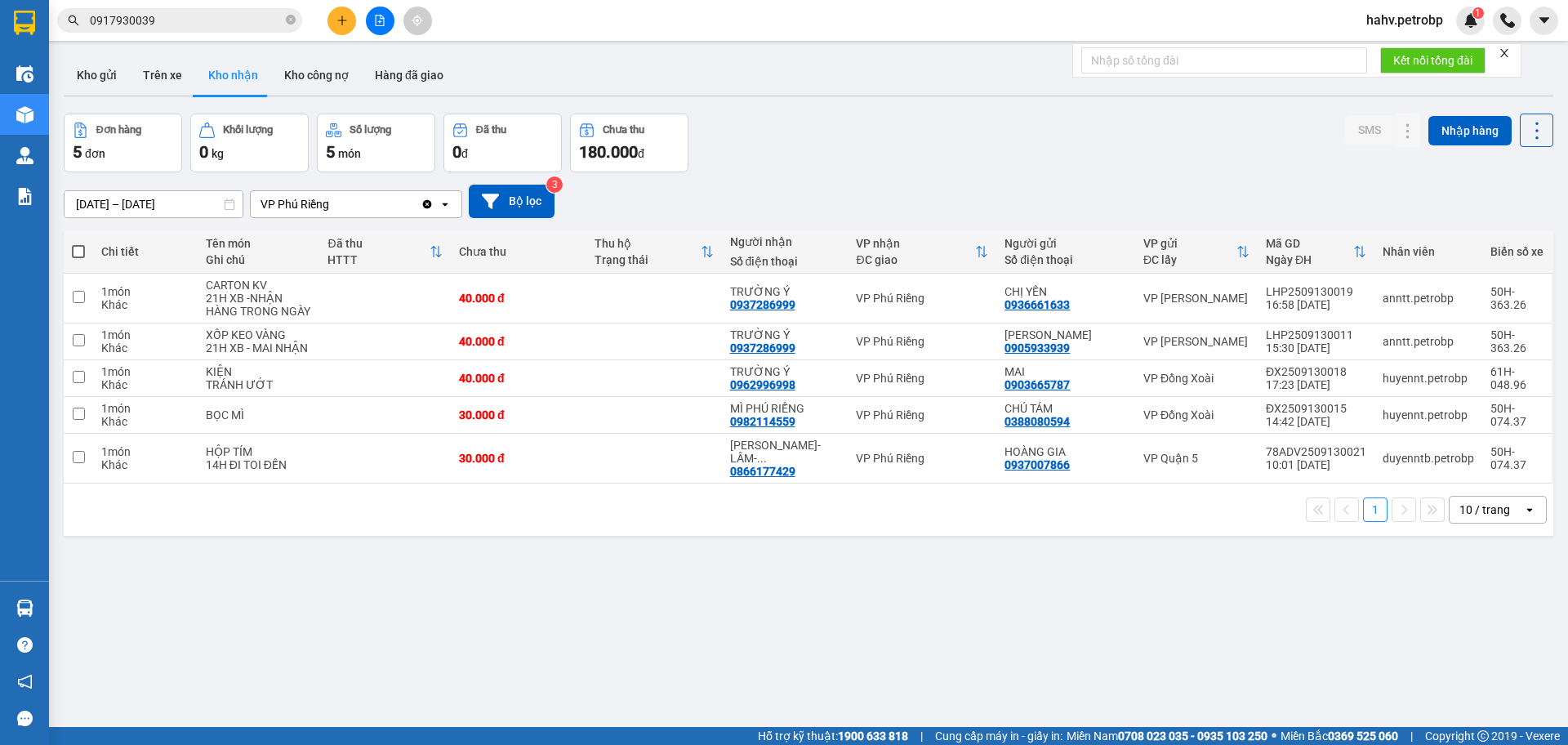
click at [376, 17] on icon "file-add" at bounding box center [380, 21] width 9 height 12
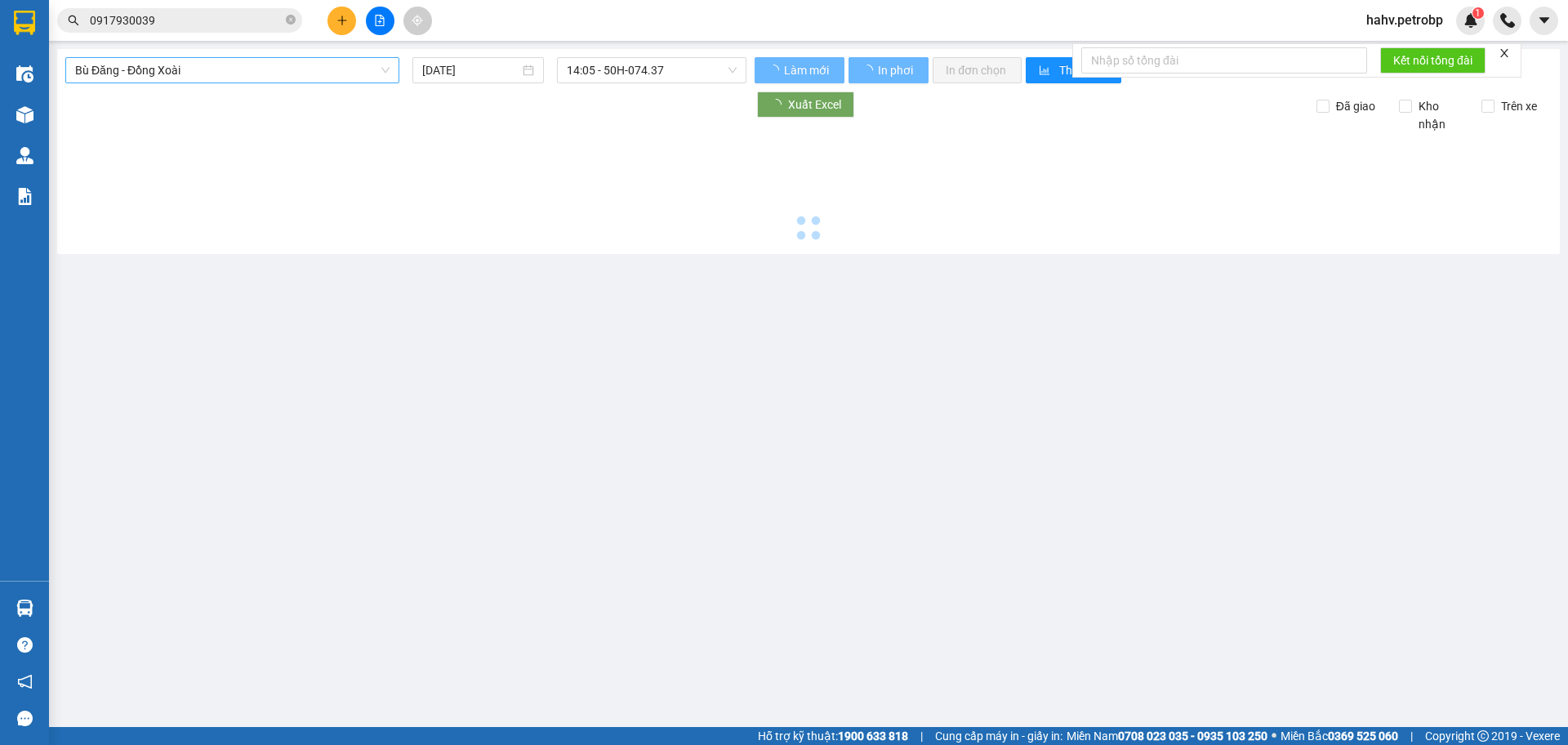
click at [220, 64] on span "Bù Đăng - Đồng Xoài" at bounding box center [233, 70] width 315 height 25
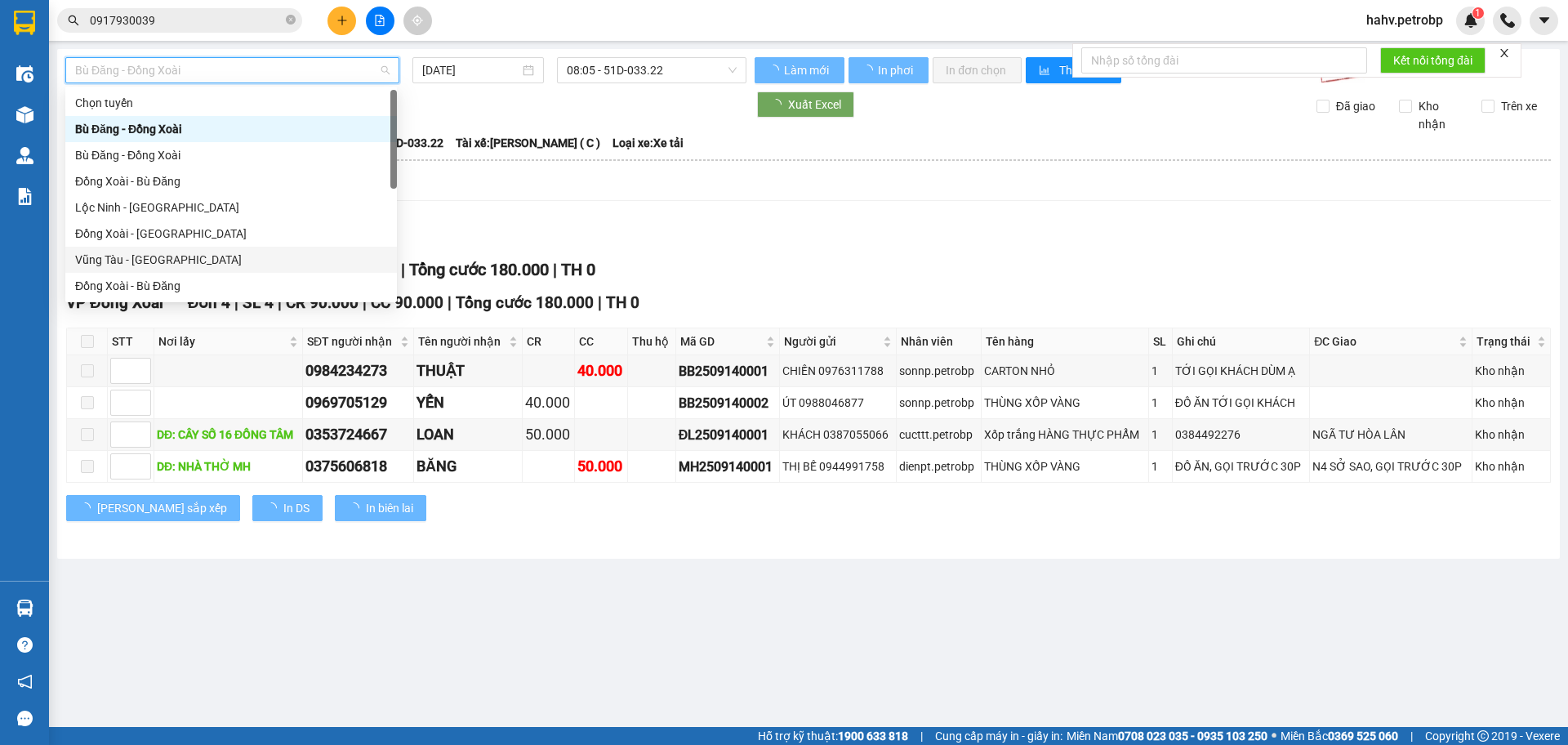
scroll to position [135, 0]
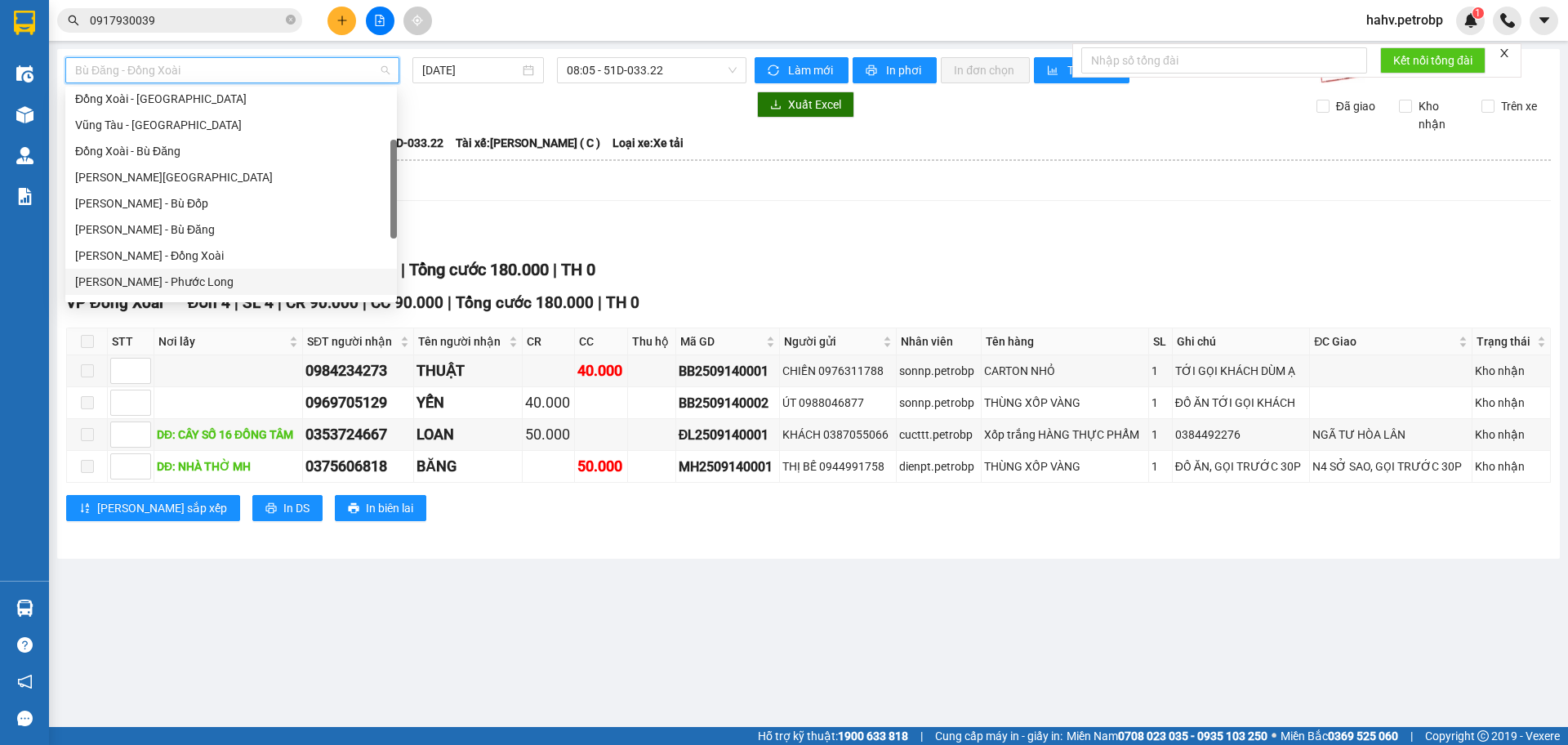
click at [209, 273] on div "[PERSON_NAME] - Phước Long" at bounding box center [231, 282] width 312 height 18
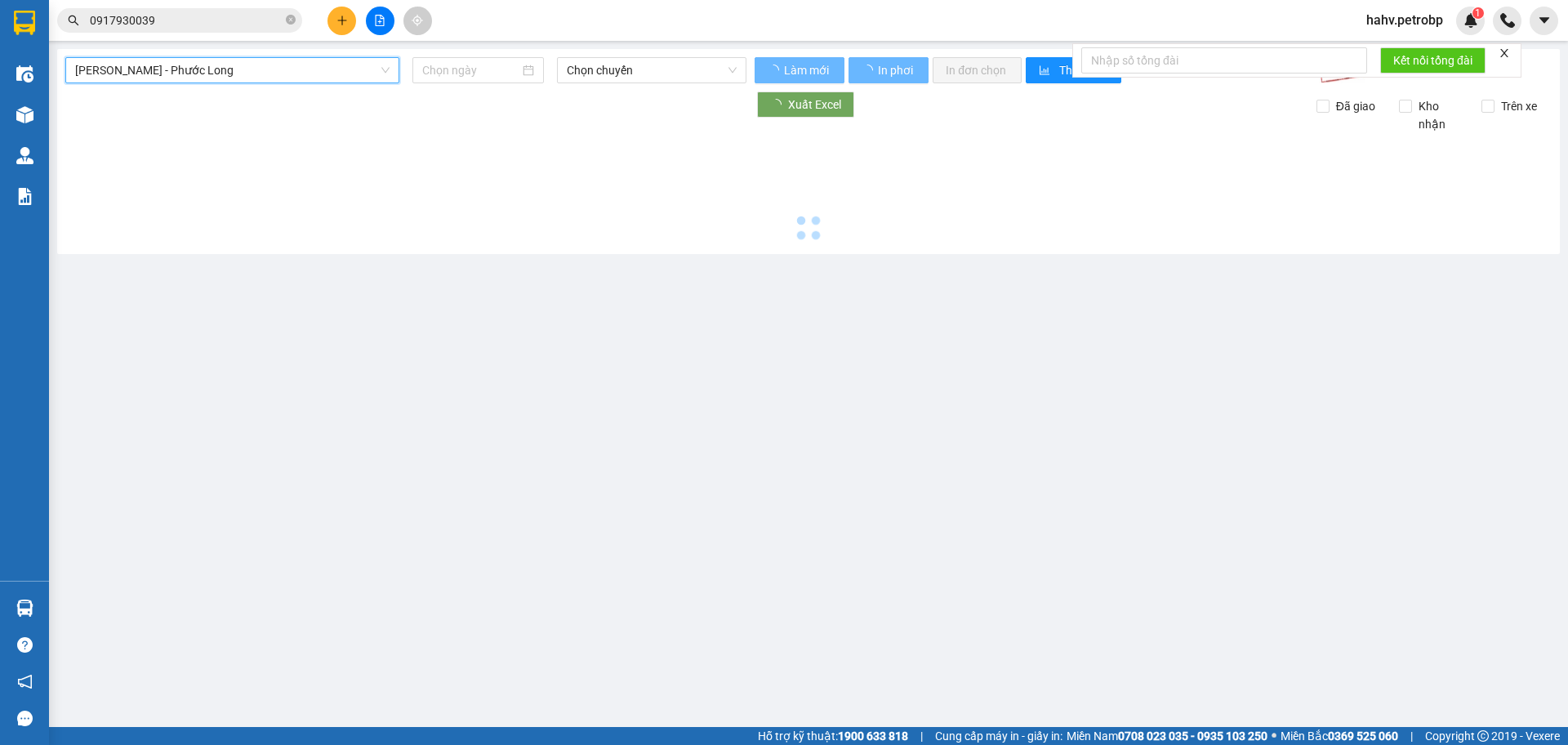
type input "[DATE]"
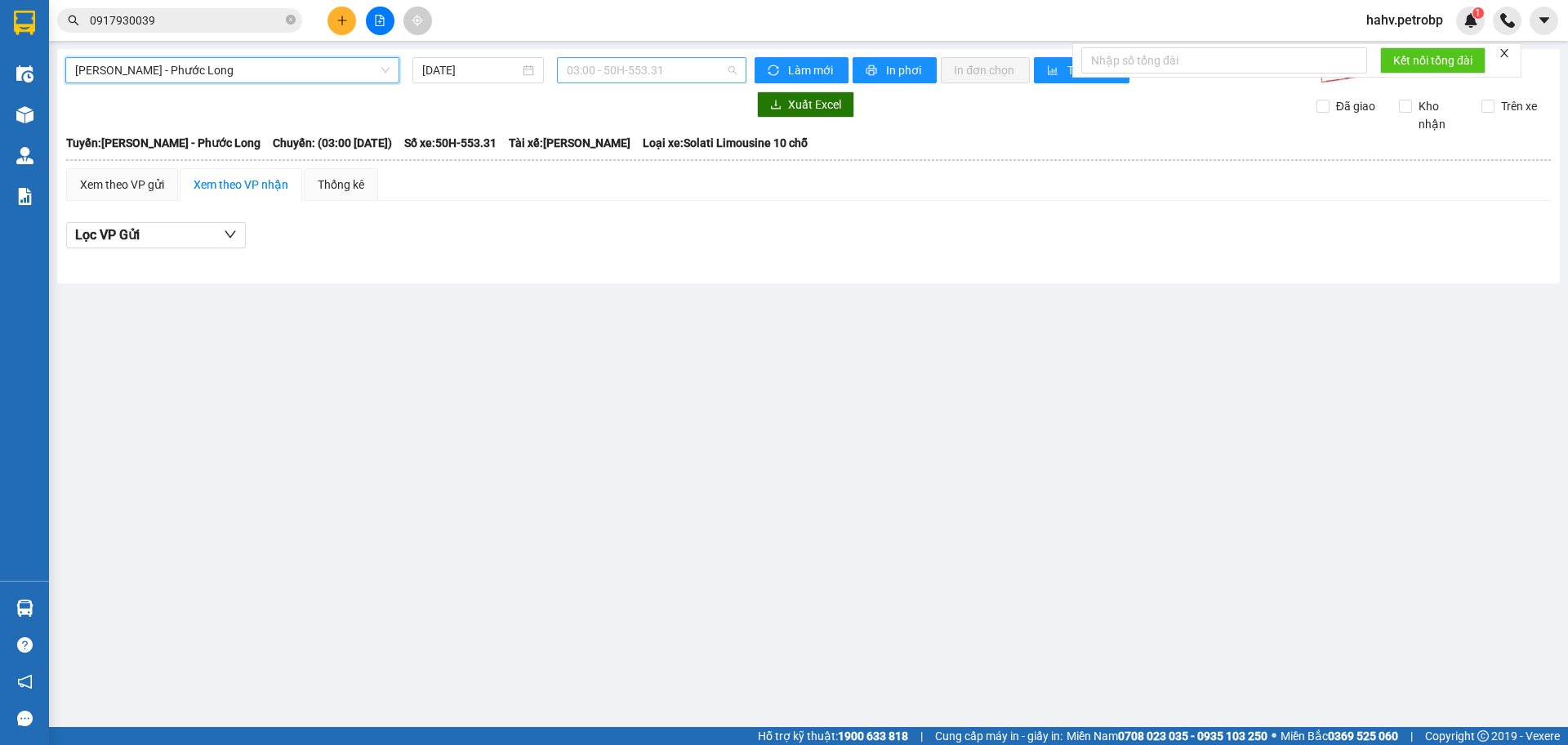
click at [604, 67] on span "03:00 - 50H-553.31" at bounding box center [652, 70] width 170 height 25
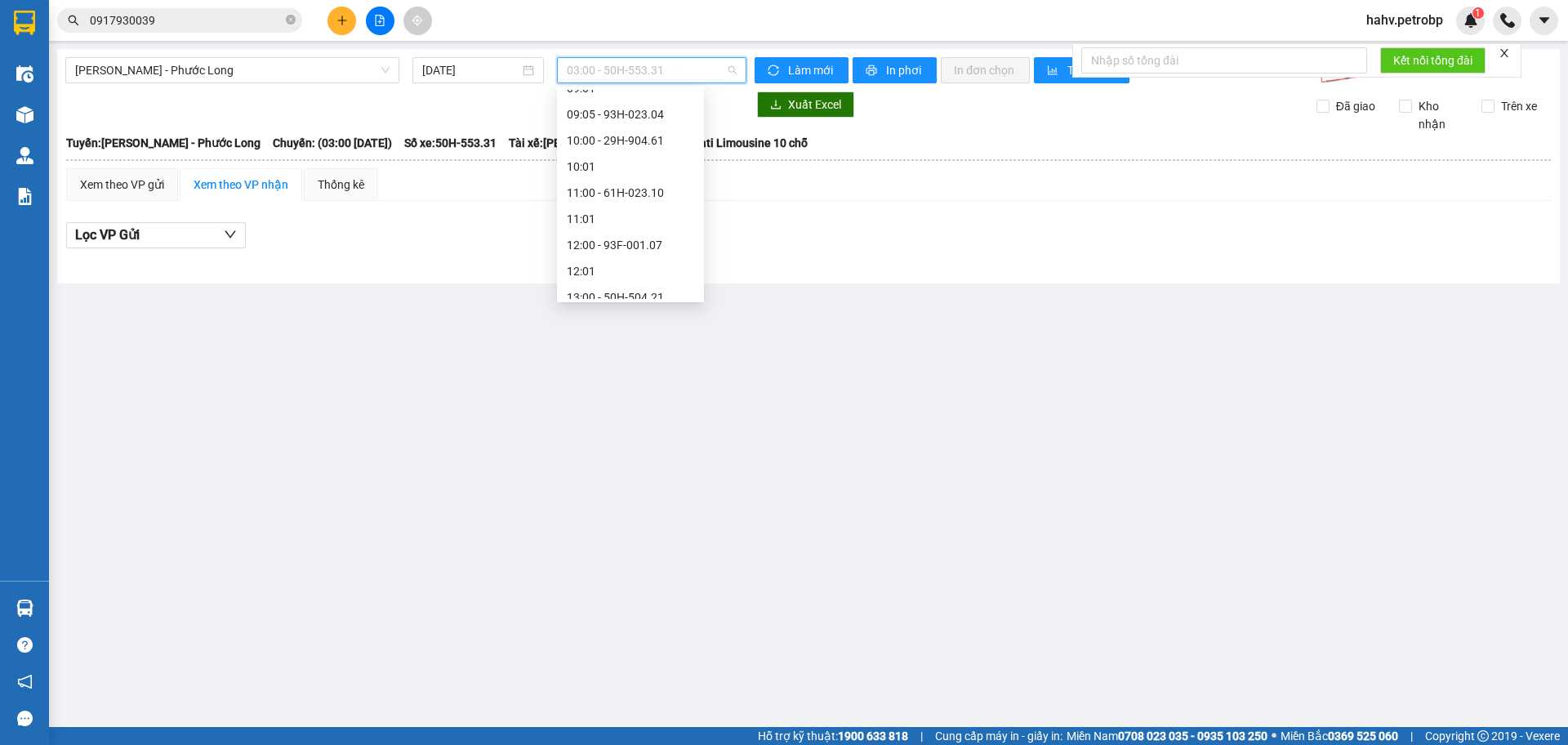
scroll to position [382, 0]
click at [638, 194] on div "11:00 - 61H-023.10" at bounding box center [631, 192] width 127 height 18
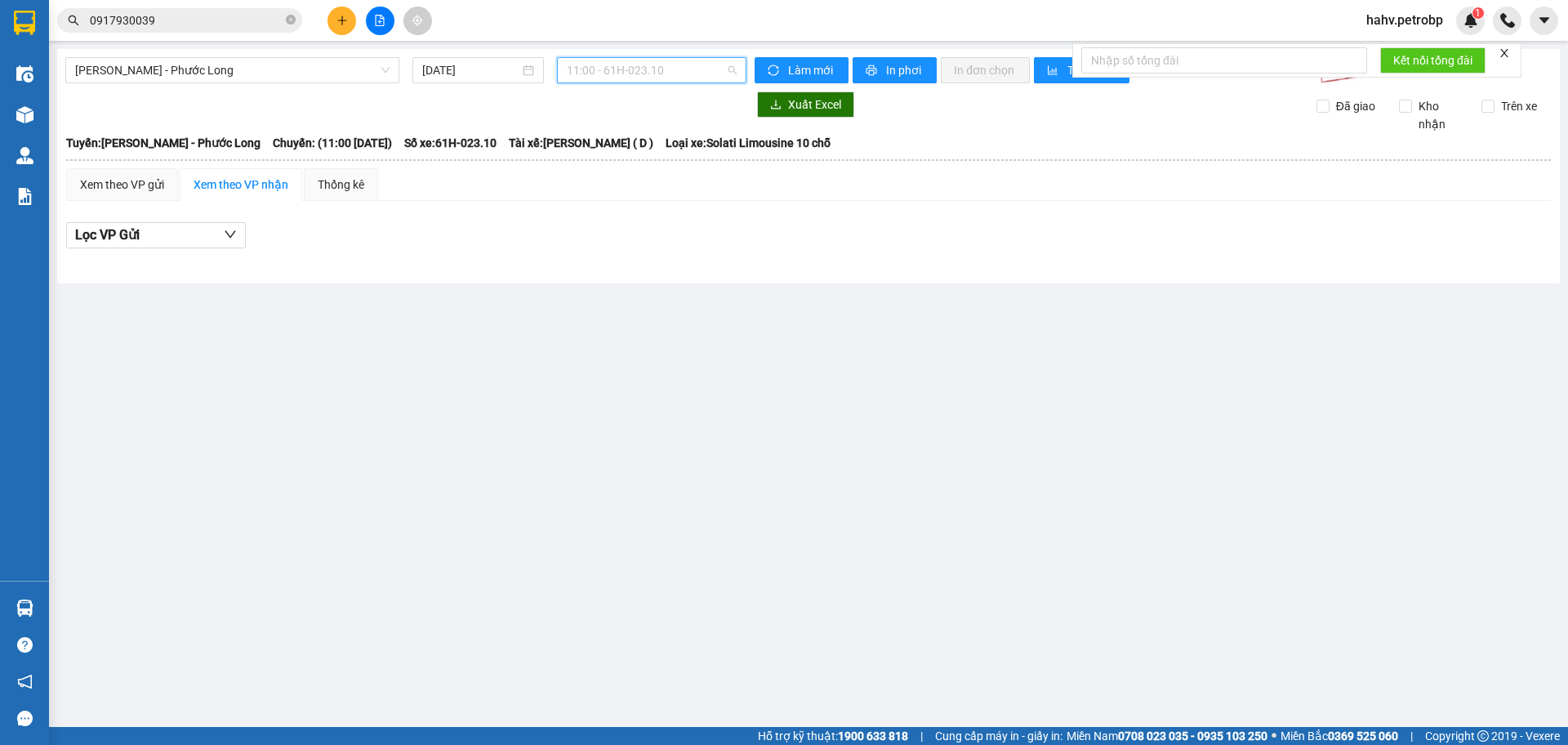
click at [683, 74] on span "11:00 - 61H-023.10" at bounding box center [652, 70] width 170 height 25
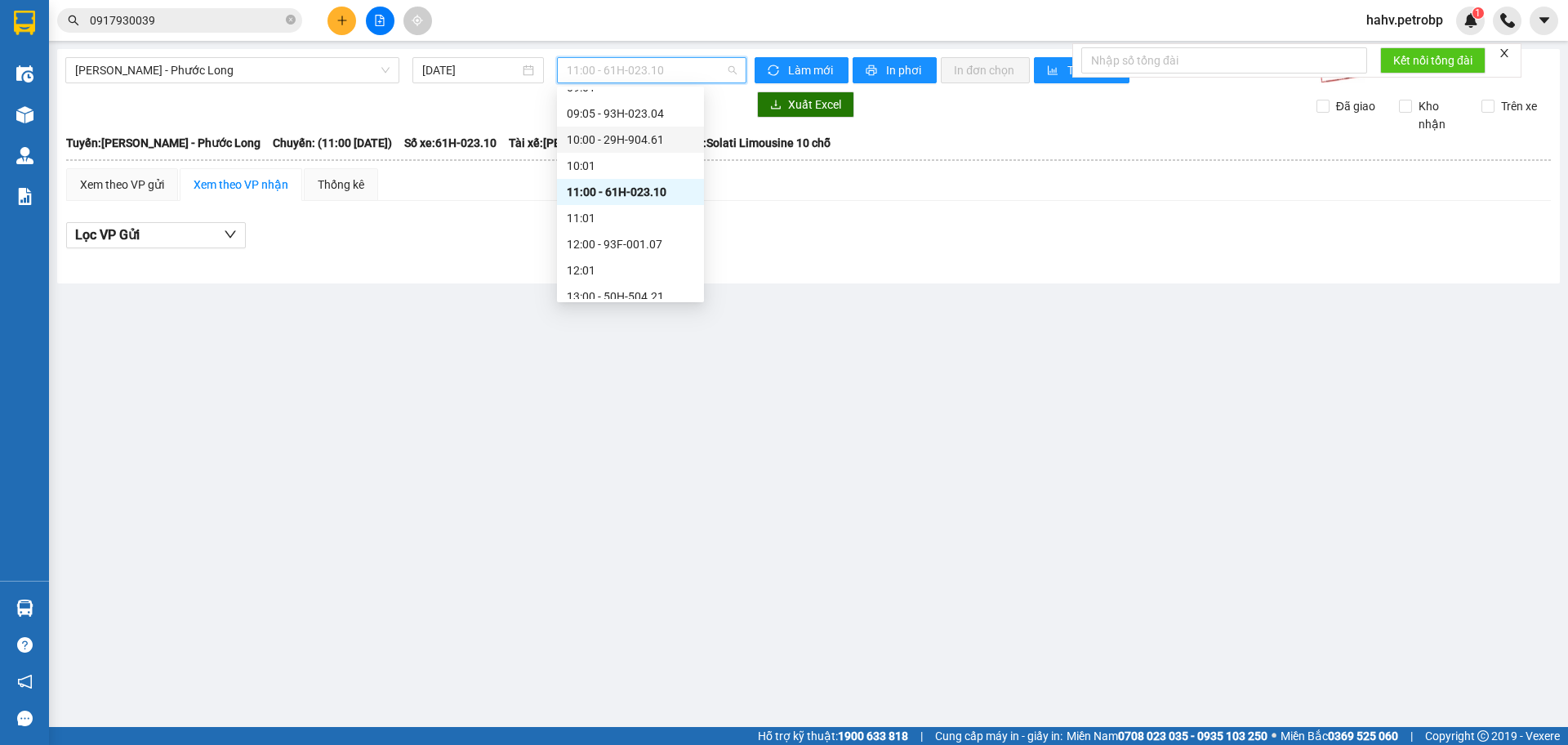
click at [648, 148] on div "10:00 - 29H-904.61" at bounding box center [631, 140] width 127 height 18
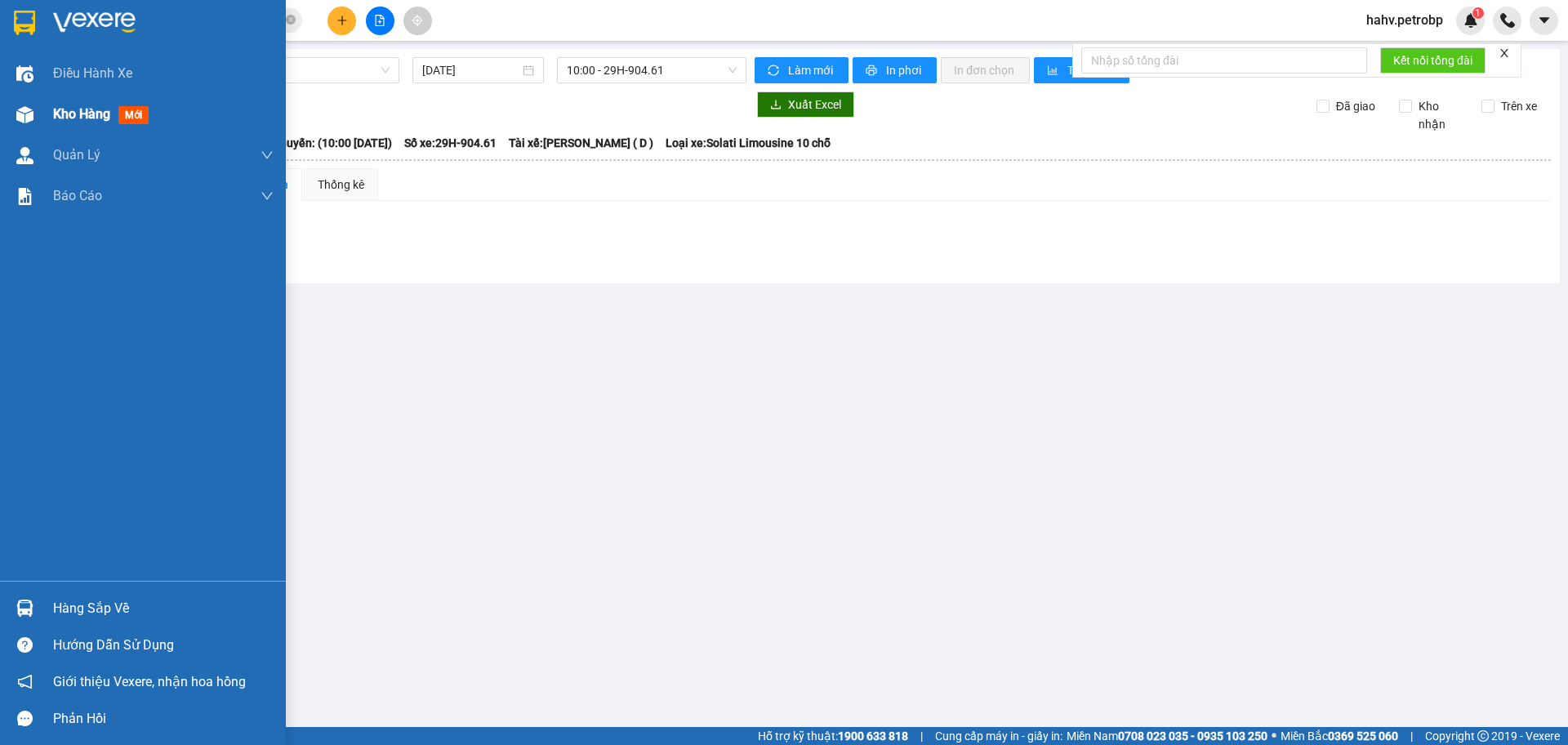
click at [51, 99] on div "Kho hàng mới" at bounding box center [142, 113] width 286 height 41
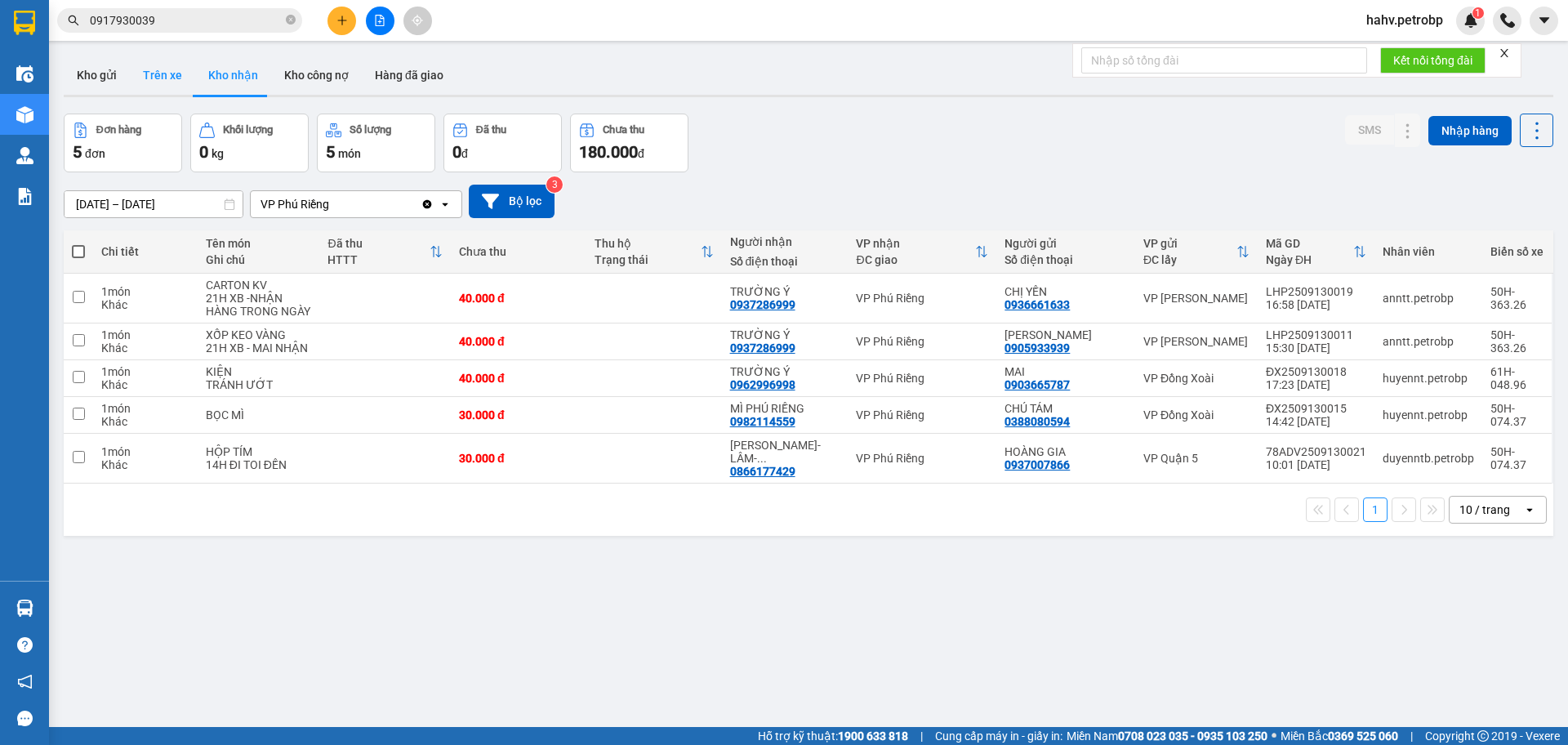
click at [181, 74] on button "Trên xe" at bounding box center [162, 74] width 65 height 39
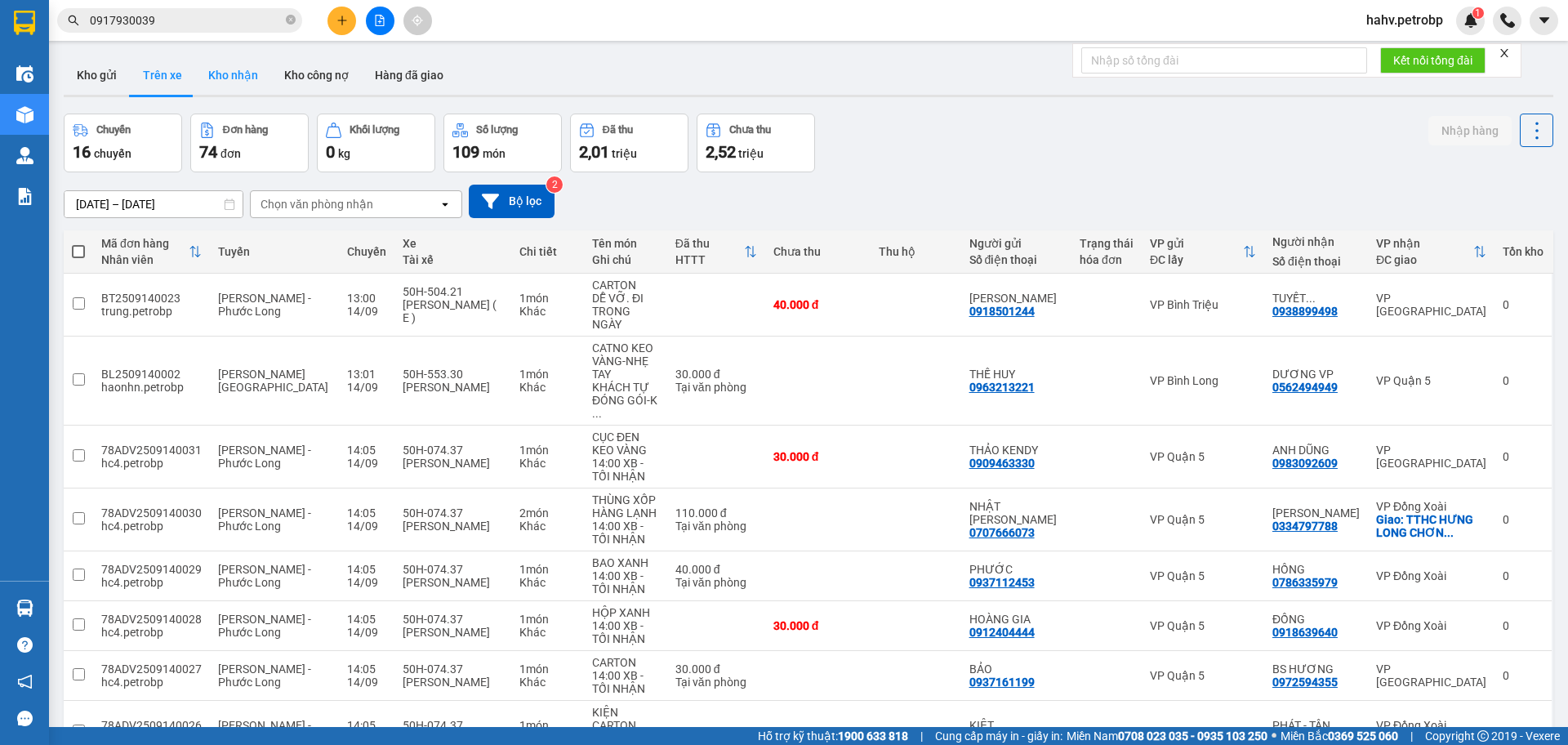
click at [217, 75] on button "Kho nhận" at bounding box center [233, 74] width 76 height 39
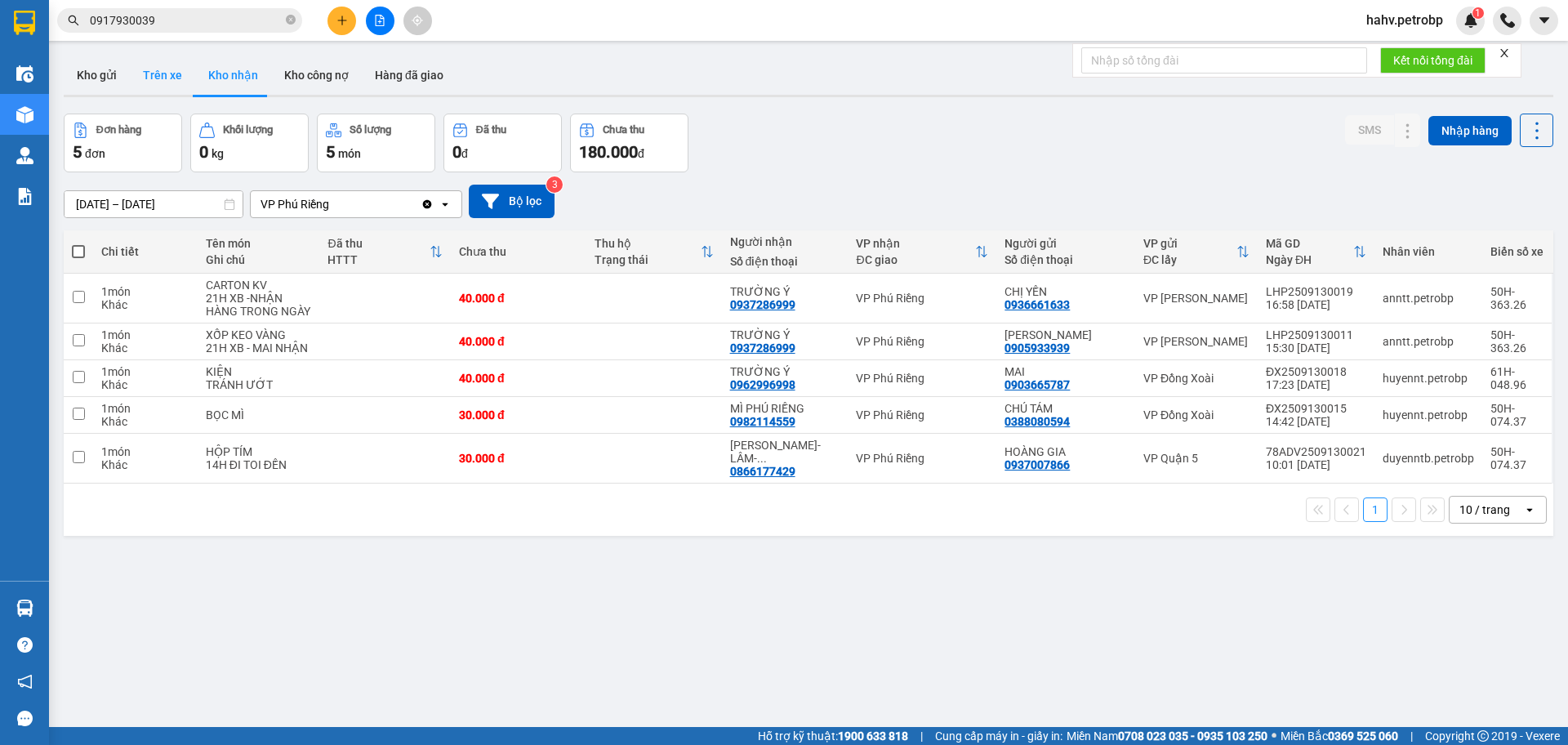
click at [149, 86] on button "Trên xe" at bounding box center [162, 74] width 65 height 39
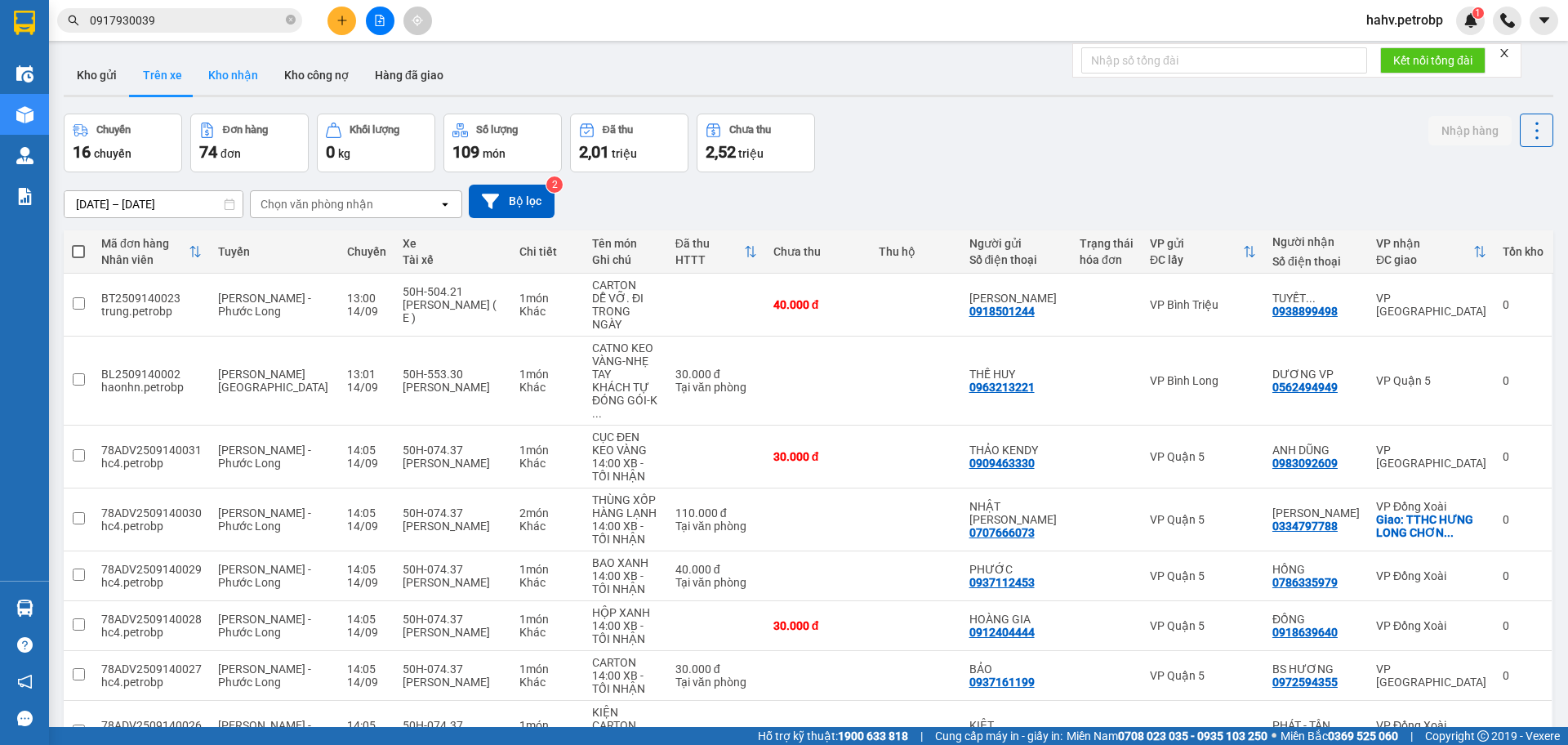
click at [246, 86] on button "Kho nhận" at bounding box center [233, 74] width 76 height 39
type input "[DATE] – [DATE]"
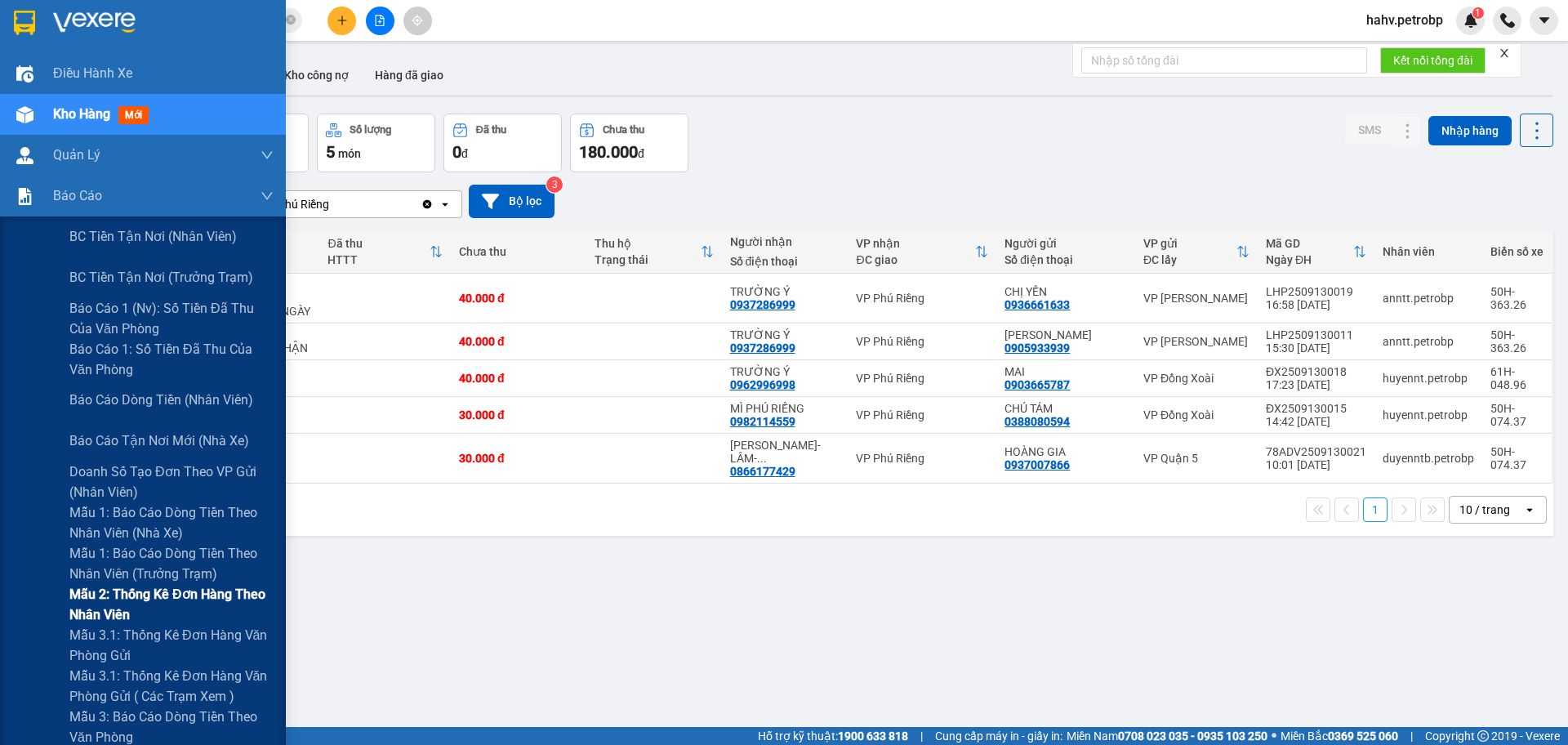
click at [28, 622] on div "Mẫu 2: Thống kê đơn hàng theo nhân viên" at bounding box center [142, 603] width 286 height 41
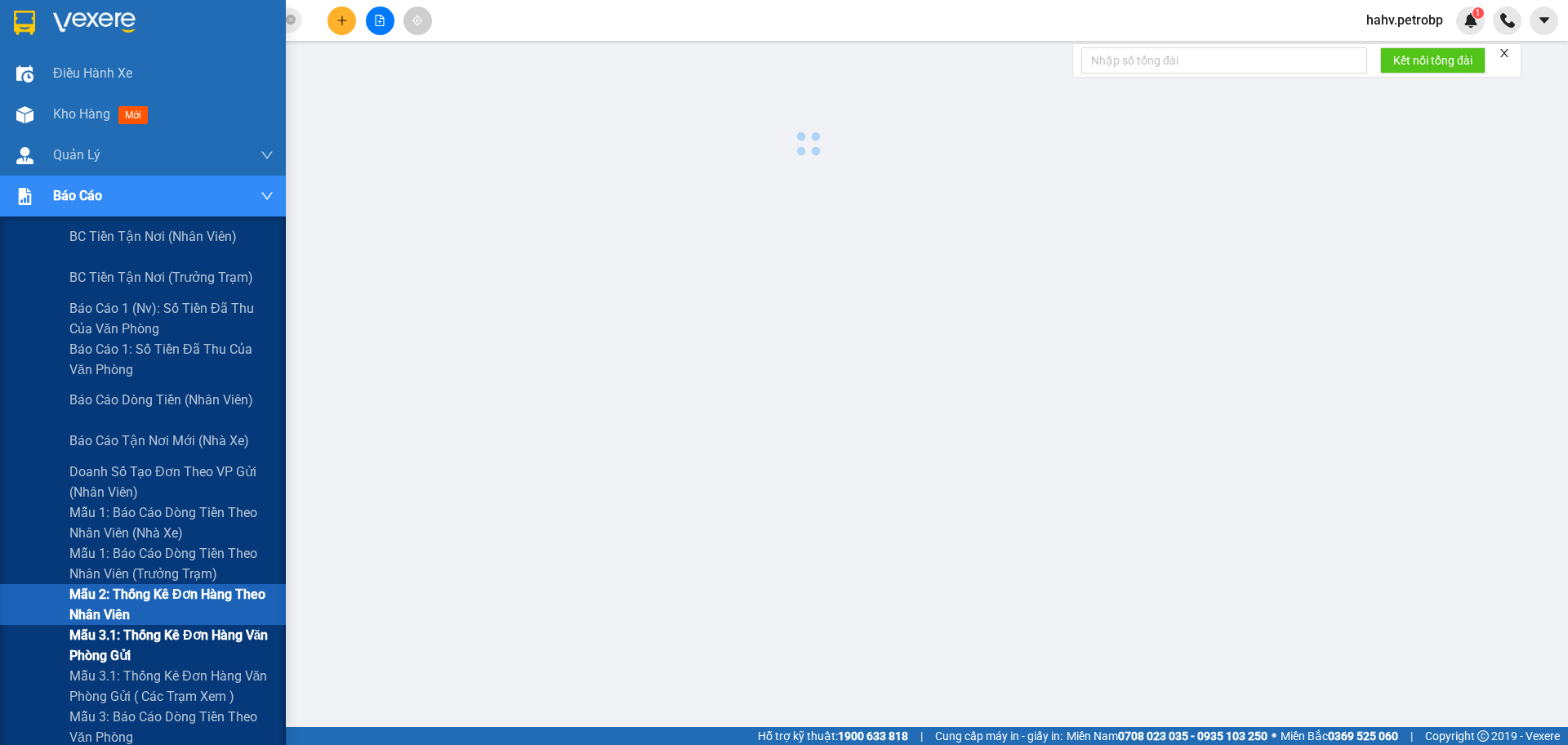
click at [33, 645] on div "Mẫu 3.1: Thống kê đơn hàng văn phòng gửi" at bounding box center [142, 645] width 286 height 41
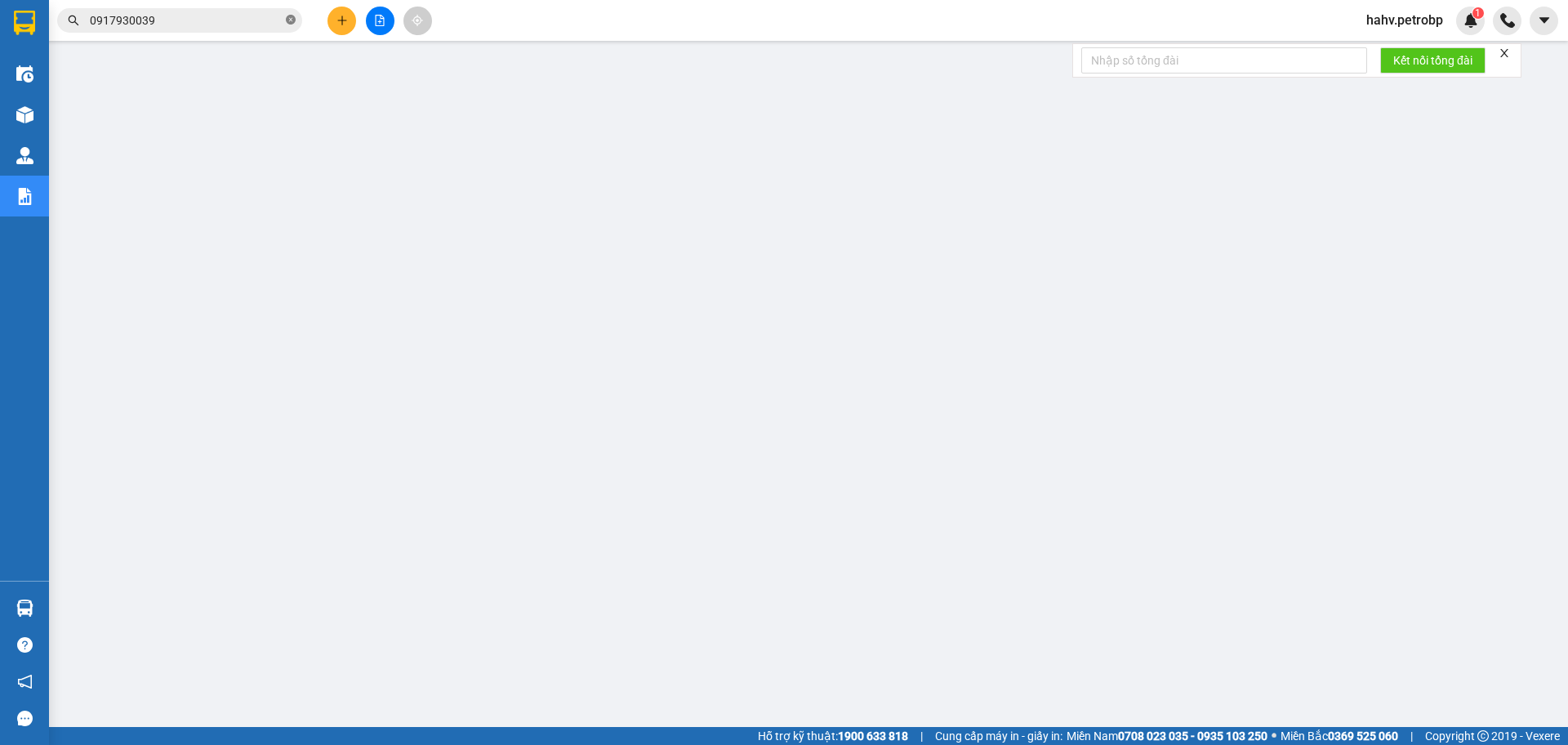
click at [291, 19] on icon "close-circle" at bounding box center [291, 20] width 10 height 10
paste input "0906077979"
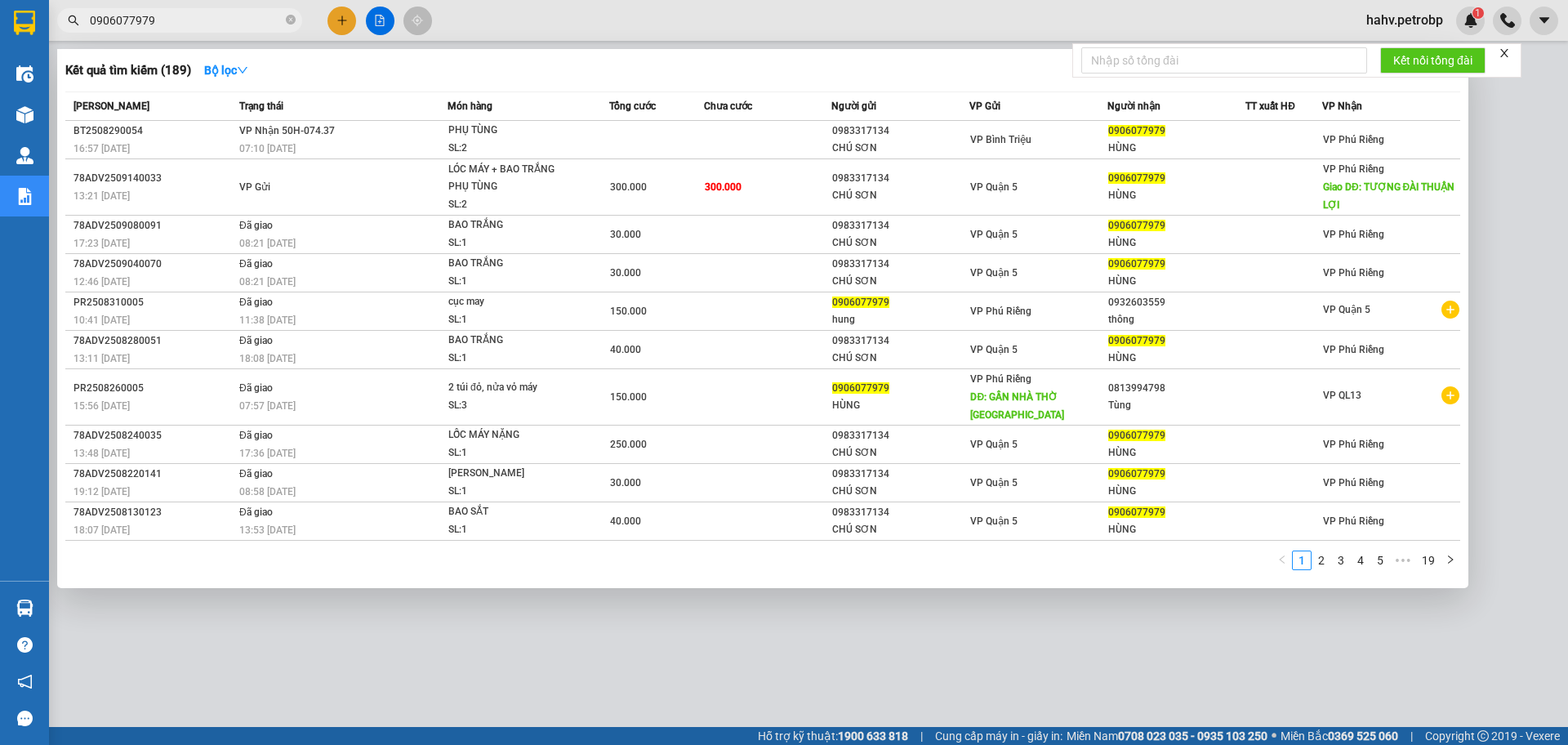
type input "0906077979"
click at [511, 629] on div at bounding box center [784, 372] width 1568 height 745
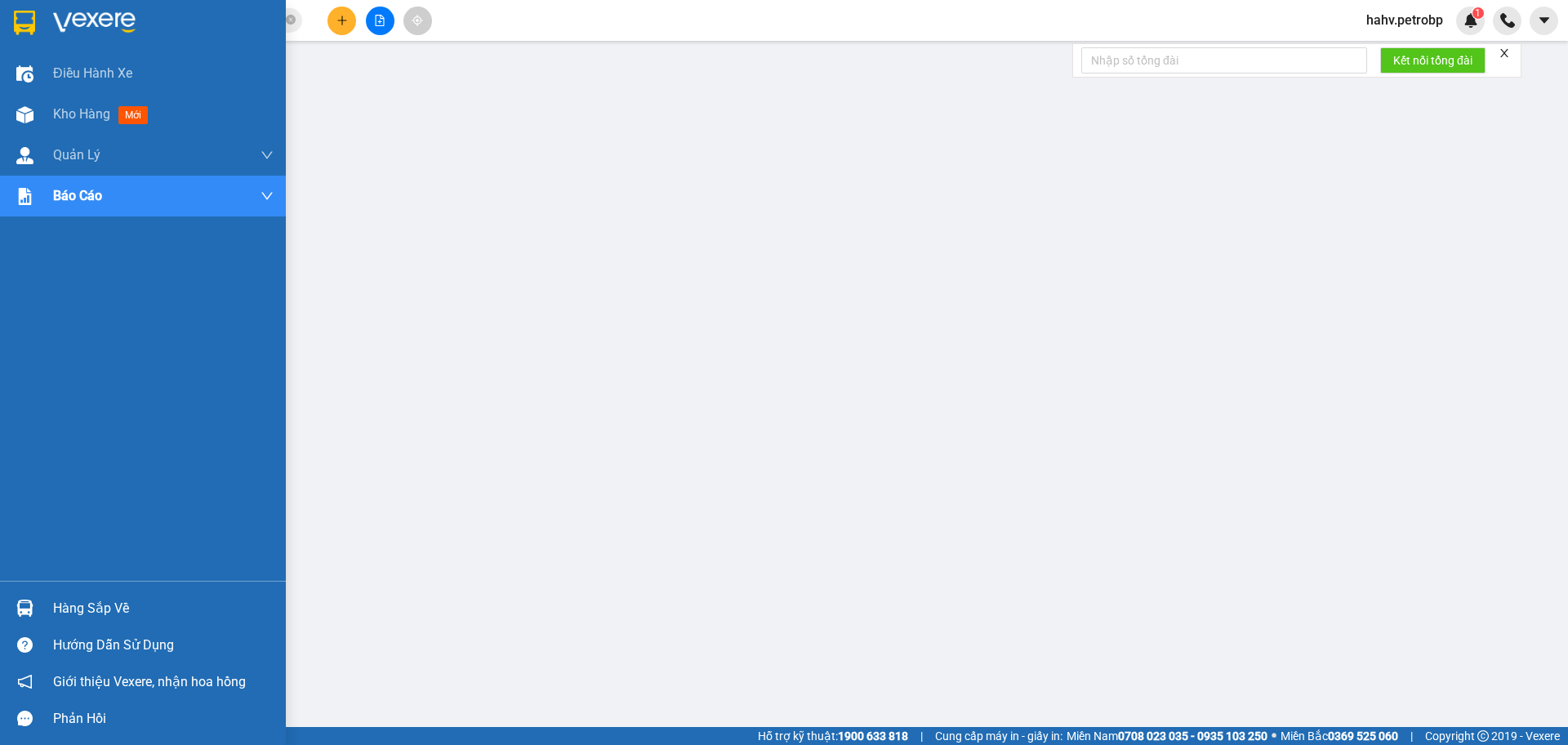
click at [90, 613] on div "Hàng sắp về" at bounding box center [163, 608] width 220 height 25
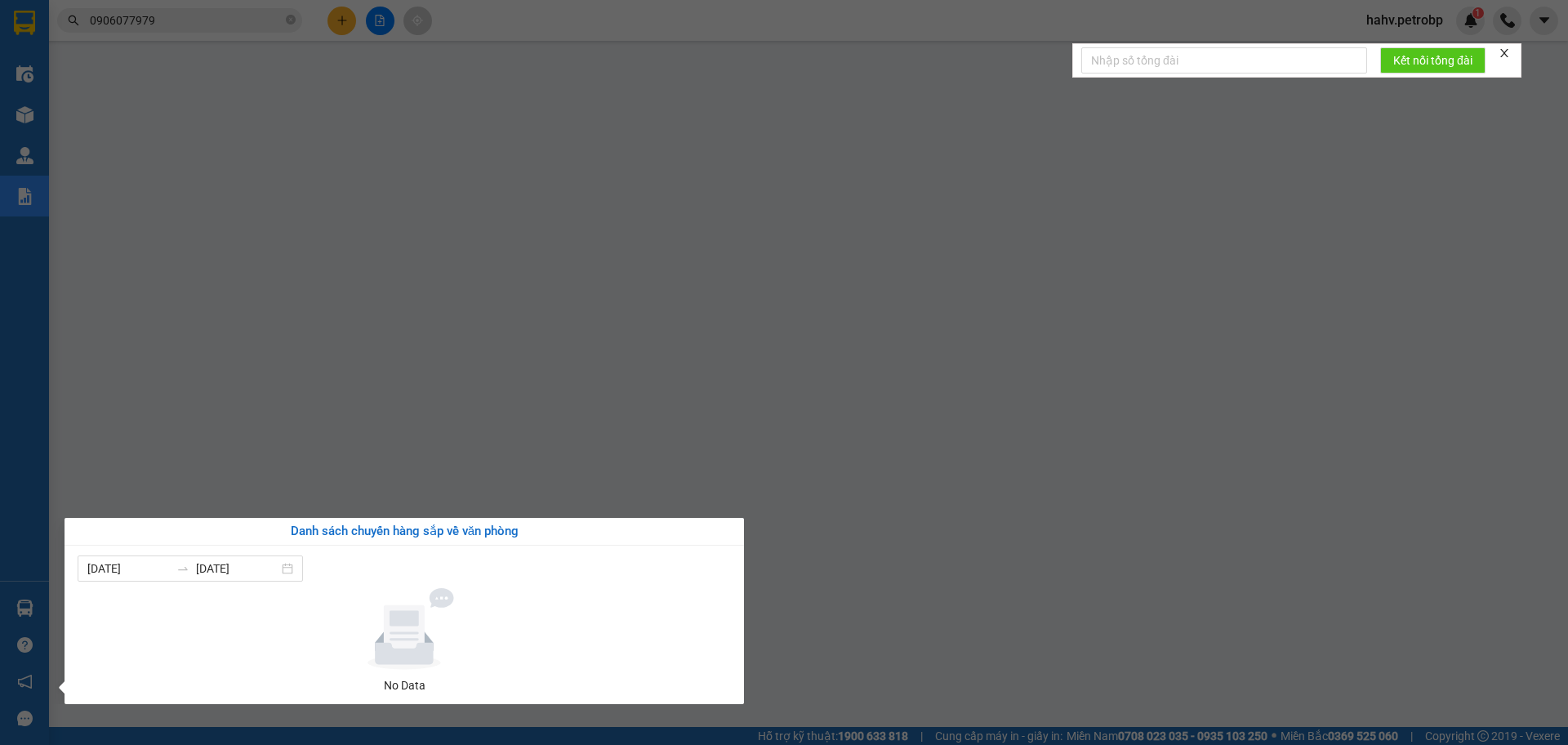
click at [0, 485] on div "Điều hành xe Kho hàng mới Quản [PERSON_NAME] lý chuyến Quản lý giao nhận mới Qu…" at bounding box center [24, 372] width 49 height 745
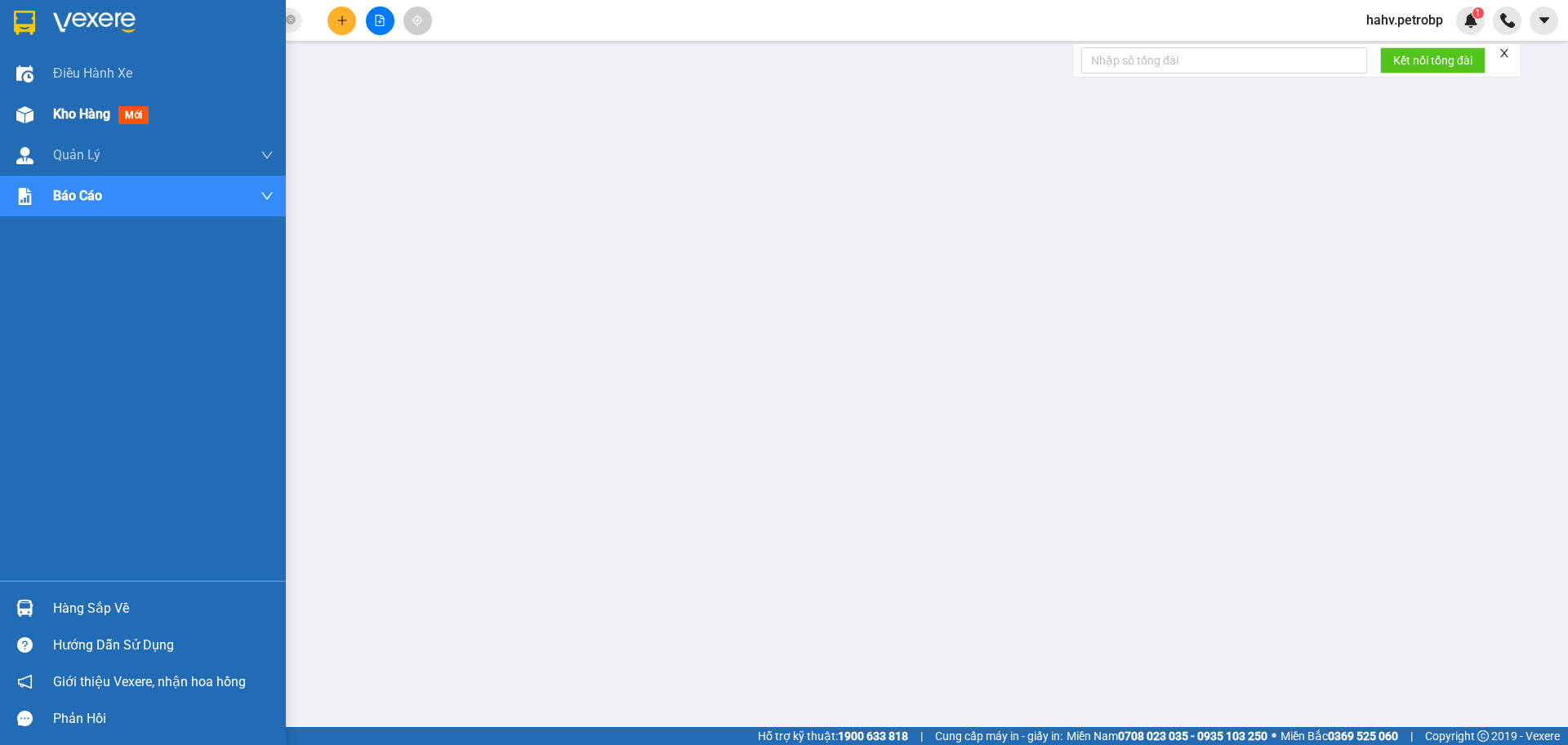
click at [27, 133] on div "Kho hàng mới" at bounding box center [142, 113] width 286 height 41
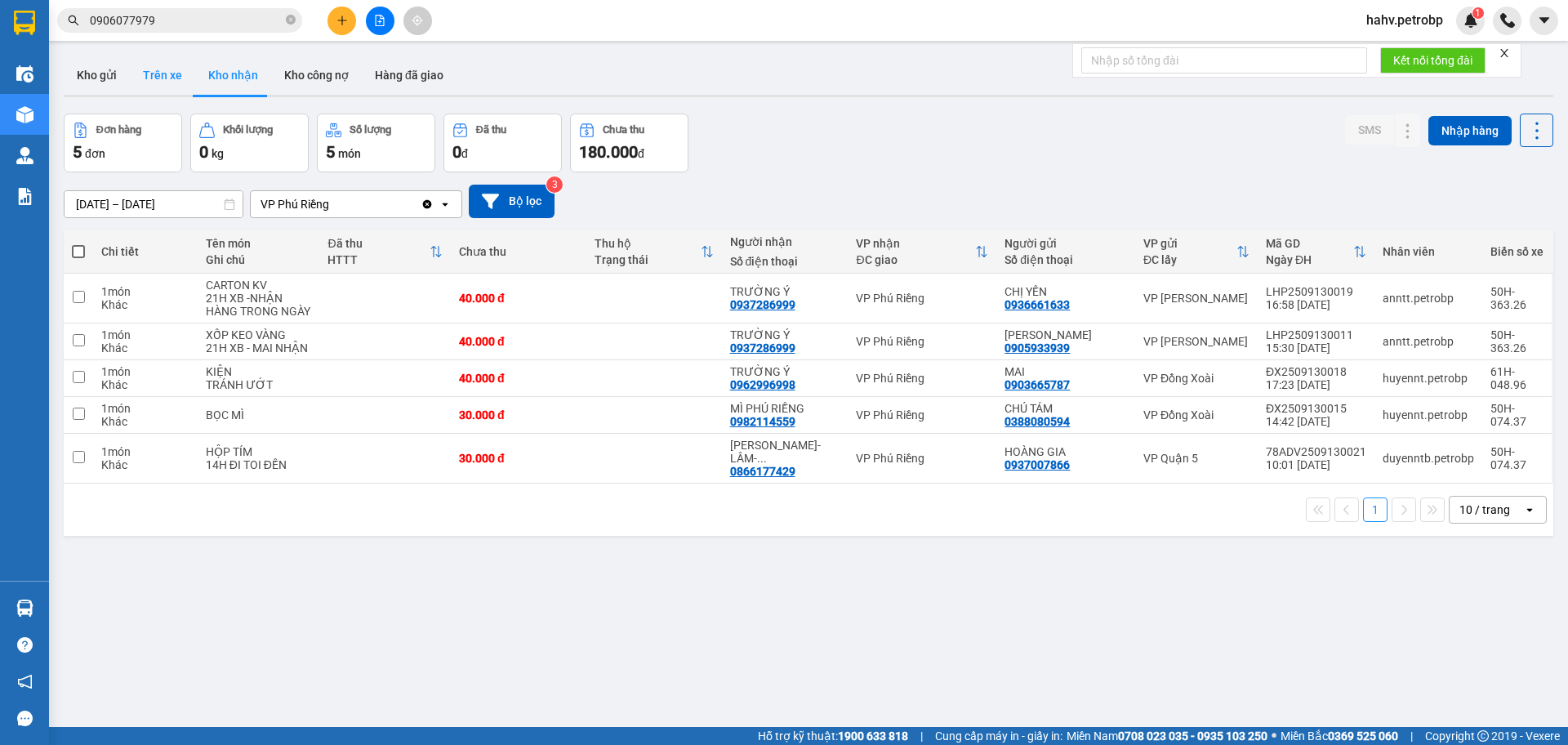
click at [173, 81] on button "Trên xe" at bounding box center [162, 74] width 65 height 39
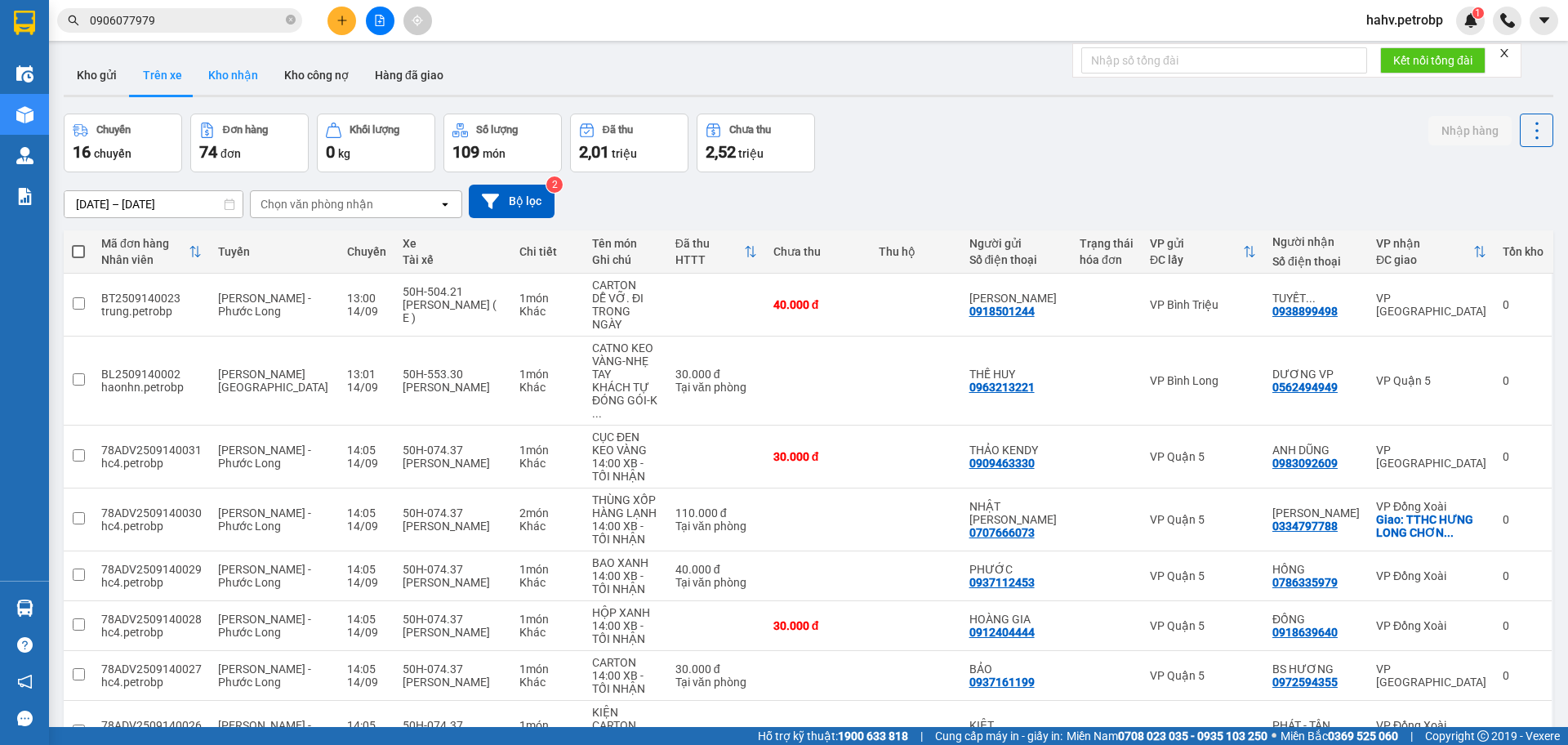
click at [207, 72] on button "Kho nhận" at bounding box center [233, 74] width 76 height 39
type input "[DATE] – [DATE]"
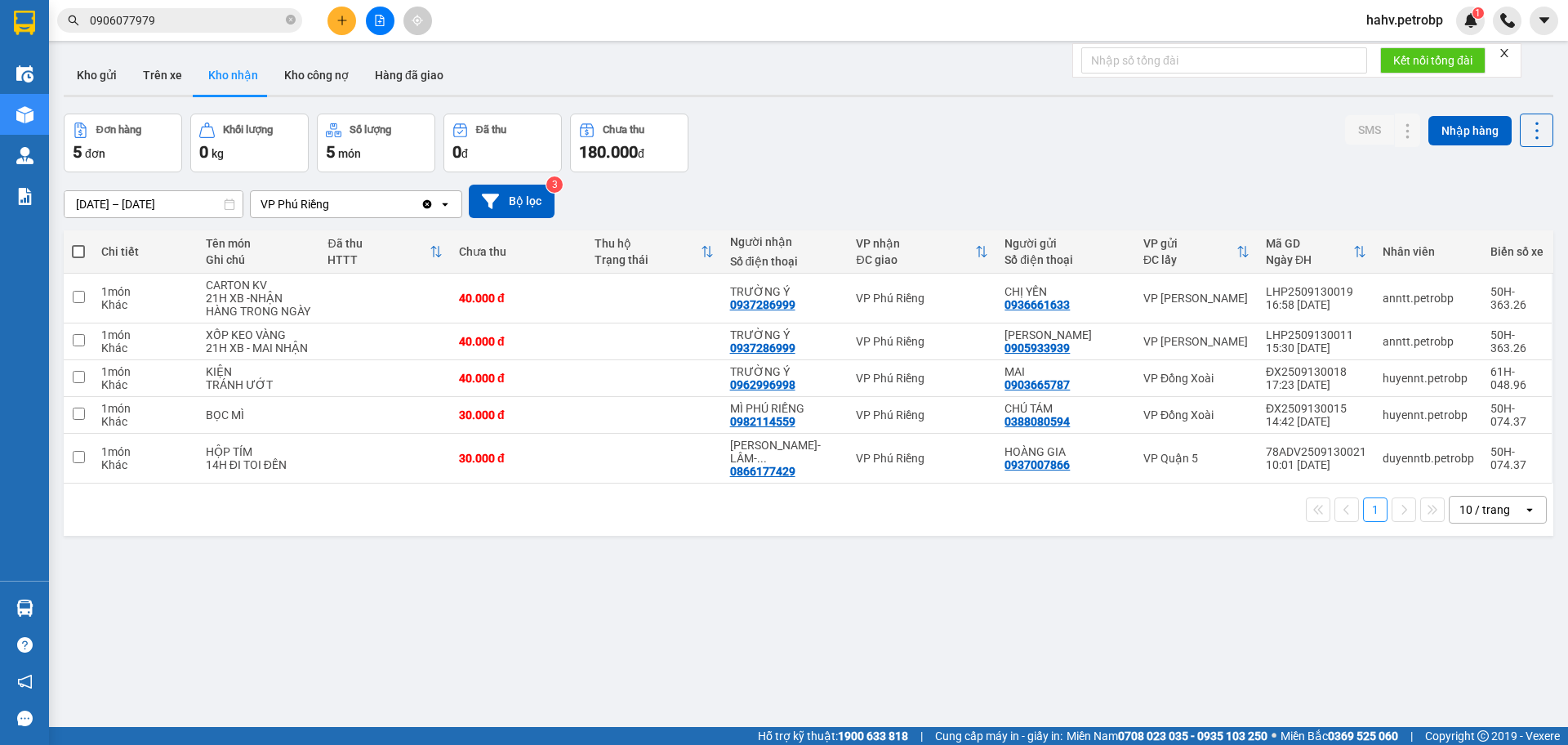
click at [248, 12] on input "0906077979" at bounding box center [186, 21] width 193 height 18
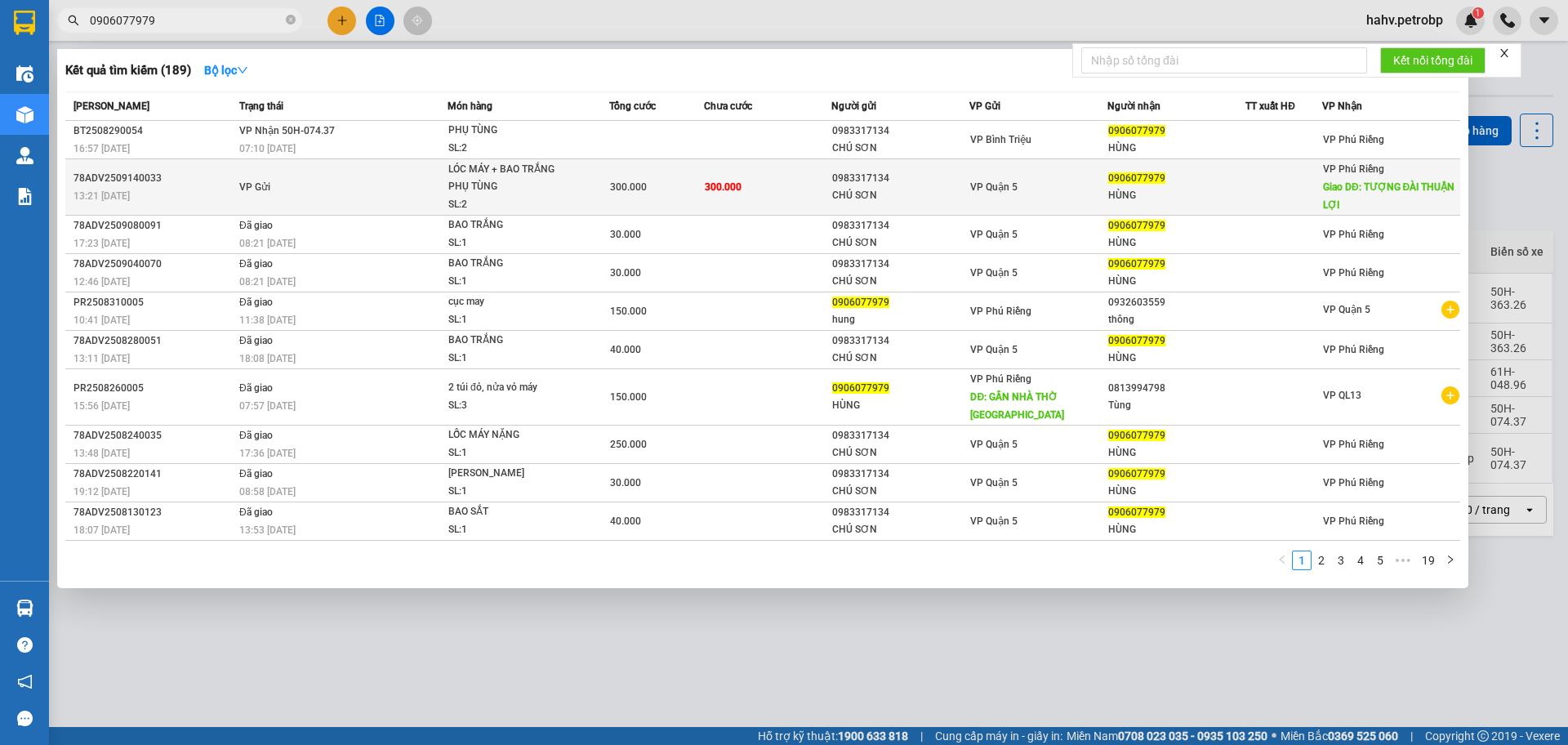
click at [361, 178] on td "VP Gửi" at bounding box center [341, 187] width 213 height 56
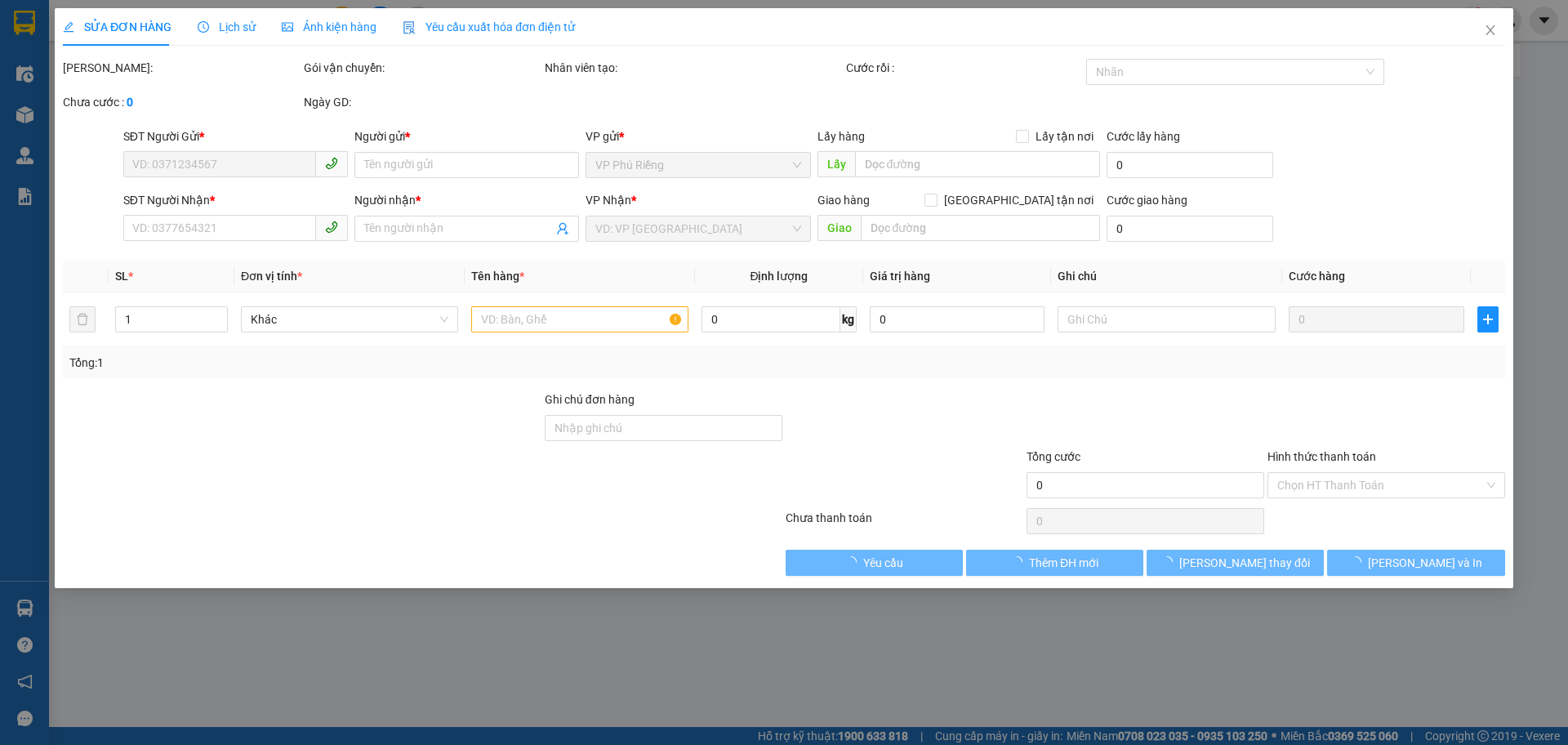
type input "0983317134"
type input "CHÚ SƠN"
type input "0906077979"
type input "HÙNG"
type input "TƯỢNG ĐÀI THUẬN LỢI"
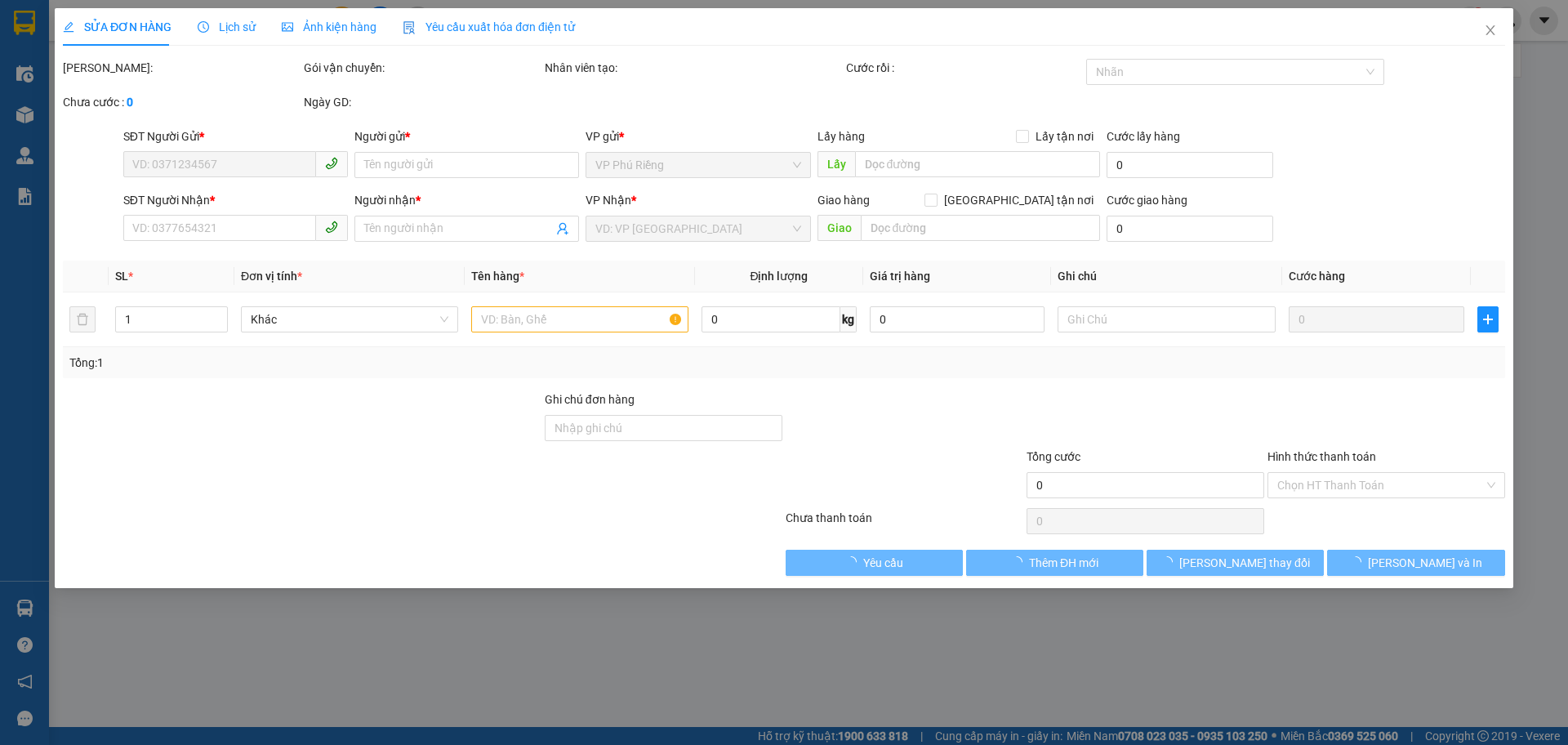
type input "300.000"
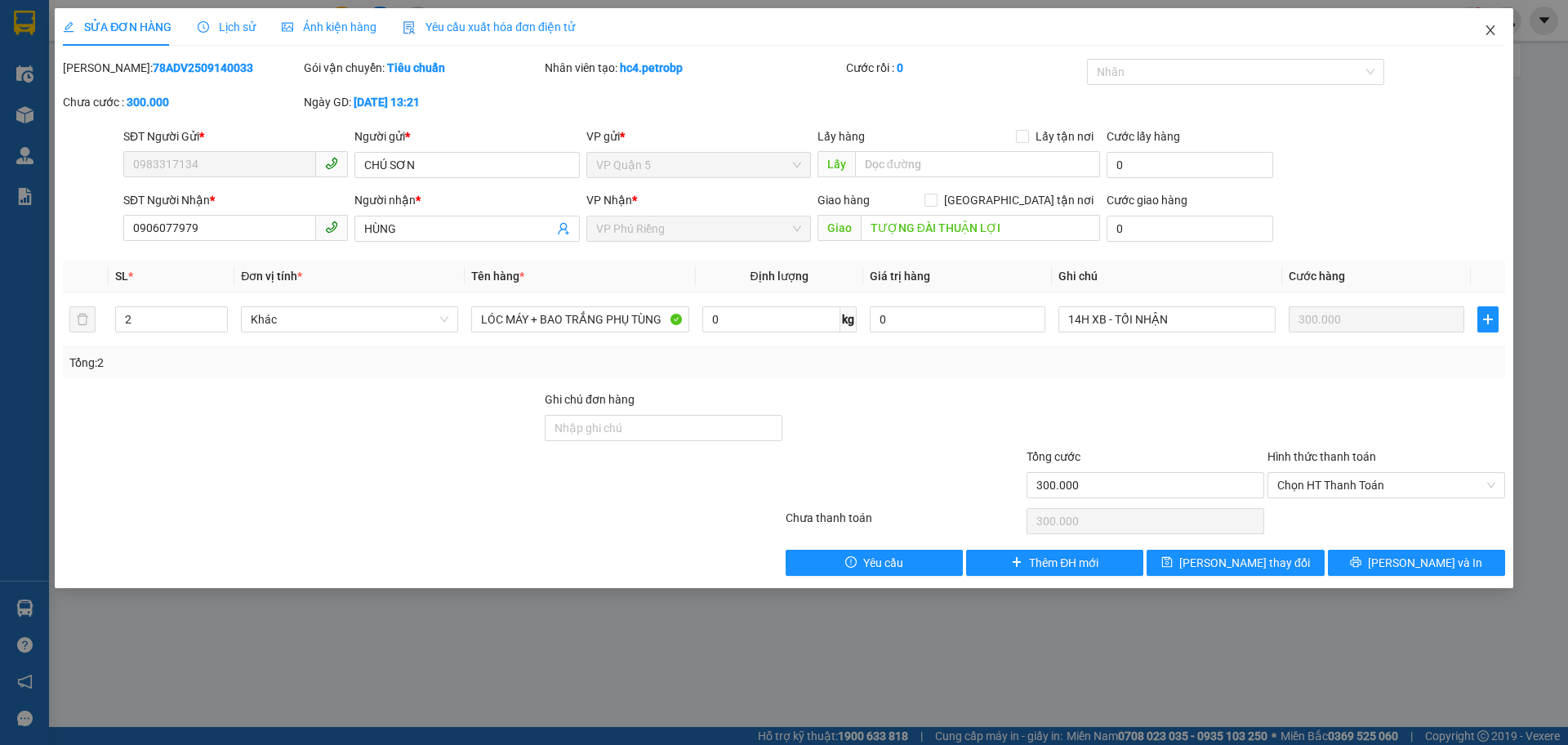
click at [1485, 30] on icon "close" at bounding box center [1491, 31] width 13 height 13
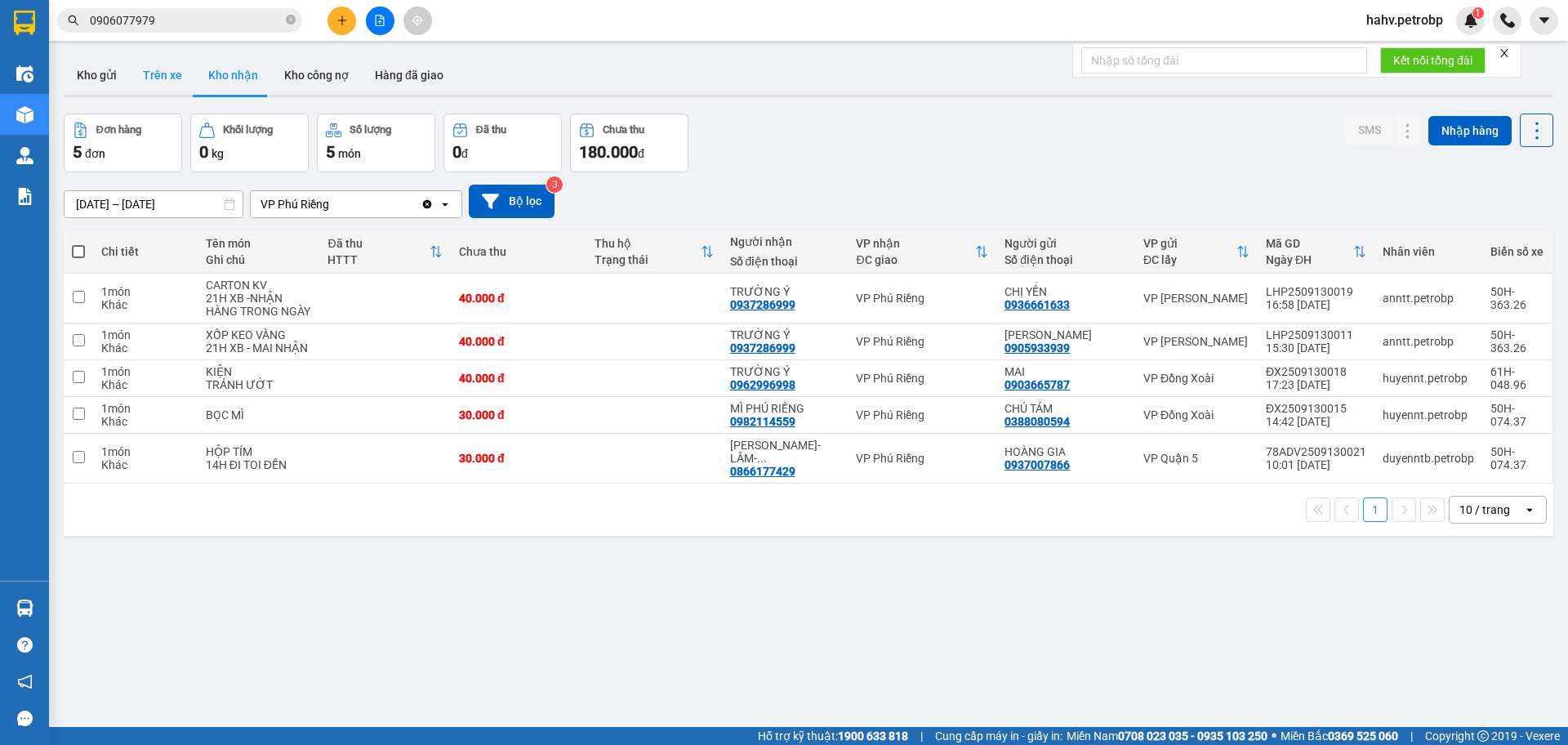
click at [180, 55] on button "Trên xe" at bounding box center [162, 74] width 65 height 39
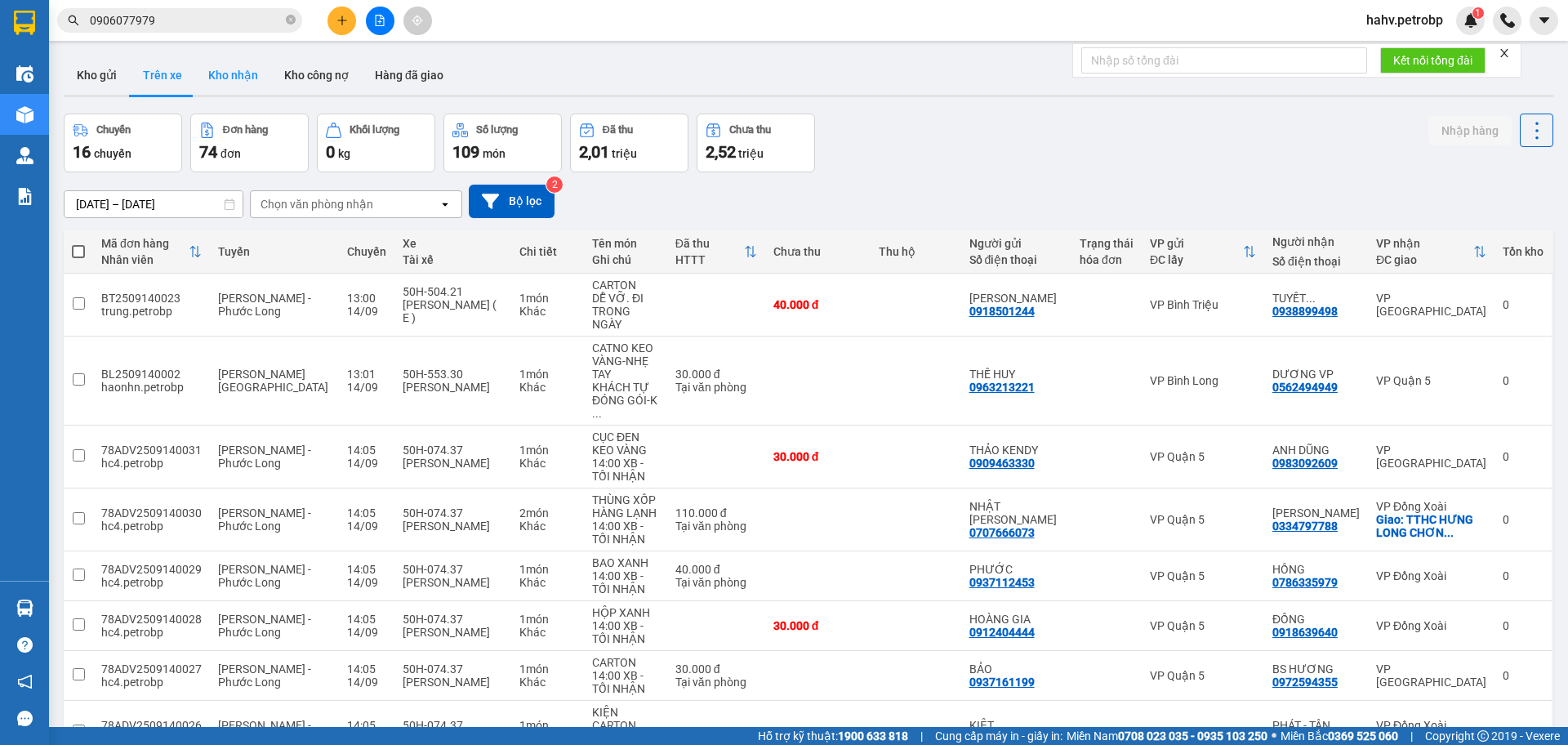
click at [219, 72] on button "Kho nhận" at bounding box center [233, 74] width 76 height 39
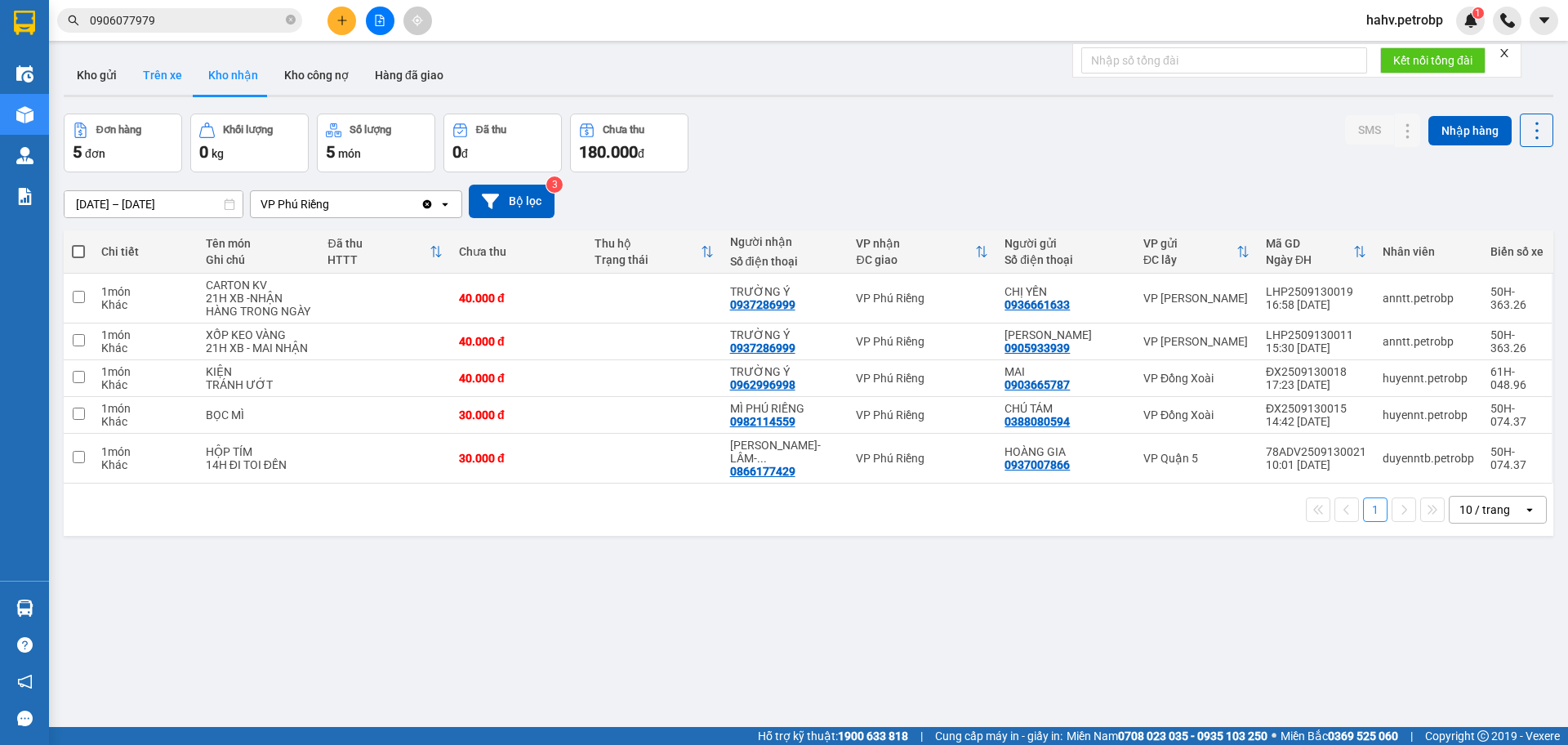
click at [166, 67] on button "Trên xe" at bounding box center [162, 74] width 65 height 39
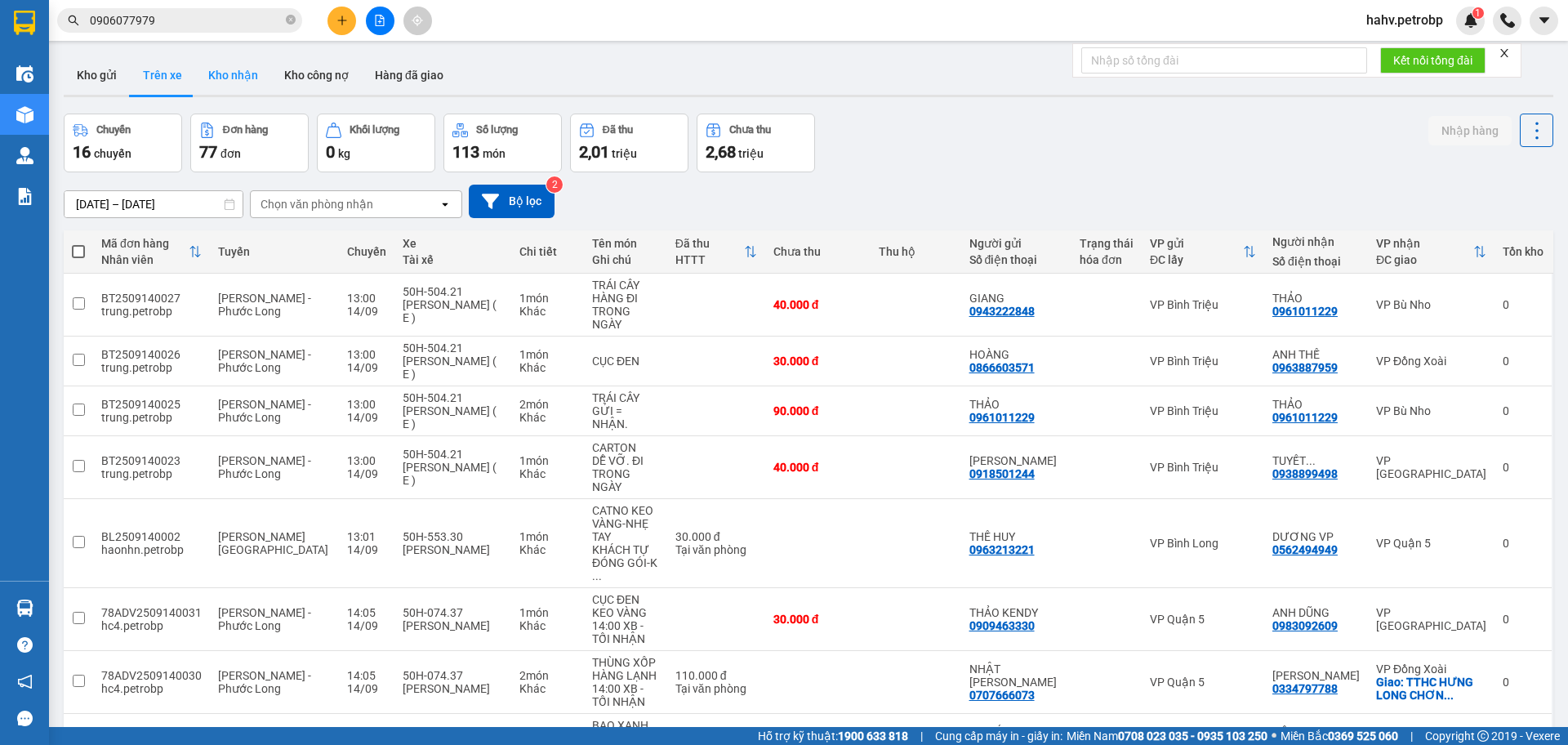
click at [224, 74] on button "Kho nhận" at bounding box center [233, 74] width 76 height 39
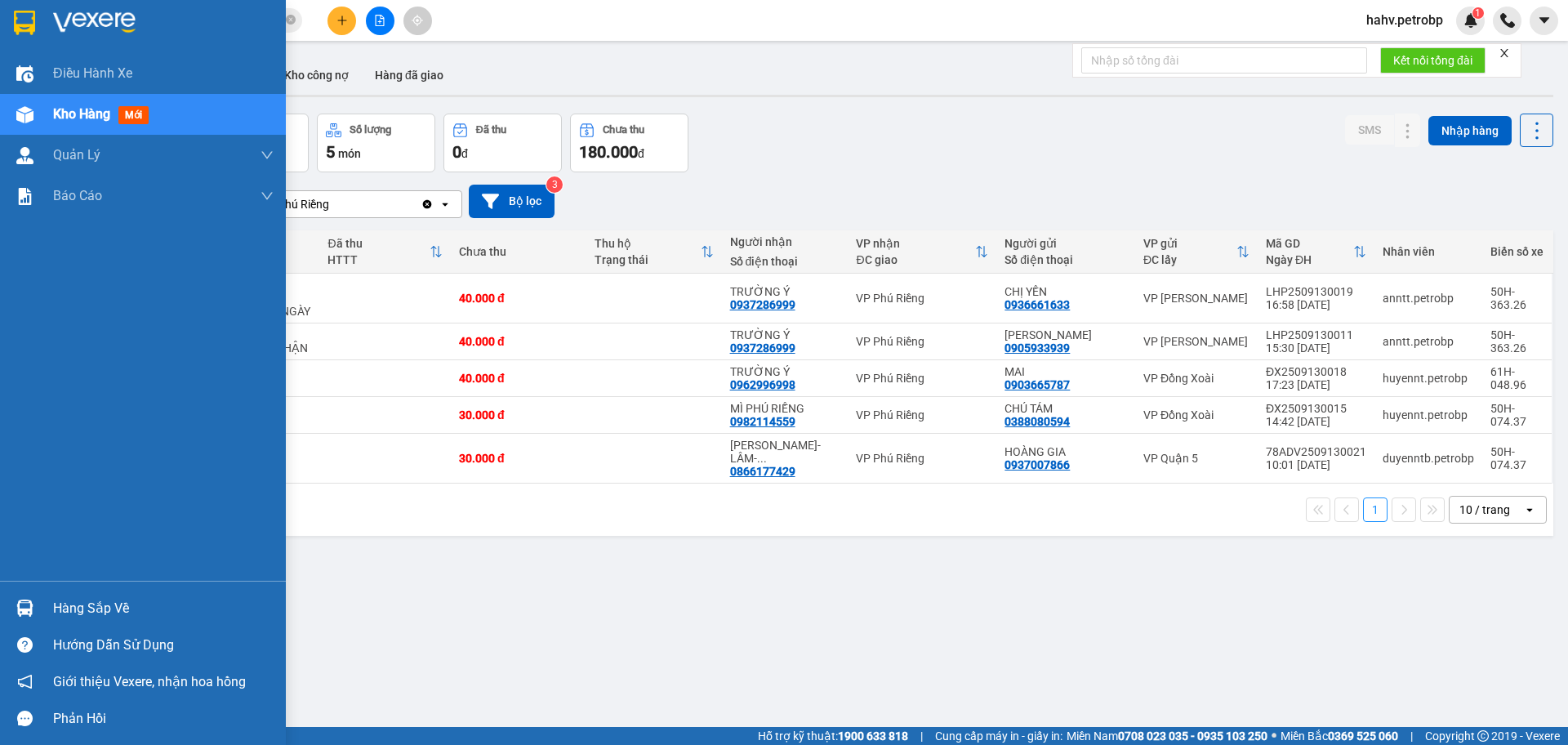
drag, startPoint x: 59, startPoint y: 604, endPoint x: 72, endPoint y: 605, distance: 13.0
click at [59, 605] on div "Hàng sắp về" at bounding box center [163, 608] width 220 height 25
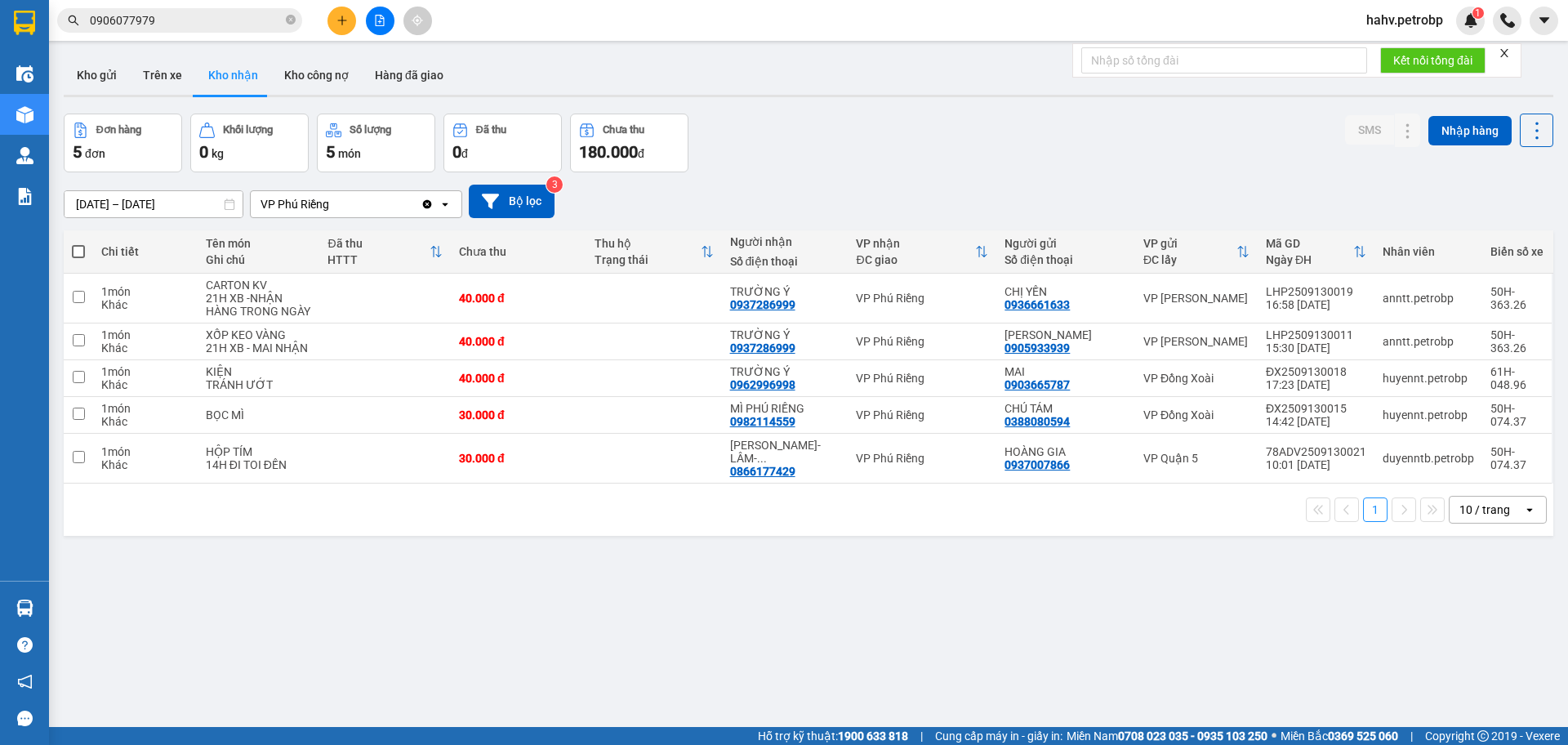
click at [884, 637] on section "Kết quả tìm kiếm ( 189 ) Bộ lọc Mã ĐH Trạng thái Món hàng Tổng cước Chưa cước N…" at bounding box center [784, 372] width 1568 height 745
drag, startPoint x: 150, startPoint y: 60, endPoint x: 156, endPoint y: 78, distance: 19.0
click at [152, 70] on button "Trên xe" at bounding box center [162, 74] width 65 height 39
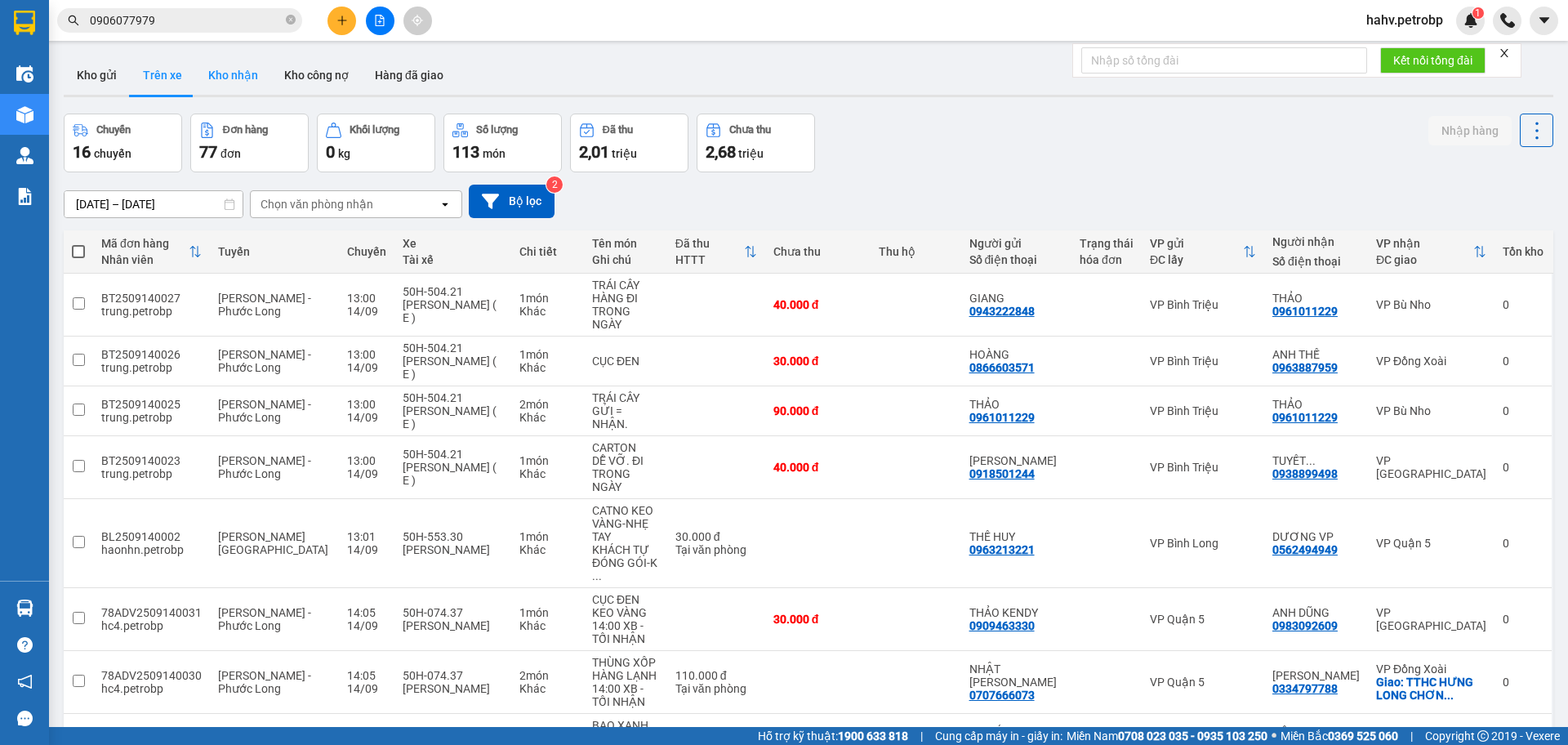
click at [234, 72] on button "Kho nhận" at bounding box center [233, 74] width 76 height 39
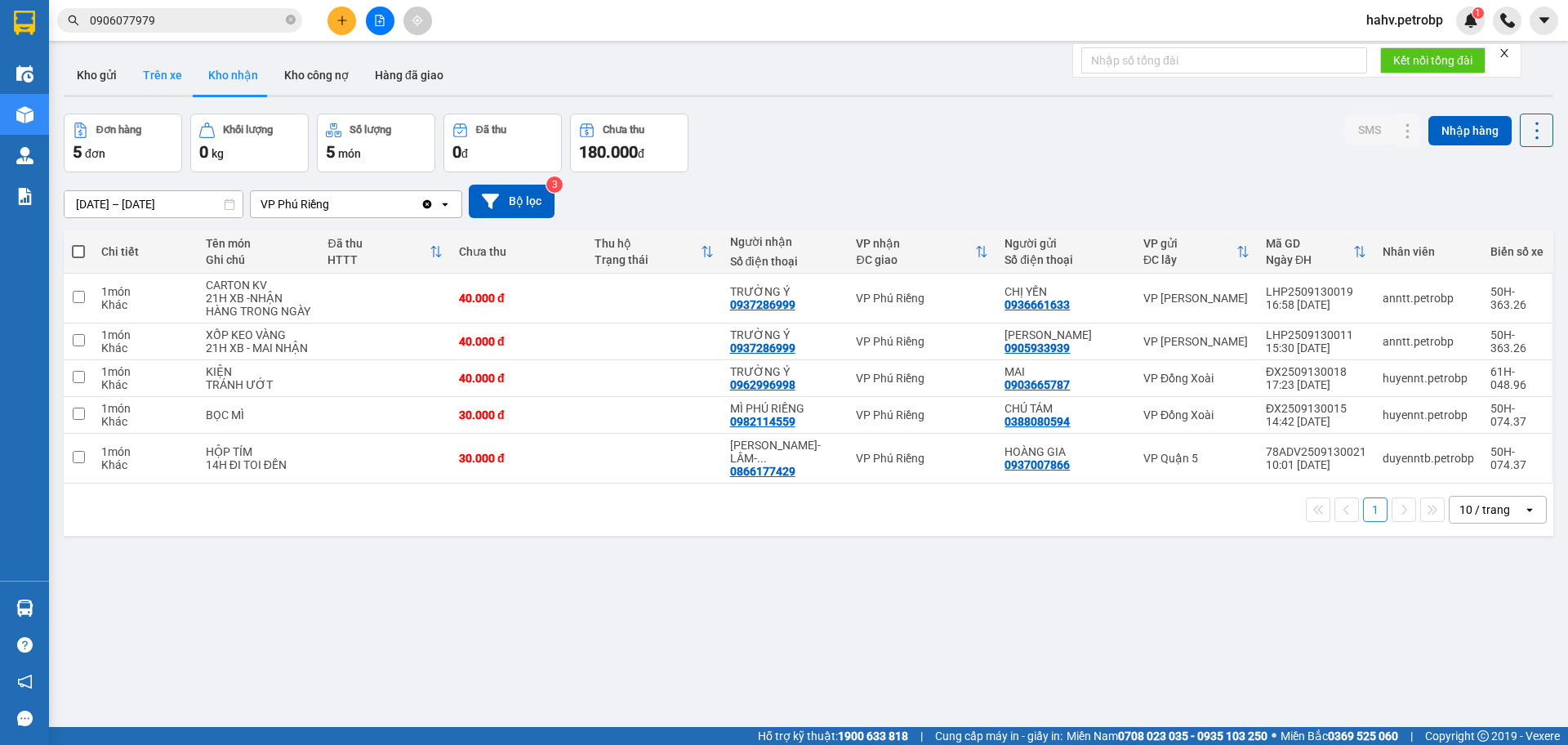
click at [180, 76] on button "Trên xe" at bounding box center [162, 74] width 65 height 39
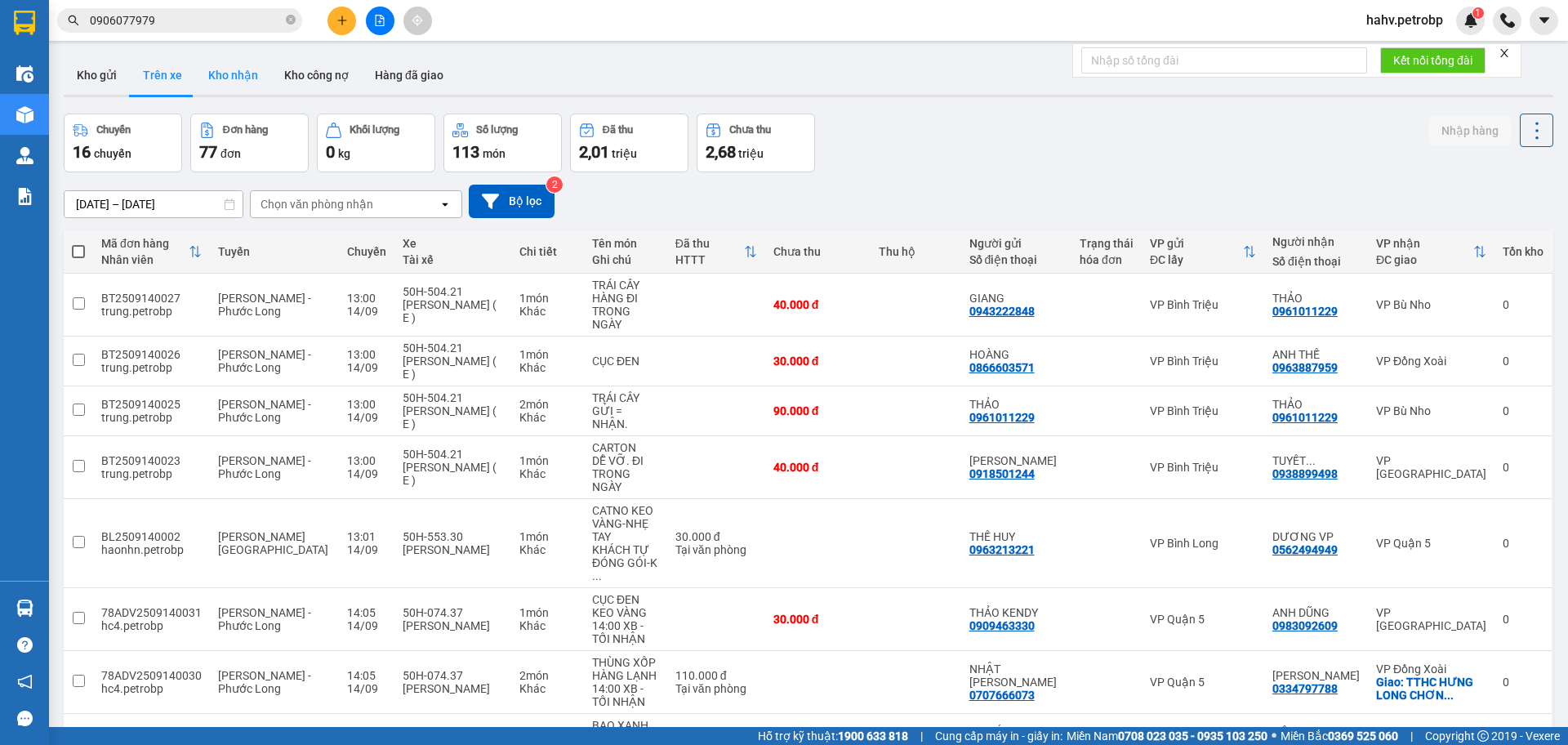
click at [224, 84] on button "Kho nhận" at bounding box center [233, 74] width 76 height 39
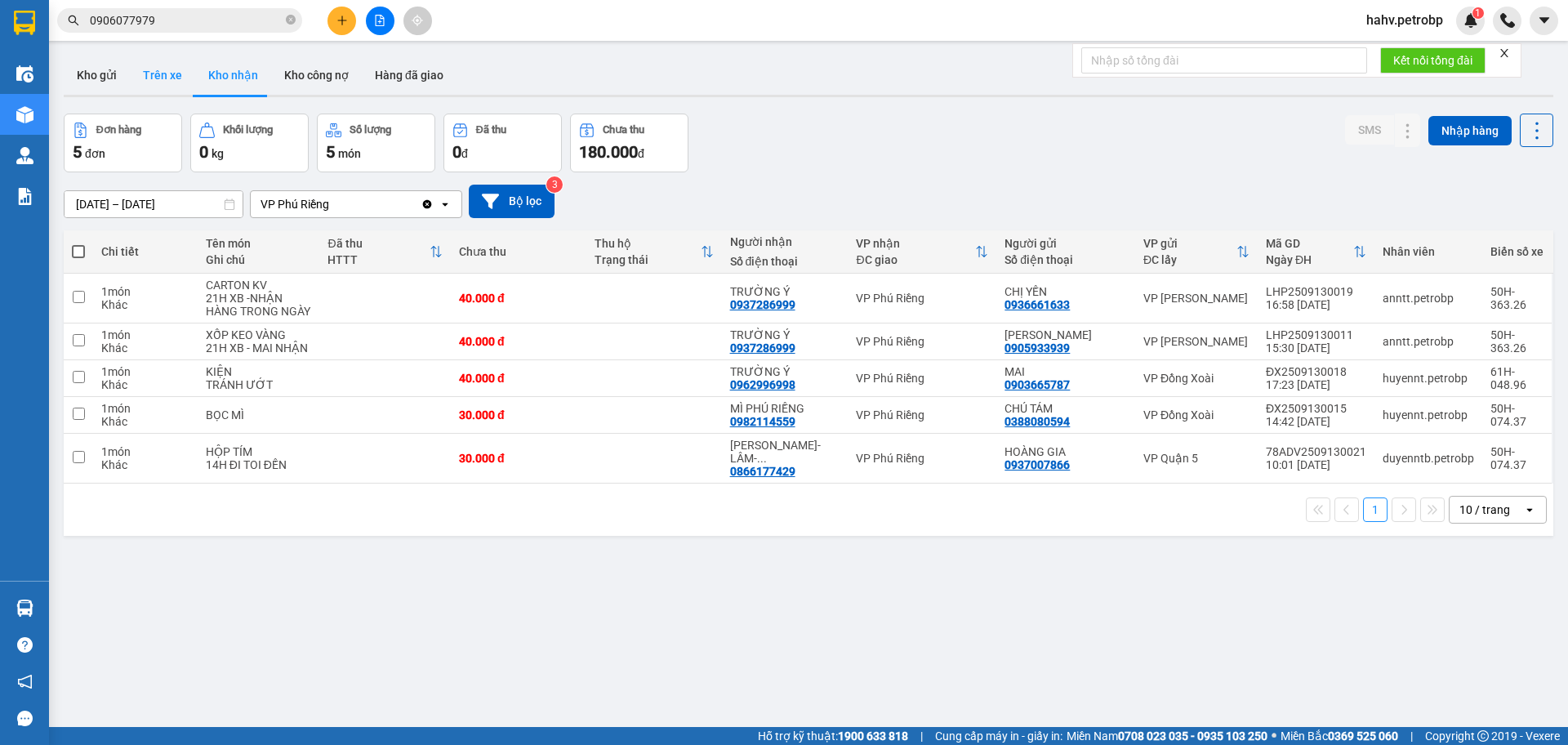
click at [189, 91] on button "Trên xe" at bounding box center [162, 74] width 65 height 39
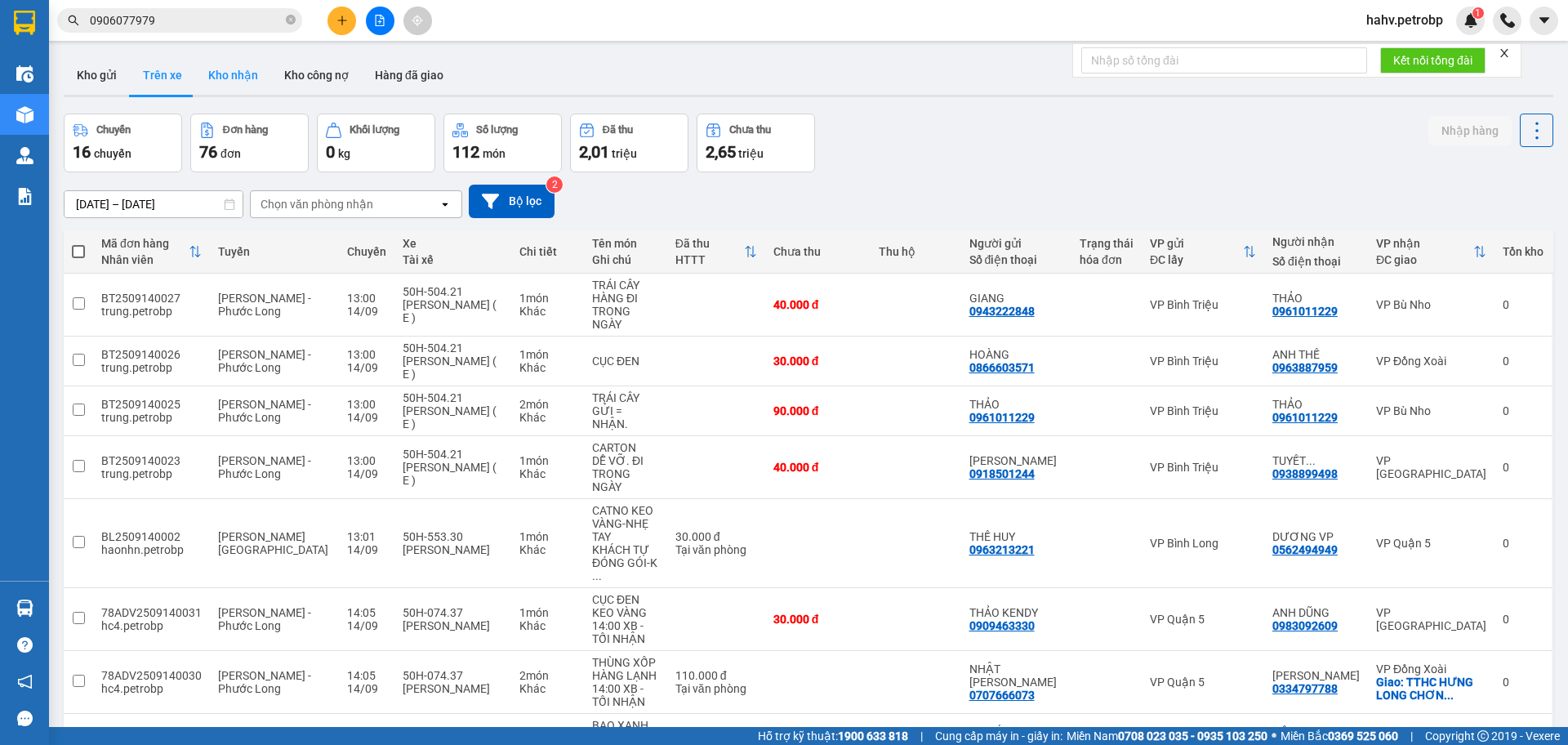
click at [235, 74] on button "Kho nhận" at bounding box center [233, 74] width 76 height 39
type input "[DATE] – [DATE]"
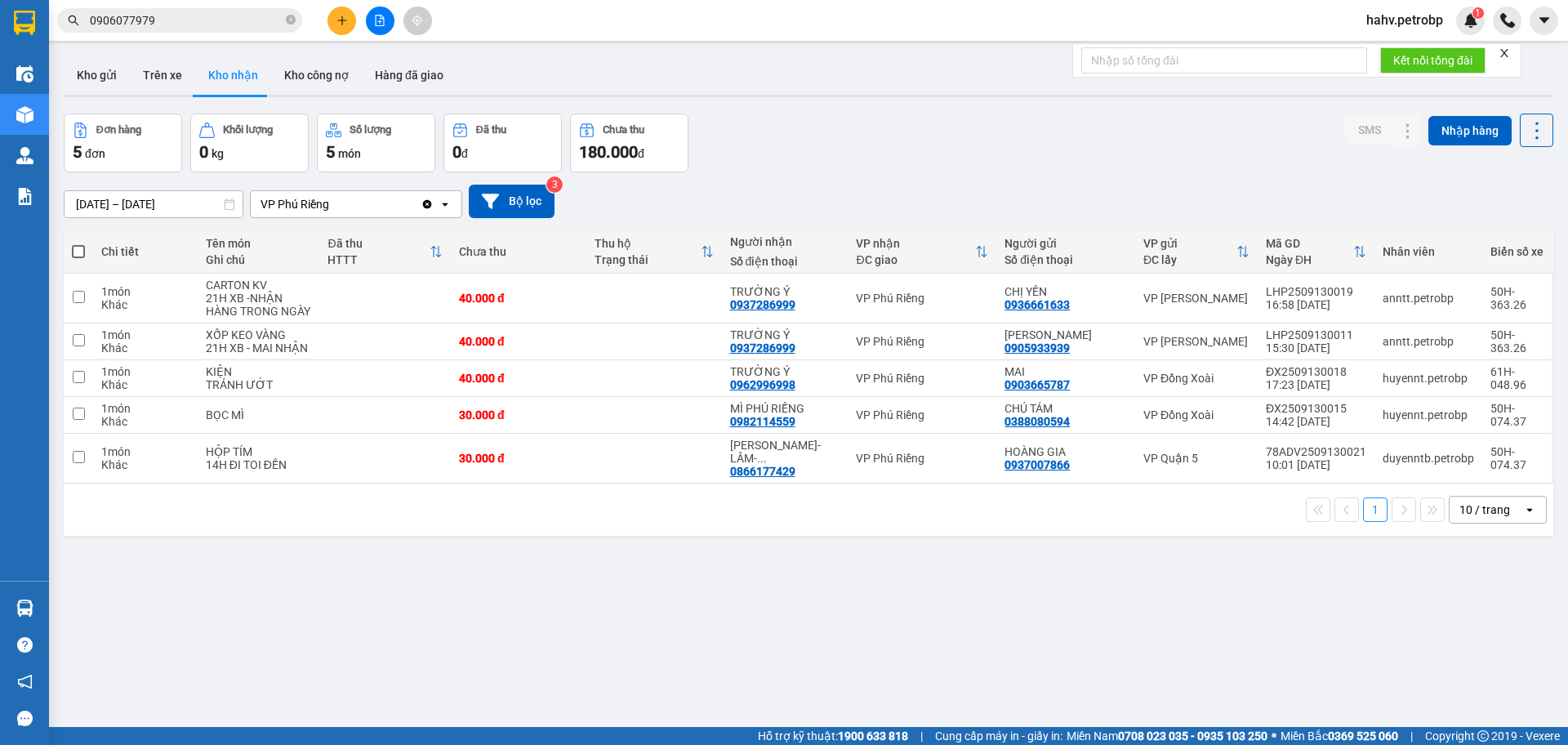
click at [382, 17] on icon "file-add" at bounding box center [380, 21] width 9 height 12
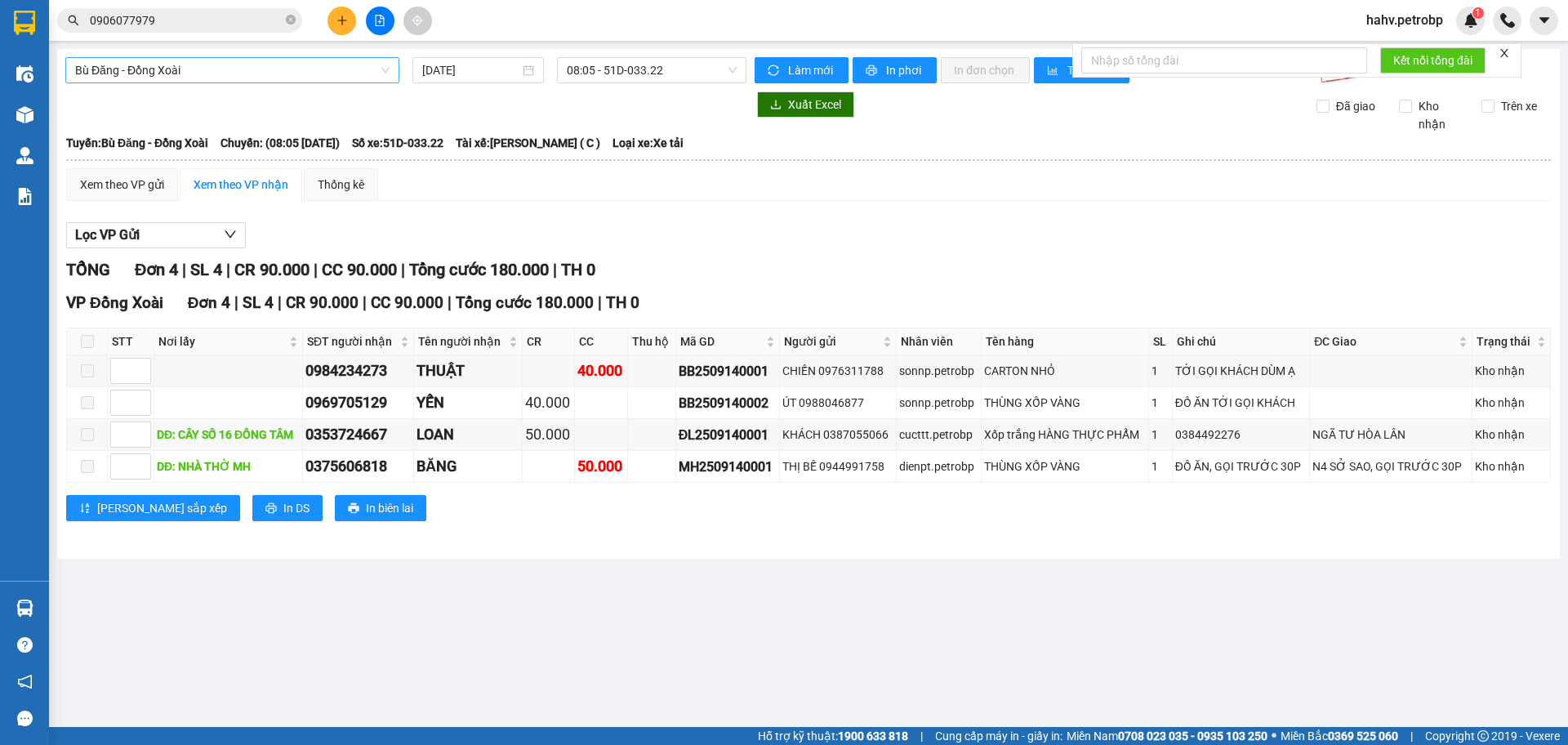
click at [214, 62] on span "Bù Đăng - Đồng Xoài" at bounding box center [233, 70] width 315 height 25
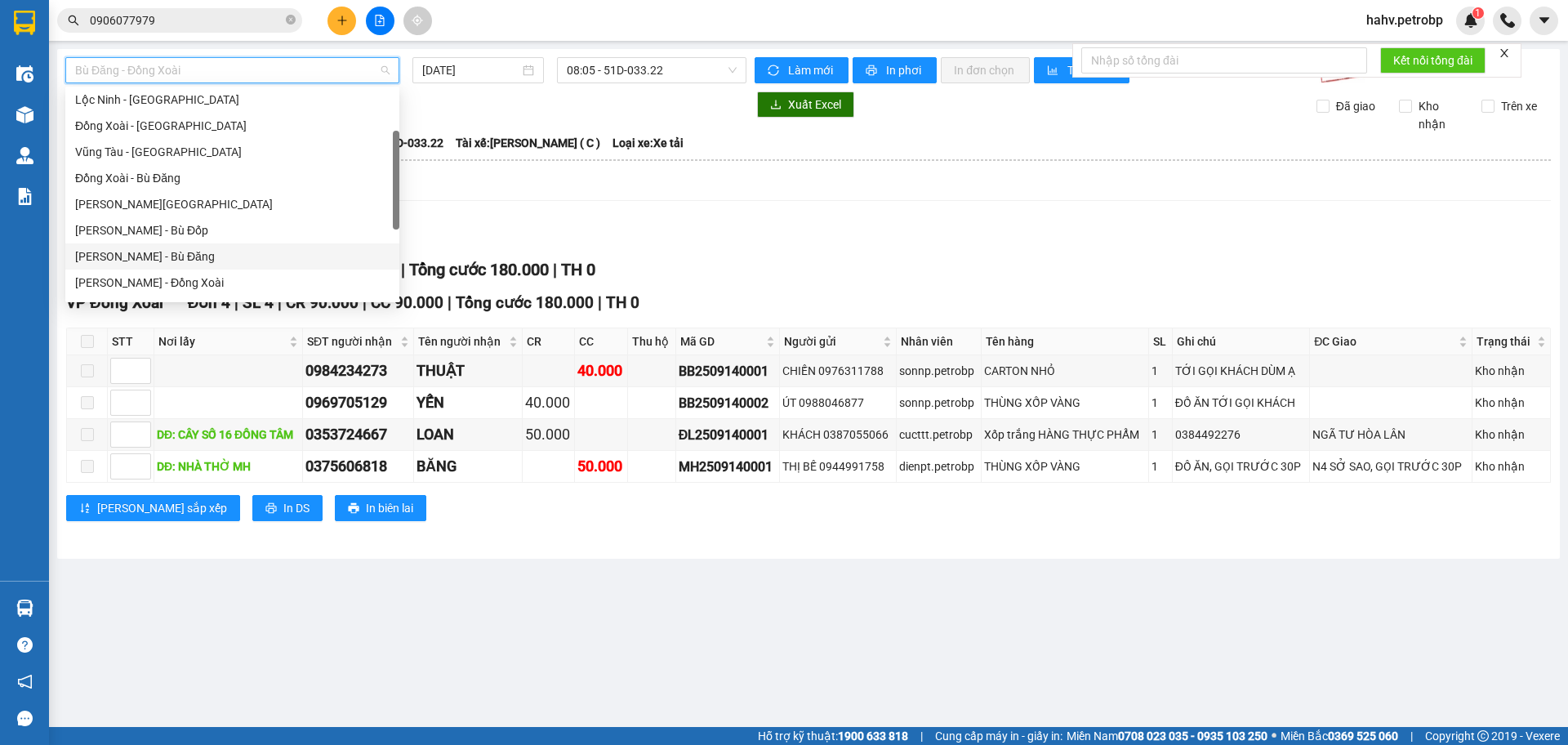
scroll to position [161, 0]
click at [235, 249] on div "[PERSON_NAME] - Phước Long" at bounding box center [233, 255] width 315 height 18
type input "[DATE]"
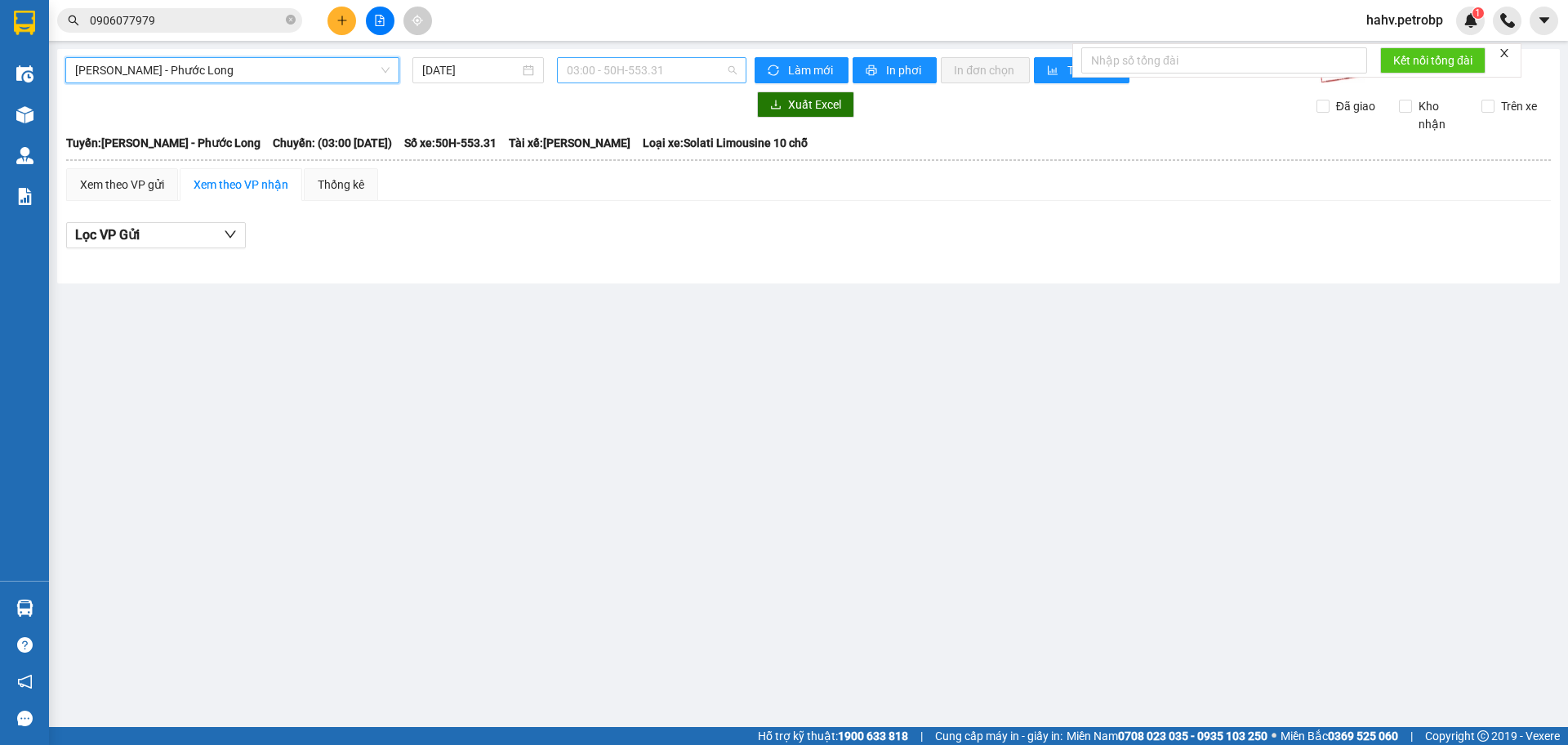
click at [613, 78] on span "03:00 - 50H-553.31" at bounding box center [652, 70] width 170 height 25
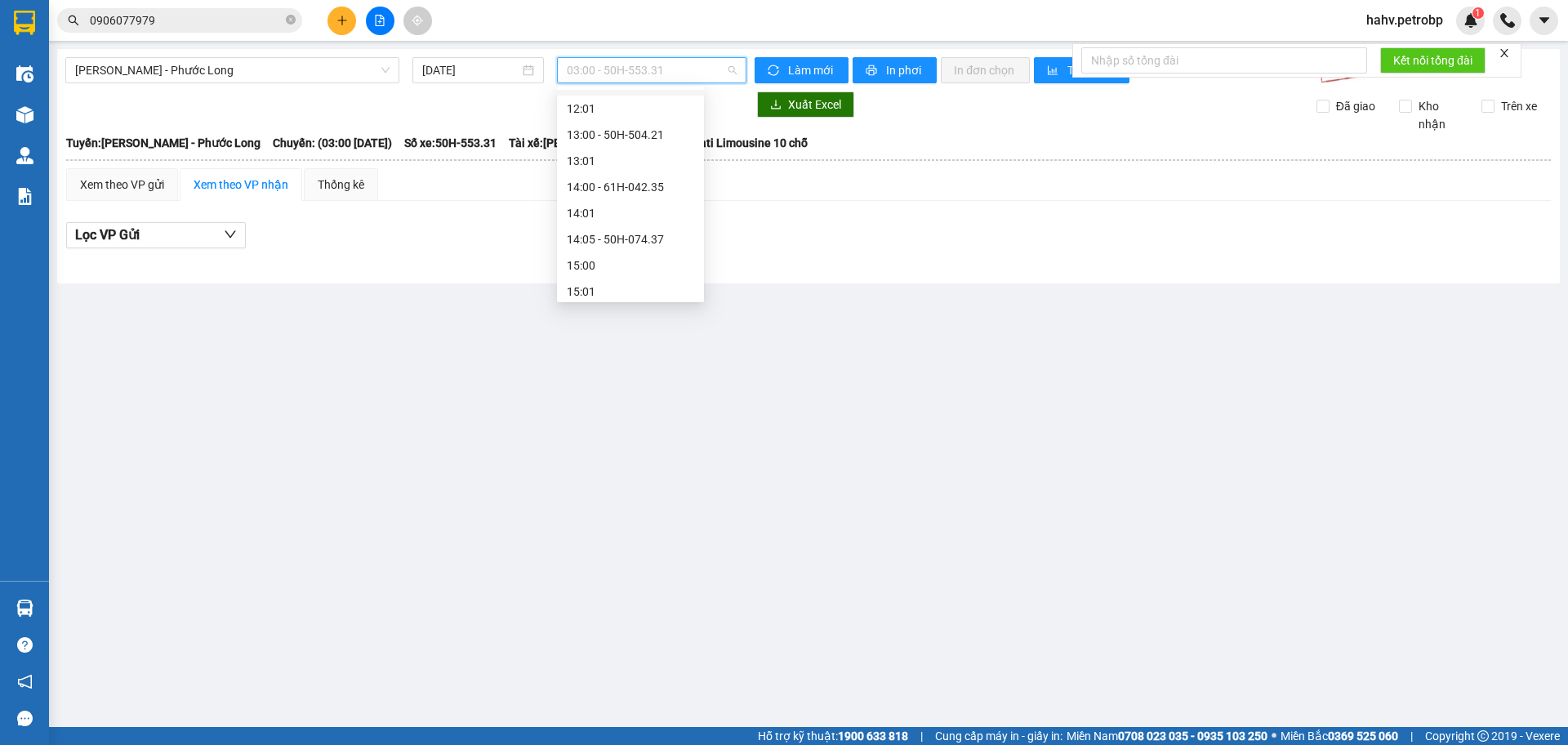
scroll to position [572, 0]
click at [644, 209] on div "14:05 - 50H-074.37" at bounding box center [631, 211] width 127 height 18
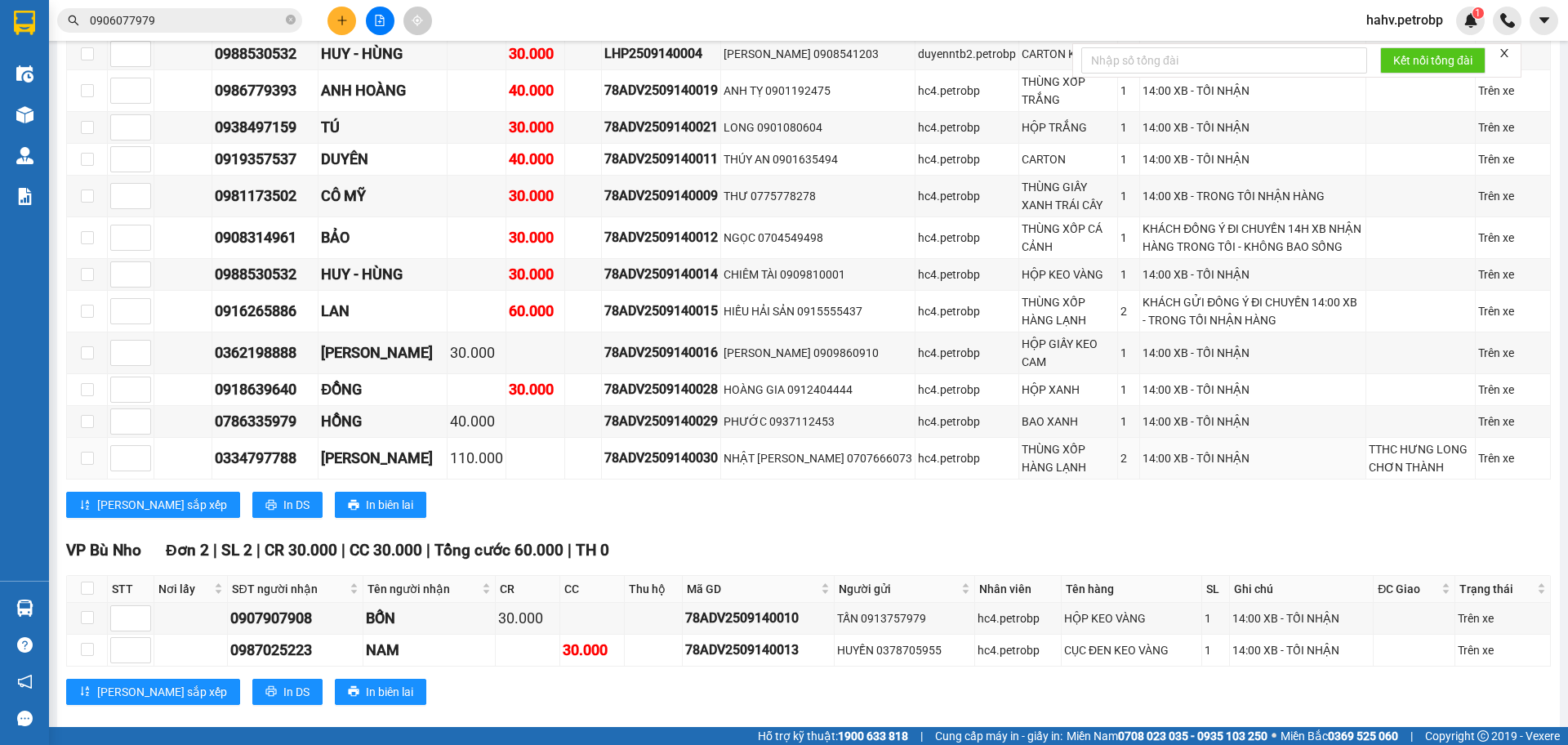
scroll to position [1212, 0]
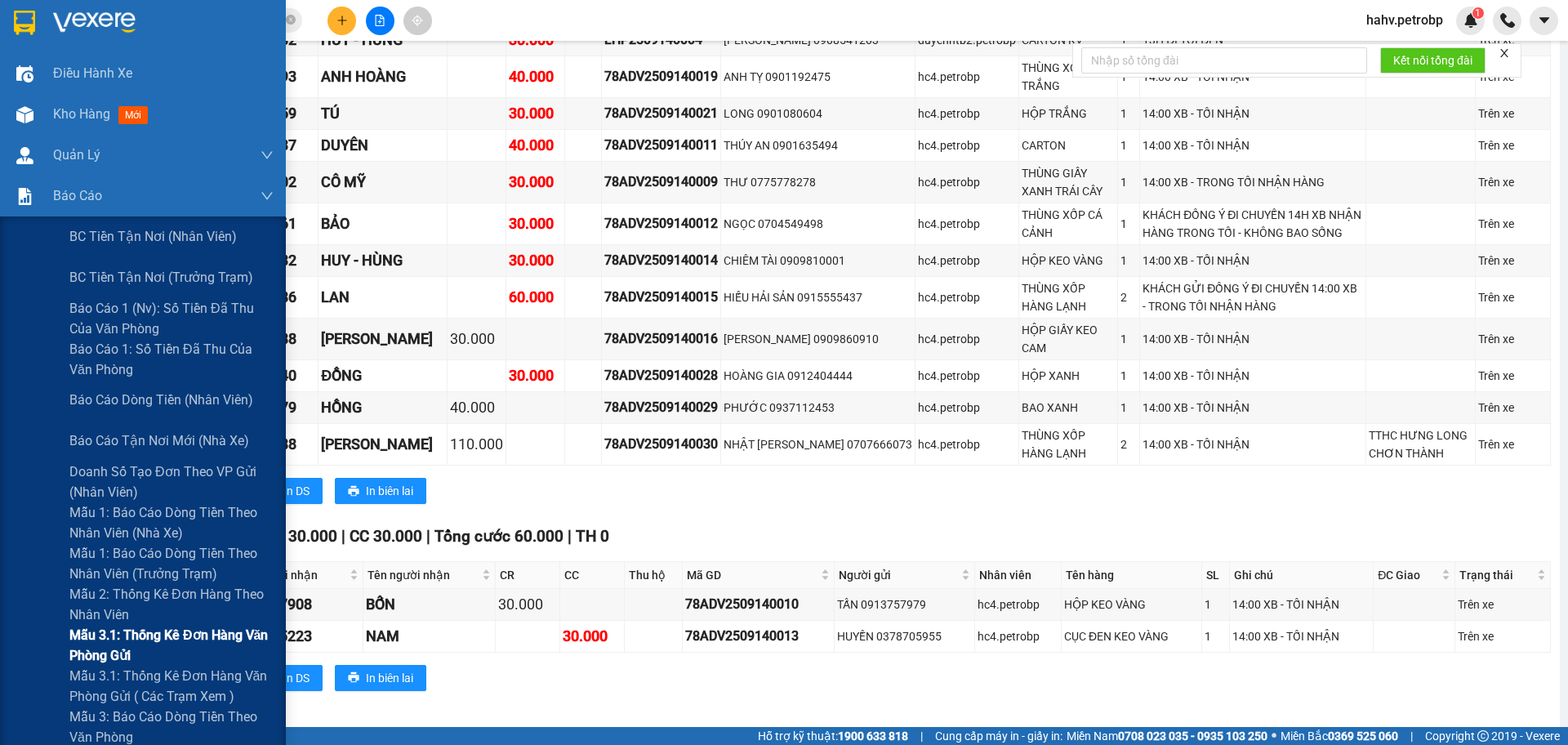
click at [24, 635] on div "Mẫu 3.1: Thống kê đơn hàng văn phòng gửi" at bounding box center [142, 645] width 286 height 41
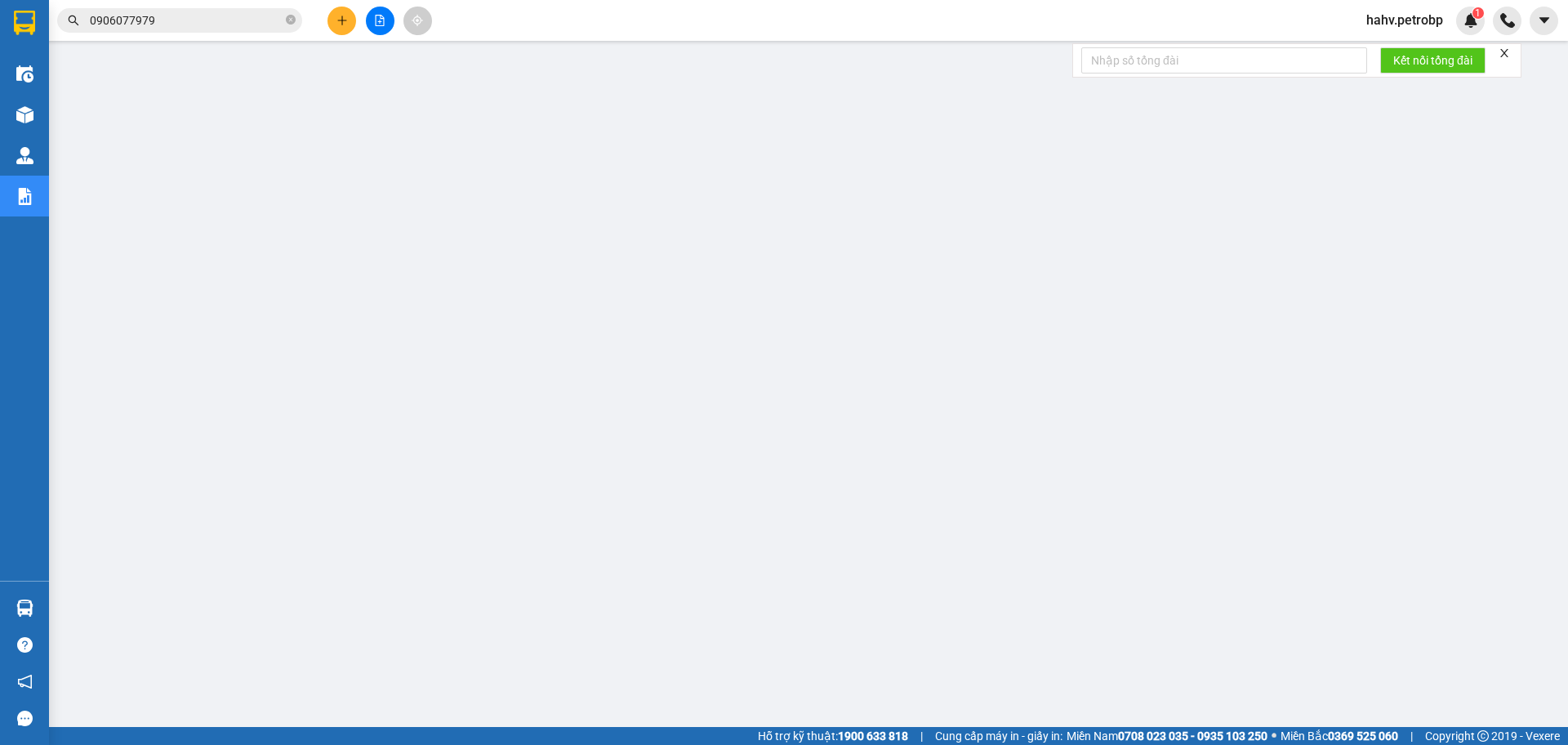
click at [291, 21] on icon "close-circle" at bounding box center [291, 20] width 10 height 10
paste input "0799399968"
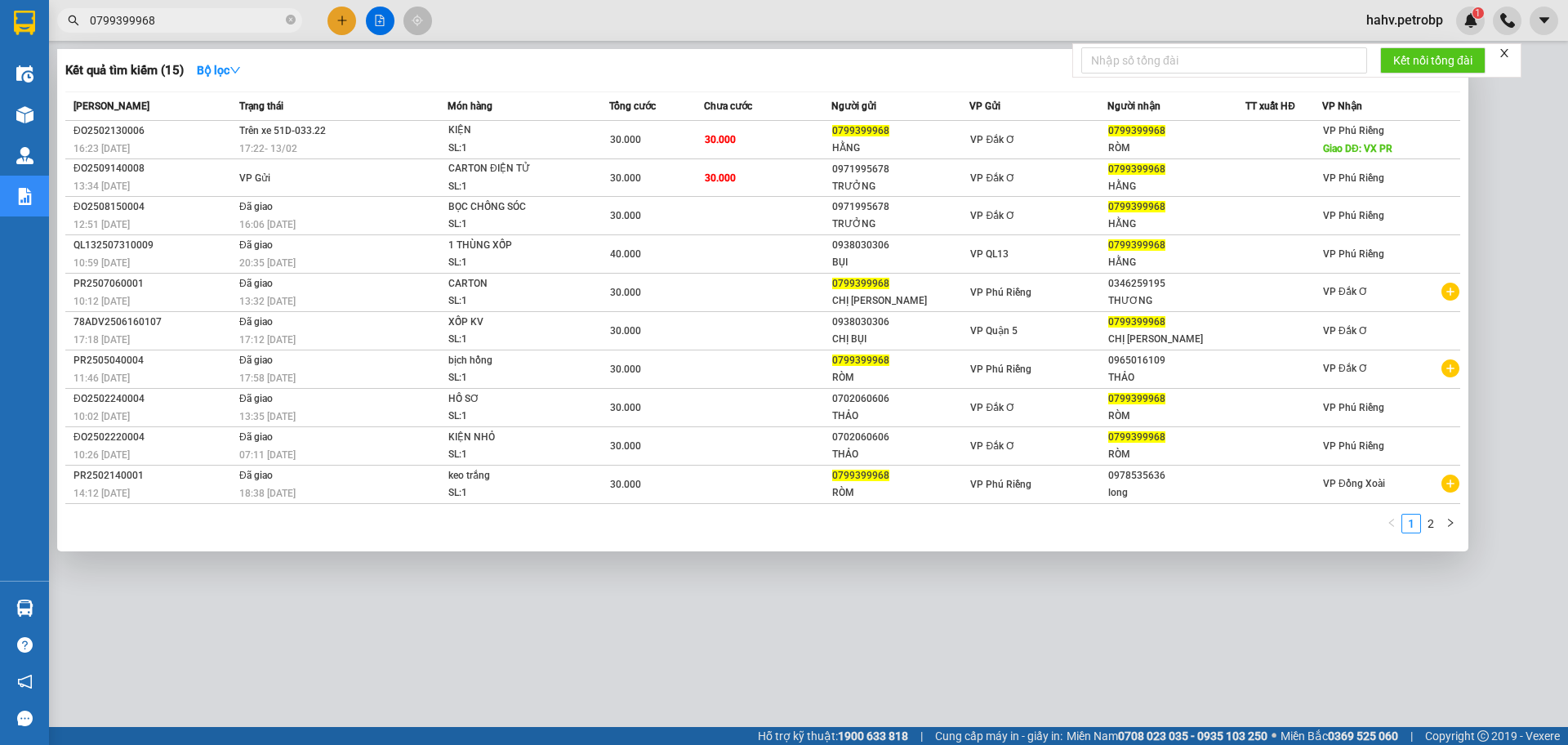
type input "0799399968"
click at [400, 659] on div at bounding box center [784, 372] width 1568 height 745
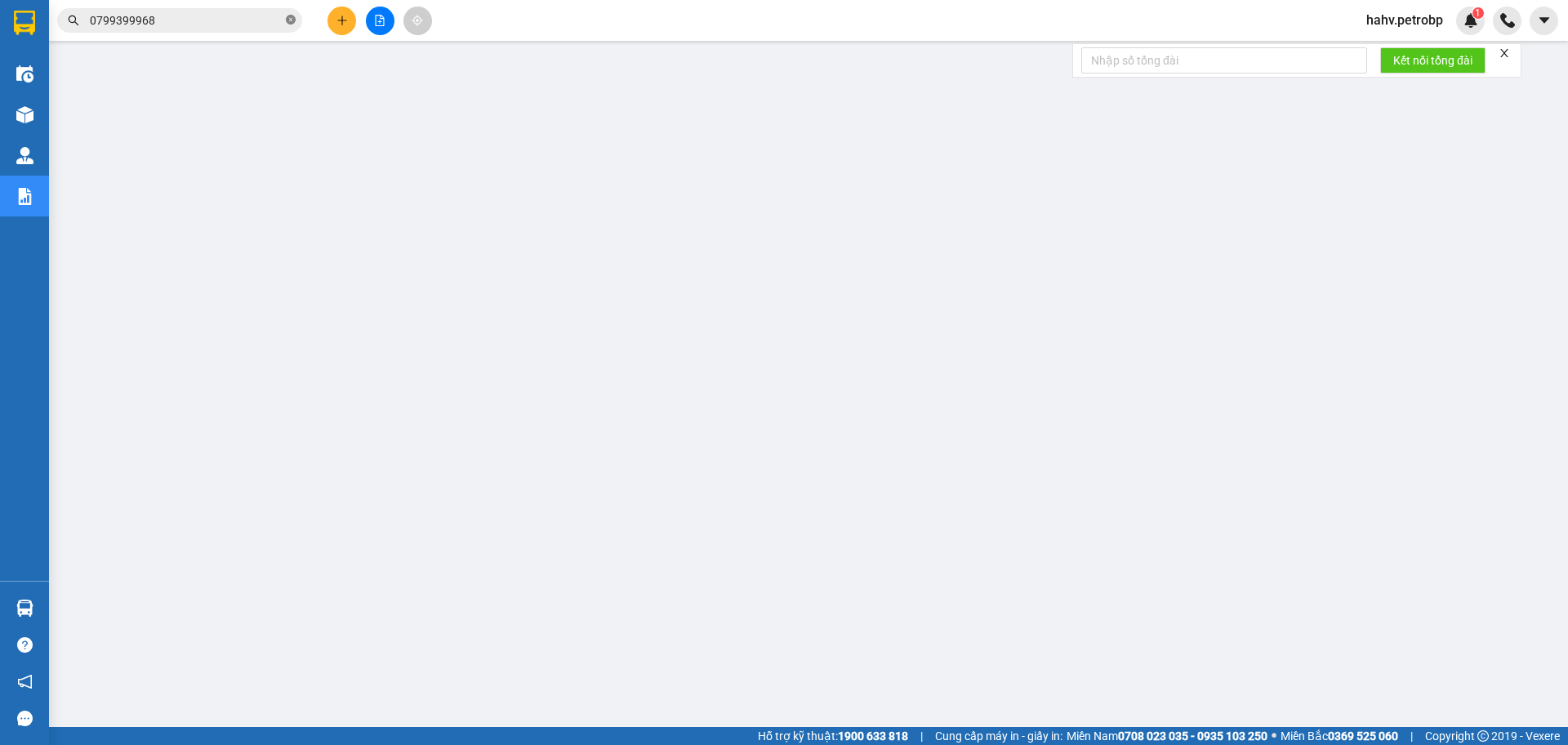
click at [293, 24] on icon "close-circle" at bounding box center [291, 20] width 10 height 10
paste input "ĐO25091400"
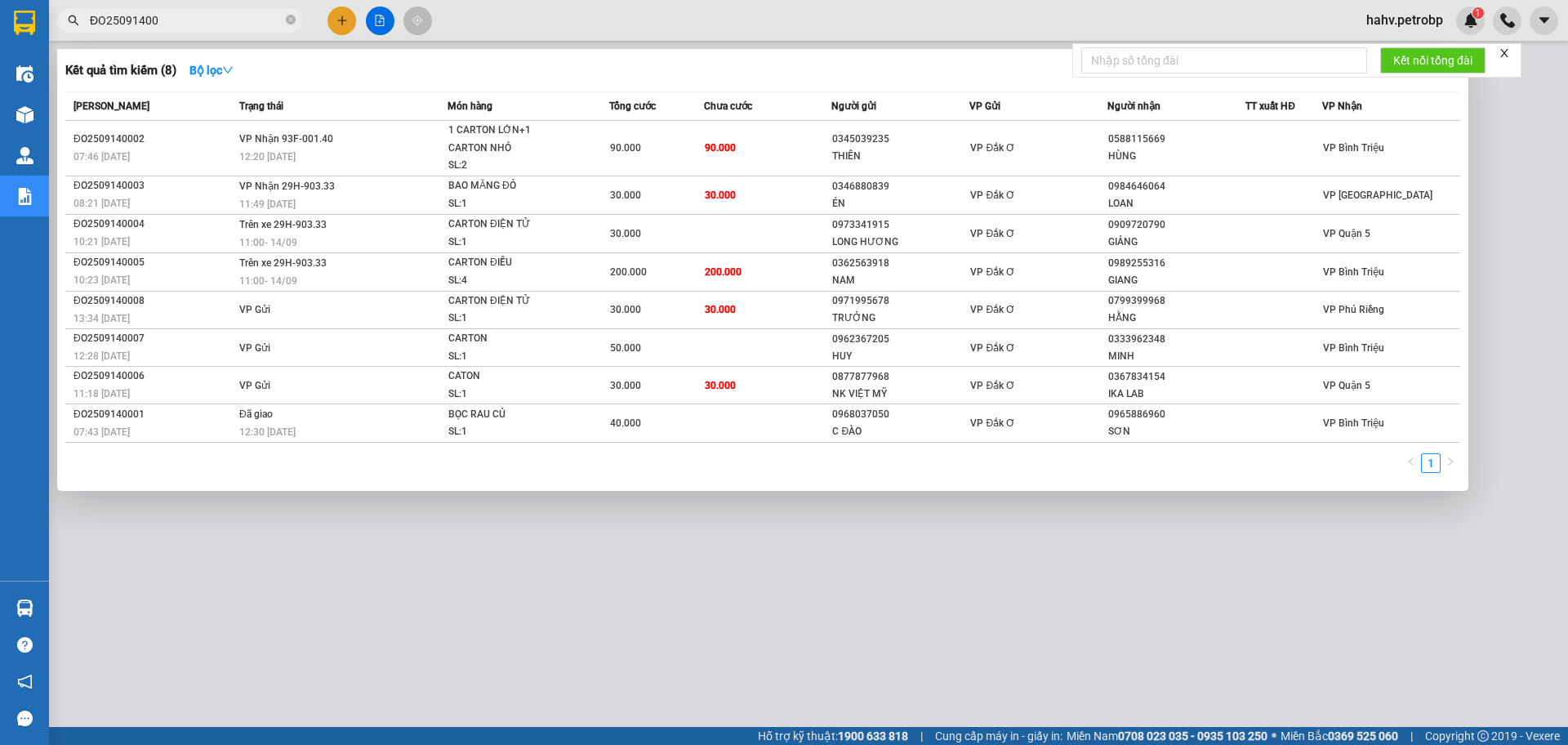
type input "ĐO25091400"
